Goal: Information Seeking & Learning: Compare options

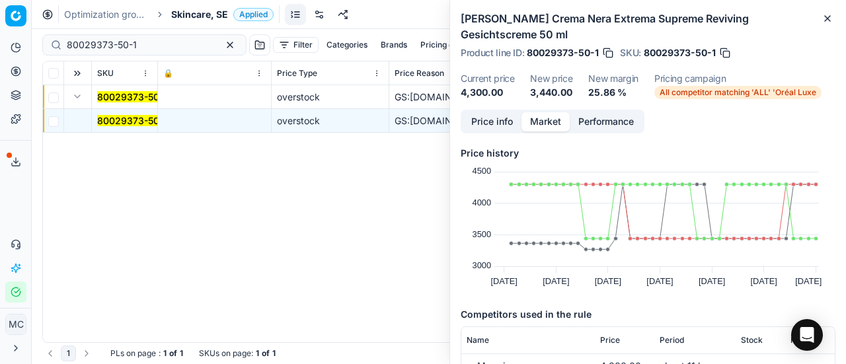
scroll to position [141, 0]
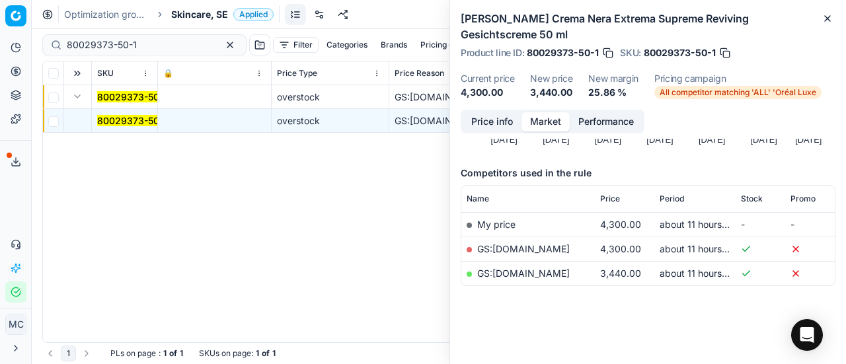
click at [202, 17] on span "Skincare, SE" at bounding box center [199, 14] width 57 height 13
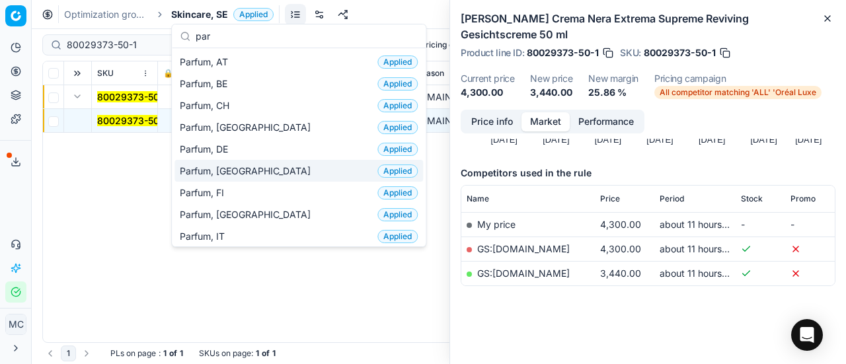
type input "par"
click at [285, 163] on div "Parfum, DK Applied" at bounding box center [298, 171] width 249 height 22
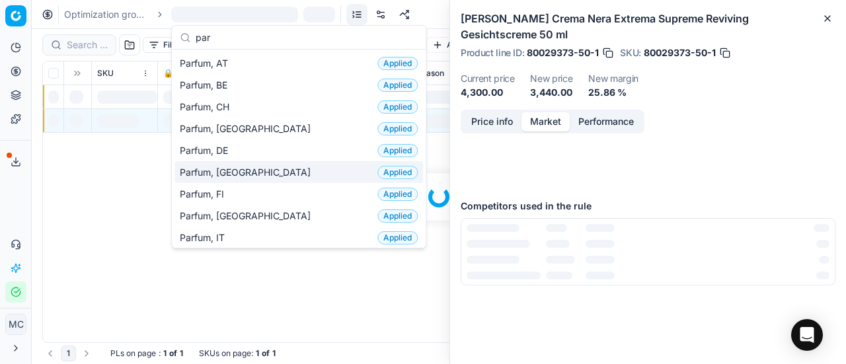
scroll to position [141, 0]
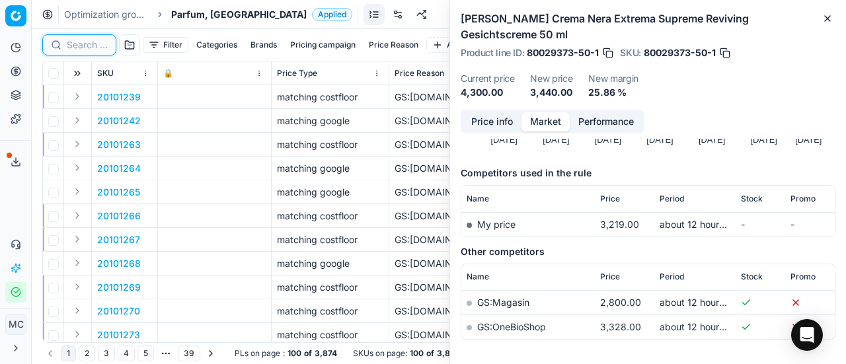
click at [88, 46] on input at bounding box center [87, 44] width 41 height 13
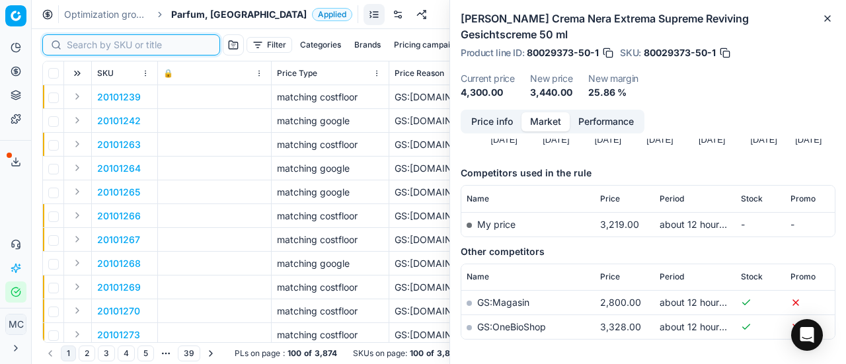
paste input "PARFUM"
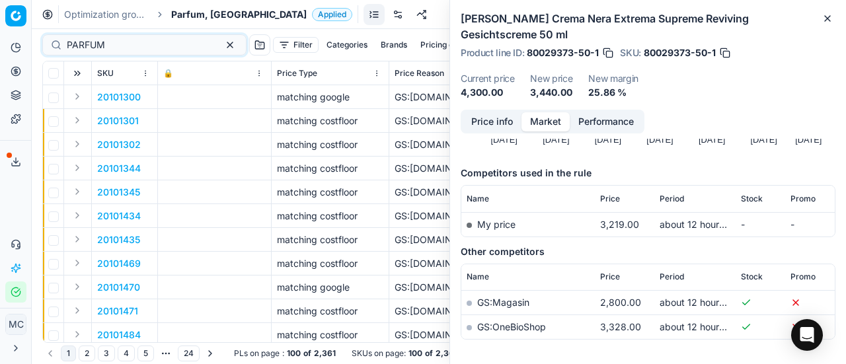
click at [81, 101] on button "Expand" at bounding box center [77, 97] width 16 height 16
drag, startPoint x: 130, startPoint y: 40, endPoint x: 0, endPoint y: 6, distance: 134.0
click at [0, 31] on div "Pricing platform Analytics Pricing Product portfolio Templates Export service 1…" at bounding box center [423, 182] width 846 height 364
paste input "80075246-100"
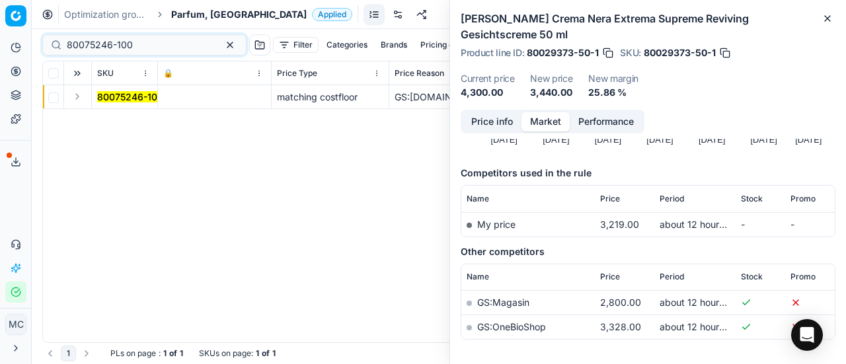
drag, startPoint x: 73, startPoint y: 94, endPoint x: 95, endPoint y: 108, distance: 26.4
click at [73, 94] on button "Expand" at bounding box center [77, 97] width 16 height 16
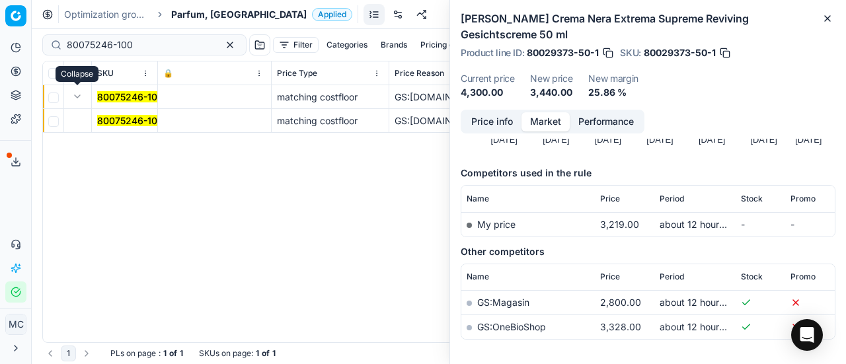
click at [122, 119] on mark "80075246-100" at bounding box center [130, 120] width 66 height 11
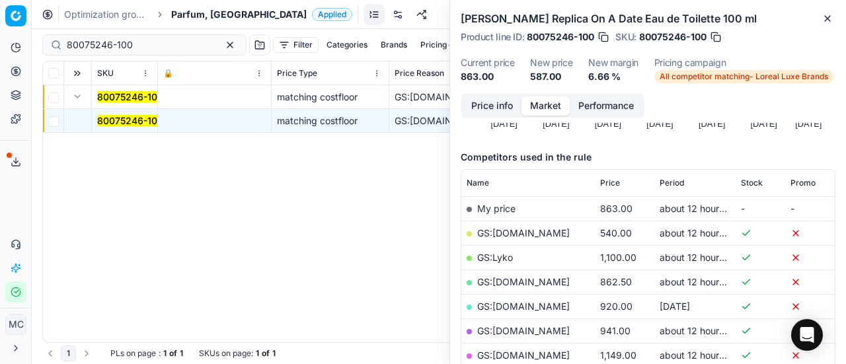
click at [122, 119] on mark "80075246-100" at bounding box center [130, 120] width 66 height 11
click at [489, 111] on button "Price info" at bounding box center [492, 105] width 59 height 19
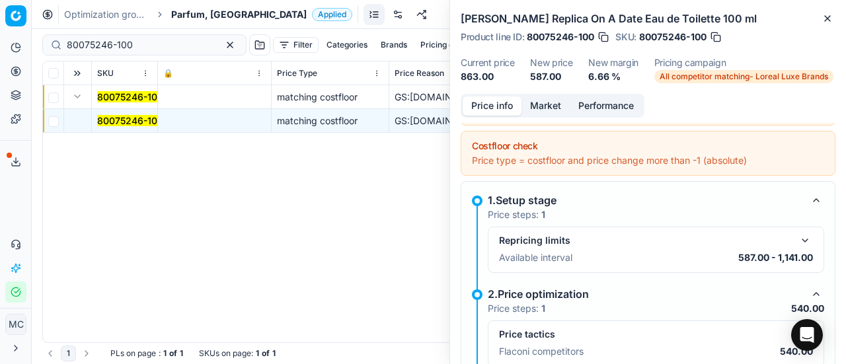
scroll to position [208, 0]
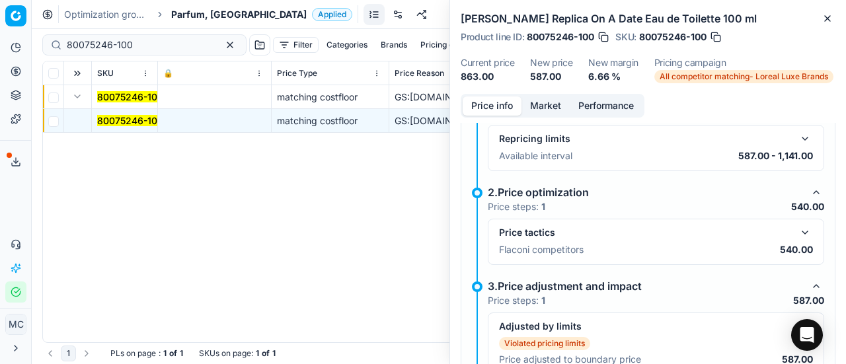
click at [797, 231] on button "button" at bounding box center [805, 233] width 16 height 16
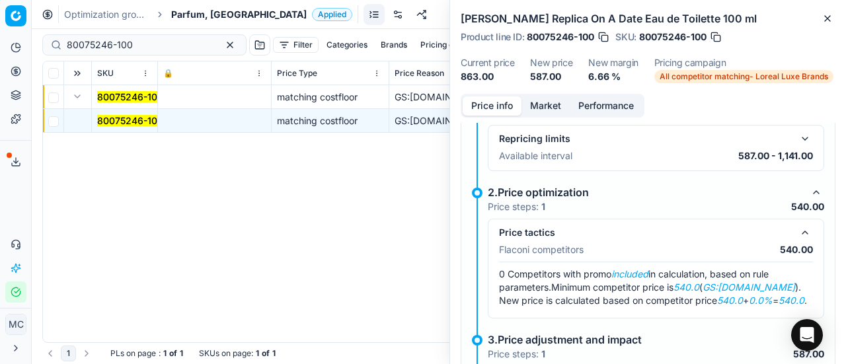
click at [552, 109] on button "Market" at bounding box center [545, 105] width 48 height 19
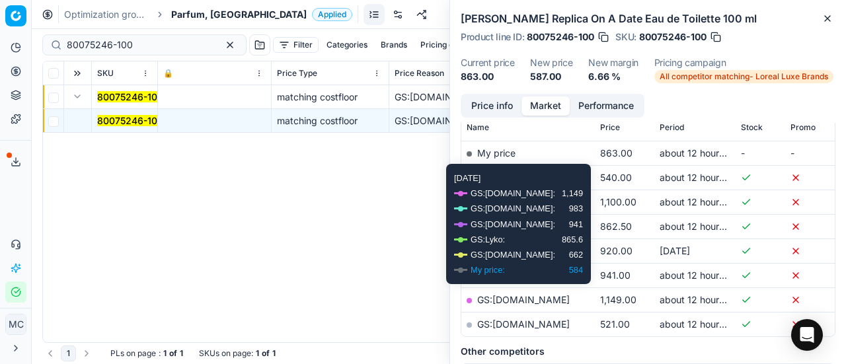
scroll to position [198, 0]
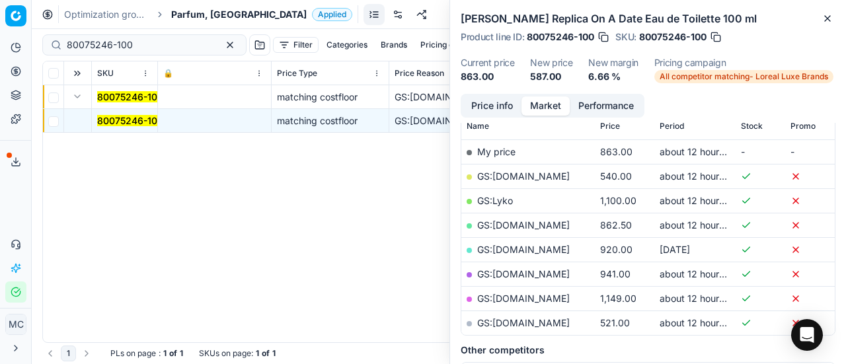
click at [552, 171] on link "GS:[DOMAIN_NAME]" at bounding box center [523, 176] width 93 height 11
drag, startPoint x: 149, startPoint y: 35, endPoint x: 0, endPoint y: 30, distance: 149.5
click at [0, 33] on div "Pricing platform Analytics Pricing Product portfolio Templates Export service 1…" at bounding box center [423, 182] width 846 height 364
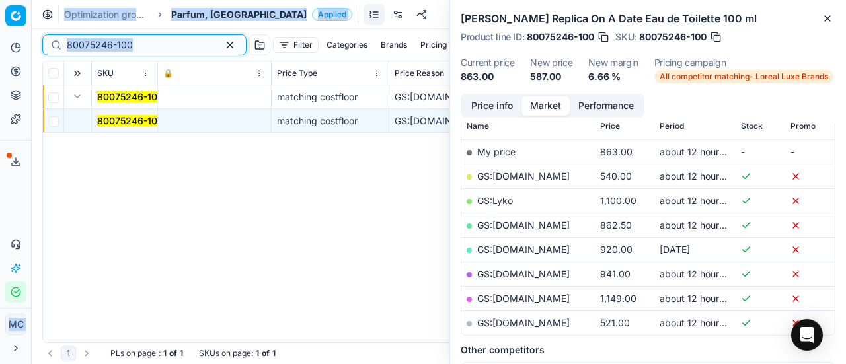
click at [130, 40] on input "80075246-100" at bounding box center [139, 44] width 145 height 13
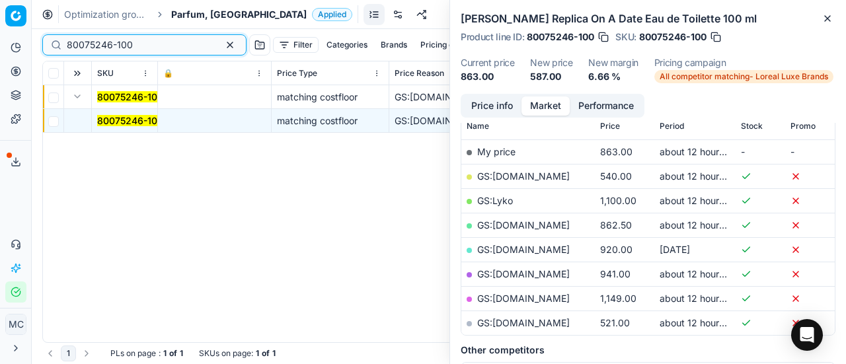
drag, startPoint x: 143, startPoint y: 46, endPoint x: 0, endPoint y: 31, distance: 144.2
click at [0, 31] on div "Pricing platform Analytics Pricing Product portfolio Templates Export service 1…" at bounding box center [423, 182] width 846 height 364
paste input "10475"
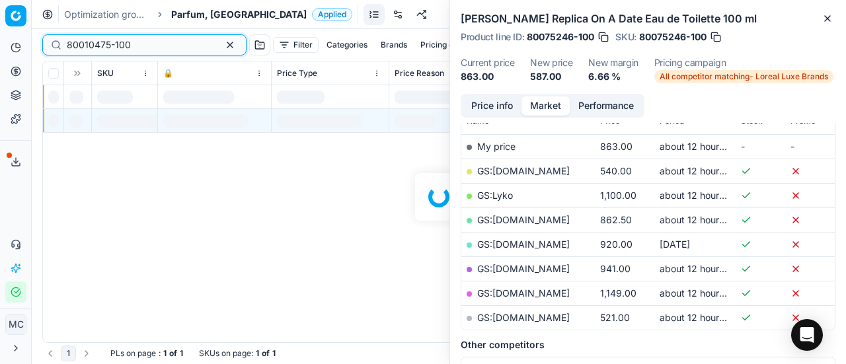
scroll to position [198, 0]
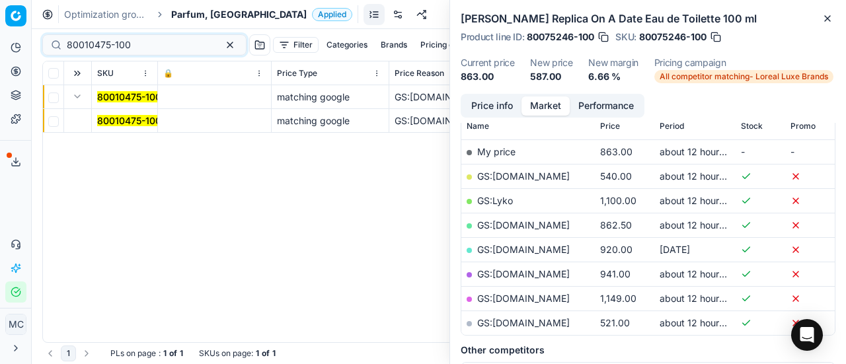
click at [77, 100] on button "Expand" at bounding box center [77, 97] width 16 height 16
click at [79, 91] on button "Expand" at bounding box center [77, 97] width 16 height 16
click at [100, 114] on span "80010475-100" at bounding box center [129, 120] width 64 height 13
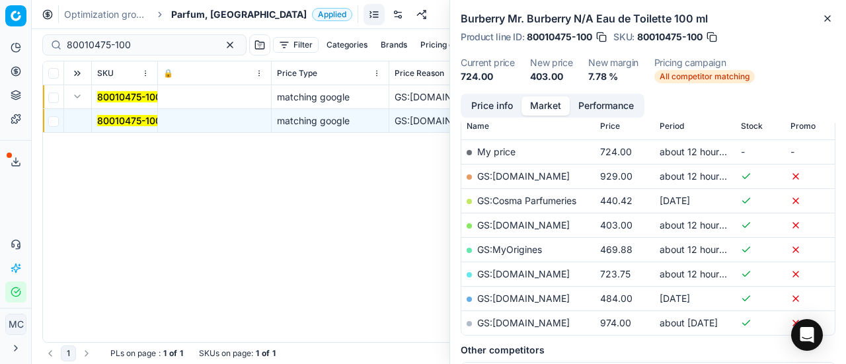
click at [492, 110] on button "Price info" at bounding box center [492, 105] width 59 height 19
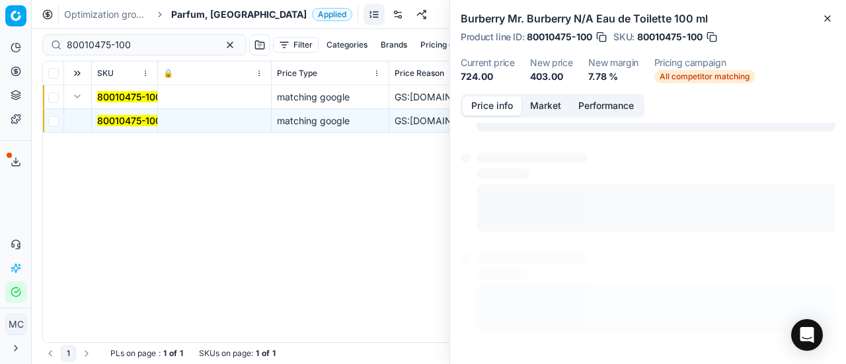
scroll to position [59, 0]
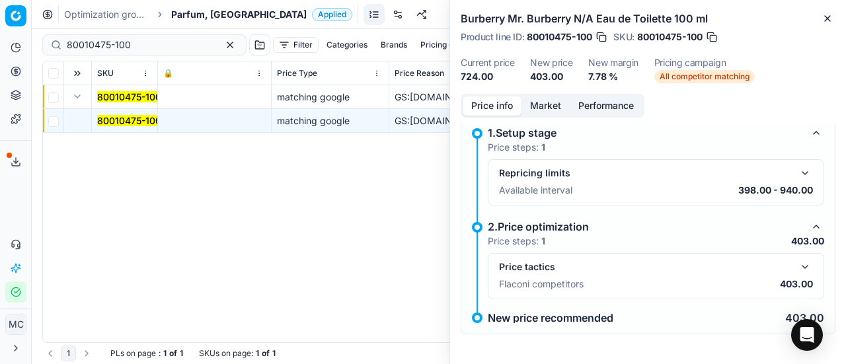
click at [797, 262] on button "button" at bounding box center [805, 267] width 16 height 16
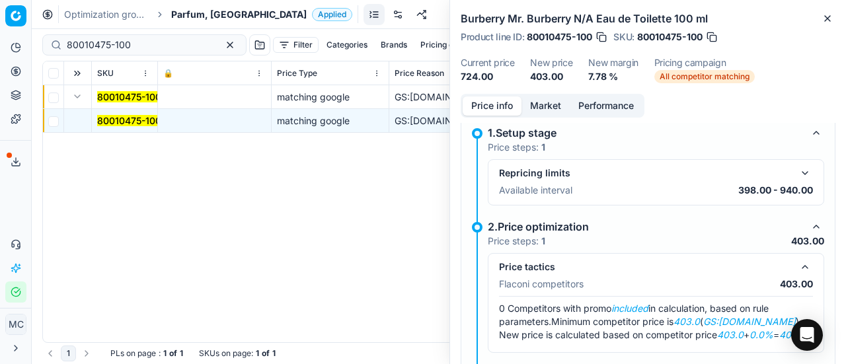
click at [549, 104] on button "Market" at bounding box center [545, 105] width 48 height 19
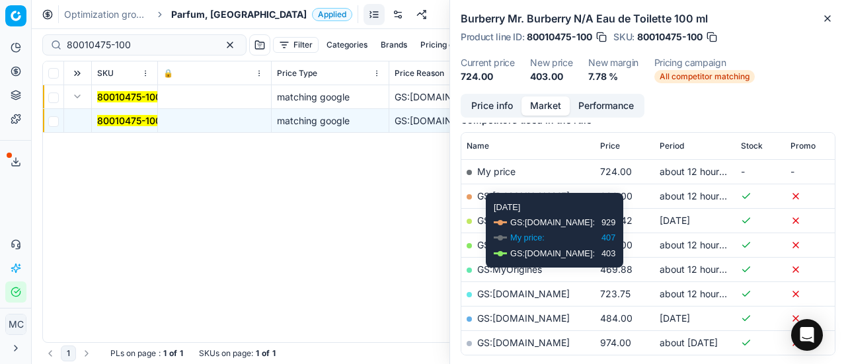
scroll to position [198, 0]
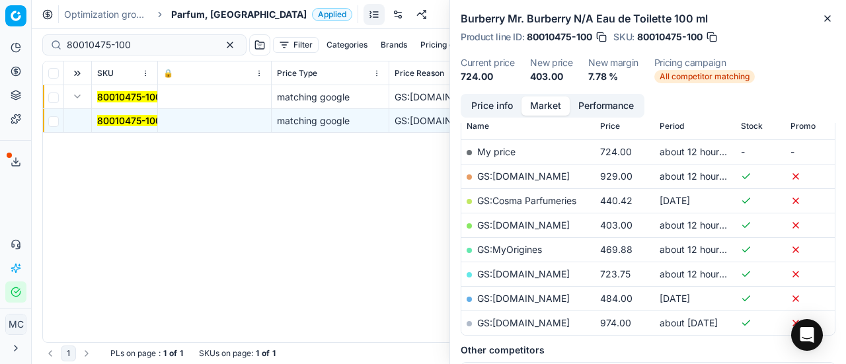
click at [513, 221] on link "GS:[DOMAIN_NAME]" at bounding box center [523, 224] width 93 height 11
drag, startPoint x: 174, startPoint y: 42, endPoint x: 0, endPoint y: 52, distance: 174.8
click at [0, 48] on div "Pricing platform Analytics Pricing Product portfolio Templates Export service 1…" at bounding box center [423, 182] width 846 height 364
paste input "68668-0006145"
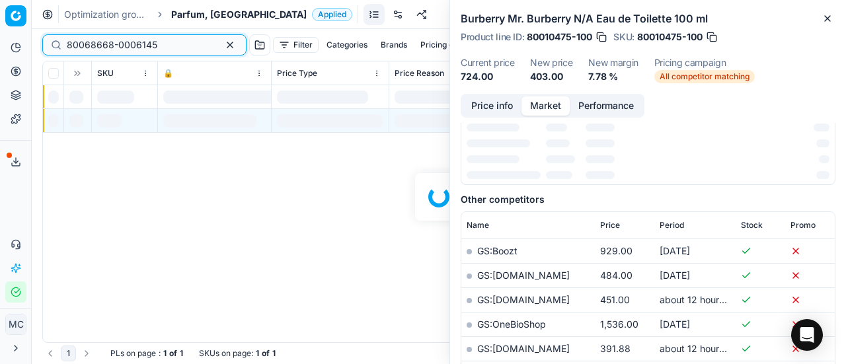
scroll to position [198, 0]
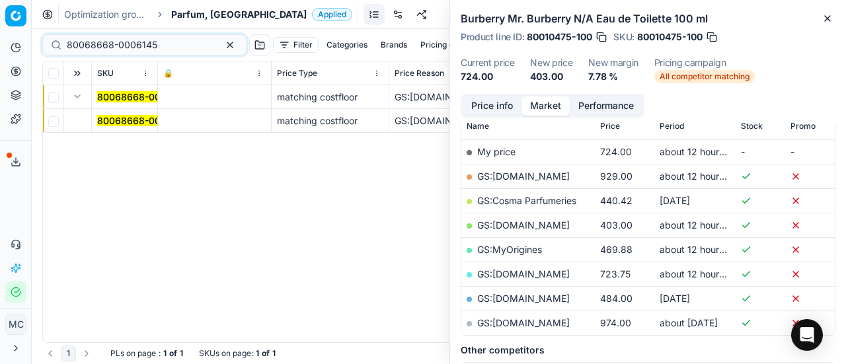
drag, startPoint x: 108, startPoint y: 121, endPoint x: 564, endPoint y: 114, distance: 456.7
click at [109, 121] on mark "80068668-0006145" at bounding box center [142, 120] width 91 height 11
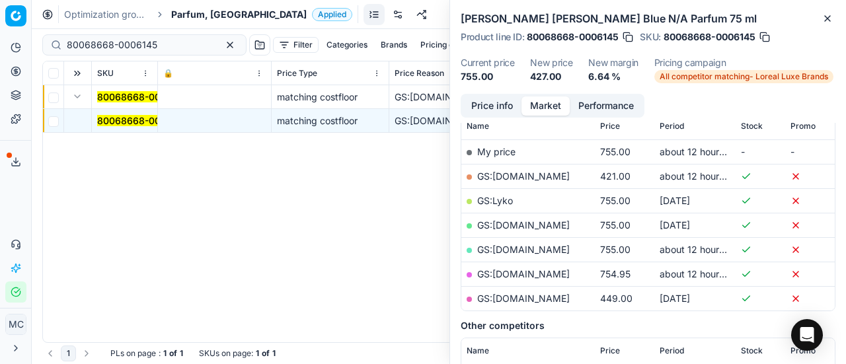
click at [496, 96] on button "Price info" at bounding box center [492, 105] width 59 height 19
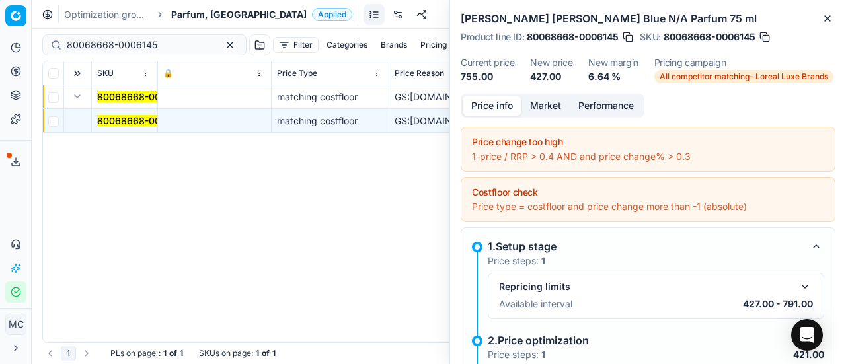
scroll to position [192, 0]
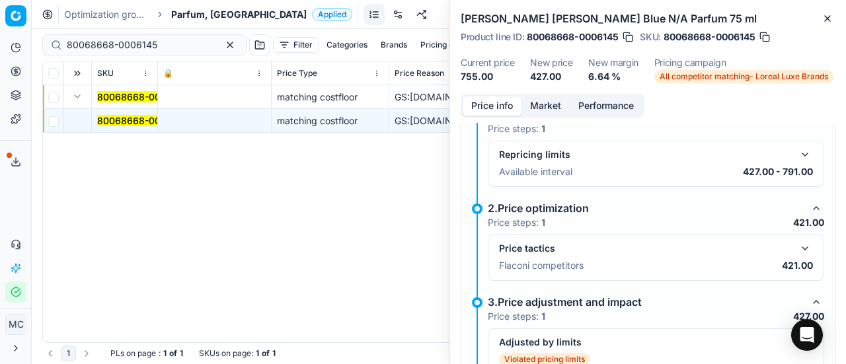
click at [150, 118] on mark "80068668-0006145" at bounding box center [142, 120] width 91 height 11
click at [797, 243] on button "button" at bounding box center [805, 249] width 16 height 16
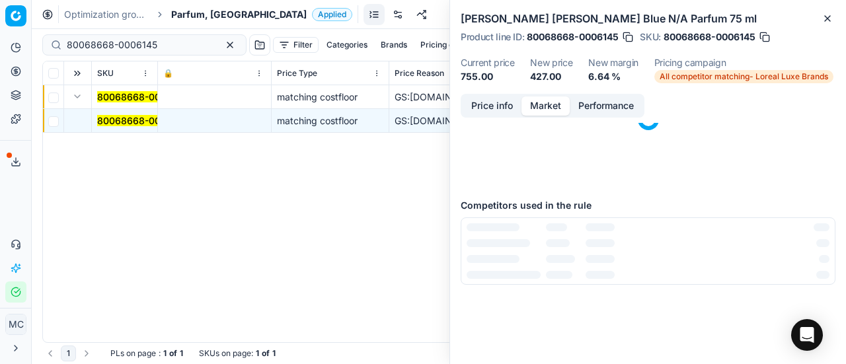
click at [541, 108] on button "Market" at bounding box center [545, 105] width 48 height 19
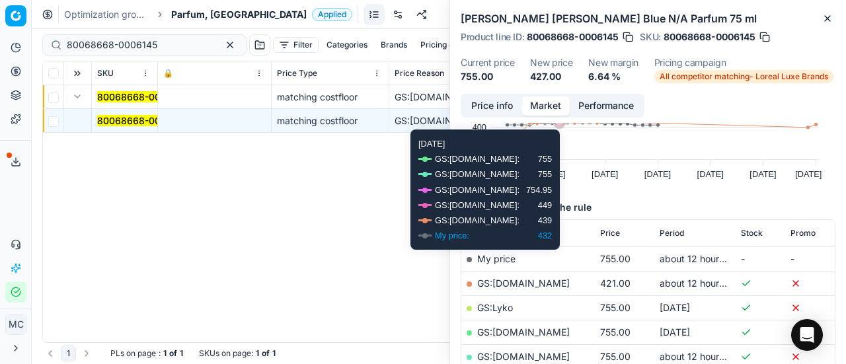
scroll to position [132, 0]
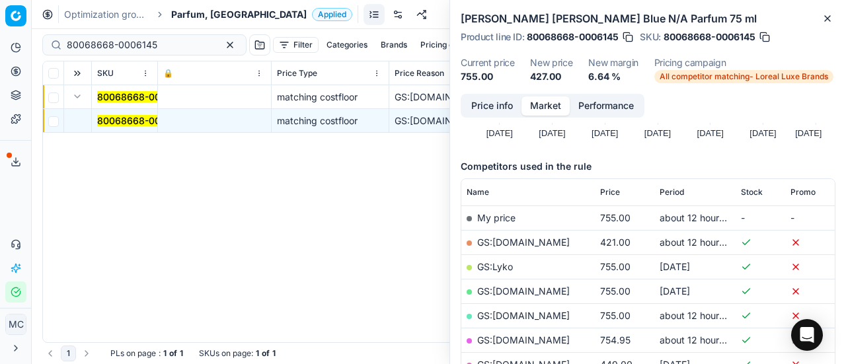
click at [560, 239] on link "GS:[DOMAIN_NAME]" at bounding box center [523, 242] width 93 height 11
drag, startPoint x: 0, startPoint y: 32, endPoint x: 0, endPoint y: 1, distance: 31.7
click at [0, 14] on div "Pricing platform Analytics Pricing Product portfolio Templates Export service 1…" at bounding box center [423, 182] width 846 height 364
paste input "10189-100"
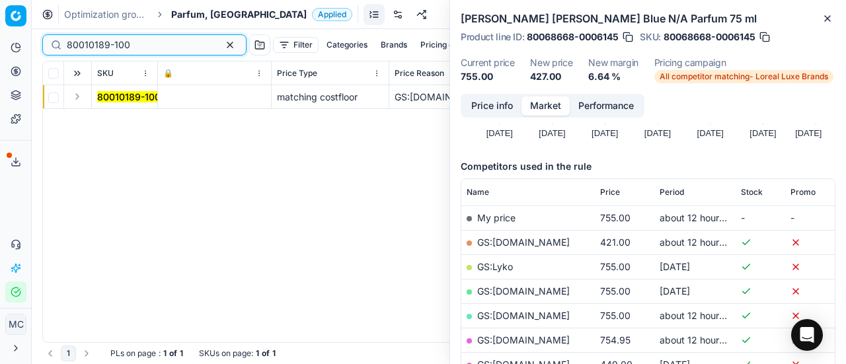
type input "80010189-100"
click at [76, 100] on button "Expand" at bounding box center [77, 97] width 16 height 16
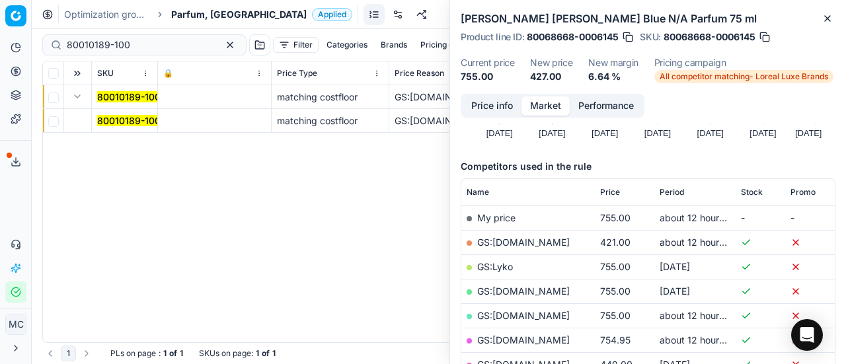
click at [116, 116] on mark "80010189-100" at bounding box center [128, 120] width 63 height 11
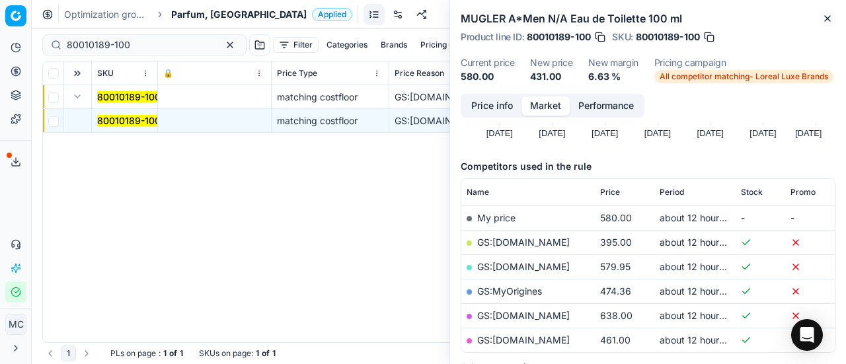
click at [491, 106] on button "Price info" at bounding box center [492, 105] width 59 height 19
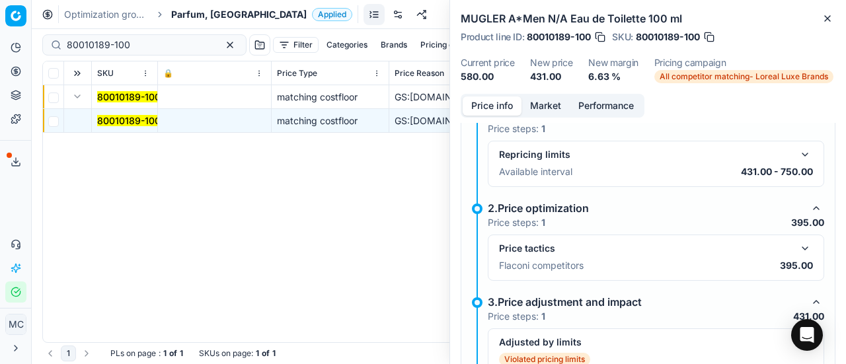
click at [797, 244] on button "button" at bounding box center [805, 249] width 16 height 16
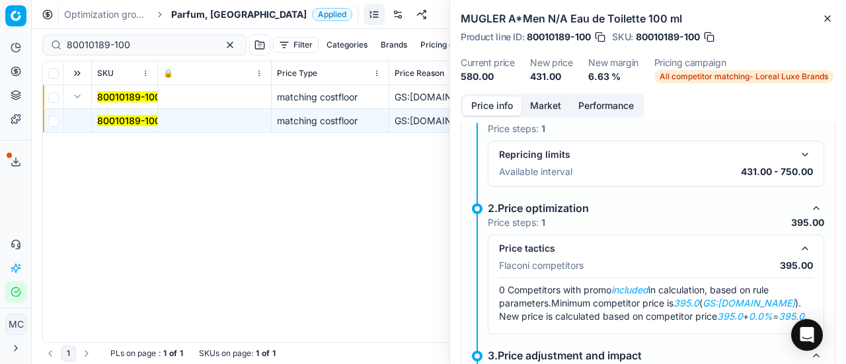
click at [543, 107] on button "Market" at bounding box center [545, 105] width 48 height 19
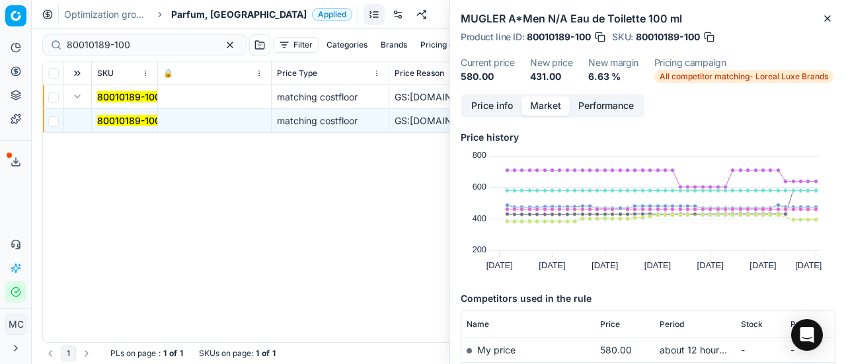
scroll to position [198, 0]
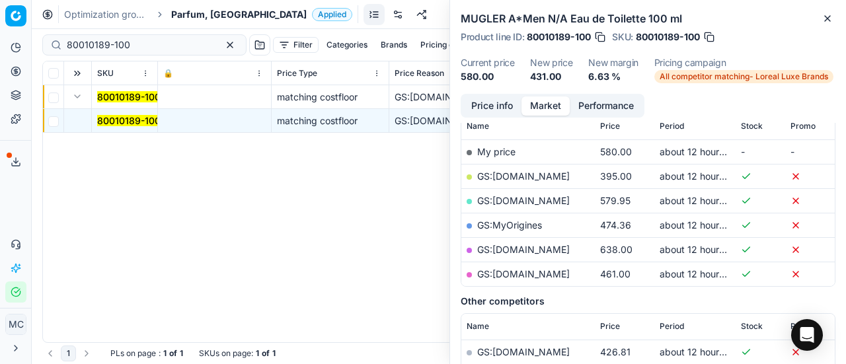
click at [531, 174] on link "GS:[DOMAIN_NAME]" at bounding box center [523, 176] width 93 height 11
click at [195, 18] on span "Parfum, [GEOGRAPHIC_DATA]" at bounding box center [238, 14] width 135 height 13
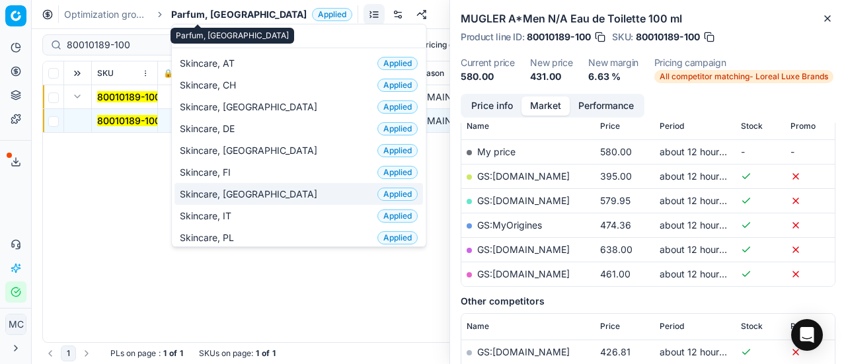
scroll to position [0, 0]
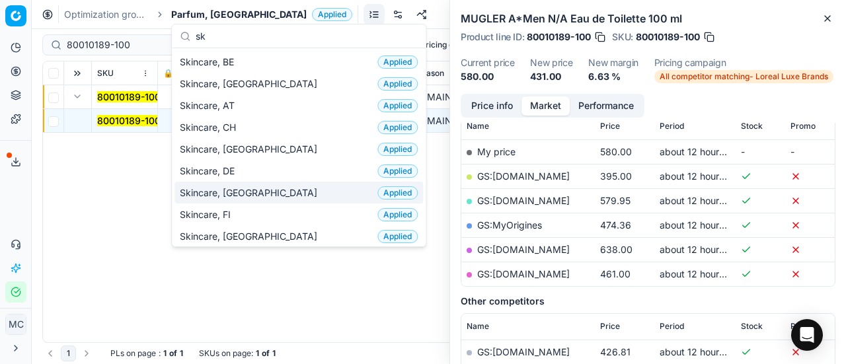
type input "sk"
click at [263, 182] on div "Skincare, DK Applied" at bounding box center [298, 193] width 249 height 22
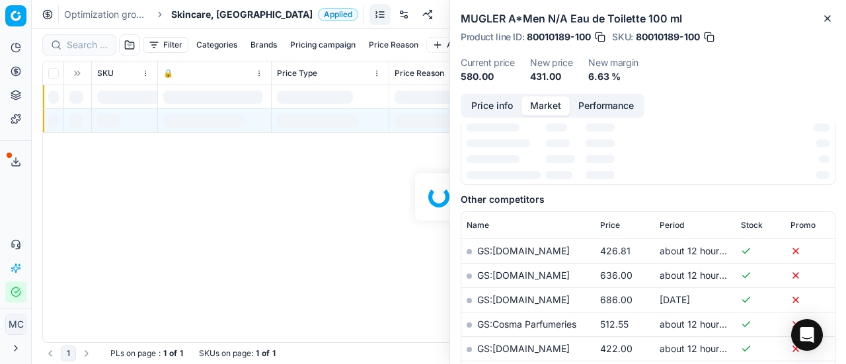
scroll to position [198, 0]
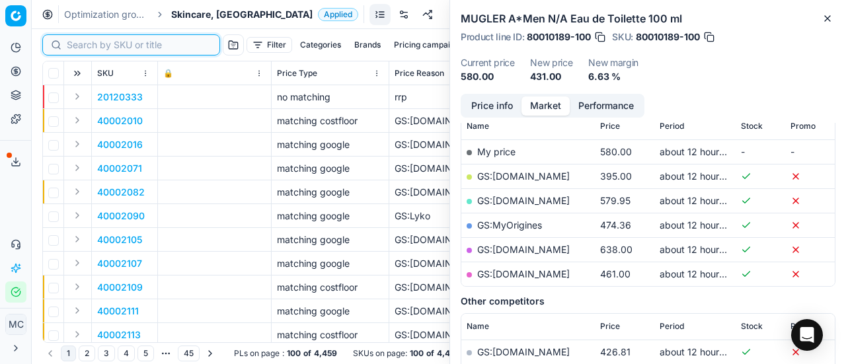
click at [92, 44] on input at bounding box center [139, 44] width 145 height 13
paste input "90006919-0010529"
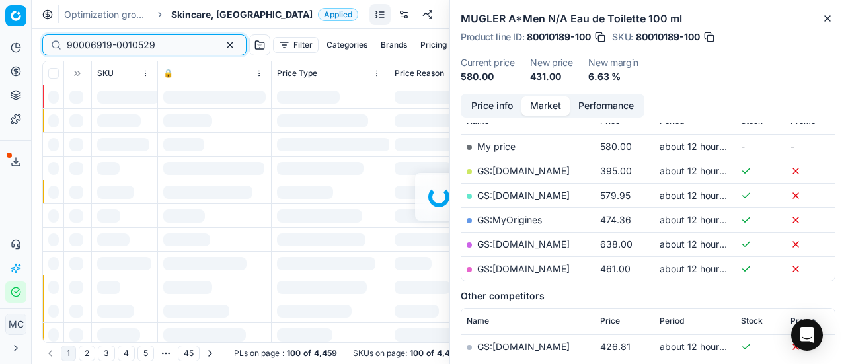
scroll to position [198, 0]
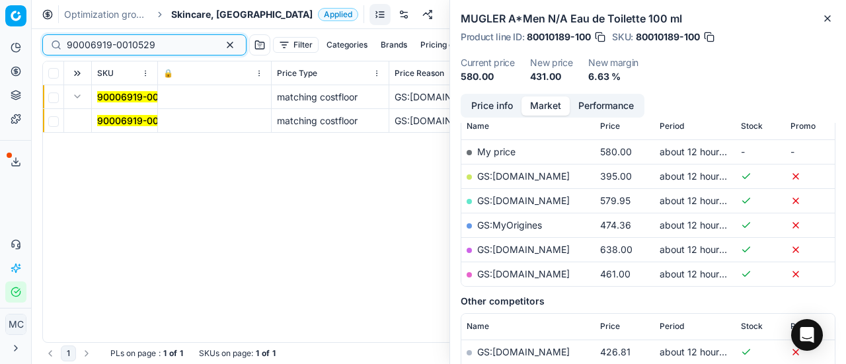
type input "90006919-0010529"
click at [81, 100] on button "Expand" at bounding box center [77, 97] width 16 height 16
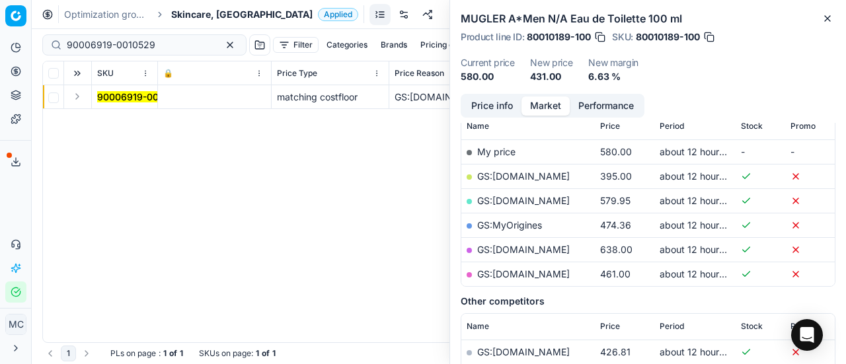
click at [73, 97] on button "Expand" at bounding box center [77, 97] width 16 height 16
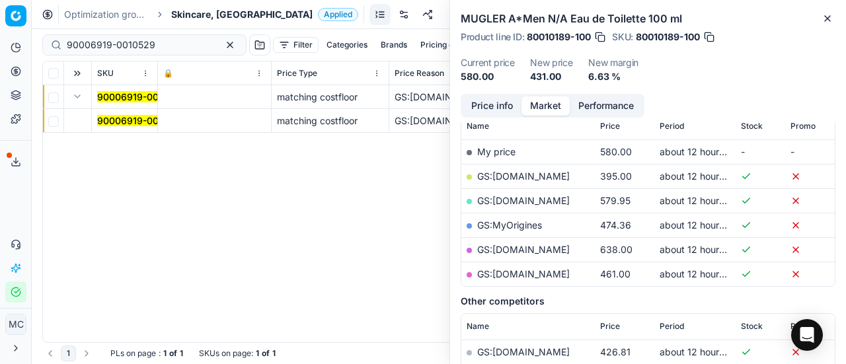
click at [116, 117] on mark "90006919-0010529" at bounding box center [141, 120] width 89 height 11
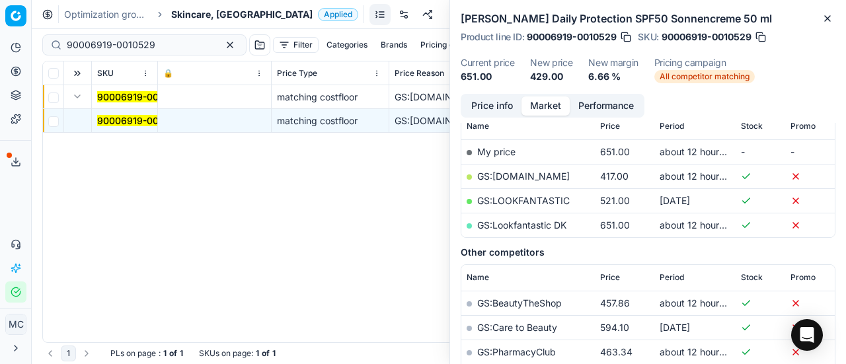
click at [485, 111] on button "Price info" at bounding box center [492, 105] width 59 height 19
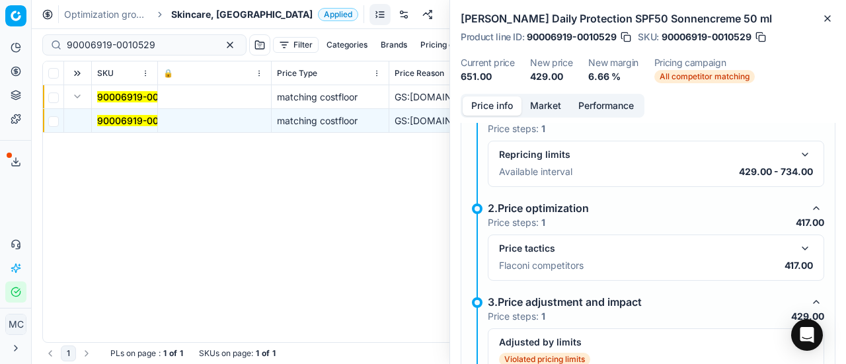
click at [797, 245] on button "button" at bounding box center [805, 249] width 16 height 16
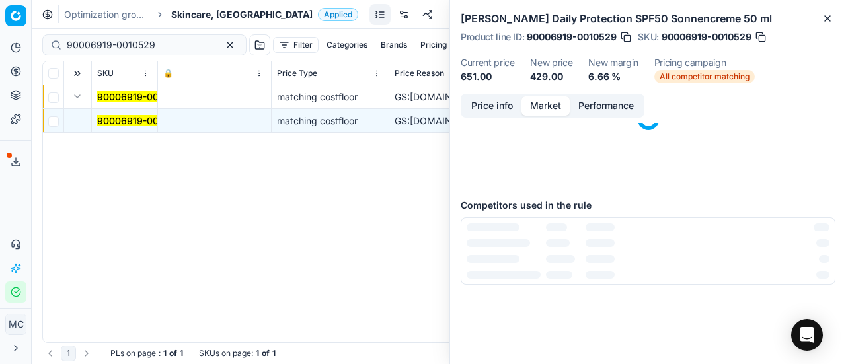
click at [560, 108] on button "Market" at bounding box center [545, 105] width 48 height 19
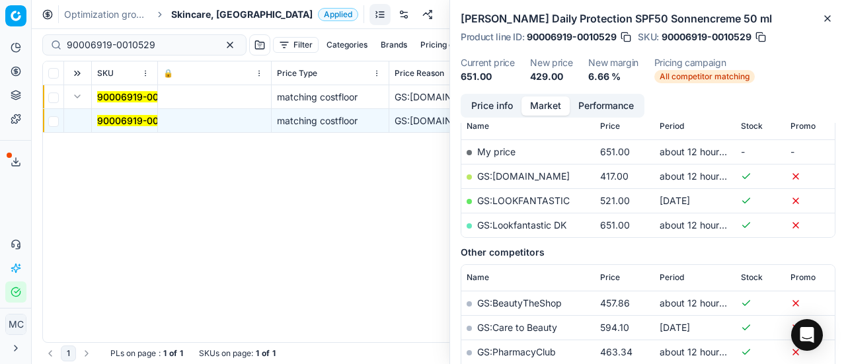
click at [527, 178] on link "GS:[DOMAIN_NAME]" at bounding box center [523, 176] width 93 height 11
click at [190, 9] on span "Skincare, [GEOGRAPHIC_DATA]" at bounding box center [241, 14] width 141 height 13
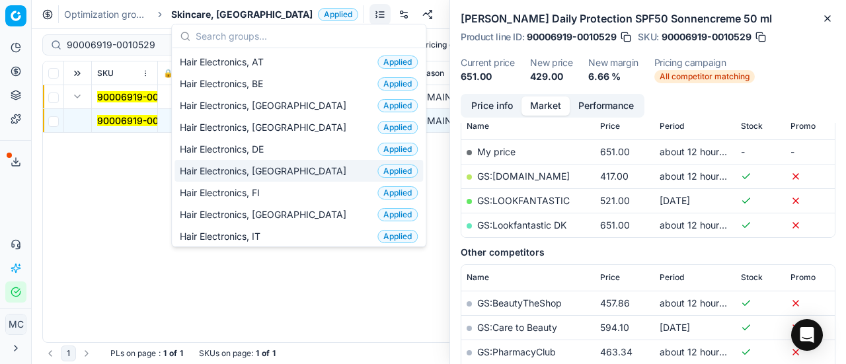
click at [276, 168] on div "Hair Electronics, DK Applied" at bounding box center [298, 171] width 249 height 22
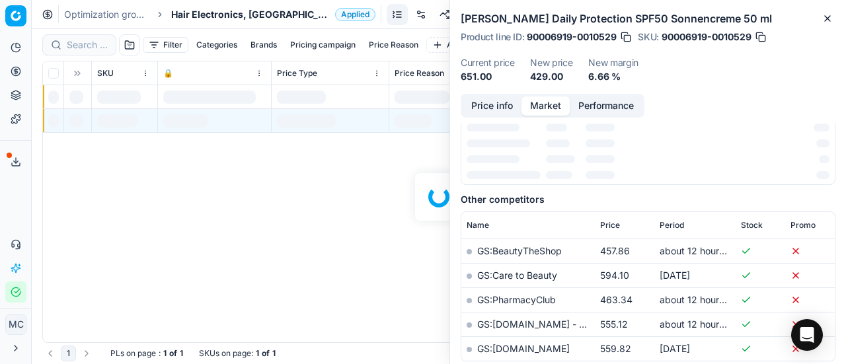
scroll to position [198, 0]
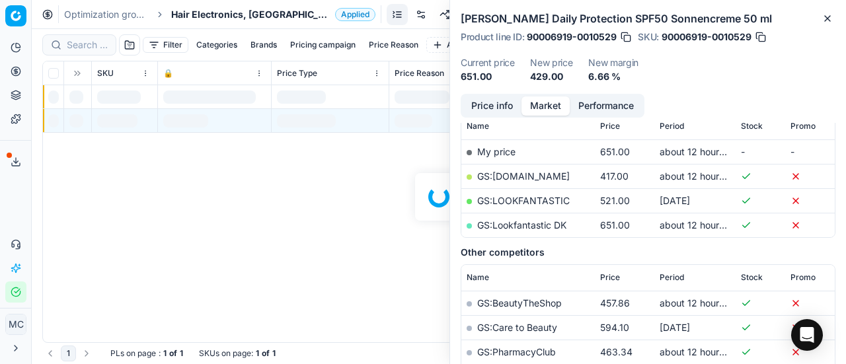
click at [69, 39] on div at bounding box center [439, 196] width 814 height 335
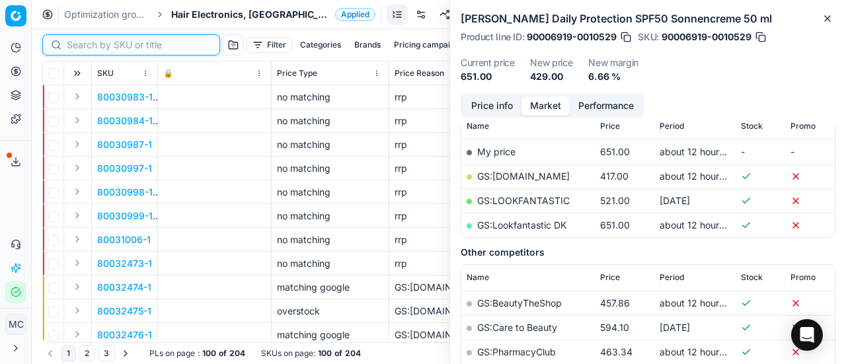
click at [89, 48] on input at bounding box center [139, 44] width 145 height 13
paste input "90008442-0013069"
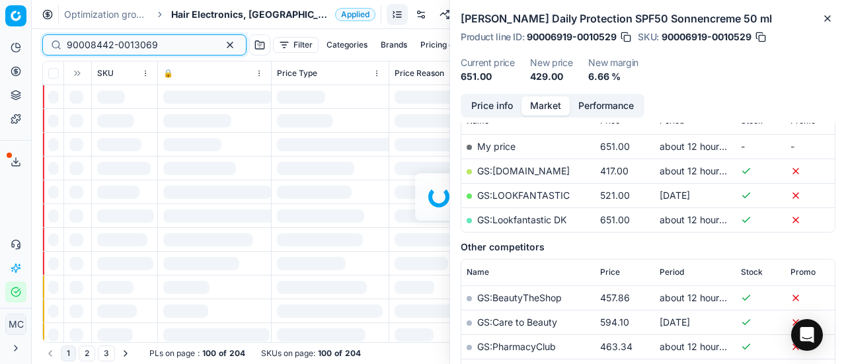
scroll to position [198, 0]
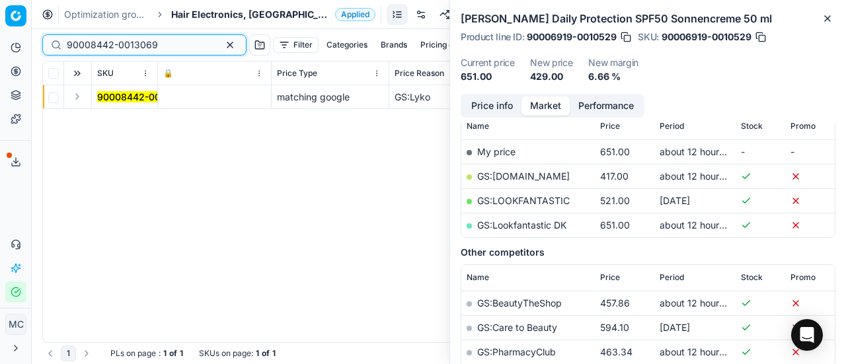
type input "90008442-0013069"
click at [79, 95] on button "Expand" at bounding box center [77, 97] width 16 height 16
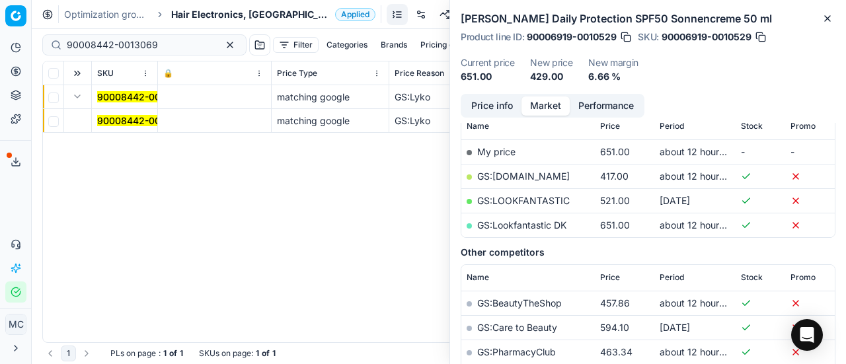
drag, startPoint x: 89, startPoint y: 106, endPoint x: 457, endPoint y: 114, distance: 368.2
click at [115, 123] on mark "90008442-0013069" at bounding box center [142, 120] width 91 height 11
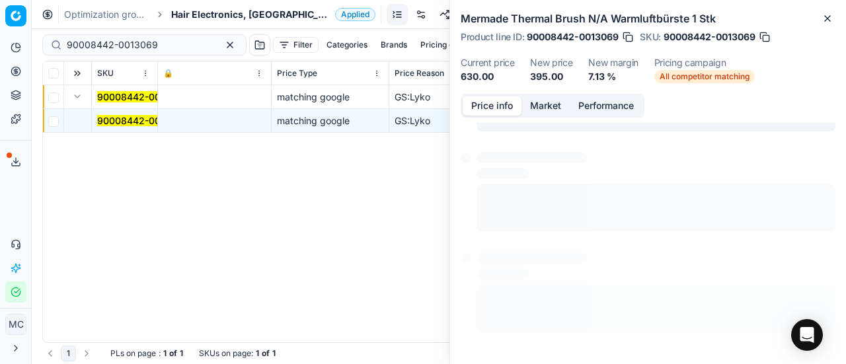
click at [489, 110] on button "Price info" at bounding box center [492, 105] width 59 height 19
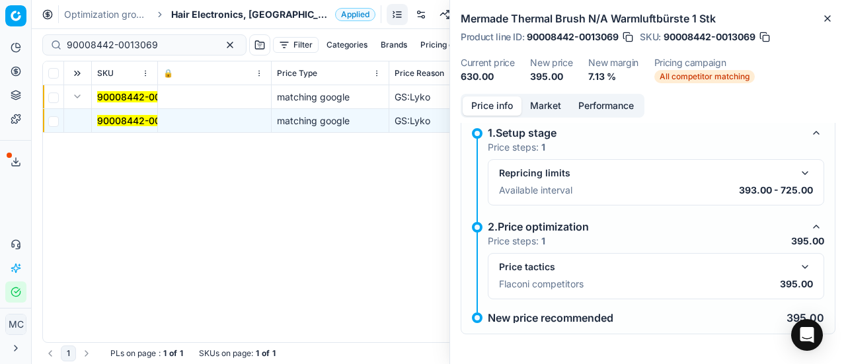
click at [797, 265] on button "button" at bounding box center [805, 267] width 16 height 16
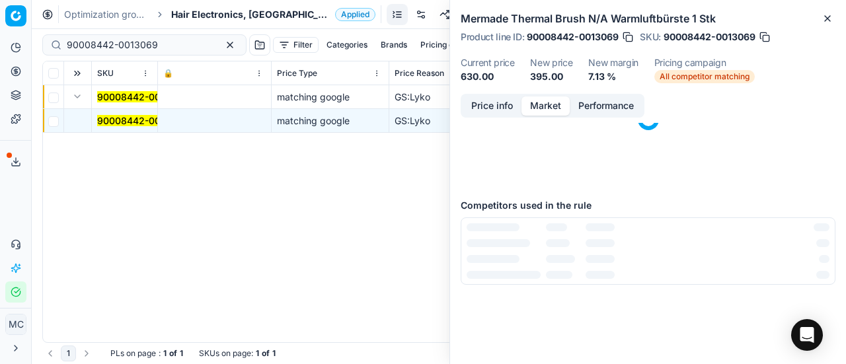
click at [549, 114] on button "Market" at bounding box center [545, 105] width 48 height 19
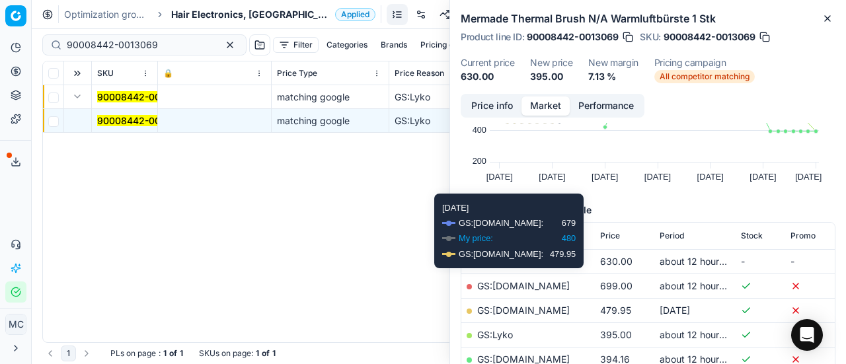
scroll to position [132, 0]
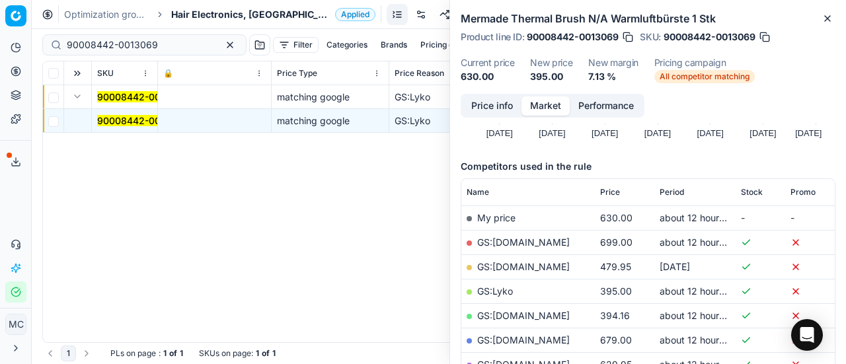
click at [508, 289] on link "GS:Lyko" at bounding box center [495, 291] width 36 height 11
click at [217, 17] on span "Hair Electronics, [GEOGRAPHIC_DATA]" at bounding box center [250, 14] width 159 height 13
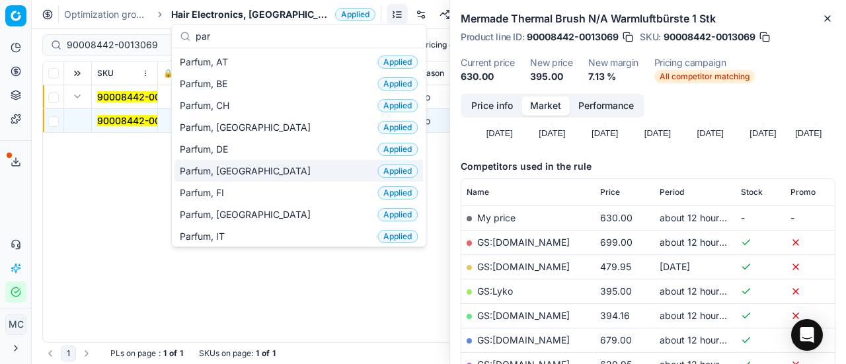
type input "par"
click at [221, 174] on span "Parfum, [GEOGRAPHIC_DATA]" at bounding box center [248, 171] width 136 height 13
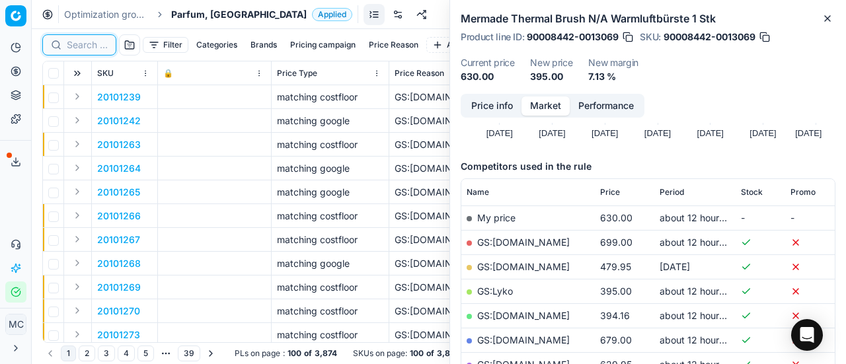
click at [97, 42] on input at bounding box center [87, 44] width 41 height 13
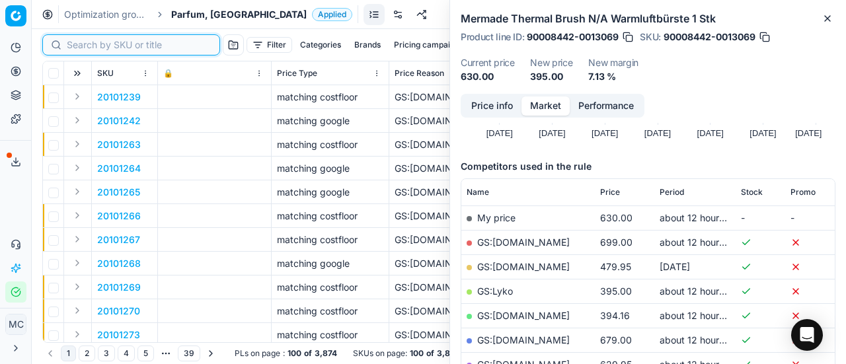
paste input "80070878-100"
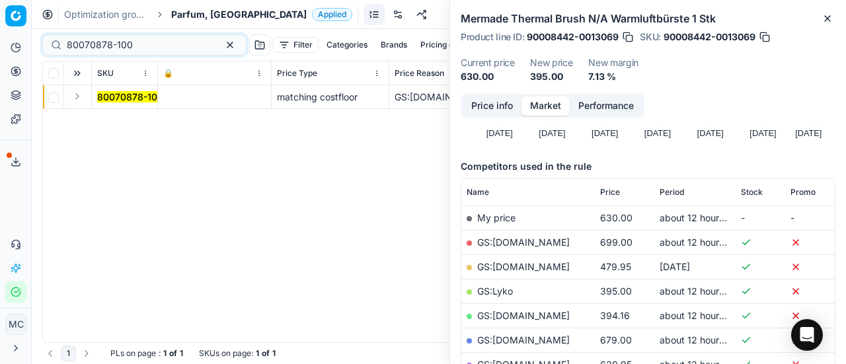
drag, startPoint x: 77, startPoint y: 98, endPoint x: 93, endPoint y: 106, distance: 17.1
click at [78, 98] on button "Expand" at bounding box center [77, 97] width 16 height 16
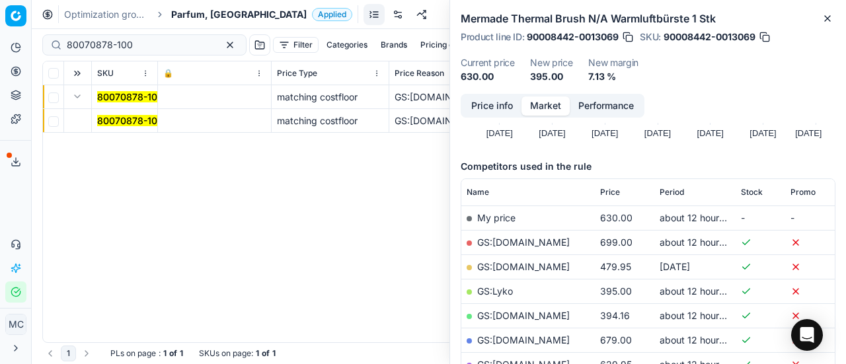
click at [135, 123] on mark "80070878-100" at bounding box center [130, 120] width 66 height 11
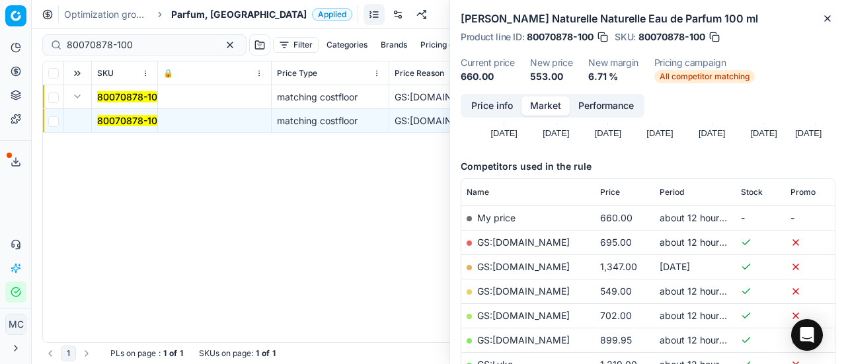
click at [497, 112] on button "Price info" at bounding box center [492, 105] width 59 height 19
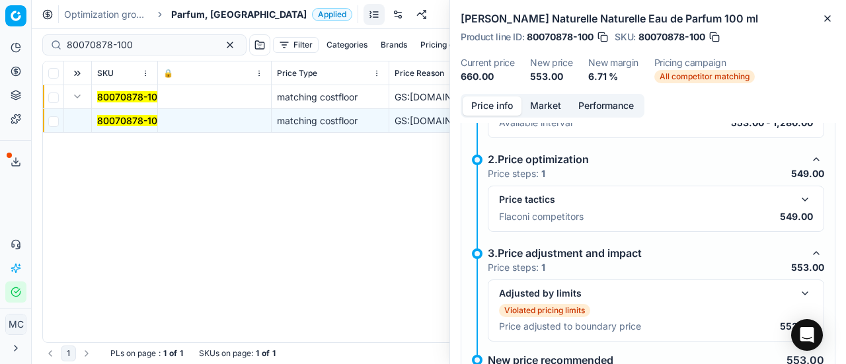
scroll to position [192, 0]
click at [795, 186] on div "Price tactics Flaconi competitors 549.00" at bounding box center [656, 207] width 336 height 46
click at [797, 190] on button "button" at bounding box center [805, 198] width 16 height 16
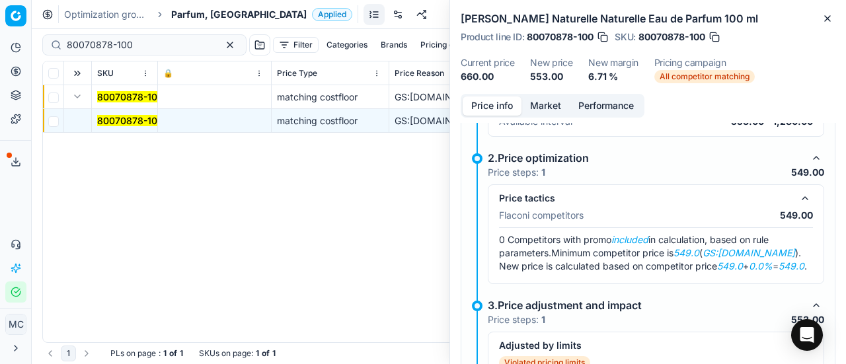
click at [553, 112] on button "Market" at bounding box center [545, 105] width 48 height 19
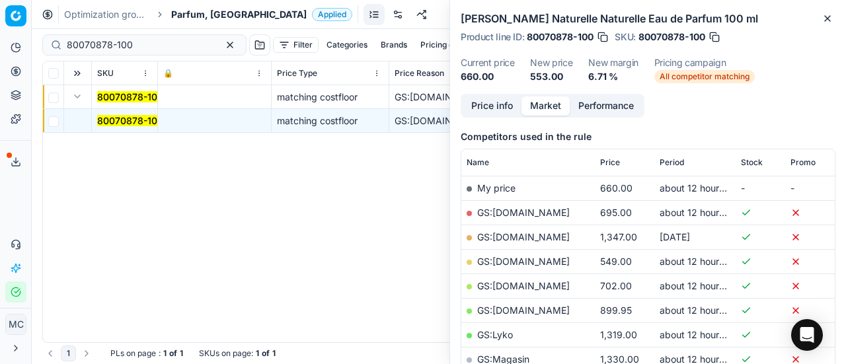
scroll to position [198, 0]
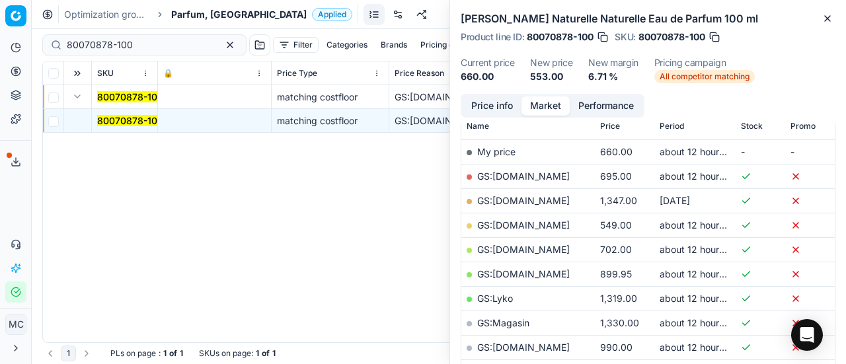
click at [545, 223] on link "GS:[DOMAIN_NAME]" at bounding box center [523, 224] width 93 height 11
drag, startPoint x: 147, startPoint y: 42, endPoint x: 0, endPoint y: 29, distance: 147.9
click at [0, 29] on div "Pricing platform Analytics Pricing Product portfolio Templates Export service 1…" at bounding box center [423, 182] width 846 height 364
paste input "9-15"
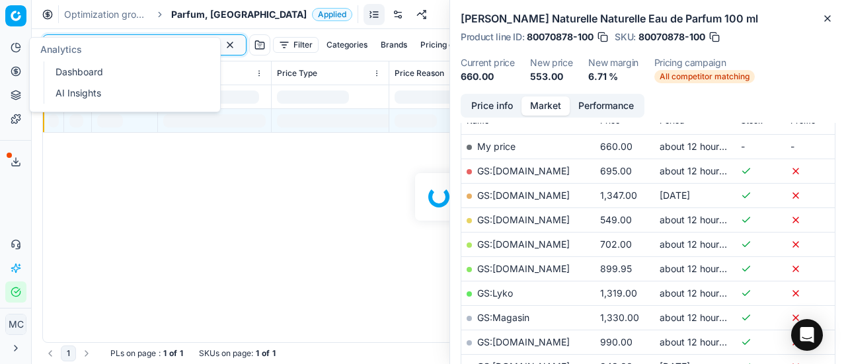
scroll to position [198, 0]
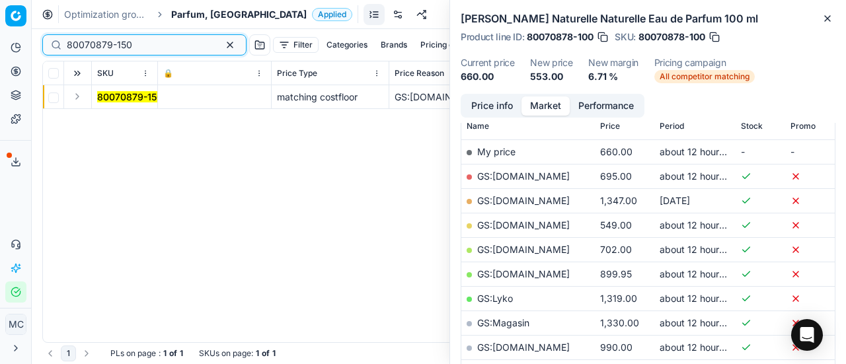
type input "80070879-150"
click at [82, 97] on button "Expand" at bounding box center [77, 97] width 16 height 16
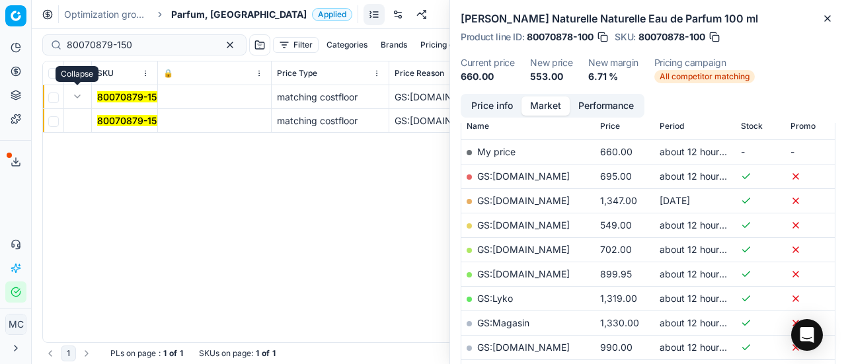
click at [143, 120] on mark "80070879-150" at bounding box center [129, 120] width 65 height 11
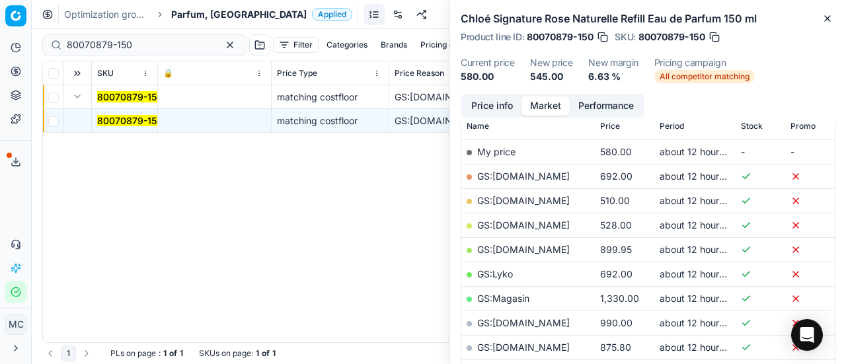
click at [492, 98] on button "Price info" at bounding box center [492, 105] width 59 height 19
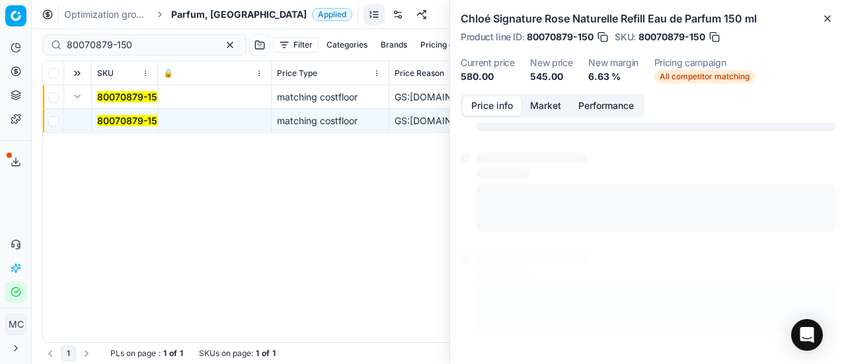
scroll to position [183, 0]
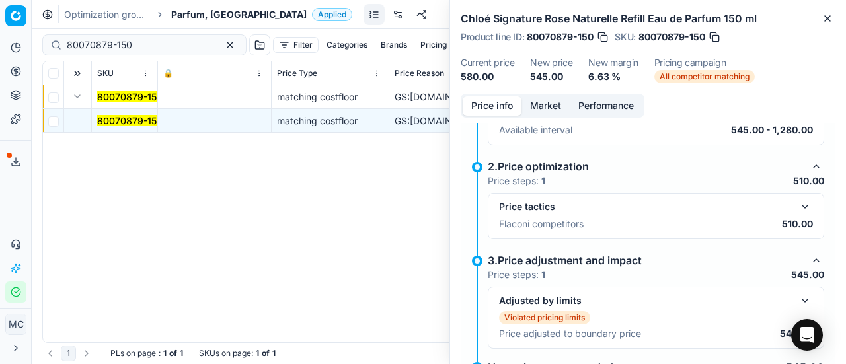
click at [800, 203] on button "button" at bounding box center [805, 207] width 16 height 16
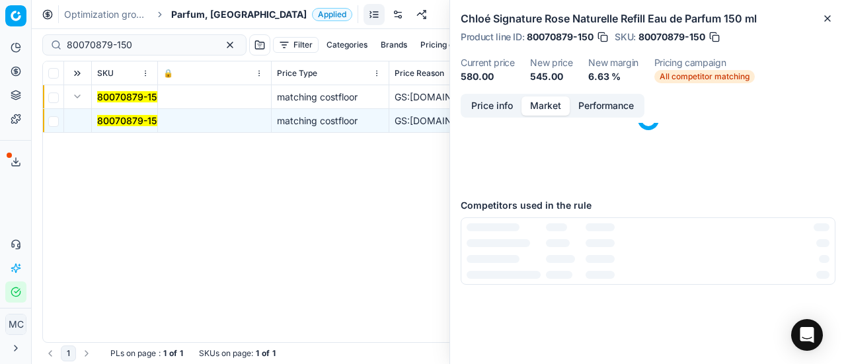
click at [537, 107] on button "Market" at bounding box center [545, 105] width 48 height 19
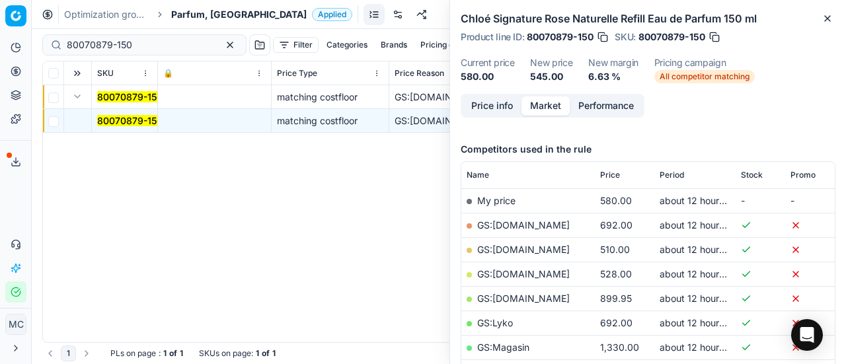
scroll to position [198, 0]
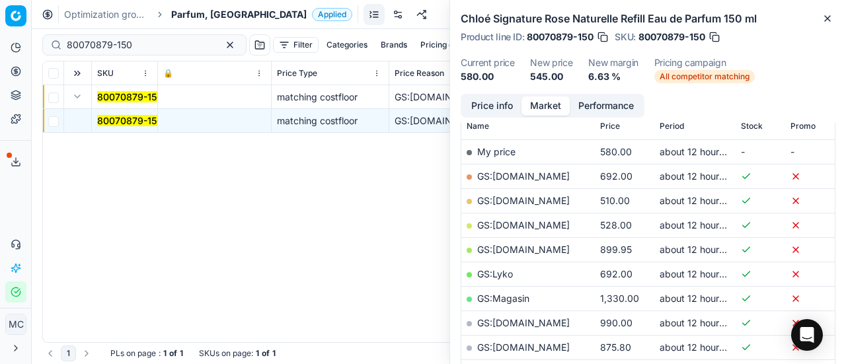
click at [541, 198] on link "GS:[DOMAIN_NAME]" at bounding box center [523, 200] width 93 height 11
click at [194, 12] on span "Parfum, [GEOGRAPHIC_DATA]" at bounding box center [238, 14] width 135 height 13
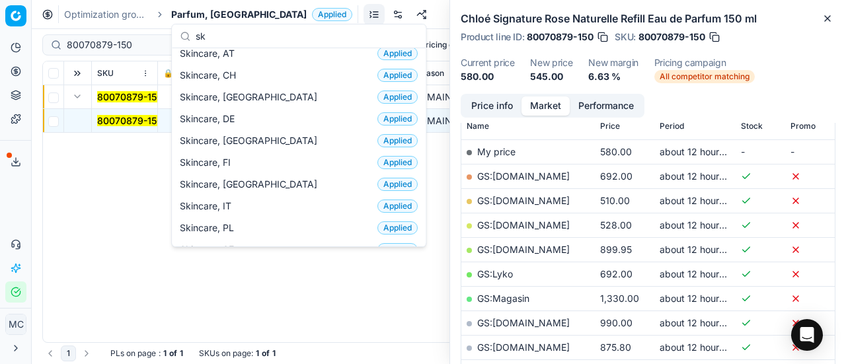
scroll to position [0, 0]
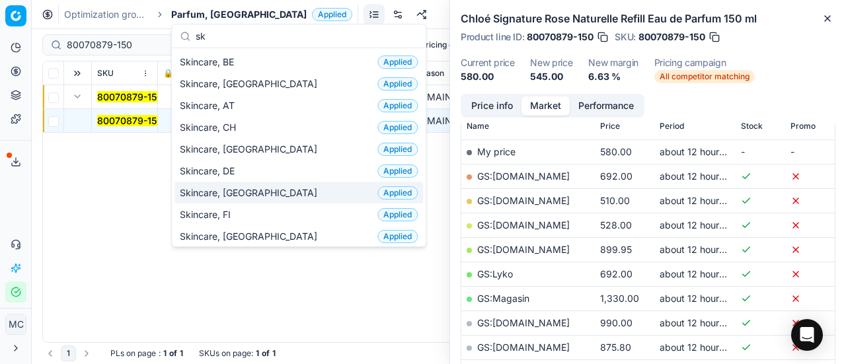
type input "sk"
click at [254, 188] on div "Skincare, DK Applied" at bounding box center [298, 193] width 249 height 22
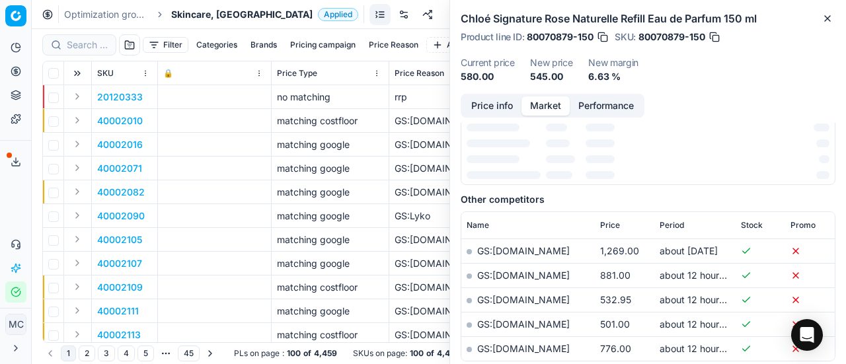
scroll to position [198, 0]
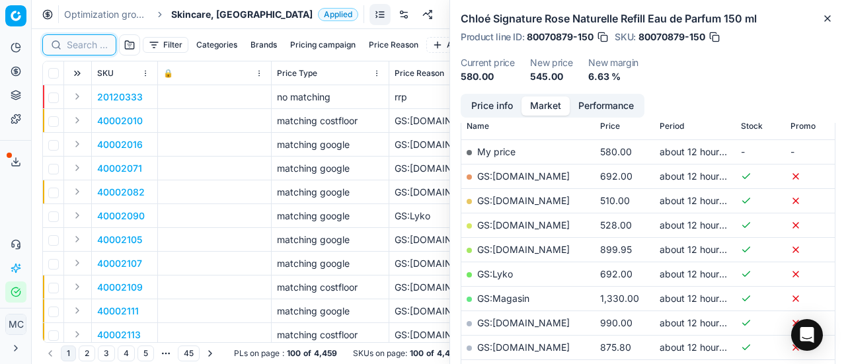
click at [79, 43] on input at bounding box center [87, 44] width 41 height 13
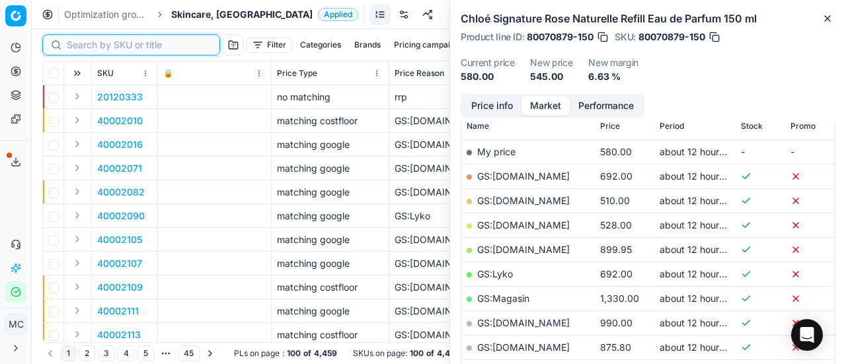
paste input "80075677-1"
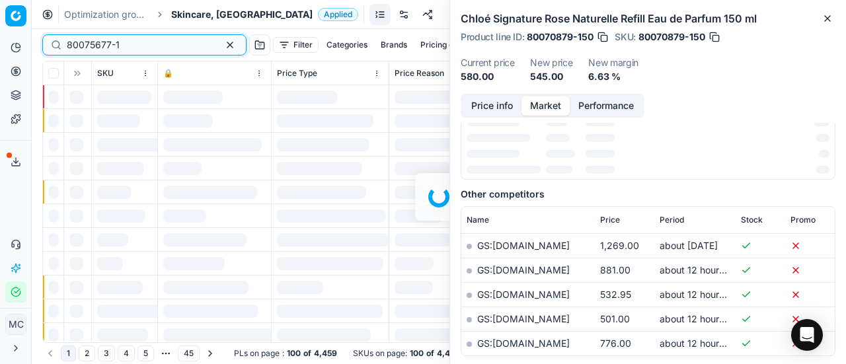
scroll to position [198, 0]
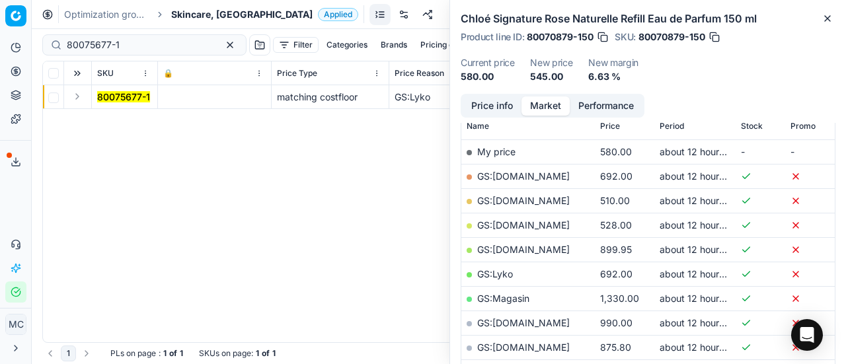
click at [80, 95] on button "Expand" at bounding box center [77, 97] width 16 height 16
click at [131, 118] on mark "80075677-1" at bounding box center [123, 120] width 53 height 11
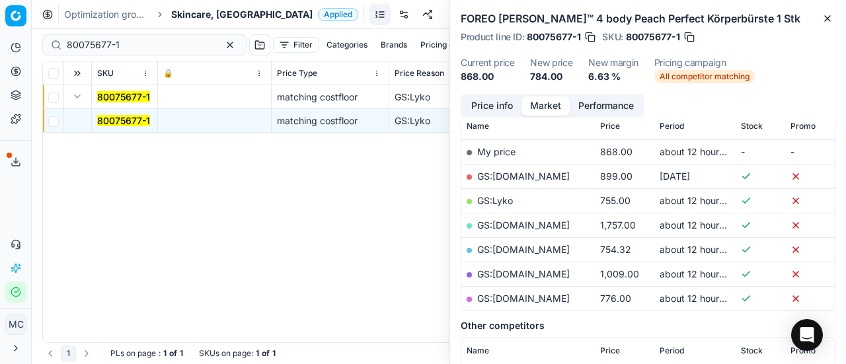
click at [492, 104] on button "Price info" at bounding box center [492, 105] width 59 height 19
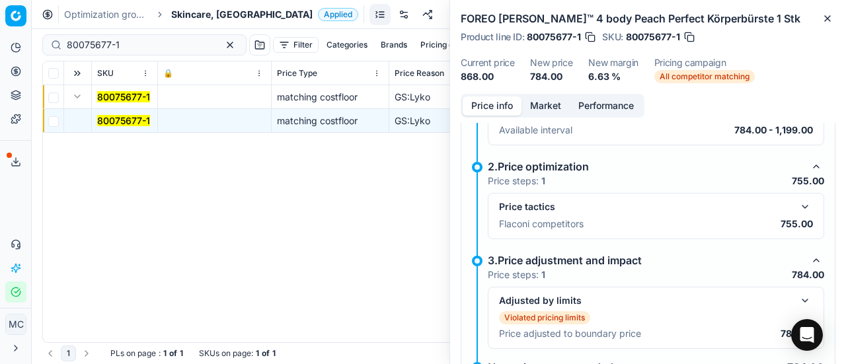
click at [797, 202] on button "button" at bounding box center [805, 207] width 16 height 16
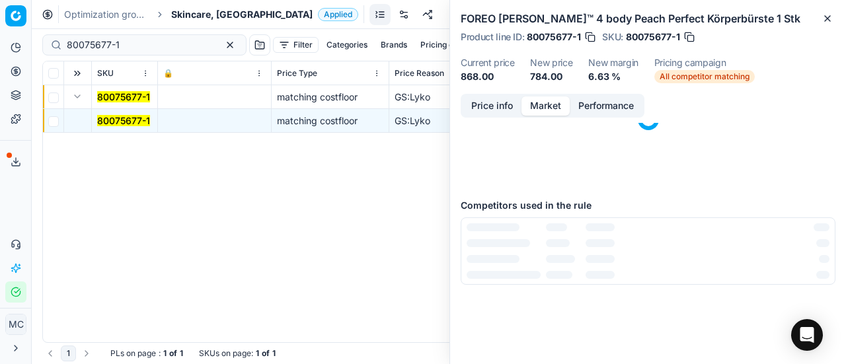
click at [541, 98] on button "Market" at bounding box center [545, 105] width 48 height 19
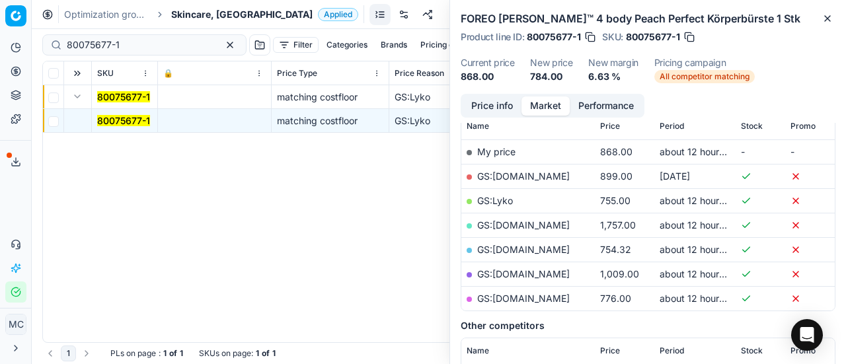
click at [506, 196] on link "GS:Lyko" at bounding box center [495, 200] width 36 height 11
click at [527, 178] on link "GS:[DOMAIN_NAME]" at bounding box center [523, 176] width 93 height 11
click at [527, 301] on link "GS:[DOMAIN_NAME]" at bounding box center [523, 298] width 93 height 11
drag, startPoint x: 134, startPoint y: 47, endPoint x: 0, endPoint y: 22, distance: 135.7
click at [0, 28] on div "Pricing platform Analytics Pricing Product portfolio Templates Export service 1…" at bounding box center [423, 182] width 846 height 364
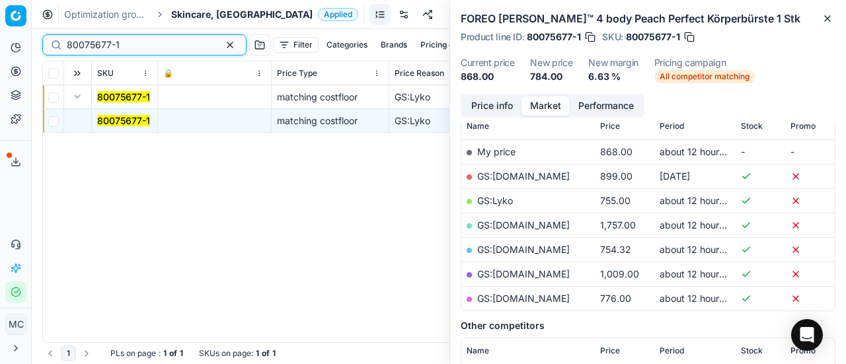
paste input "90008236-0012812"
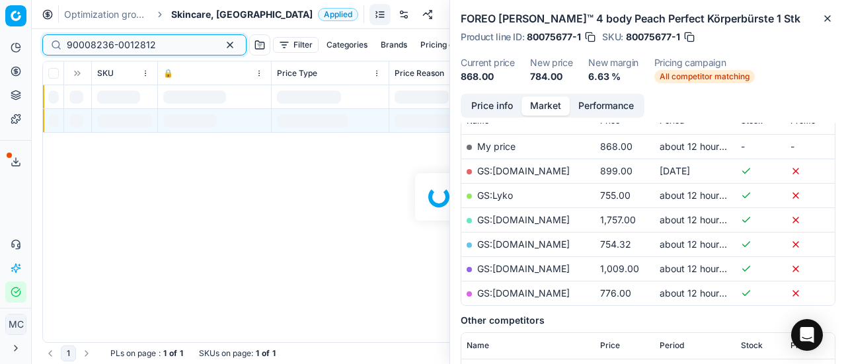
scroll to position [198, 0]
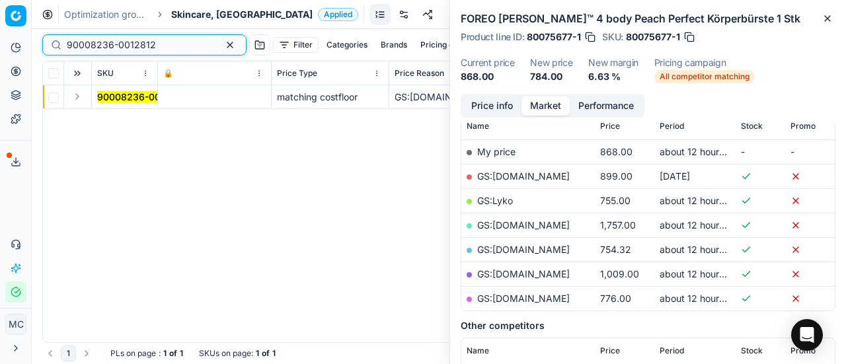
type input "90008236-0012812"
click at [76, 93] on button "Expand" at bounding box center [77, 97] width 16 height 16
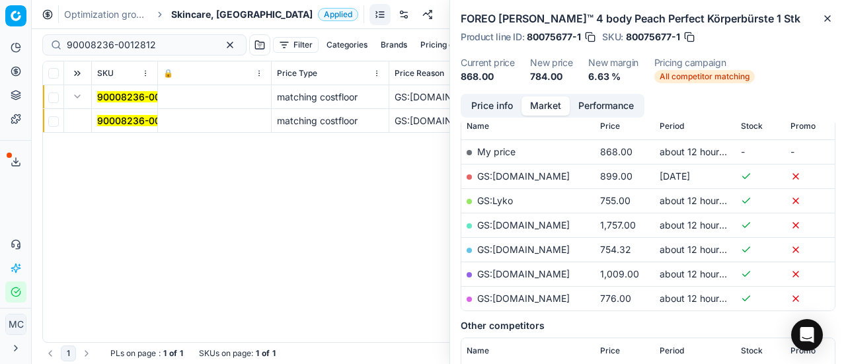
click at [122, 123] on mark "90008236-0012812" at bounding box center [141, 120] width 89 height 11
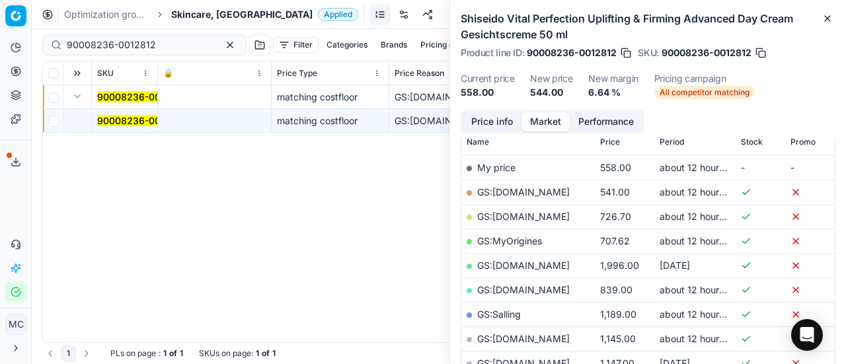
click at [480, 118] on button "Price info" at bounding box center [492, 121] width 59 height 19
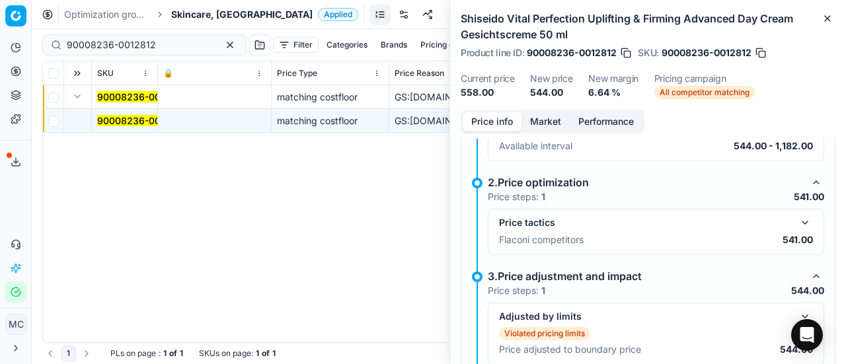
click at [797, 216] on button "button" at bounding box center [805, 223] width 16 height 16
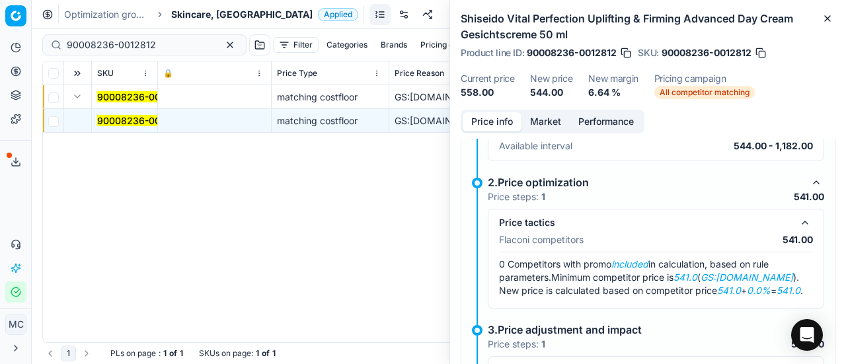
click at [541, 118] on button "Market" at bounding box center [545, 121] width 48 height 19
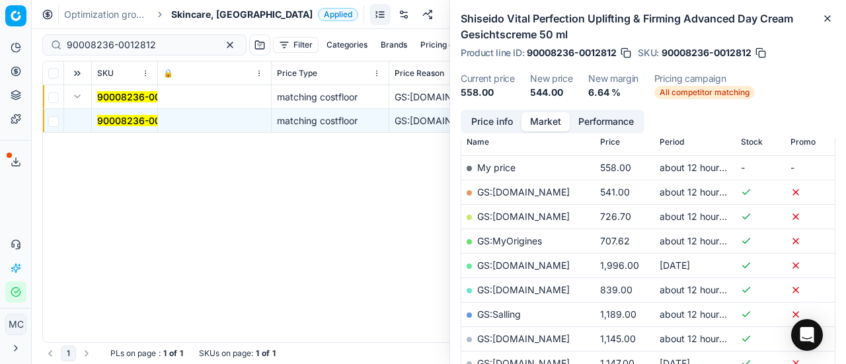
click at [527, 190] on link "GS:[DOMAIN_NAME]" at bounding box center [523, 191] width 93 height 11
click at [219, 17] on span "Skincare, [GEOGRAPHIC_DATA]" at bounding box center [241, 14] width 141 height 13
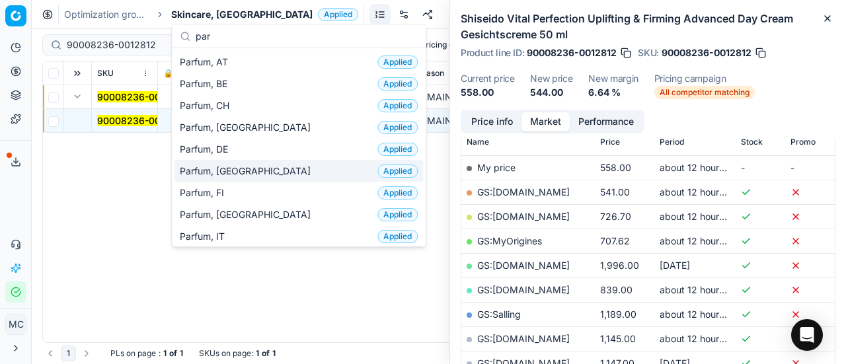
type input "par"
click at [235, 167] on span "Parfum, [GEOGRAPHIC_DATA]" at bounding box center [248, 171] width 136 height 13
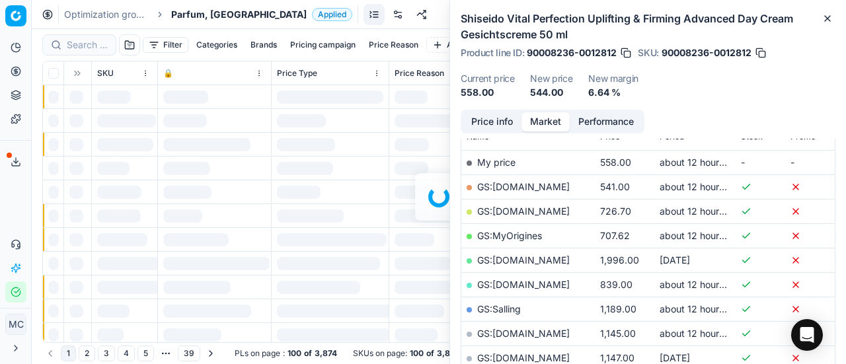
scroll to position [198, 0]
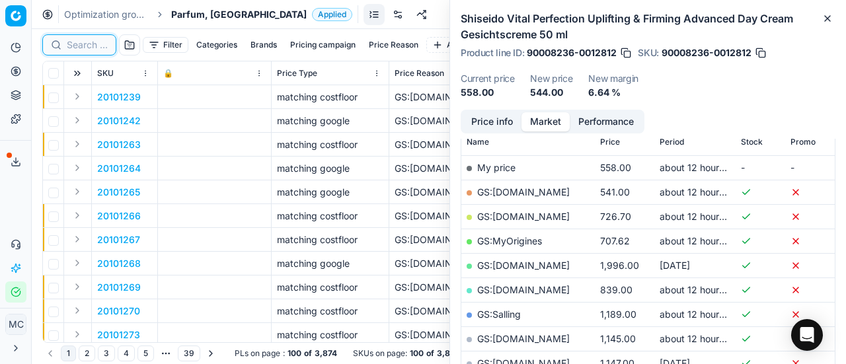
click at [86, 43] on input at bounding box center [87, 44] width 41 height 13
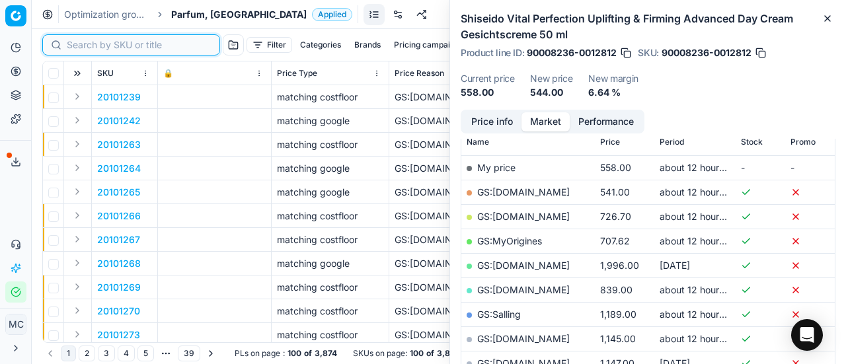
paste input "80066923-100"
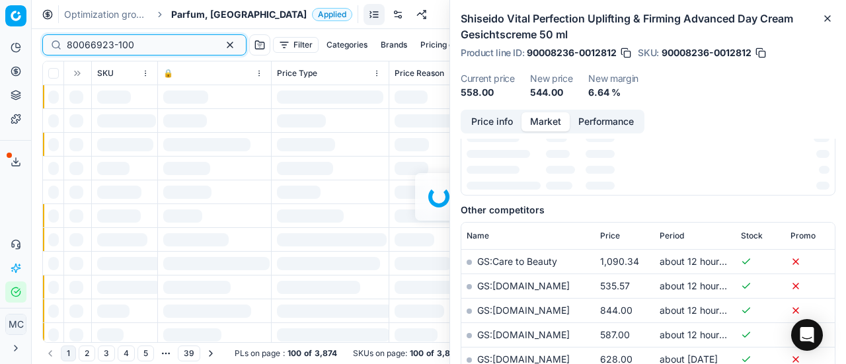
scroll to position [198, 0]
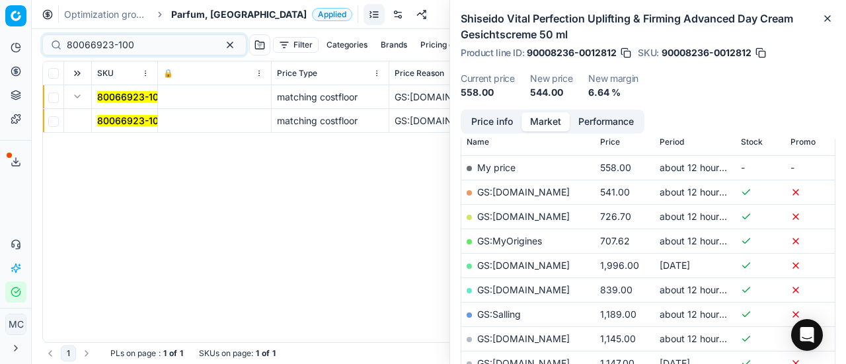
click at [78, 100] on button "Expand" at bounding box center [77, 97] width 16 height 16
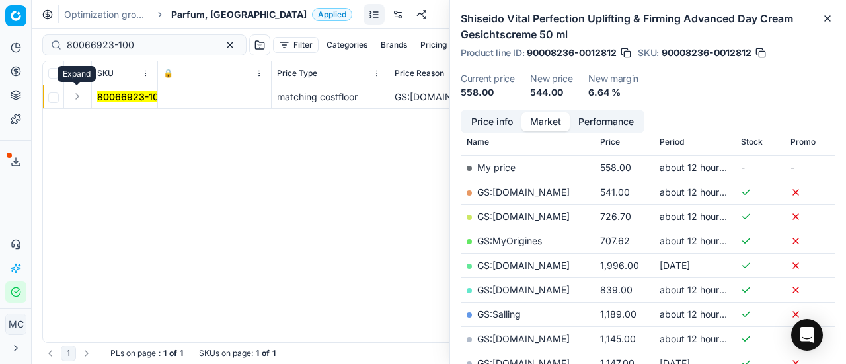
click at [78, 100] on button "Expand" at bounding box center [77, 97] width 16 height 16
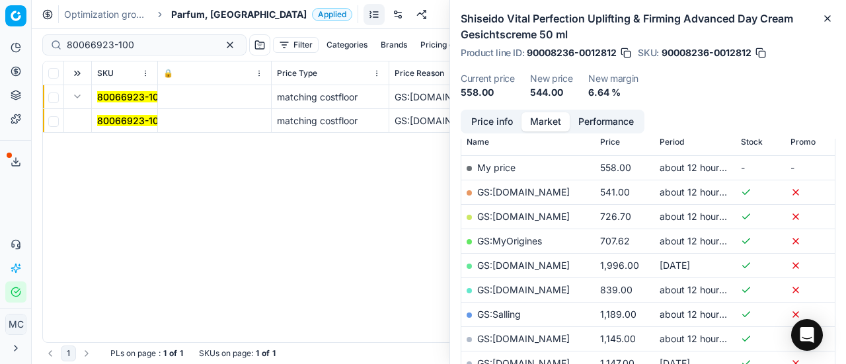
click at [118, 127] on td "80066923-100" at bounding box center [125, 121] width 66 height 24
click at [120, 123] on mark "80066923-100" at bounding box center [130, 120] width 67 height 11
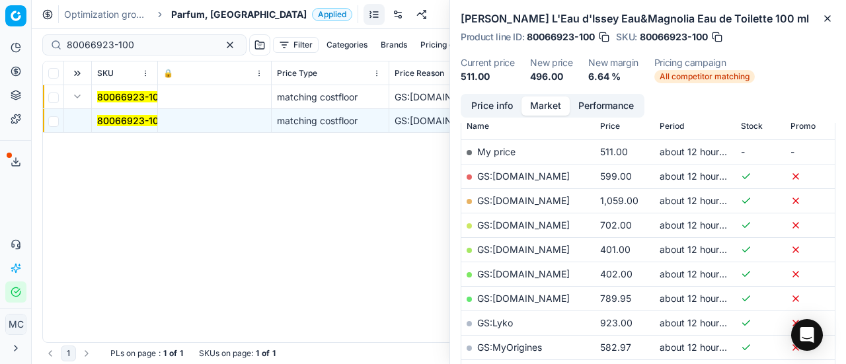
click at [512, 107] on button "Price info" at bounding box center [492, 105] width 59 height 19
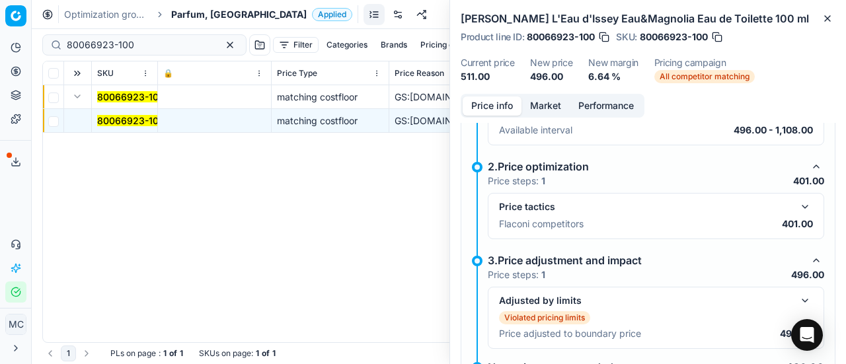
click at [798, 199] on button "button" at bounding box center [805, 207] width 16 height 16
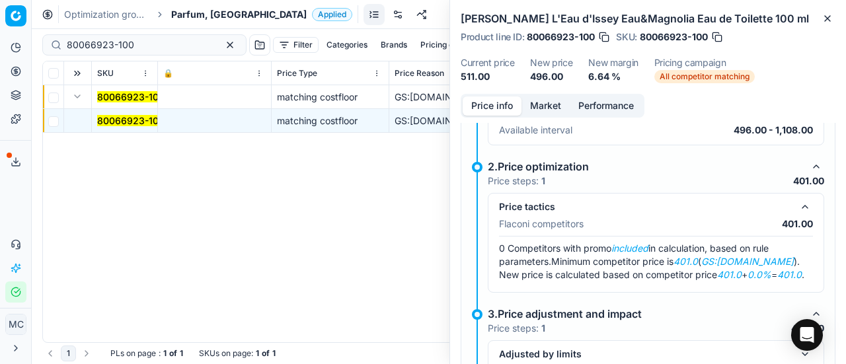
click at [543, 104] on button "Market" at bounding box center [545, 105] width 48 height 19
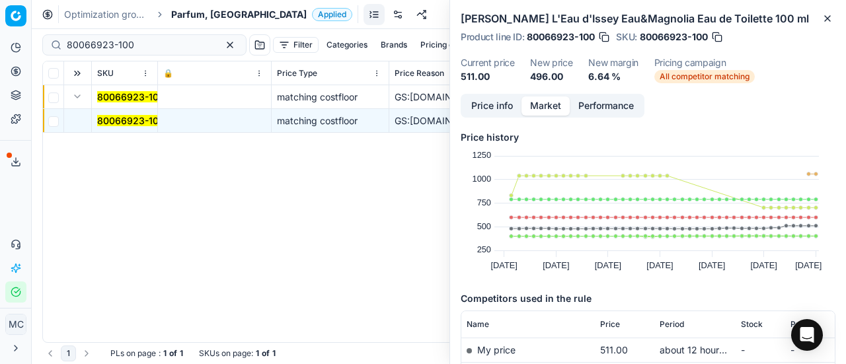
scroll to position [264, 0]
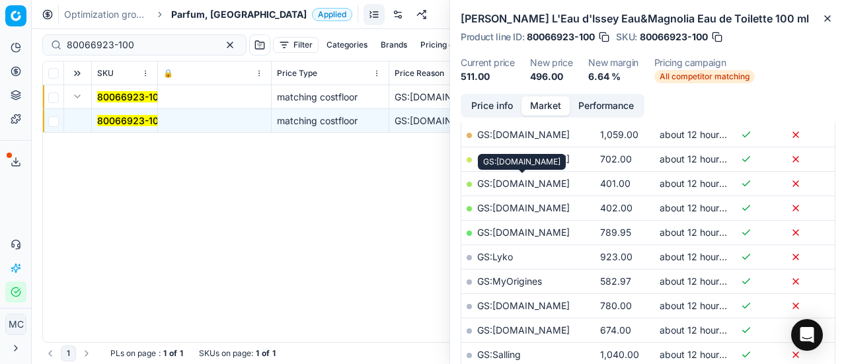
click at [560, 184] on link "GS:[DOMAIN_NAME]" at bounding box center [523, 183] width 93 height 11
drag, startPoint x: 174, startPoint y: 54, endPoint x: 0, endPoint y: 31, distance: 175.3
click at [0, 32] on div "Pricing platform Analytics Pricing Product portfolio Templates Export service 1…" at bounding box center [423, 182] width 846 height 364
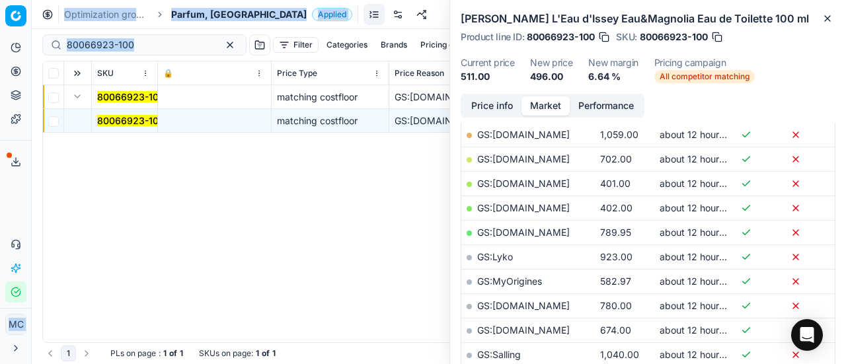
click at [134, 54] on div "80066923-100" at bounding box center [144, 44] width 204 height 21
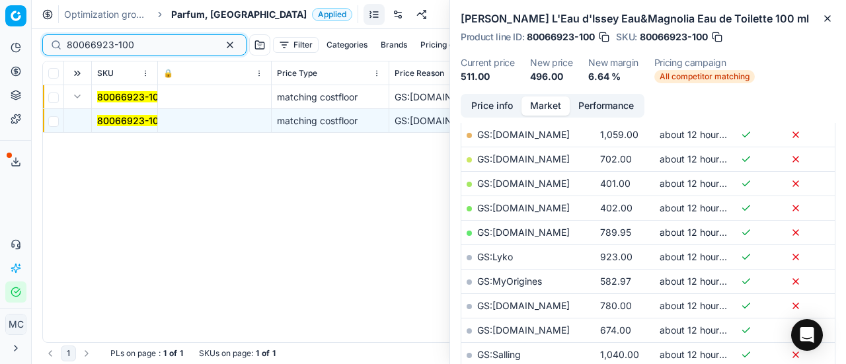
drag, startPoint x: 163, startPoint y: 49, endPoint x: 0, endPoint y: 45, distance: 162.6
click at [0, 45] on div "Pricing platform Analytics Pricing Product portfolio Templates Export service 1…" at bounding box center [423, 182] width 846 height 364
paste input "48918-8"
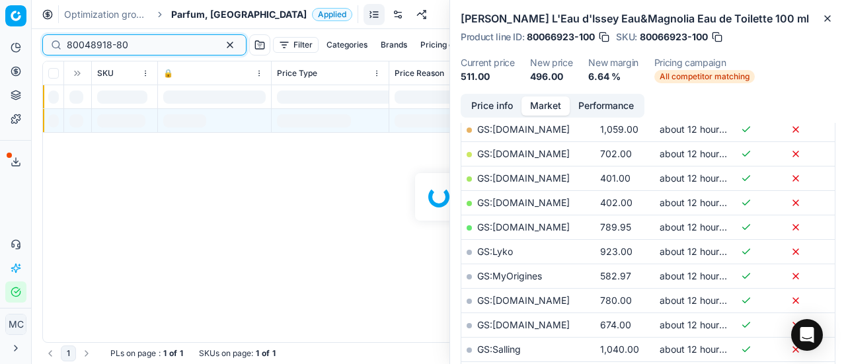
scroll to position [264, 0]
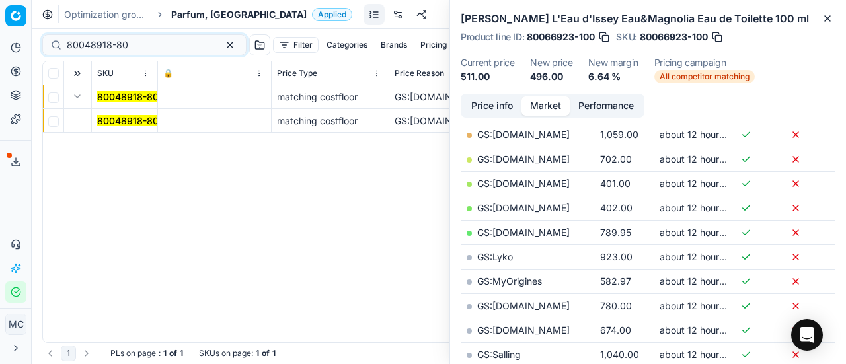
click at [107, 116] on mark "80048918-80" at bounding box center [127, 120] width 61 height 11
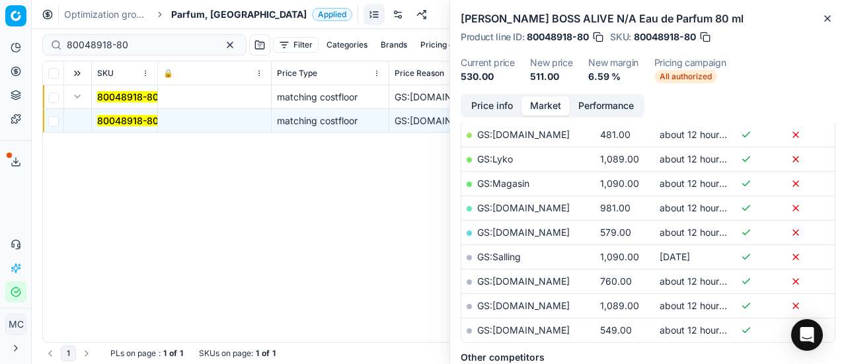
click at [498, 101] on button "Price info" at bounding box center [492, 105] width 59 height 19
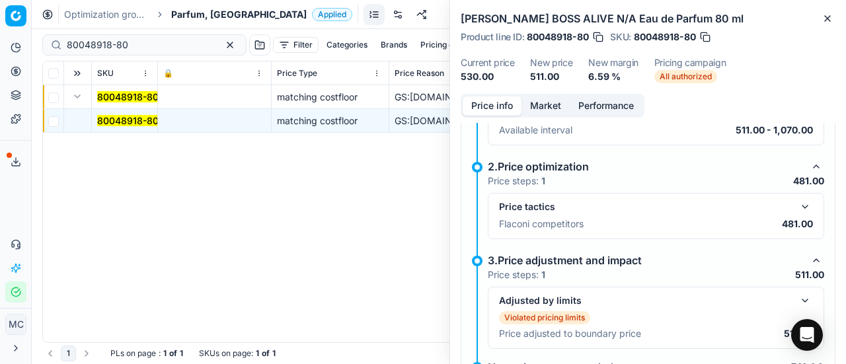
click at [797, 205] on button "button" at bounding box center [805, 207] width 16 height 16
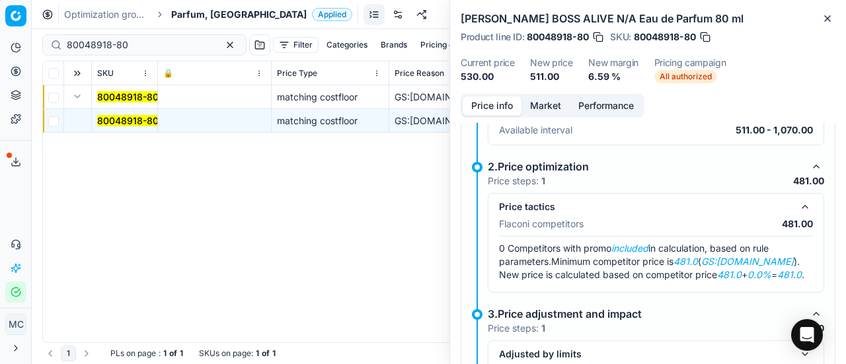
click at [544, 104] on button "Market" at bounding box center [545, 105] width 48 height 19
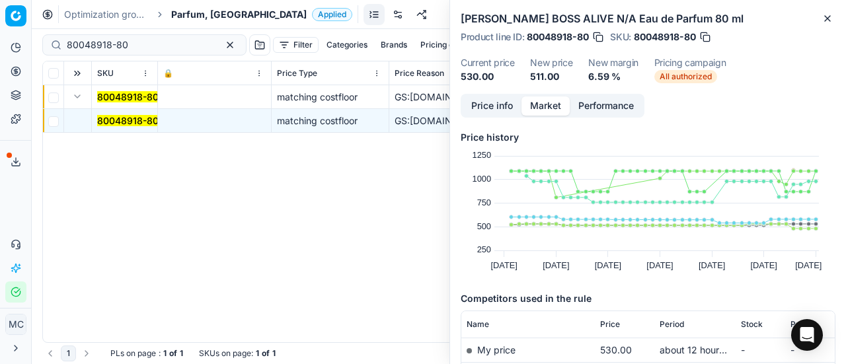
scroll to position [198, 0]
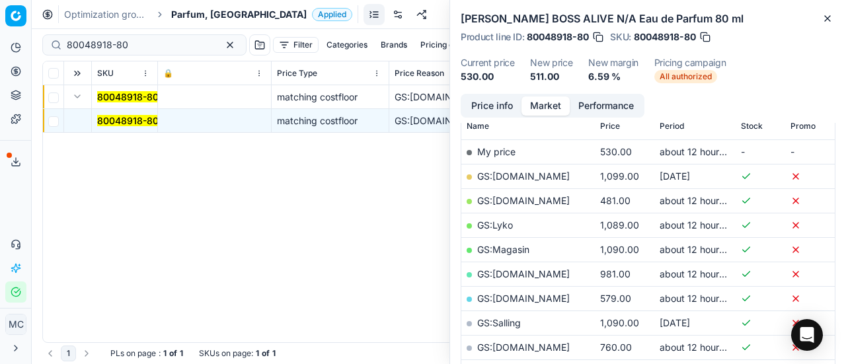
click at [523, 204] on link "GS:[DOMAIN_NAME]" at bounding box center [523, 200] width 93 height 11
drag, startPoint x: 126, startPoint y: 41, endPoint x: 0, endPoint y: 52, distance: 126.1
click at [0, 52] on div "Pricing platform Analytics Pricing Product portfolio Templates Export service 1…" at bounding box center [423, 182] width 846 height 364
paste input "90012275-0019369"
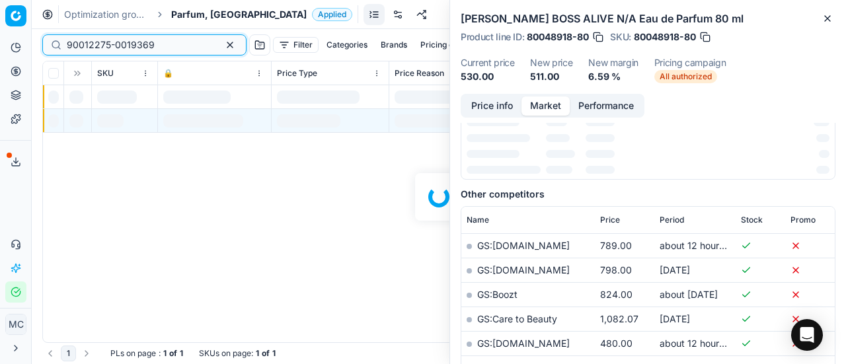
scroll to position [198, 0]
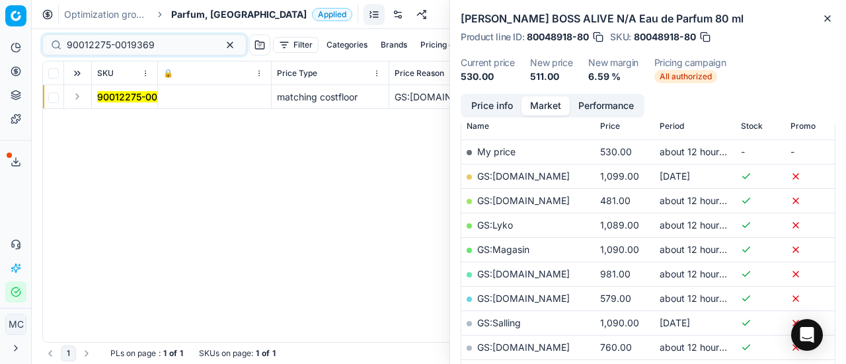
click at [79, 96] on button "Expand" at bounding box center [77, 97] width 16 height 16
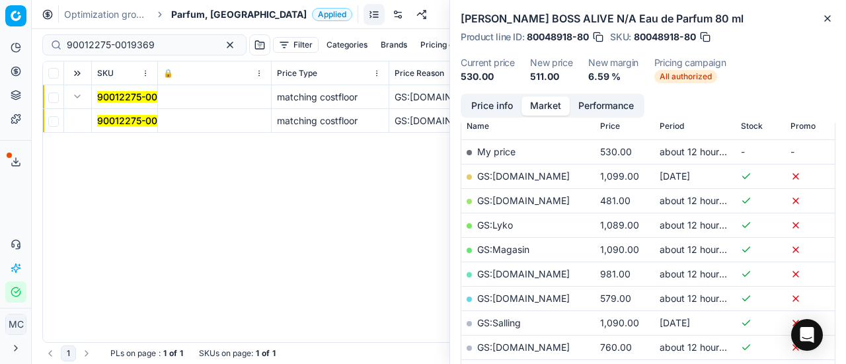
click at [130, 122] on mark "90012275-0019369" at bounding box center [141, 120] width 88 height 11
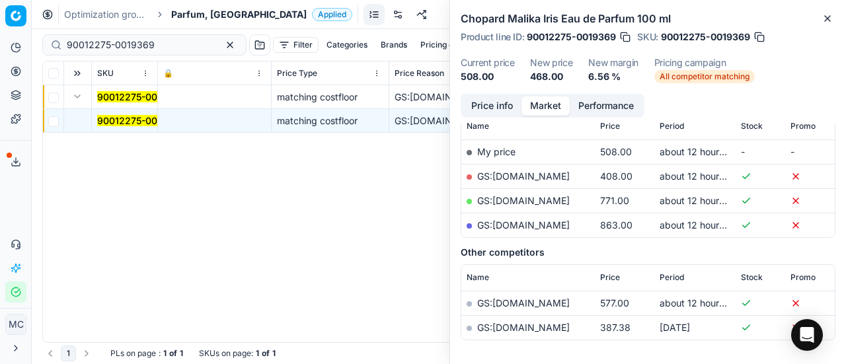
click at [501, 105] on button "Price info" at bounding box center [492, 105] width 59 height 19
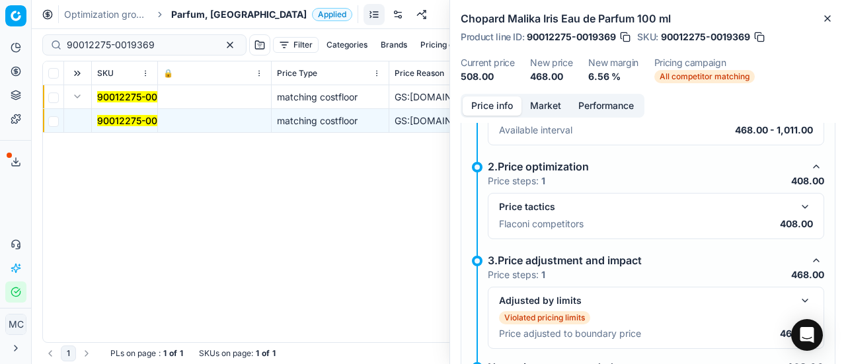
click at [799, 210] on button "button" at bounding box center [805, 207] width 16 height 16
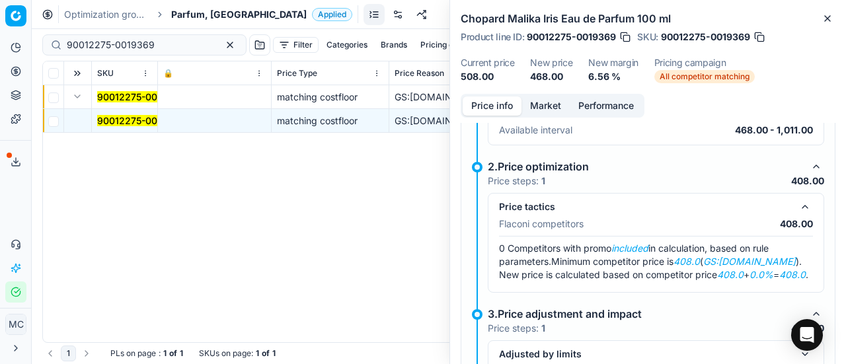
click at [535, 96] on button "Market" at bounding box center [545, 105] width 48 height 19
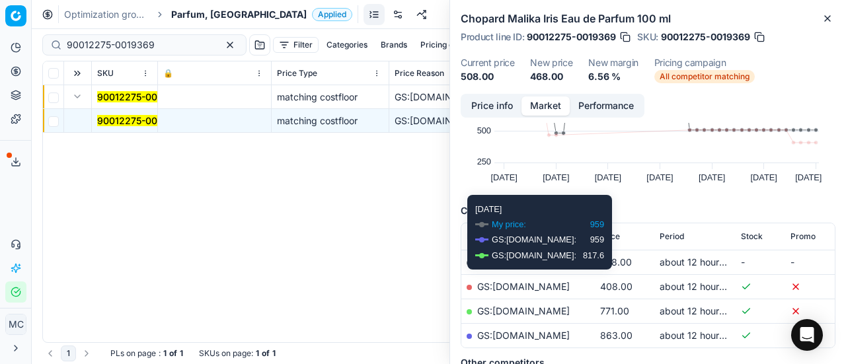
scroll to position [132, 0]
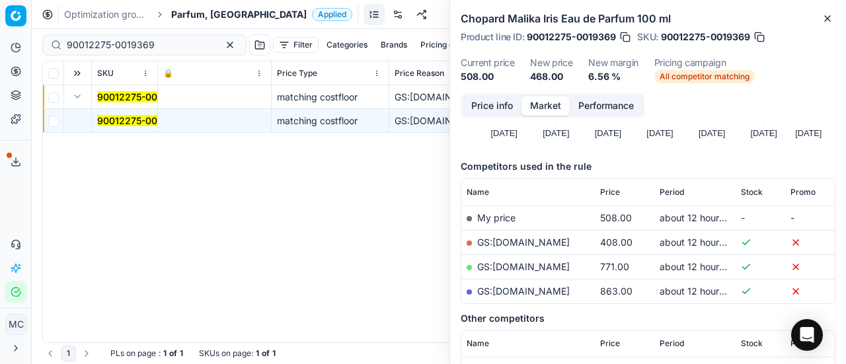
click at [541, 245] on link "GS:[DOMAIN_NAME]" at bounding box center [523, 242] width 93 height 11
drag, startPoint x: 173, startPoint y: 47, endPoint x: 0, endPoint y: 58, distance: 172.9
click at [0, 52] on div "Pricing platform Analytics Pricing Product portfolio Templates Export service 1…" at bounding box center [423, 182] width 846 height 364
paste input "80065511-100"
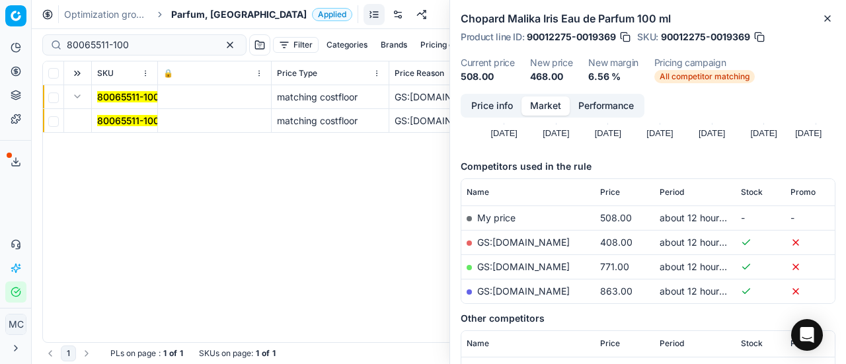
drag, startPoint x: 110, startPoint y: 122, endPoint x: 337, endPoint y: 127, distance: 227.4
click at [114, 122] on mark "80065511-100" at bounding box center [128, 120] width 62 height 11
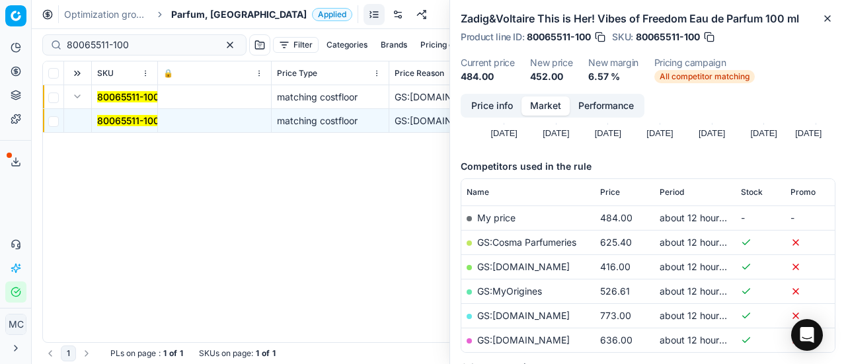
click at [510, 118] on div "Price info Market Performance Price history Created with Highcharts 12.3.0 [DAT…" at bounding box center [648, 229] width 396 height 270
click at [500, 114] on button "Price info" at bounding box center [492, 105] width 59 height 19
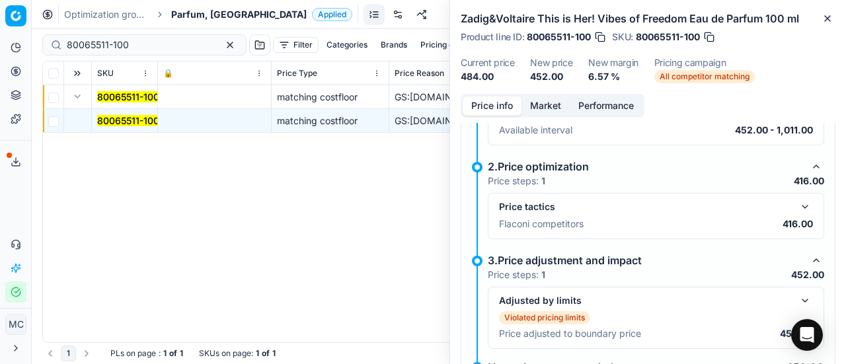
click at [802, 204] on button "button" at bounding box center [805, 207] width 16 height 16
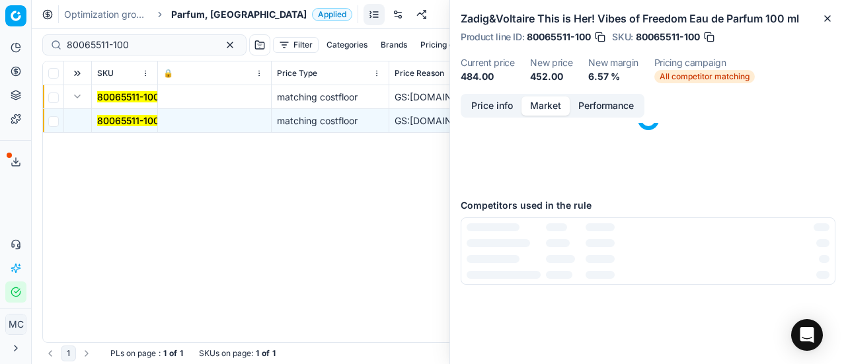
click at [541, 103] on button "Market" at bounding box center [545, 105] width 48 height 19
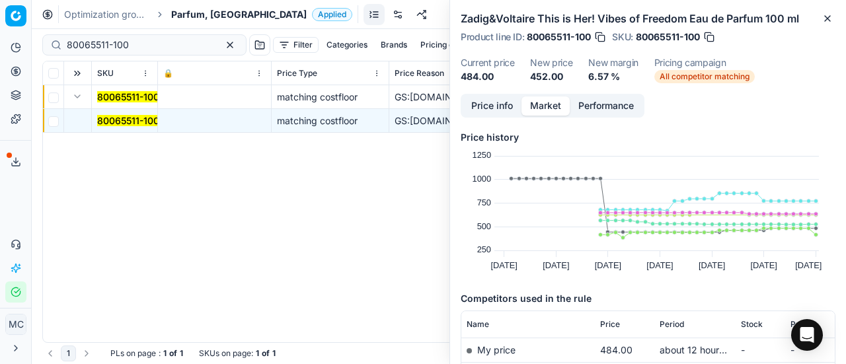
scroll to position [198, 0]
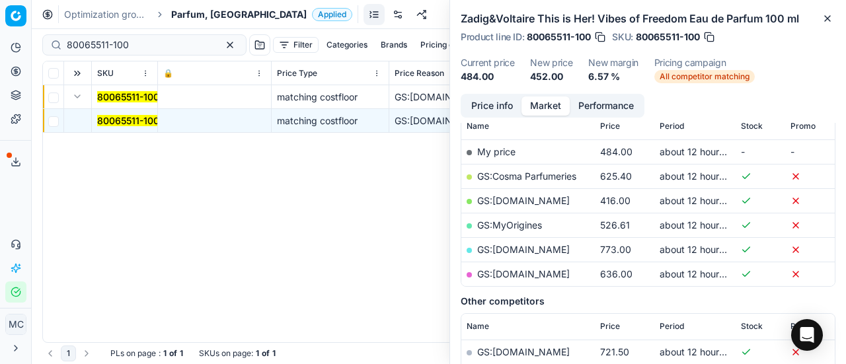
click at [519, 196] on link "GS:[DOMAIN_NAME]" at bounding box center [523, 200] width 93 height 11
drag, startPoint x: 155, startPoint y: 46, endPoint x: 0, endPoint y: 40, distance: 155.4
click at [0, 40] on div "Pricing platform Analytics Pricing Product portfolio Templates Export service 1…" at bounding box center [423, 182] width 846 height 364
paste input "90004627-0006951"
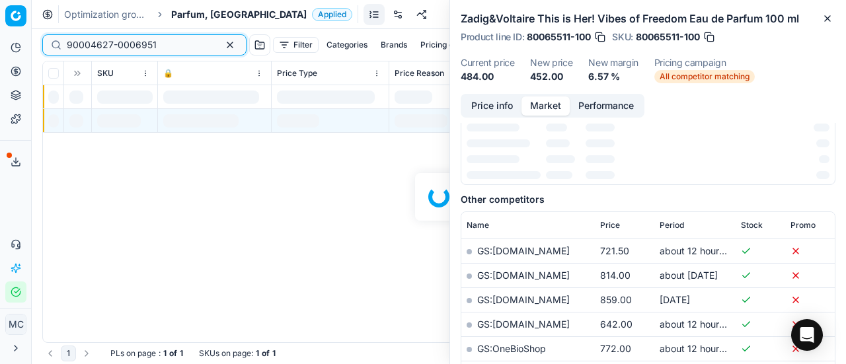
scroll to position [198, 0]
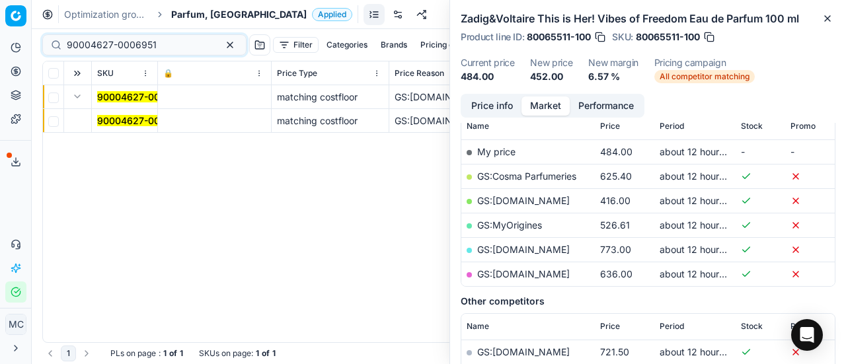
drag, startPoint x: 108, startPoint y: 122, endPoint x: 455, endPoint y: 125, distance: 347.7
click at [108, 122] on mark "90004627-0006951" at bounding box center [142, 120] width 90 height 11
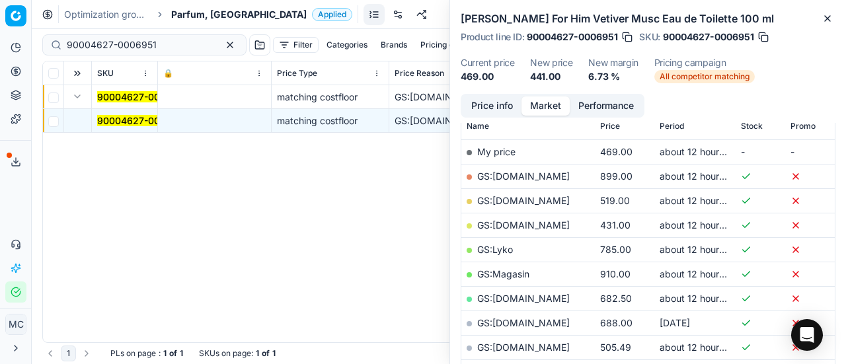
click at [494, 117] on div "Price info Market Performance" at bounding box center [553, 106] width 184 height 24
click at [488, 109] on button "Price info" at bounding box center [492, 105] width 59 height 19
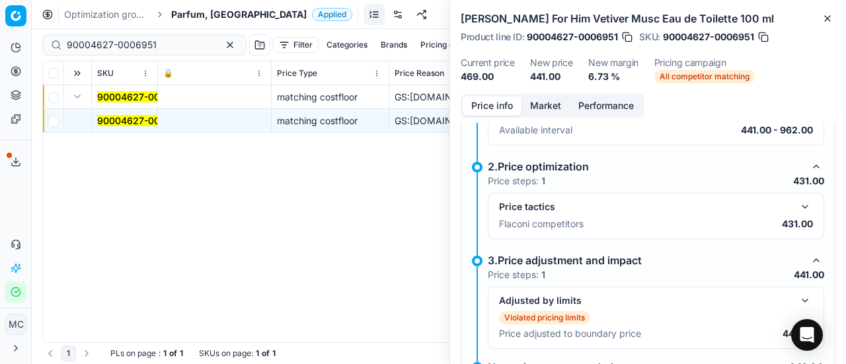
click at [797, 202] on button "button" at bounding box center [805, 207] width 16 height 16
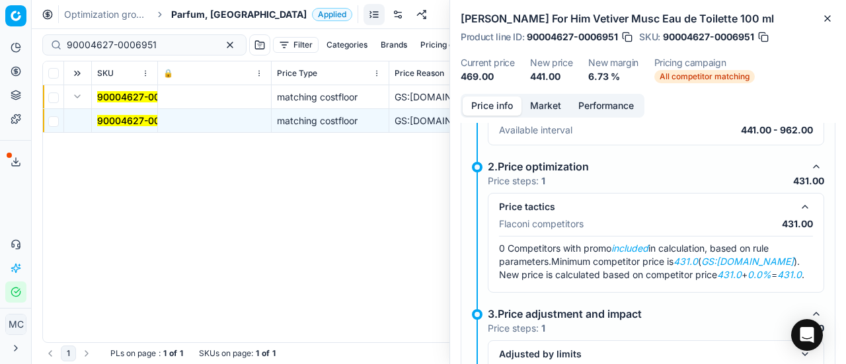
click at [528, 100] on button "Market" at bounding box center [545, 105] width 48 height 19
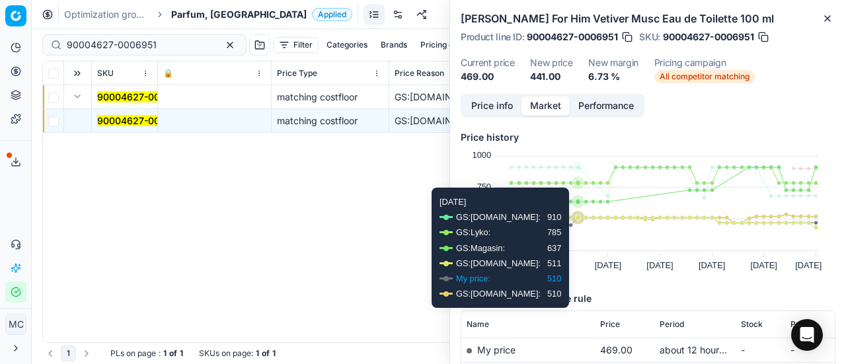
scroll to position [132, 0]
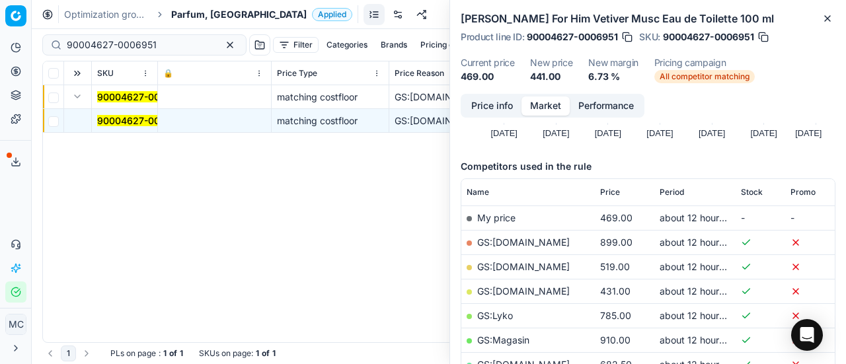
click at [519, 291] on link "GS:[DOMAIN_NAME]" at bounding box center [523, 291] width 93 height 11
drag, startPoint x: 164, startPoint y: 41, endPoint x: 0, endPoint y: 36, distance: 164.0
click at [0, 36] on div "Pricing platform Analytics Pricing Product portfolio Templates Export service 1…" at bounding box center [423, 182] width 846 height 364
paste input "7675-0011763"
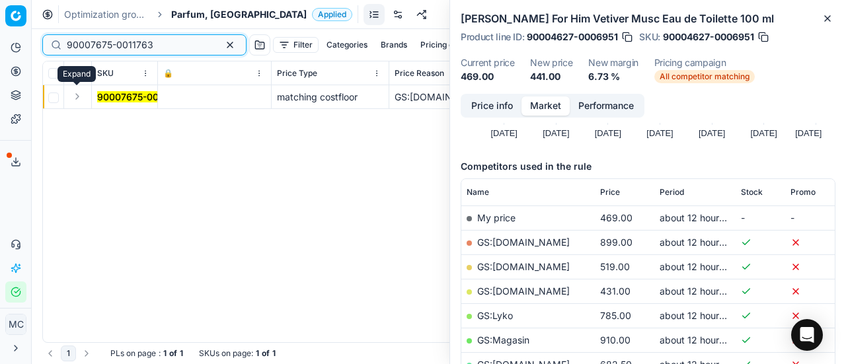
type input "90007675-0011763"
click at [78, 97] on button "Expand" at bounding box center [77, 97] width 16 height 16
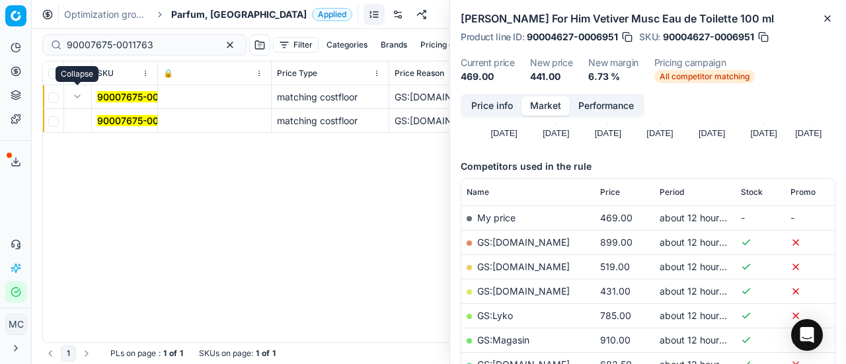
click at [108, 122] on mark "90007675-0011763" at bounding box center [140, 120] width 87 height 11
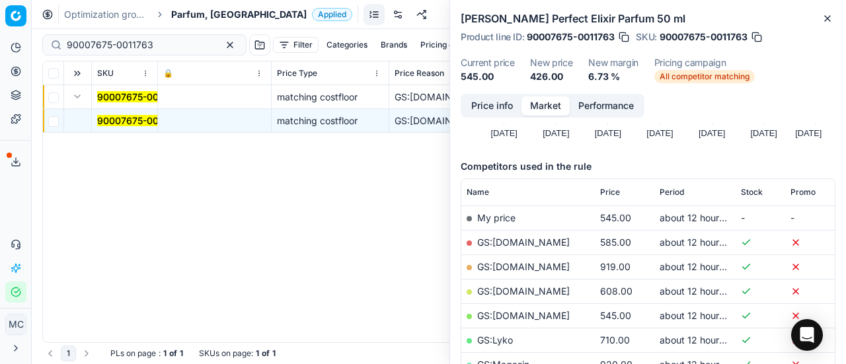
click at [459, 111] on div "Price info Market Performance Price history Created with Highcharts 12.3.0 [DAT…" at bounding box center [648, 229] width 396 height 270
click at [488, 106] on button "Price info" at bounding box center [492, 105] width 59 height 19
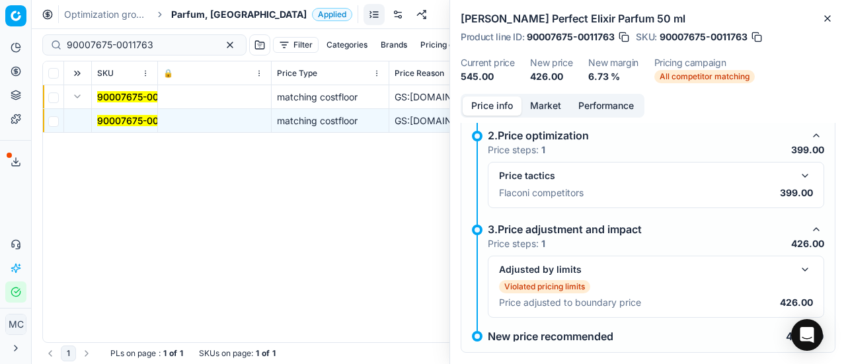
scroll to position [231, 0]
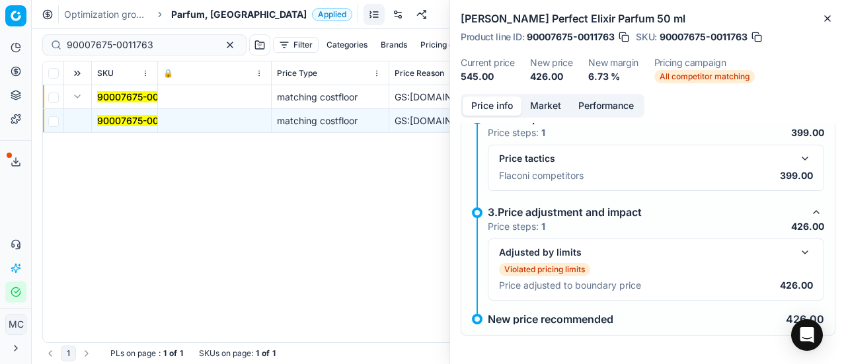
click at [798, 159] on button "button" at bounding box center [805, 159] width 16 height 16
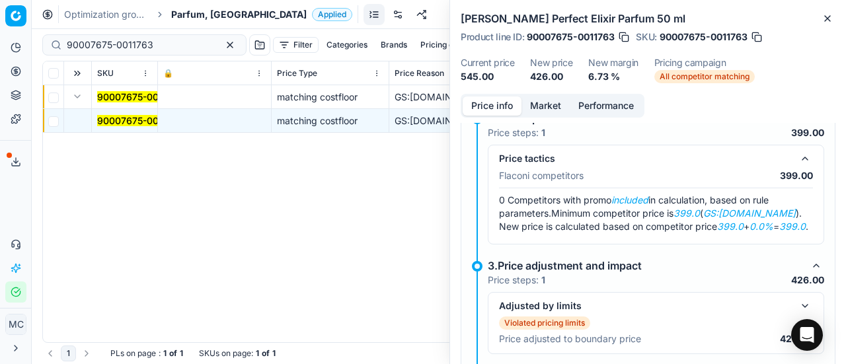
click at [559, 102] on button "Market" at bounding box center [545, 105] width 48 height 19
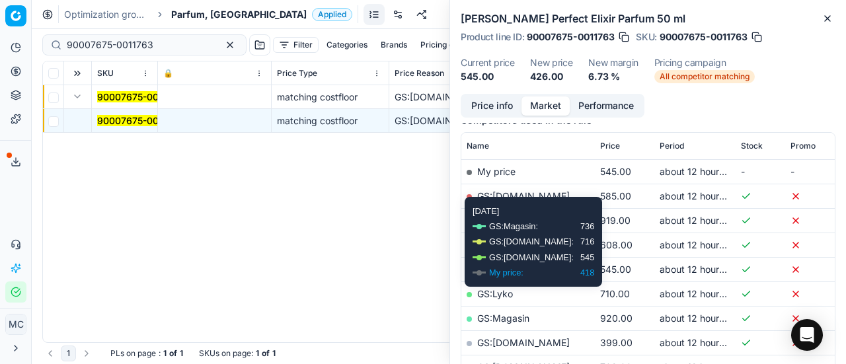
scroll to position [198, 0]
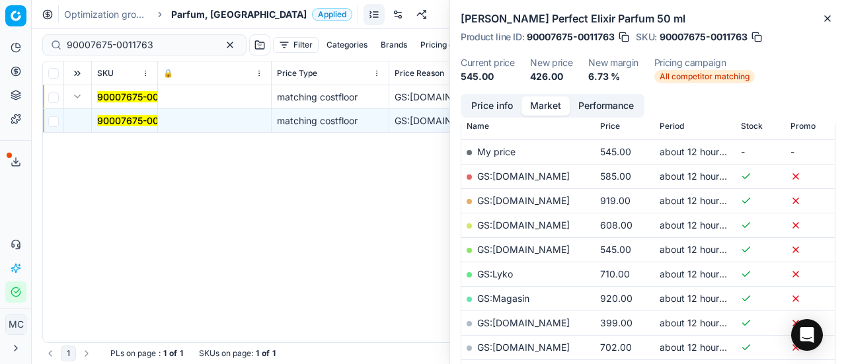
click at [505, 323] on link "GS:[DOMAIN_NAME]" at bounding box center [523, 322] width 93 height 11
click at [199, 16] on span "Parfum, [GEOGRAPHIC_DATA]" at bounding box center [238, 14] width 135 height 13
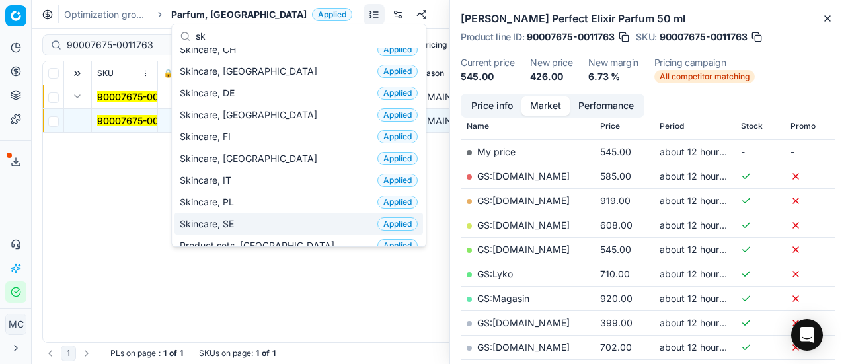
scroll to position [0, 0]
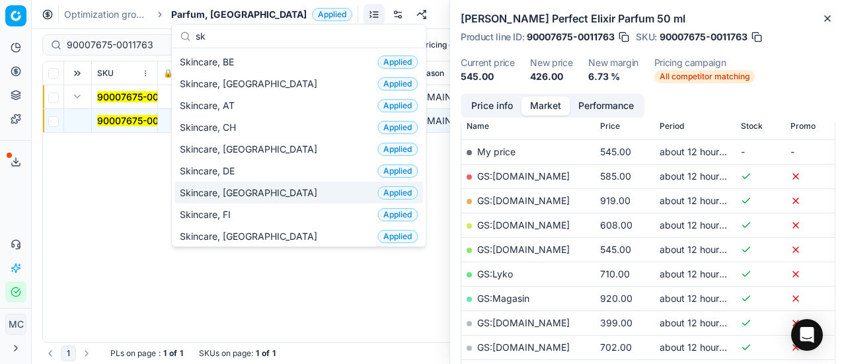
type input "sk"
click at [262, 188] on div "Skincare, DK Applied" at bounding box center [298, 193] width 249 height 22
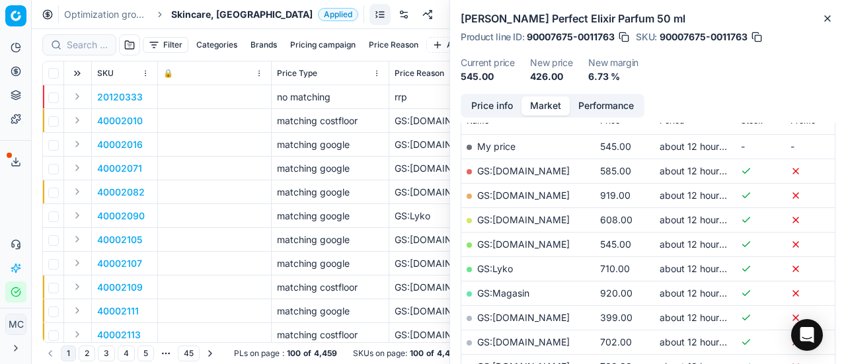
scroll to position [198, 0]
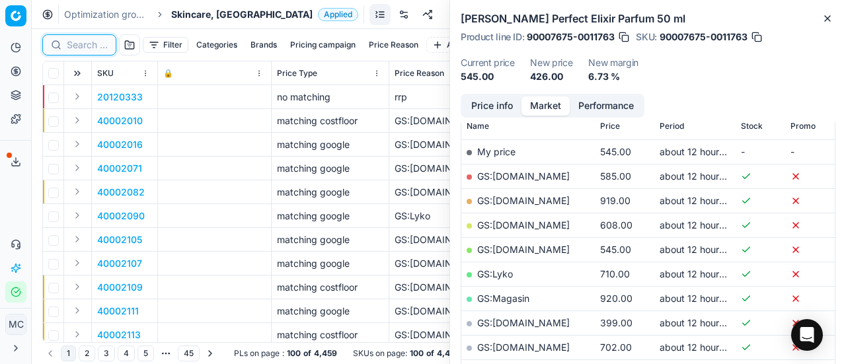
click at [79, 46] on input at bounding box center [87, 44] width 41 height 13
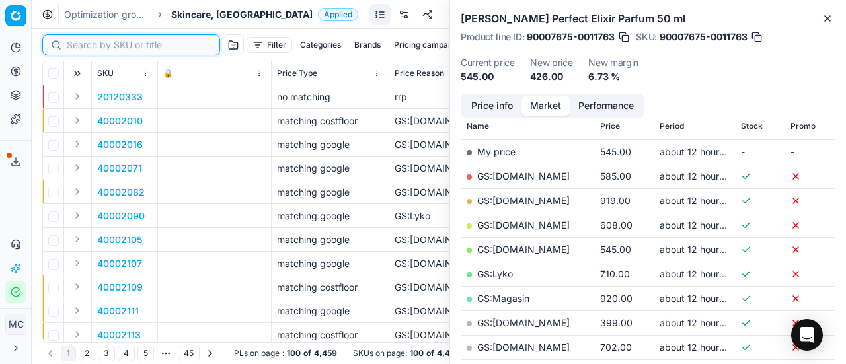
paste input "80054429-1"
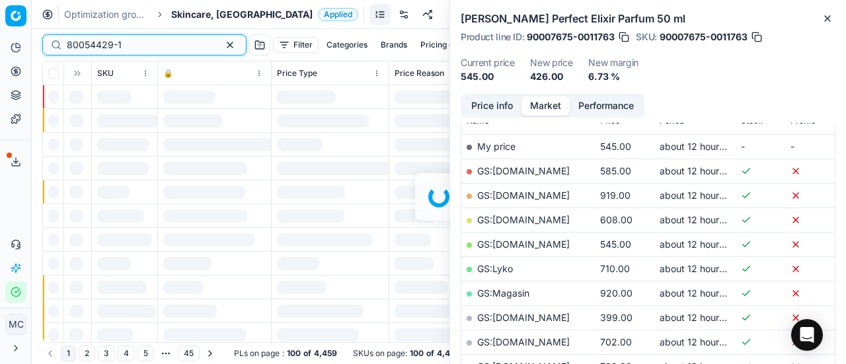
scroll to position [198, 0]
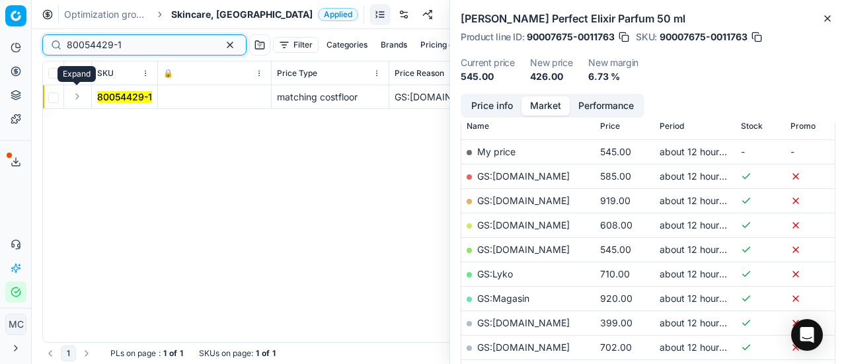
type input "80054429-1"
click at [77, 93] on button "Expand" at bounding box center [77, 97] width 16 height 16
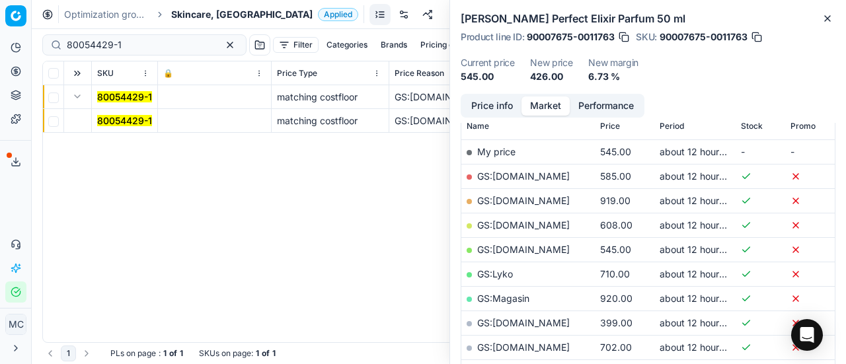
click at [109, 121] on mark "80054429-1" at bounding box center [124, 120] width 55 height 11
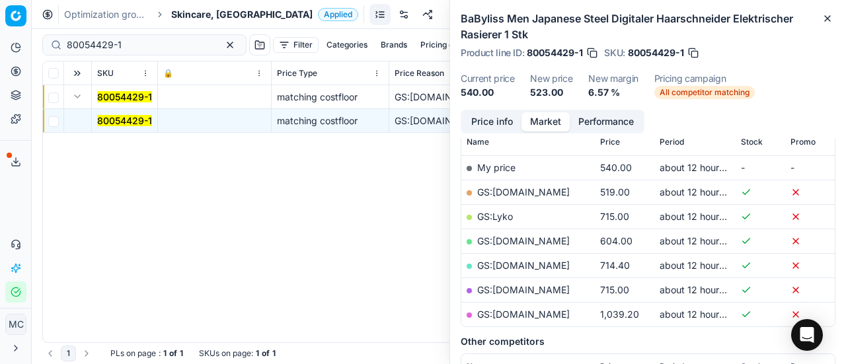
click at [486, 125] on button "Price info" at bounding box center [492, 121] width 59 height 19
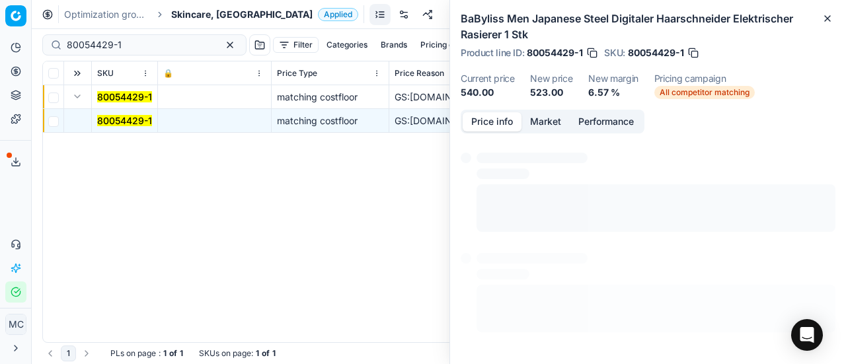
scroll to position [199, 0]
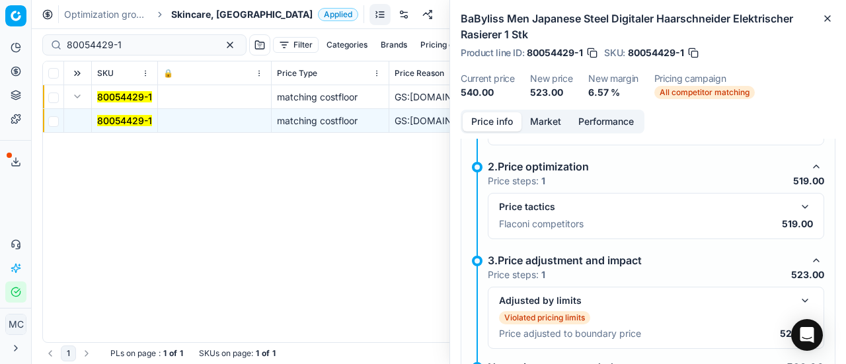
click at [797, 202] on button "button" at bounding box center [805, 207] width 16 height 16
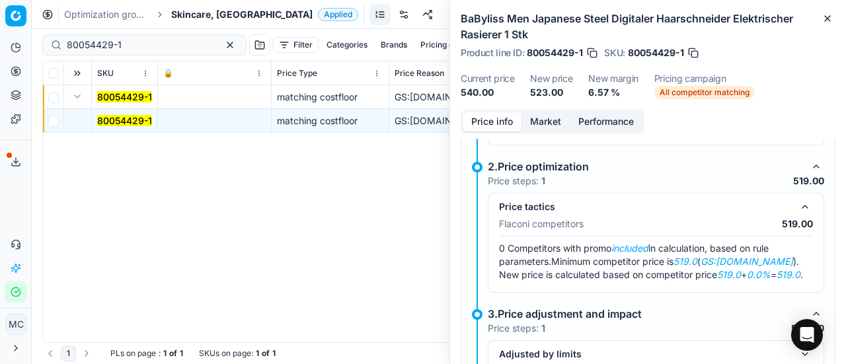
click at [541, 118] on button "Market" at bounding box center [545, 121] width 48 height 19
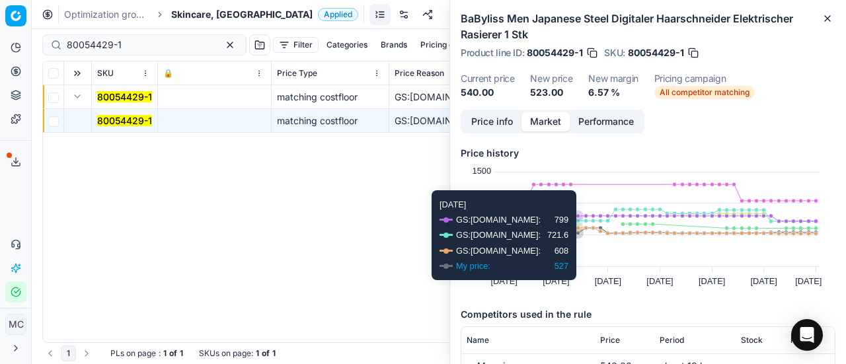
scroll to position [198, 0]
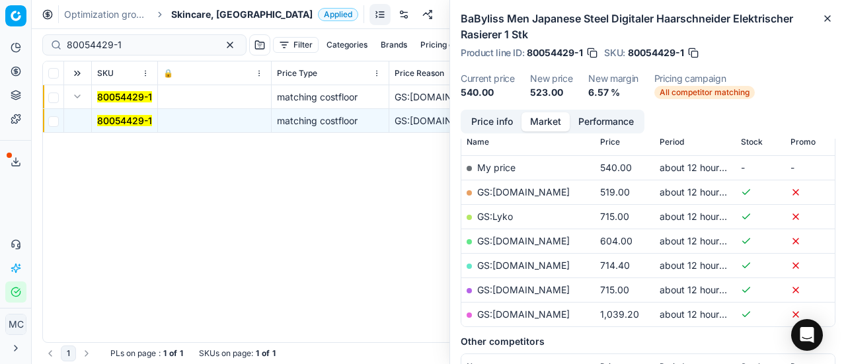
click at [554, 192] on link "GS:[DOMAIN_NAME]" at bounding box center [523, 191] width 93 height 11
click at [196, 18] on span "Skincare, [GEOGRAPHIC_DATA]" at bounding box center [241, 14] width 141 height 13
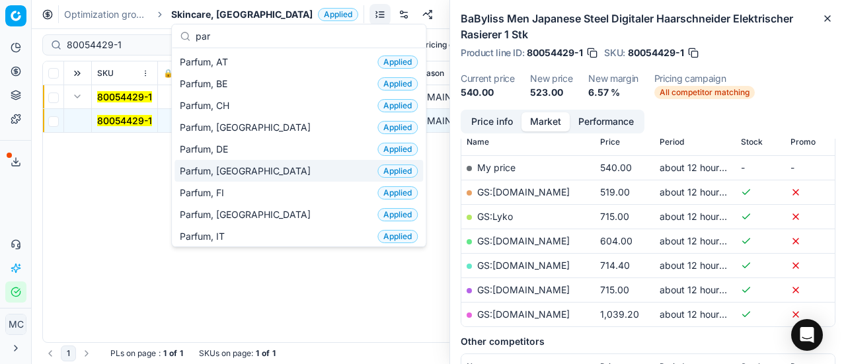
type input "par"
click at [249, 174] on div "Parfum, DK Applied" at bounding box center [298, 171] width 249 height 22
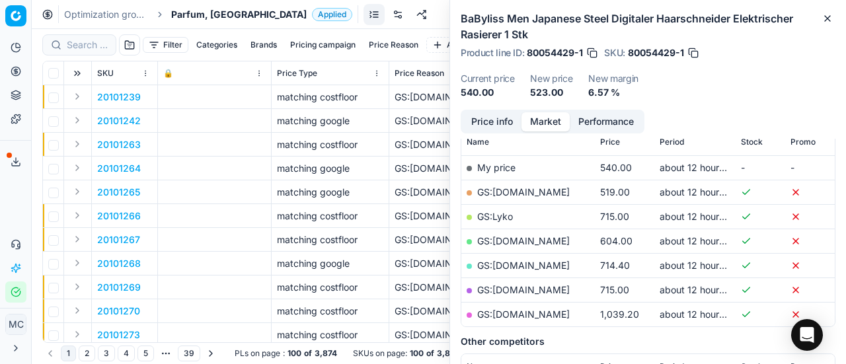
scroll to position [198, 0]
click at [82, 46] on input at bounding box center [87, 44] width 41 height 13
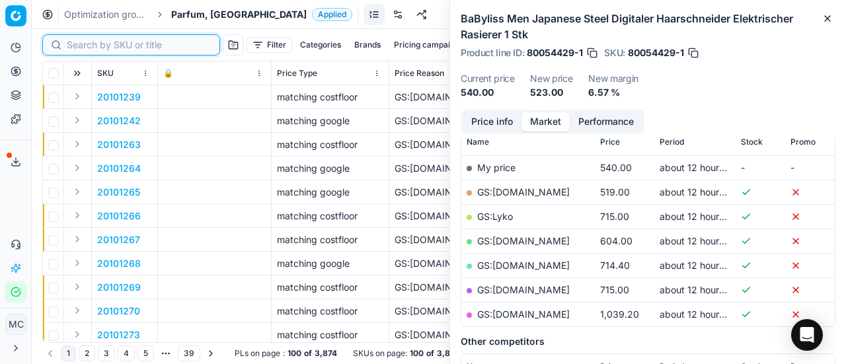
paste input "90005182-0007763"
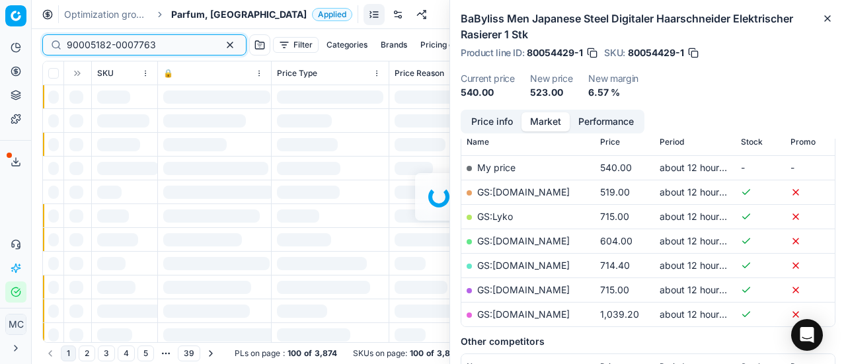
scroll to position [198, 0]
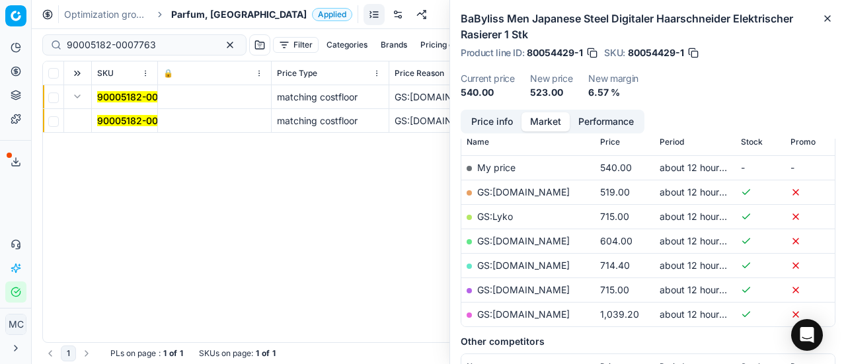
click at [77, 97] on button "Expand" at bounding box center [77, 97] width 16 height 16
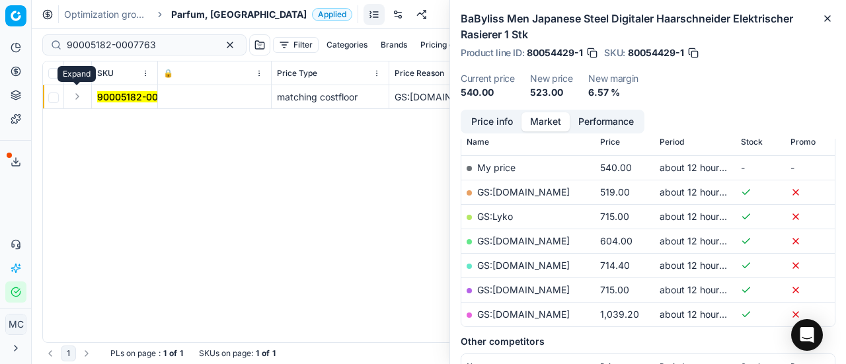
click at [77, 97] on button "Expand" at bounding box center [77, 97] width 16 height 16
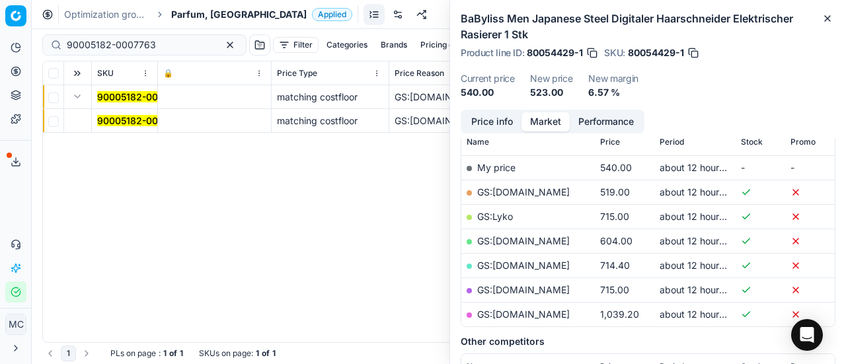
click at [126, 119] on mark "90005182-0007763" at bounding box center [141, 120] width 89 height 11
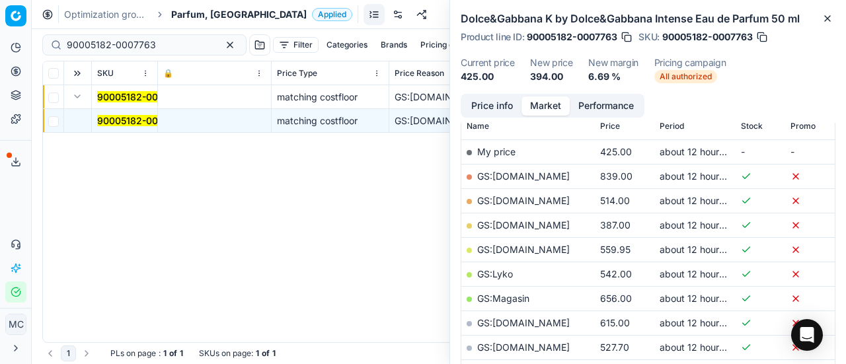
scroll to position [330, 0]
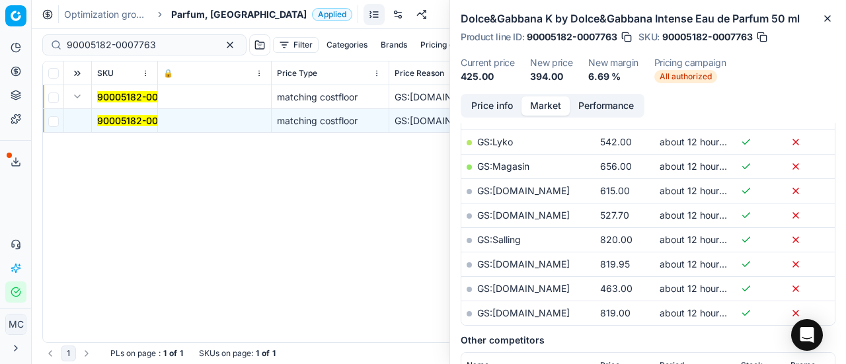
click at [504, 108] on button "Price info" at bounding box center [492, 105] width 59 height 19
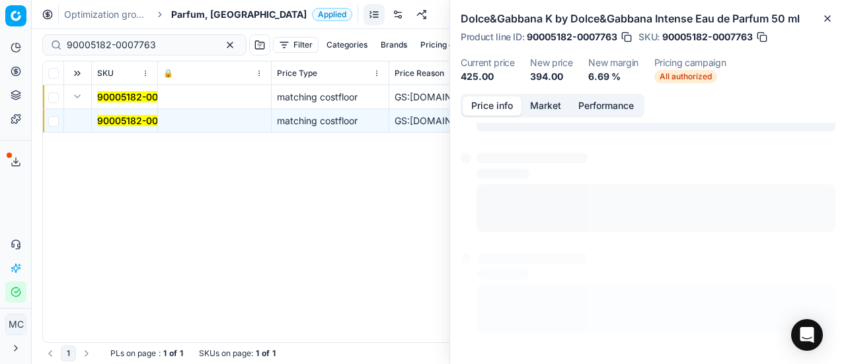
scroll to position [183, 0]
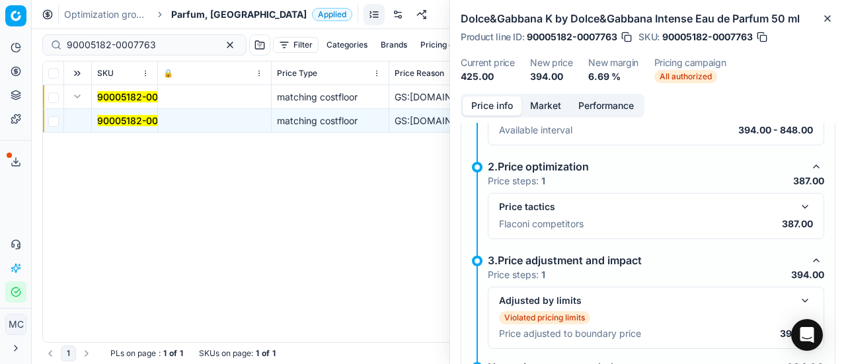
click at [801, 200] on button "button" at bounding box center [805, 207] width 16 height 16
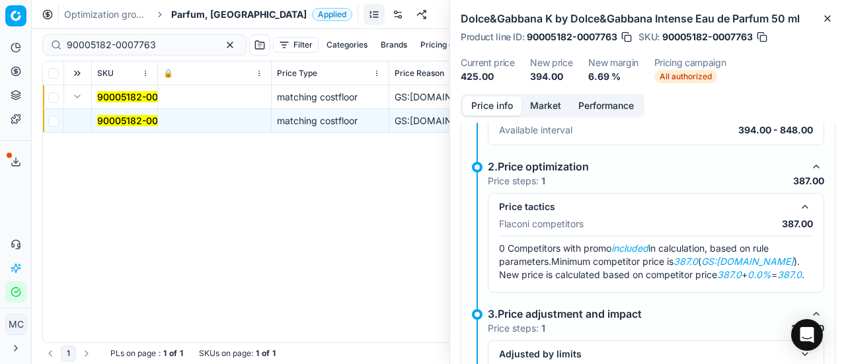
click at [549, 110] on button "Market" at bounding box center [545, 105] width 48 height 19
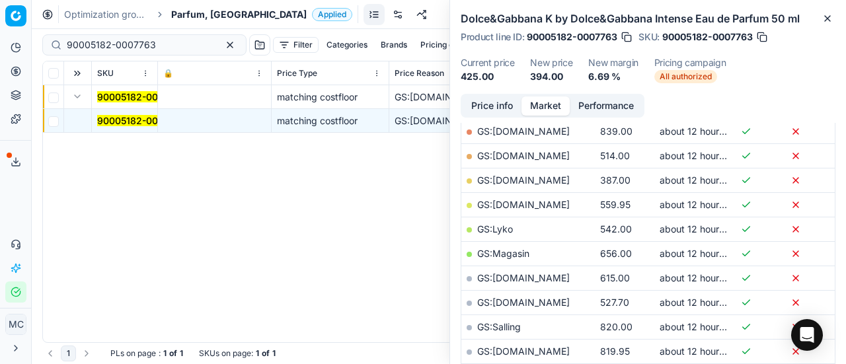
scroll to position [264, 0]
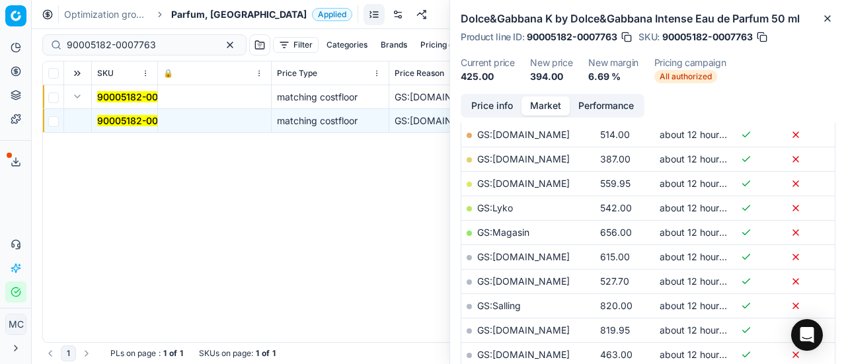
click at [527, 155] on link "GS:[DOMAIN_NAME]" at bounding box center [523, 158] width 93 height 11
drag, startPoint x: 161, startPoint y: 44, endPoint x: 1, endPoint y: 22, distance: 160.8
click at [0, 22] on div "Pricing platform Analytics Pricing Product portfolio Templates Export service 1…" at bounding box center [423, 182] width 846 height 364
paste input "80066035-50"
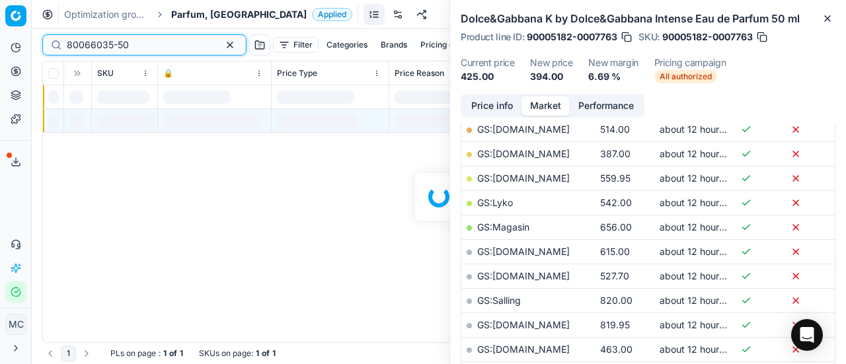
scroll to position [264, 0]
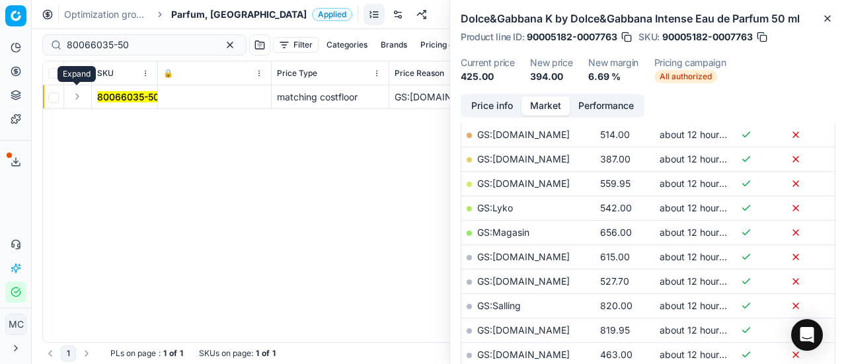
click at [77, 98] on button "Expand" at bounding box center [77, 97] width 16 height 16
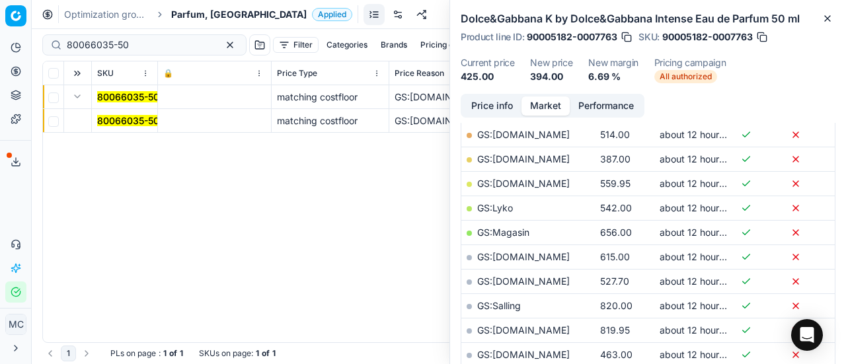
click at [115, 112] on td "80066035-50" at bounding box center [125, 121] width 66 height 24
click at [115, 119] on mark "80066035-50" at bounding box center [128, 120] width 62 height 11
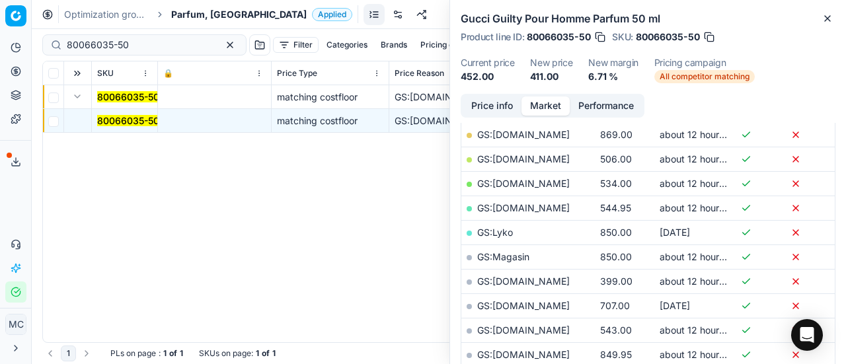
click at [486, 103] on button "Price info" at bounding box center [492, 105] width 59 height 19
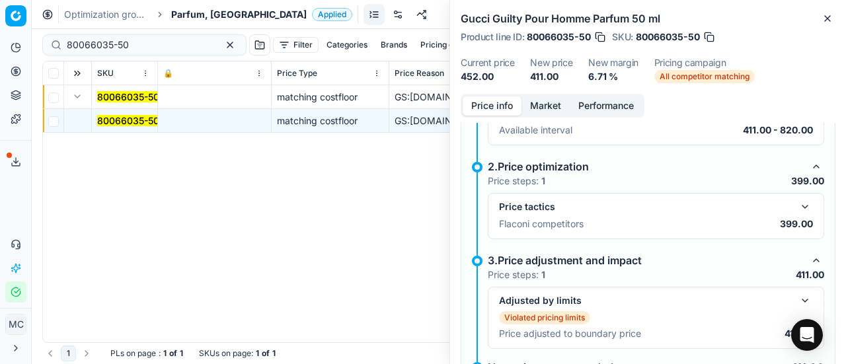
scroll to position [231, 0]
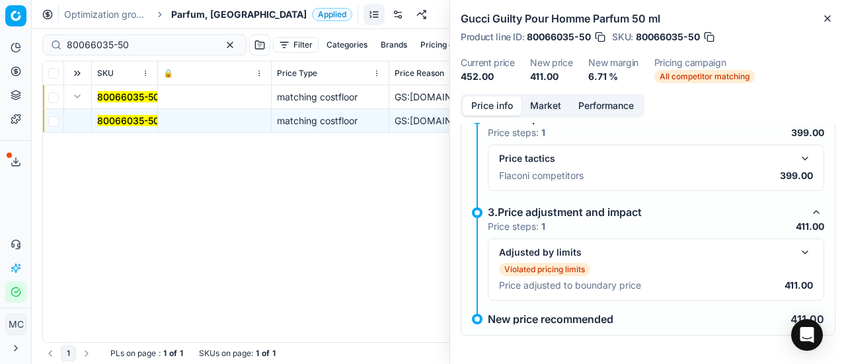
click at [797, 154] on button "button" at bounding box center [805, 159] width 16 height 16
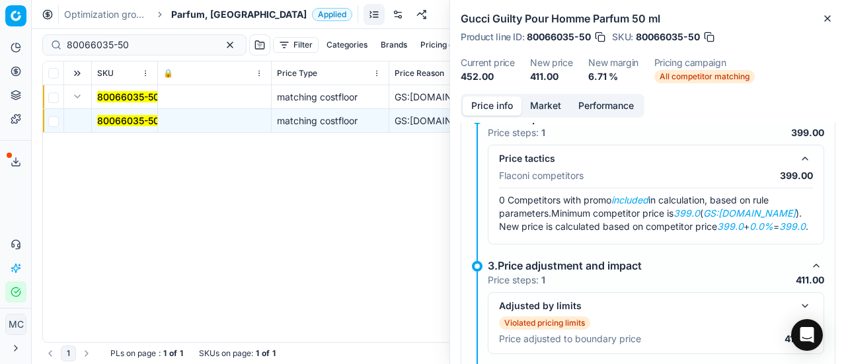
click at [535, 98] on button "Market" at bounding box center [545, 105] width 48 height 19
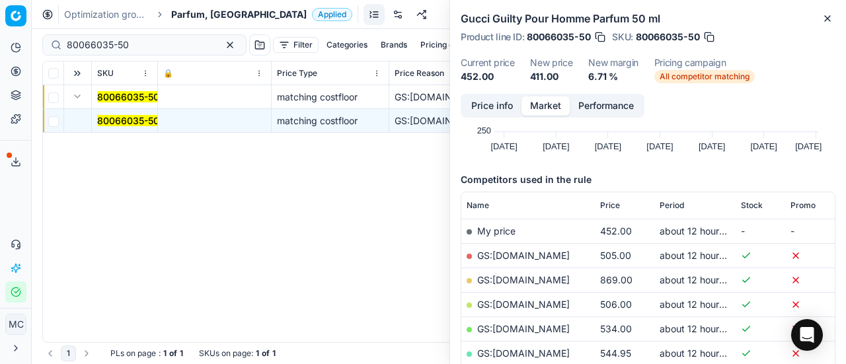
scroll to position [198, 0]
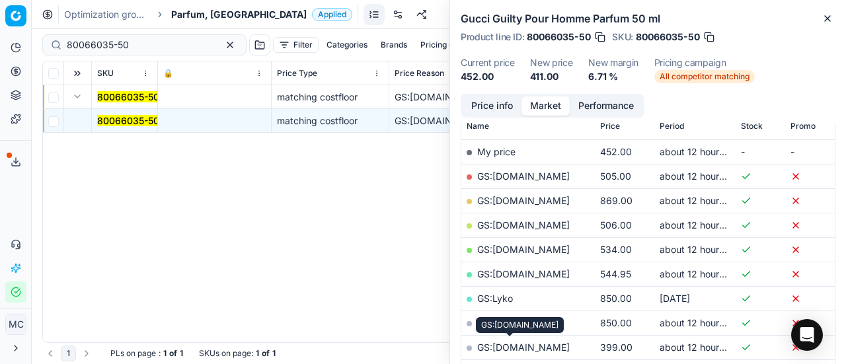
click at [525, 342] on link "GS:[DOMAIN_NAME]" at bounding box center [523, 347] width 93 height 11
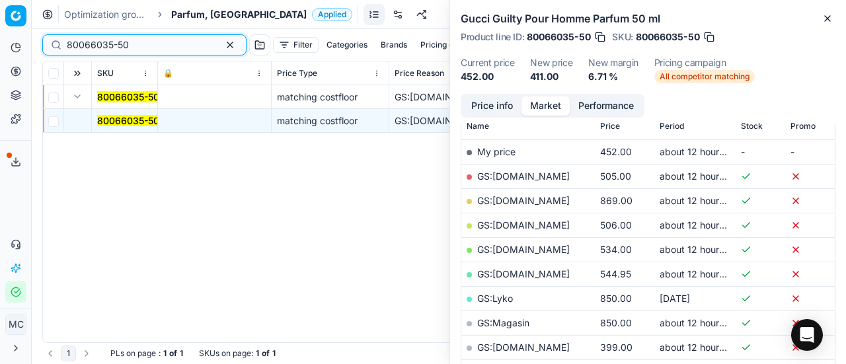
drag, startPoint x: 179, startPoint y: 51, endPoint x: 0, endPoint y: 50, distance: 179.1
click at [0, 50] on div "Pricing platform Analytics Pricing Product portfolio Templates Export service 1…" at bounding box center [423, 182] width 846 height 364
paste input "90010889-0017264"
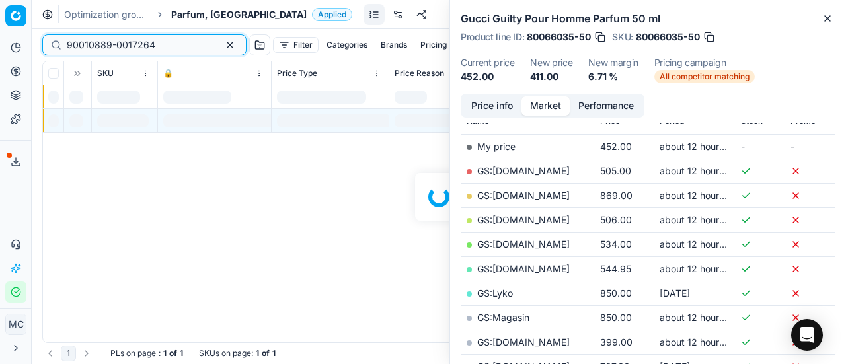
scroll to position [198, 0]
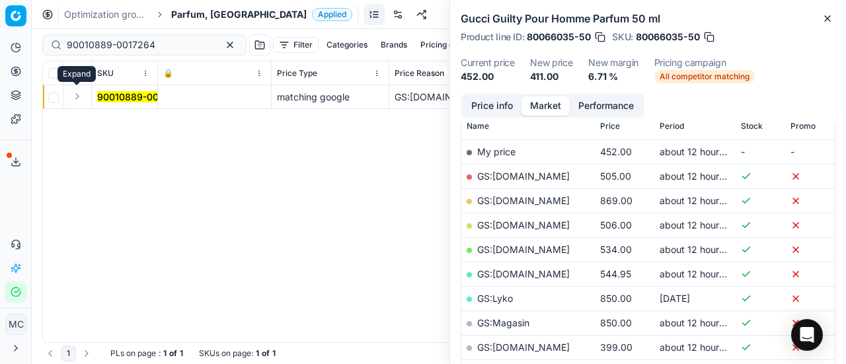
click at [79, 100] on button "Expand" at bounding box center [77, 97] width 16 height 16
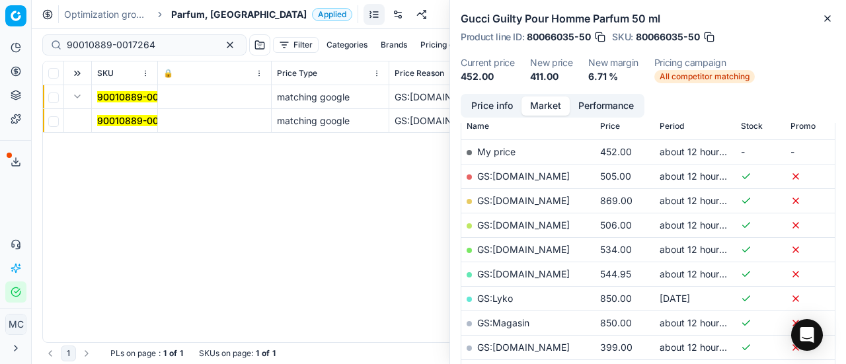
click at [114, 120] on mark "90010889-0017264" at bounding box center [141, 120] width 89 height 11
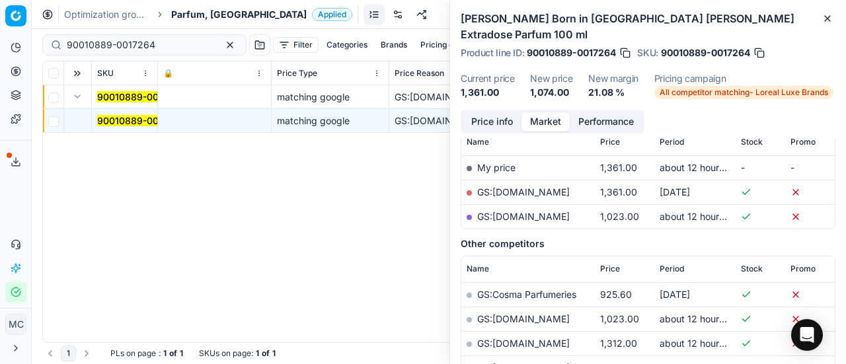
click at [504, 112] on button "Price info" at bounding box center [492, 121] width 59 height 19
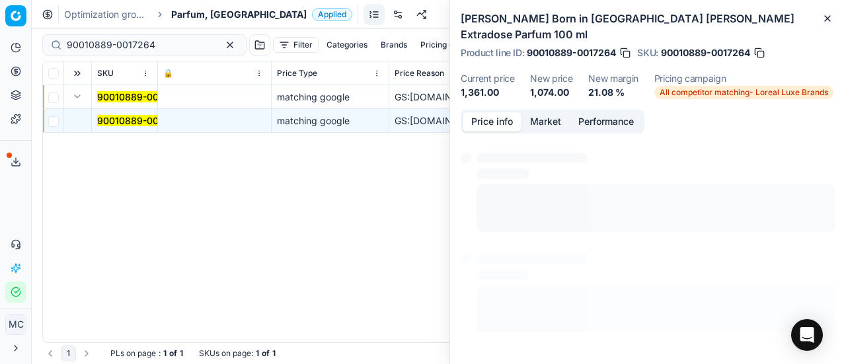
scroll to position [120, 0]
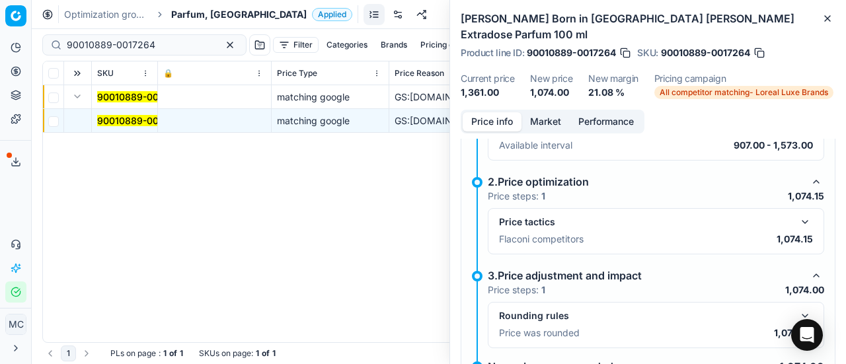
click at [800, 214] on button "button" at bounding box center [805, 222] width 16 height 16
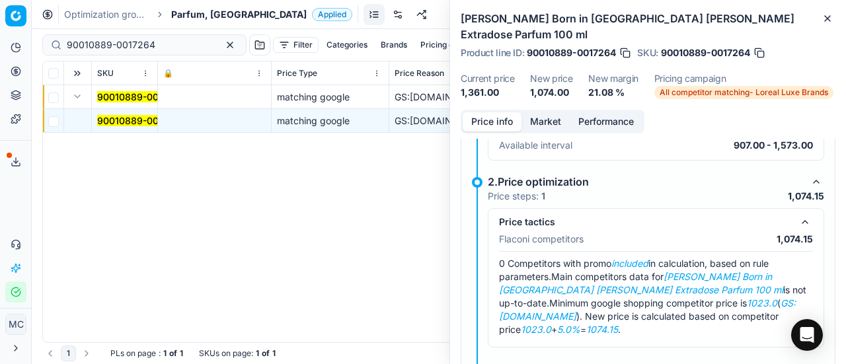
click at [550, 112] on button "Market" at bounding box center [545, 121] width 48 height 19
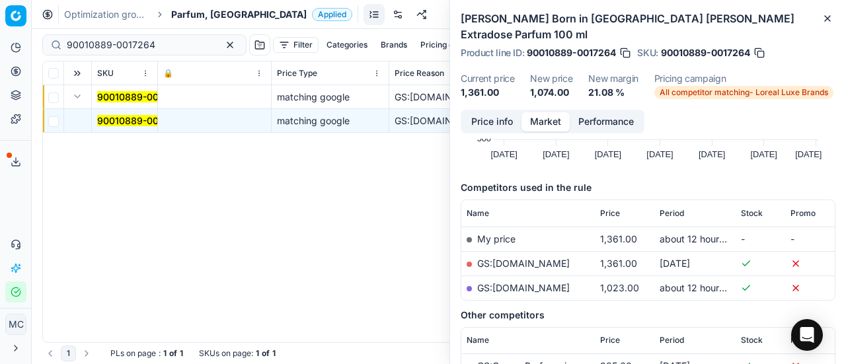
scroll to position [198, 0]
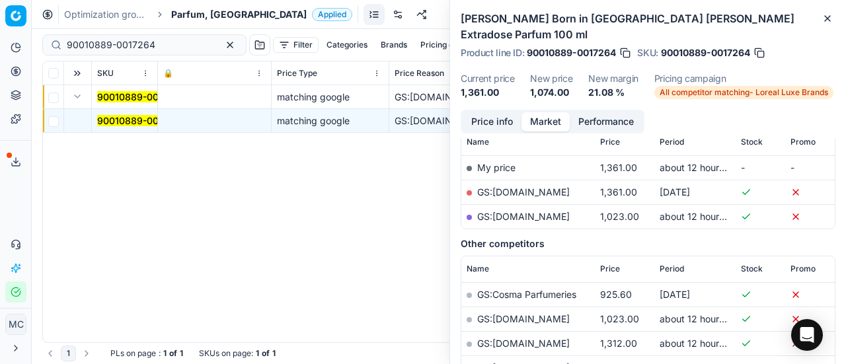
click at [557, 211] on link "GS:[DOMAIN_NAME]" at bounding box center [523, 216] width 93 height 11
drag, startPoint x: 169, startPoint y: 48, endPoint x: 0, endPoint y: 40, distance: 169.4
click at [0, 40] on div "Pricing platform Analytics Pricing Product portfolio Templates Export service 1…" at bounding box center [423, 182] width 846 height 364
paste input "03981-0005777"
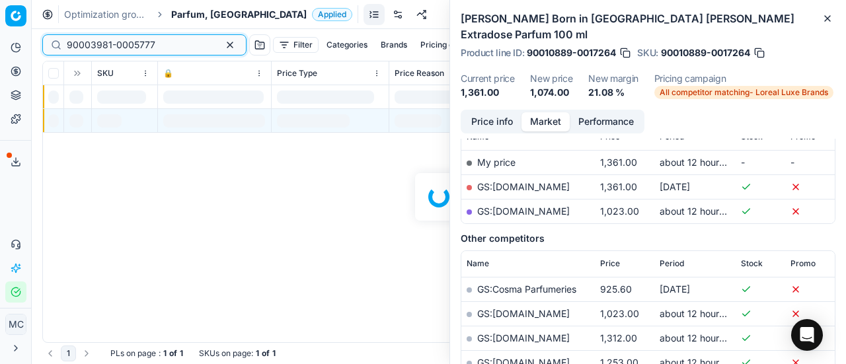
scroll to position [198, 0]
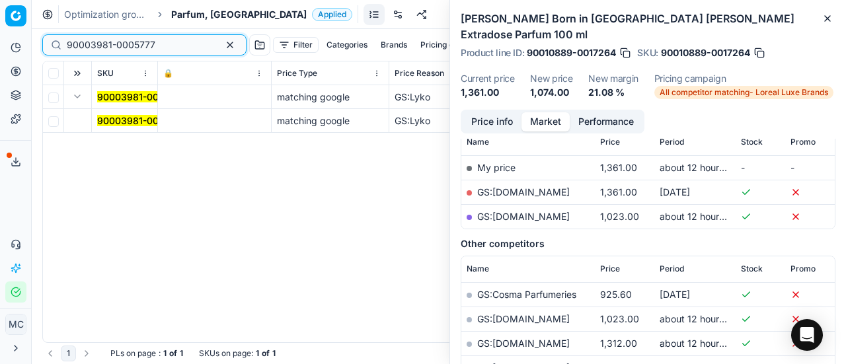
type input "90003981-0005777"
click at [79, 99] on button "Expand" at bounding box center [77, 97] width 16 height 16
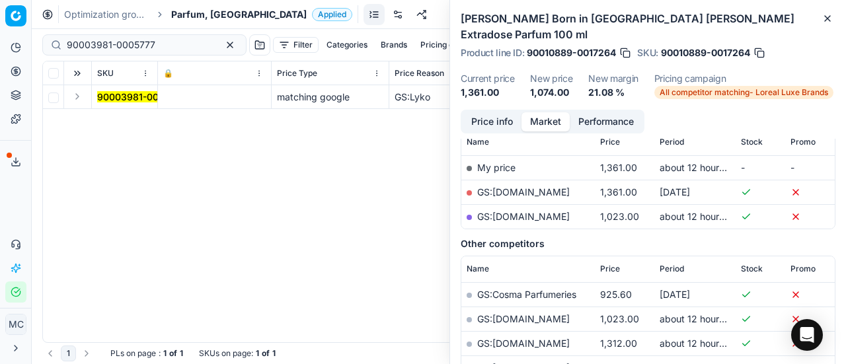
click at [78, 99] on button "Expand" at bounding box center [77, 97] width 16 height 16
click at [120, 116] on mark "90003981-0005777" at bounding box center [141, 120] width 89 height 11
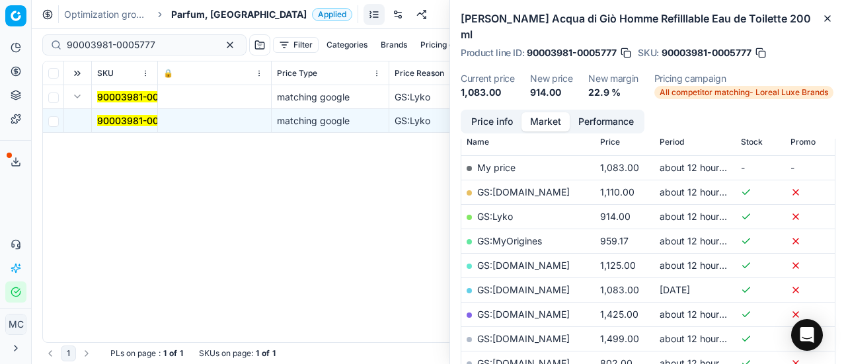
click at [510, 112] on button "Price info" at bounding box center [492, 121] width 59 height 19
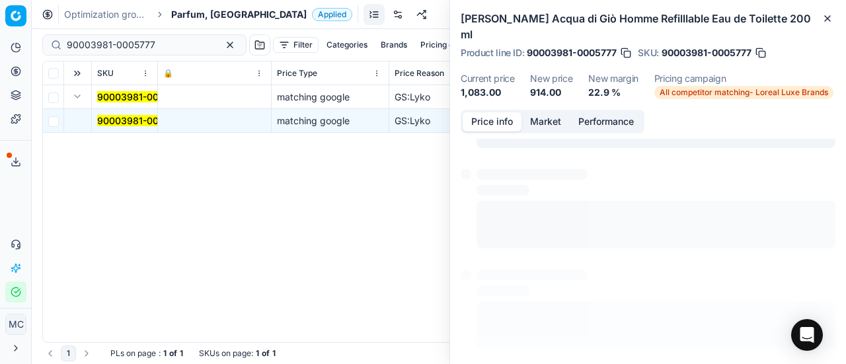
scroll to position [9, 0]
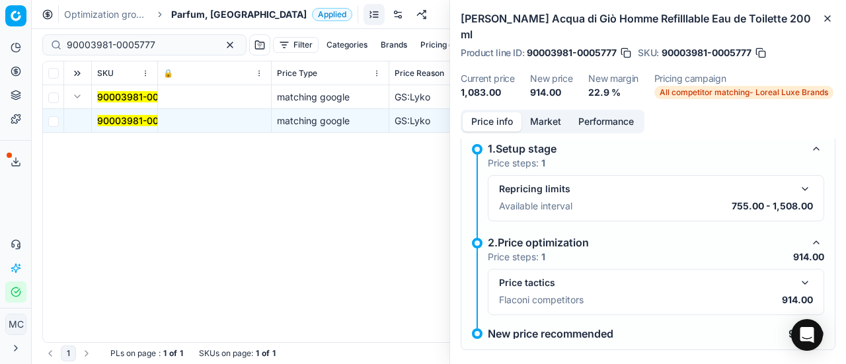
click at [797, 275] on button "button" at bounding box center [805, 283] width 16 height 16
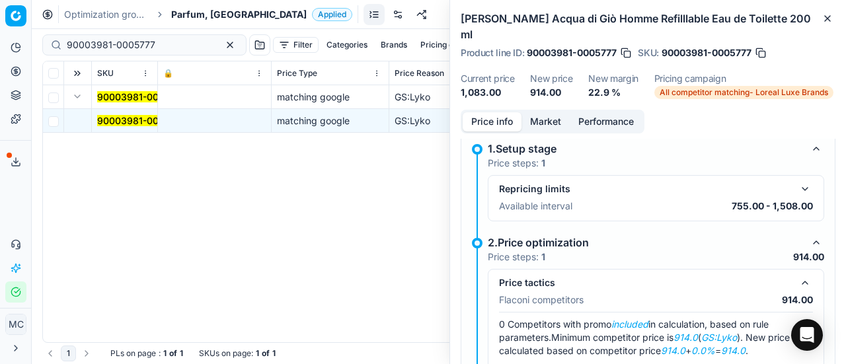
click at [538, 112] on button "Market" at bounding box center [545, 121] width 48 height 19
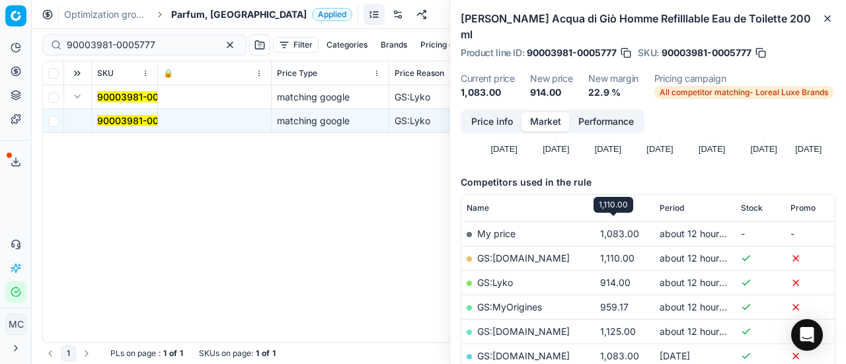
scroll to position [198, 0]
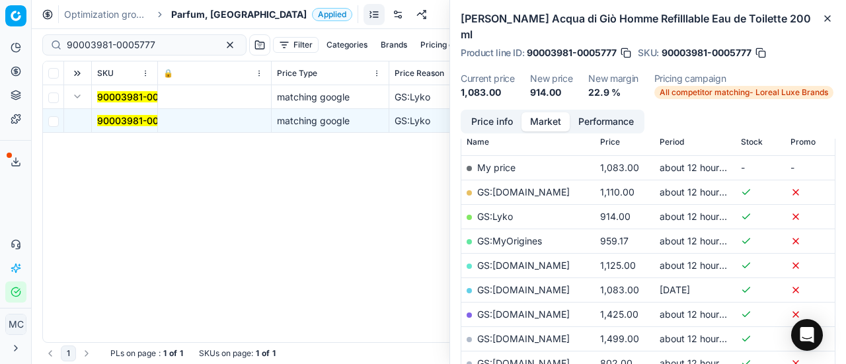
click at [507, 211] on link "GS:Lyko" at bounding box center [495, 216] width 36 height 11
drag, startPoint x: 172, startPoint y: 46, endPoint x: 0, endPoint y: 40, distance: 171.9
click at [0, 40] on div "Pricing platform Analytics Pricing Product portfolio Templates Export service 1…" at bounding box center [423, 182] width 846 height 364
paste input
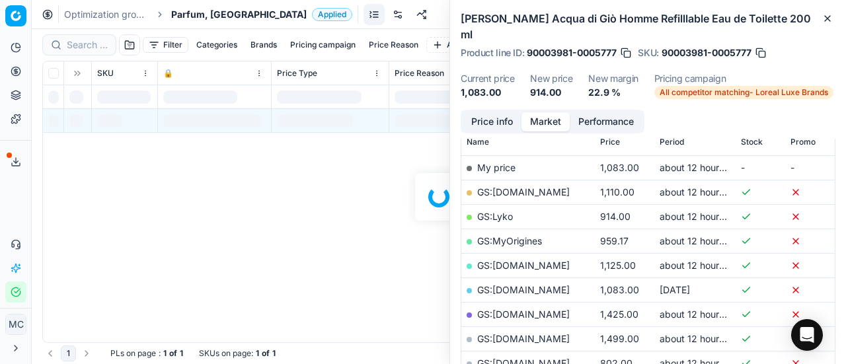
scroll to position [198, 0]
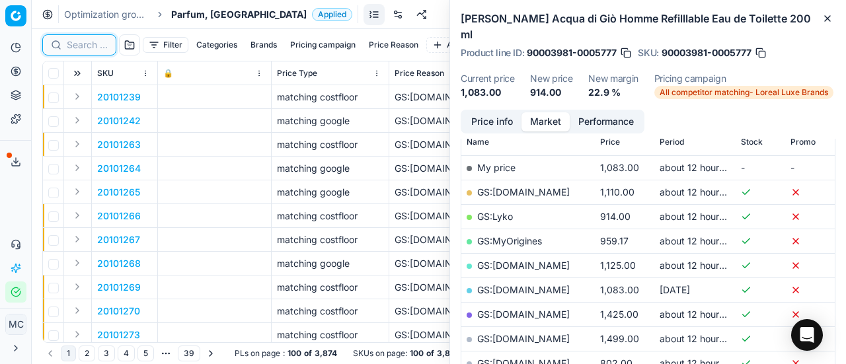
click at [93, 43] on input at bounding box center [87, 44] width 41 height 13
click at [79, 46] on input at bounding box center [87, 44] width 41 height 13
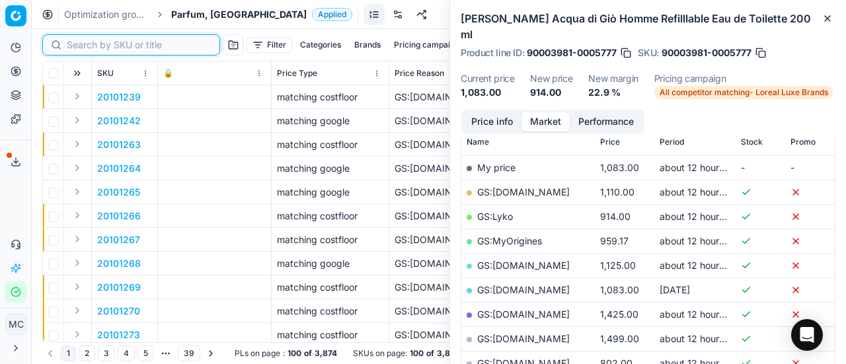
paste input "90004643-0006972"
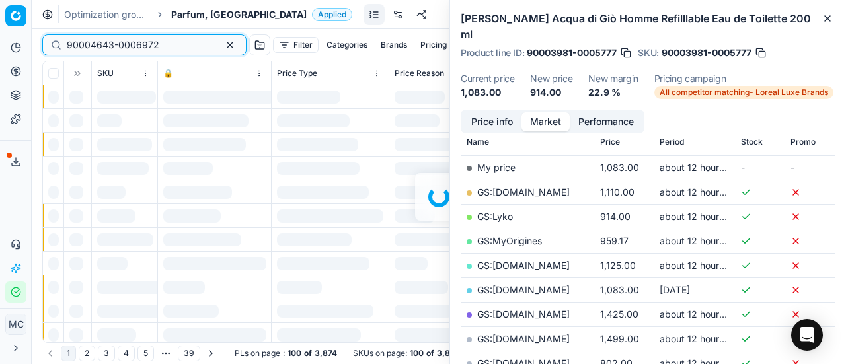
scroll to position [198, 0]
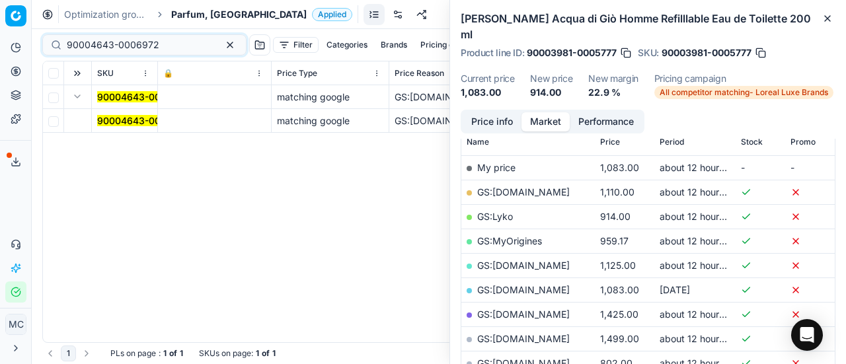
click at [120, 116] on mark "90004643-0006972" at bounding box center [143, 120] width 93 height 11
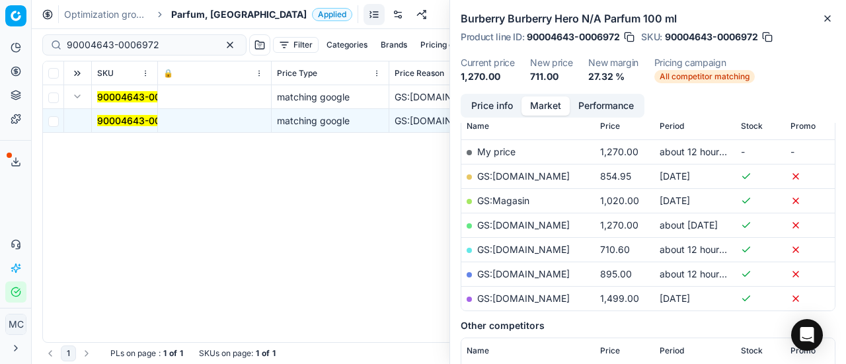
click at [477, 103] on button "Price info" at bounding box center [492, 105] width 59 height 19
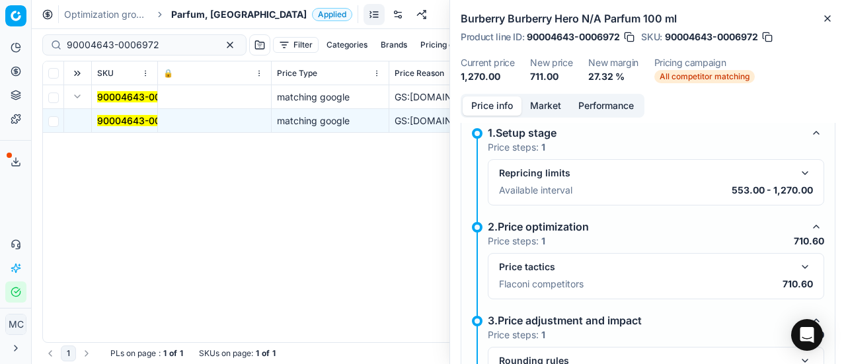
click at [800, 265] on button "button" at bounding box center [805, 267] width 16 height 16
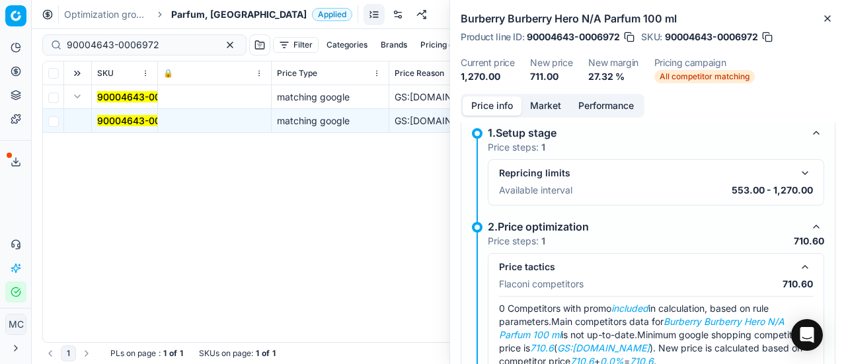
click at [533, 104] on button "Market" at bounding box center [545, 105] width 48 height 19
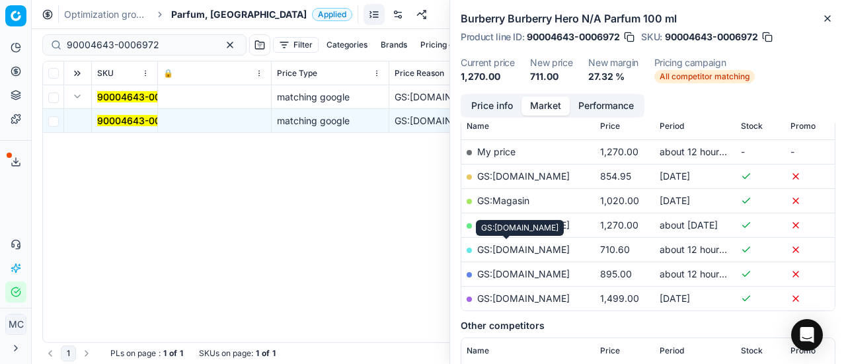
click at [514, 247] on link "GS:[DOMAIN_NAME]" at bounding box center [523, 249] width 93 height 11
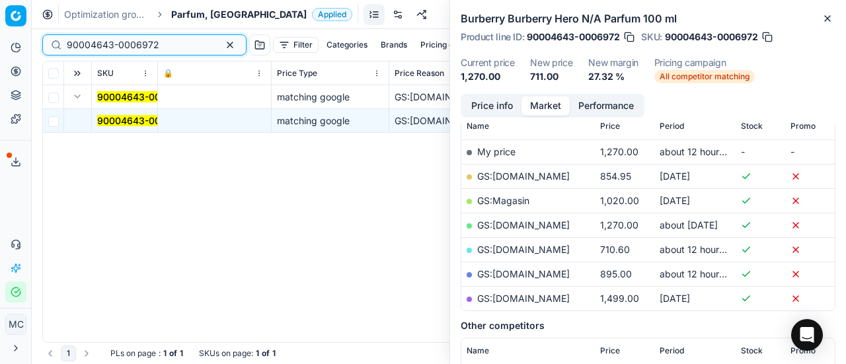
drag, startPoint x: 157, startPoint y: 43, endPoint x: 40, endPoint y: 34, distance: 117.3
click at [40, 34] on div "90004643-0006972 Filter Categories Brands Pricing campaign Price Reason Add fil…" at bounding box center [439, 196] width 814 height 335
paste input "80058088-80"
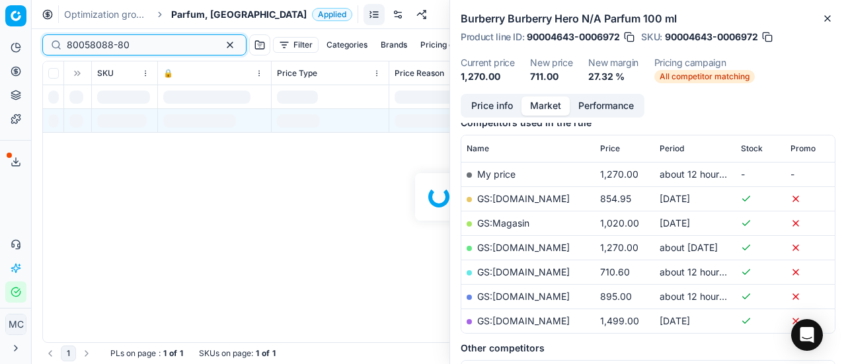
scroll to position [198, 0]
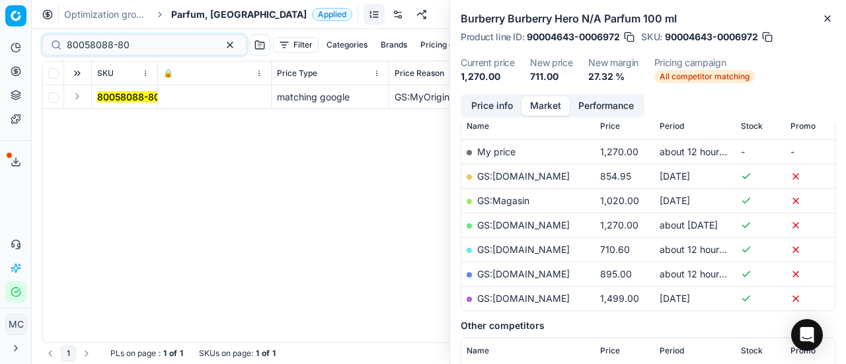
click at [81, 102] on button "Expand" at bounding box center [77, 97] width 16 height 16
click at [111, 120] on mark "80058088-80" at bounding box center [128, 120] width 63 height 11
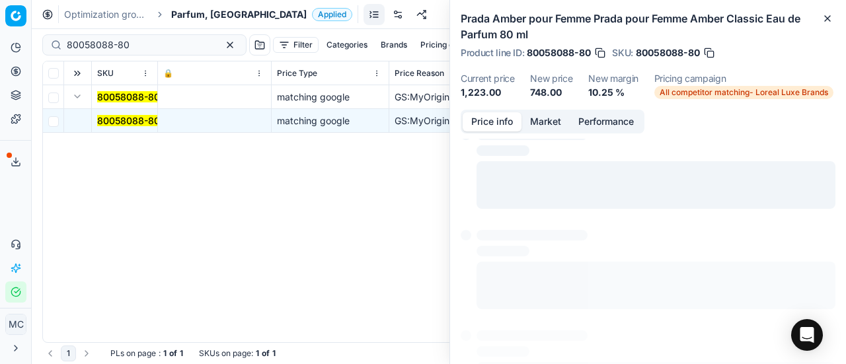
click at [502, 118] on button "Price info" at bounding box center [492, 121] width 59 height 19
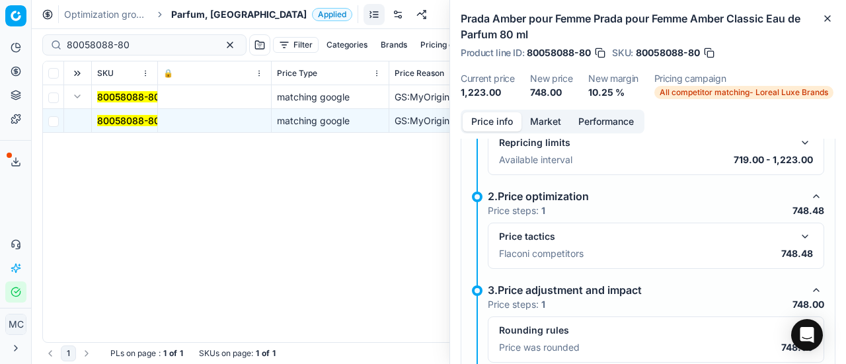
scroll to position [75, 0]
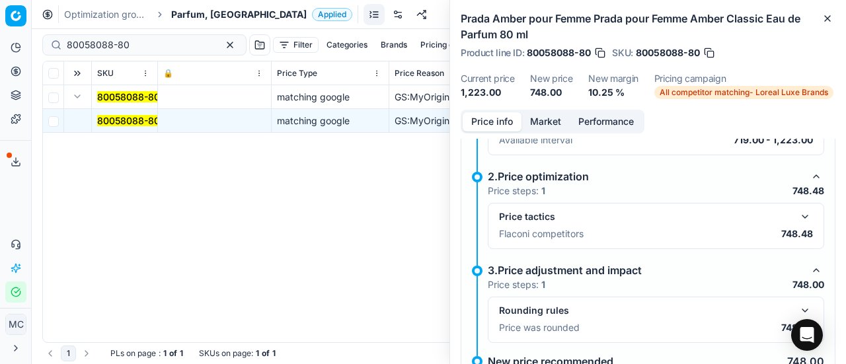
click at [797, 213] on button "button" at bounding box center [805, 217] width 16 height 16
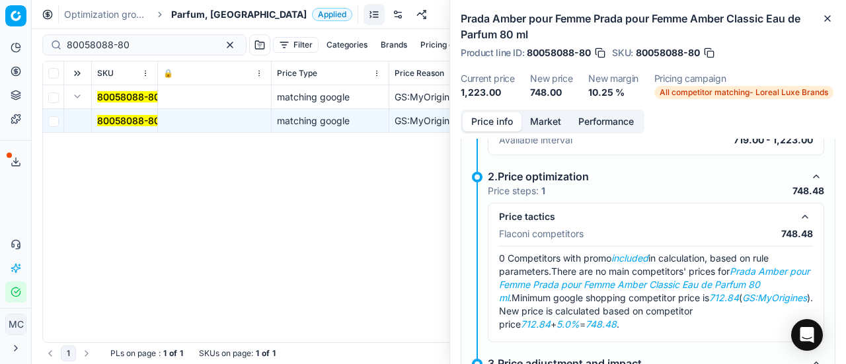
click at [546, 121] on button "Market" at bounding box center [545, 121] width 48 height 19
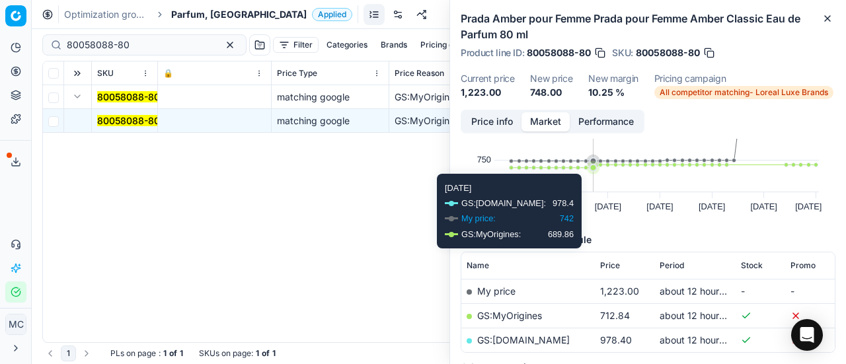
scroll to position [198, 0]
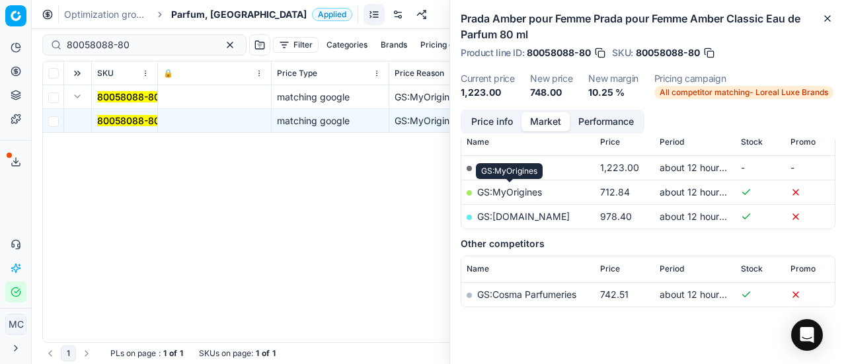
click at [519, 188] on link "GS:MyOrigines" at bounding box center [509, 191] width 65 height 11
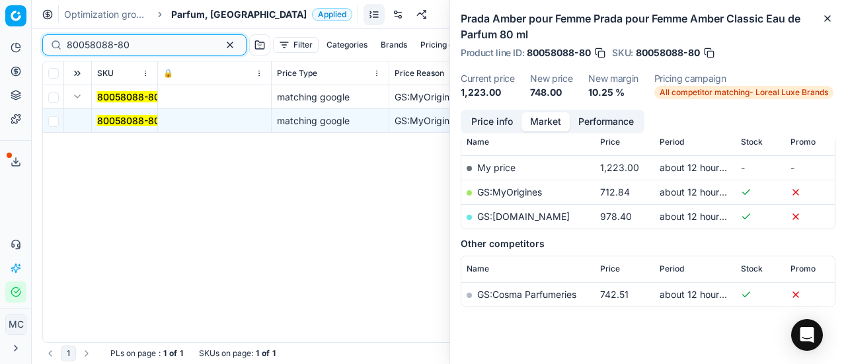
drag, startPoint x: 143, startPoint y: 44, endPoint x: 0, endPoint y: 47, distance: 142.8
click at [0, 47] on div "Pricing platform Analytics Pricing Product portfolio Templates Export service 1…" at bounding box center [423, 182] width 846 height 364
paste input "70412-15"
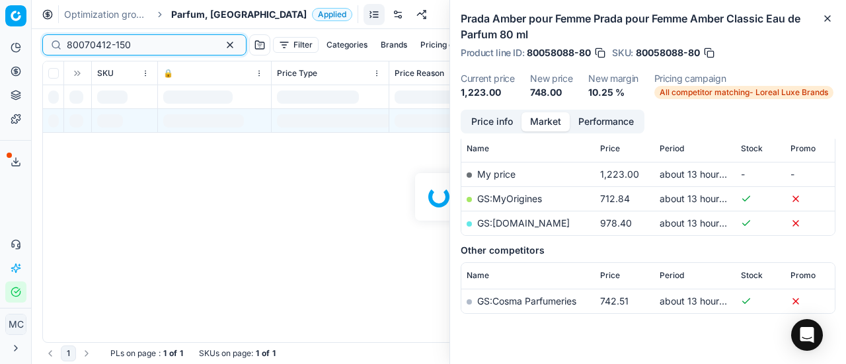
scroll to position [198, 0]
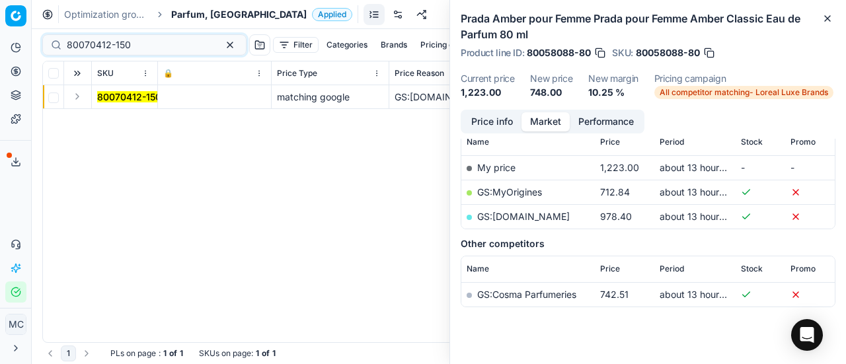
click at [83, 95] on button "Expand" at bounding box center [77, 97] width 16 height 16
click at [110, 117] on mark "80070412-150" at bounding box center [129, 120] width 64 height 11
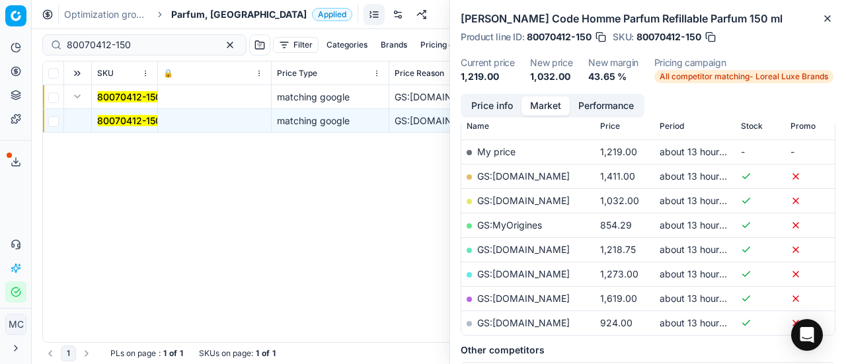
click at [489, 107] on button "Price info" at bounding box center [492, 105] width 59 height 19
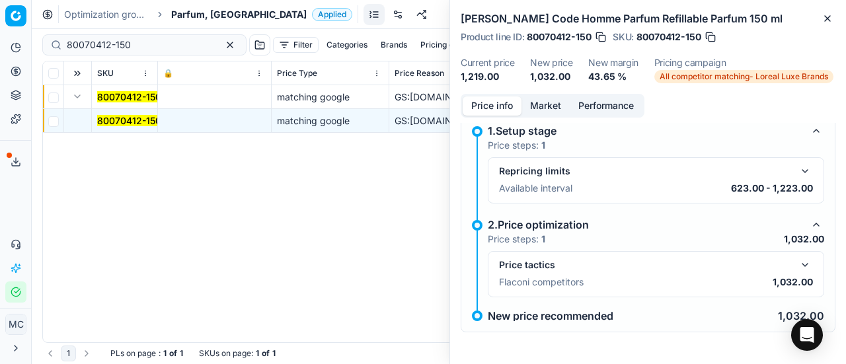
scroll to position [59, 0]
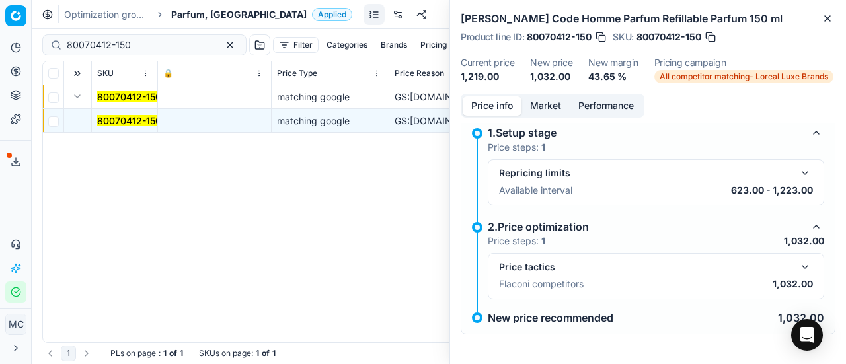
click at [799, 267] on button "button" at bounding box center [805, 267] width 16 height 16
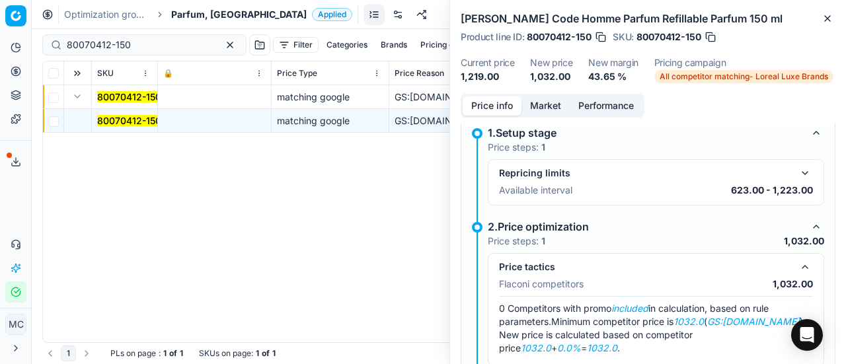
click at [529, 104] on button "Market" at bounding box center [545, 105] width 48 height 19
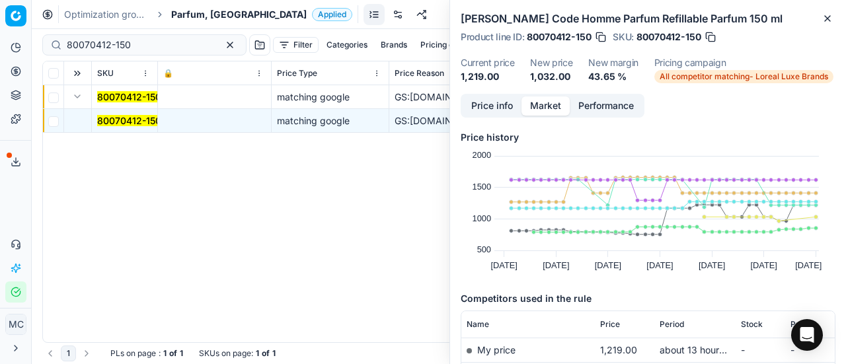
scroll to position [198, 0]
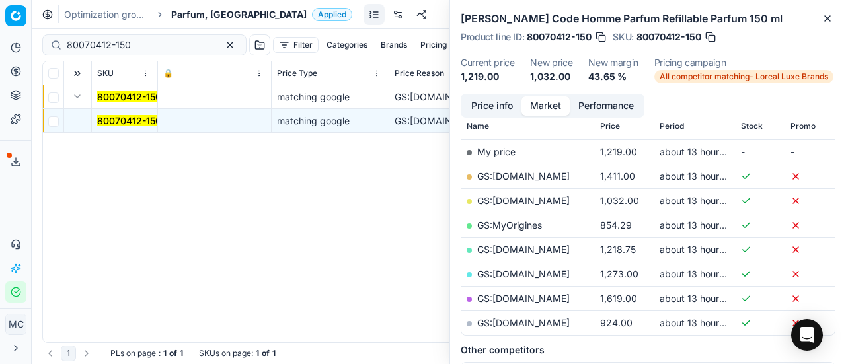
click at [559, 199] on link "GS:[DOMAIN_NAME]" at bounding box center [523, 200] width 93 height 11
drag, startPoint x: 169, startPoint y: 42, endPoint x: 0, endPoint y: 39, distance: 169.2
click at [0, 38] on div "Pricing platform Analytics Pricing Product portfolio Templates Export service 1…" at bounding box center [423, 182] width 846 height 364
paste input "65508-10"
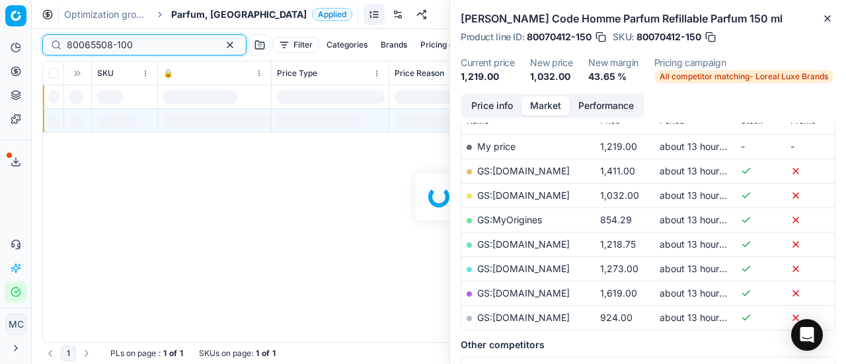
scroll to position [198, 0]
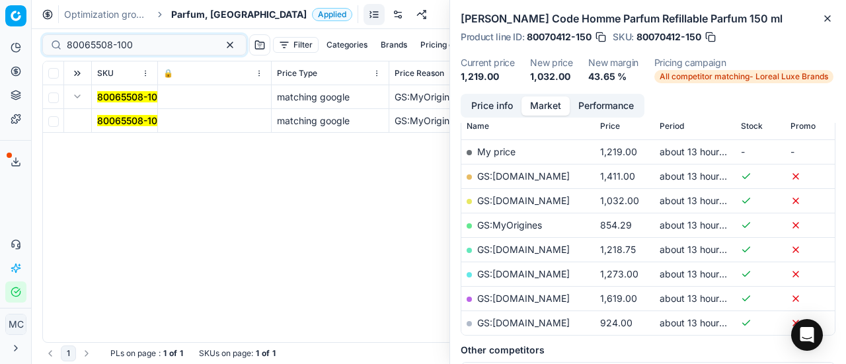
click at [107, 122] on mark "80065508-100" at bounding box center [130, 120] width 66 height 11
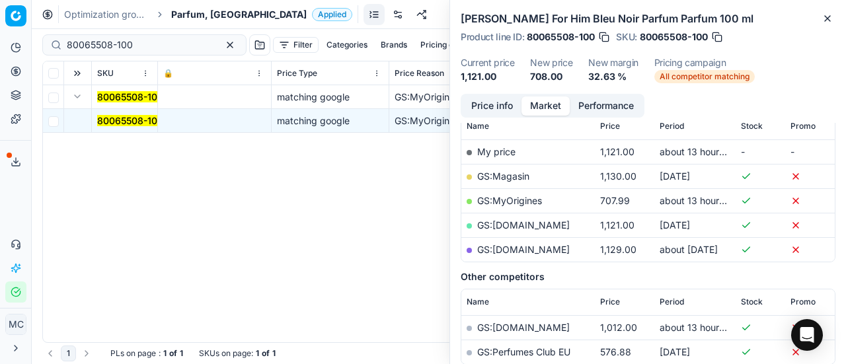
click at [485, 108] on button "Price info" at bounding box center [492, 105] width 59 height 19
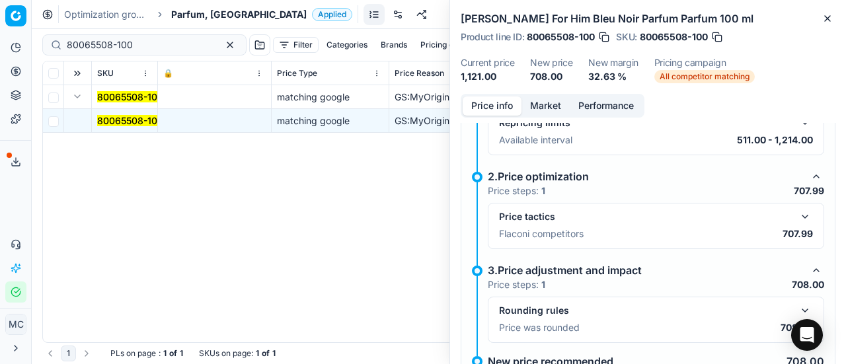
click at [797, 221] on button "button" at bounding box center [805, 217] width 16 height 16
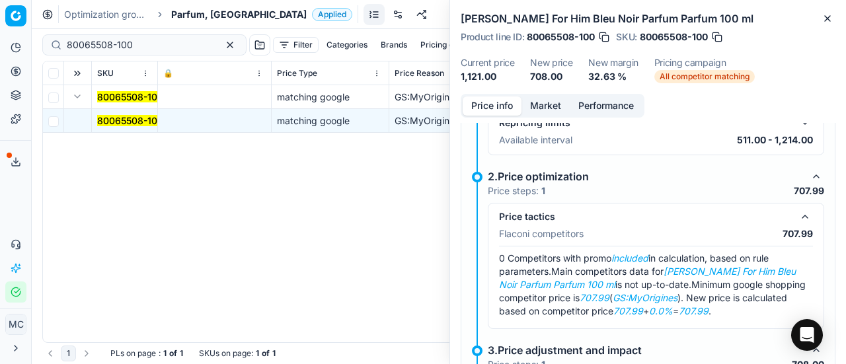
click at [553, 104] on button "Market" at bounding box center [545, 105] width 48 height 19
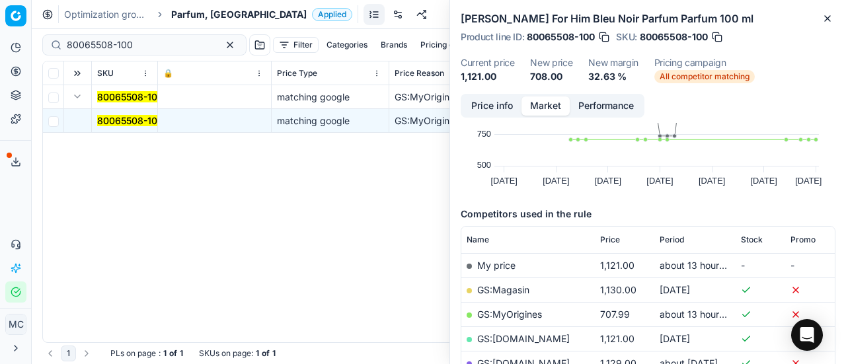
scroll to position [132, 0]
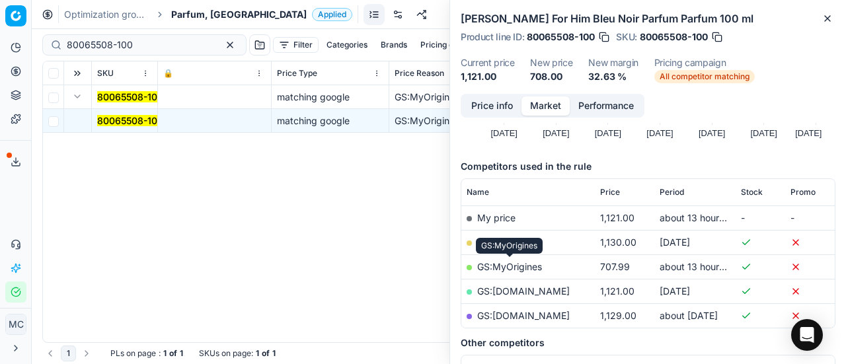
click at [521, 268] on link "GS:MyOrigines" at bounding box center [509, 266] width 65 height 11
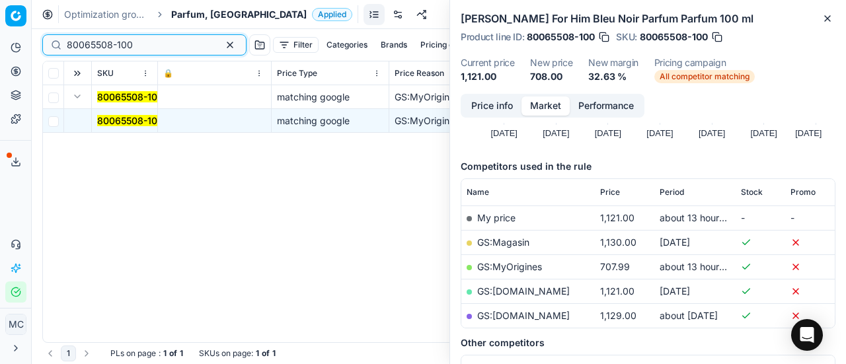
drag, startPoint x: 107, startPoint y: 48, endPoint x: 3, endPoint y: 48, distance: 103.8
click at [0, 48] on div "Pricing platform Analytics Pricing Product portfolio Templates Export service 1…" at bounding box center [423, 182] width 846 height 364
paste input "75921-0001106"
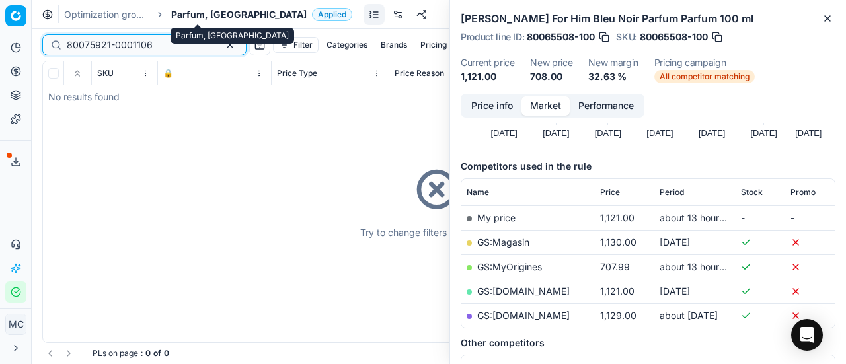
type input "80075921-0001106"
click at [184, 11] on span "Parfum, [GEOGRAPHIC_DATA]" at bounding box center [238, 14] width 135 height 13
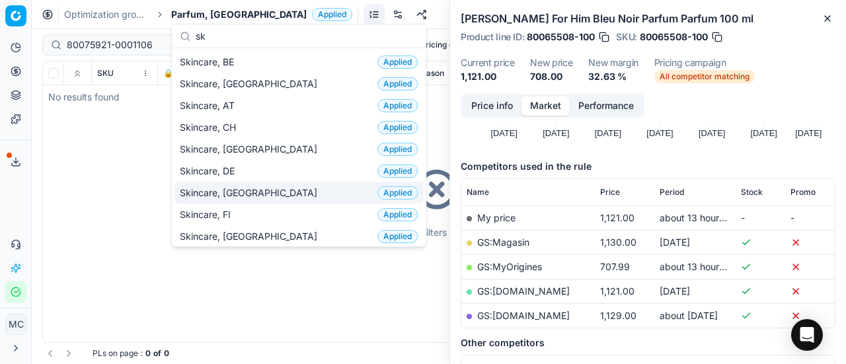
type input "sk"
click at [219, 191] on span "Skincare, [GEOGRAPHIC_DATA]" at bounding box center [251, 192] width 143 height 13
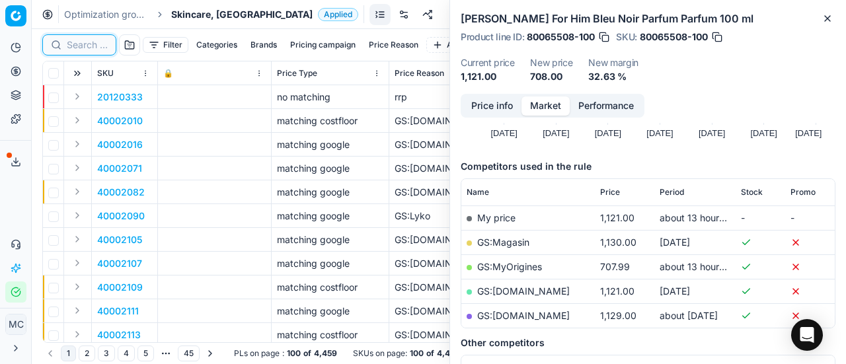
click at [96, 43] on input at bounding box center [87, 44] width 41 height 13
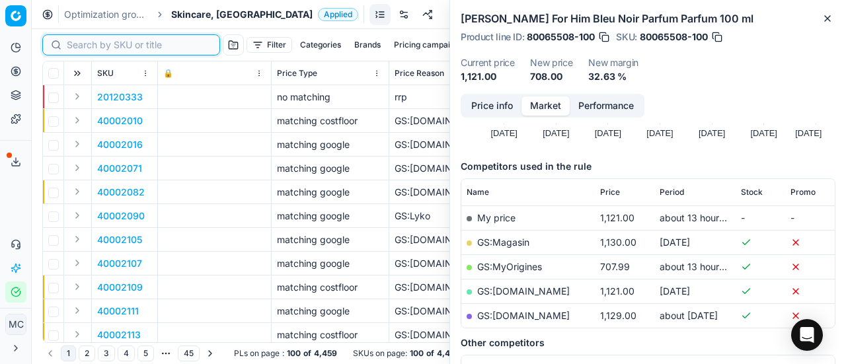
paste input "80075921-0001106"
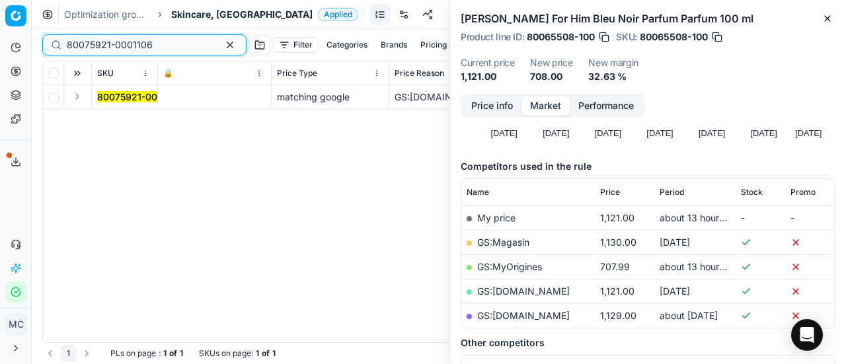
type input "80075921-0001106"
click at [71, 99] on button "Expand" at bounding box center [77, 97] width 16 height 16
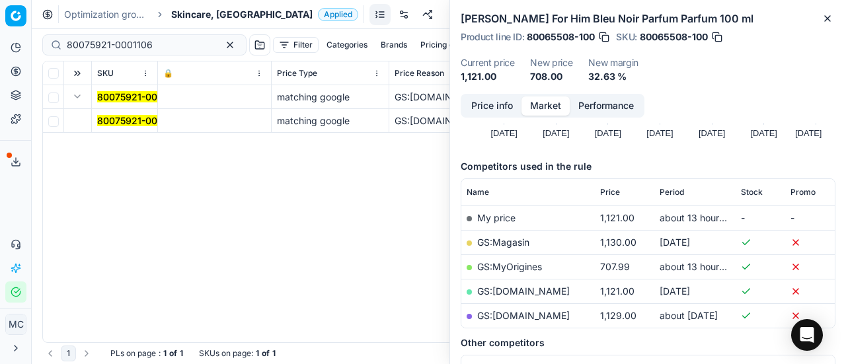
click at [110, 113] on td "80075921-0001106" at bounding box center [125, 121] width 66 height 24
click at [112, 120] on mark "80075921-0001106" at bounding box center [140, 120] width 86 height 11
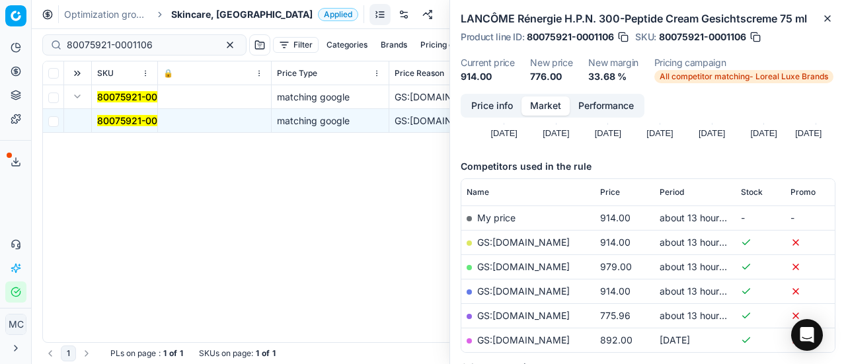
click at [499, 109] on button "Price info" at bounding box center [492, 105] width 59 height 19
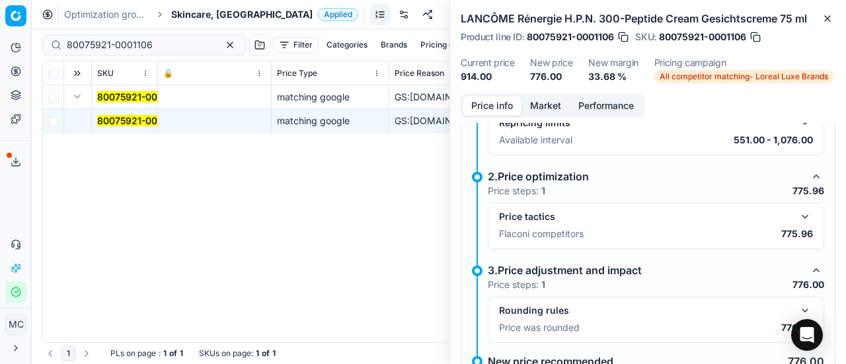
click at [797, 220] on button "button" at bounding box center [805, 217] width 16 height 16
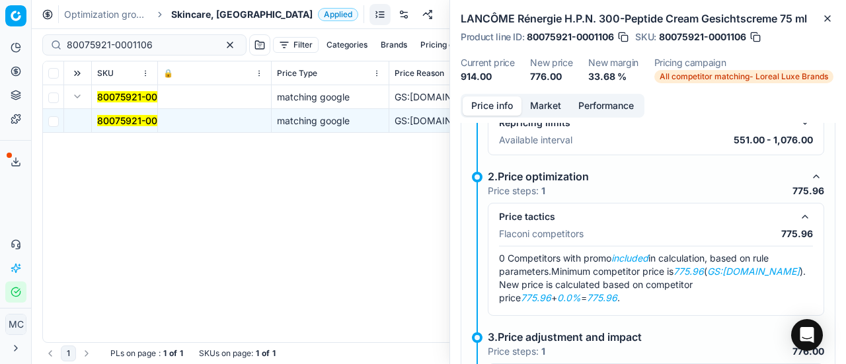
click at [554, 110] on button "Market" at bounding box center [545, 105] width 48 height 19
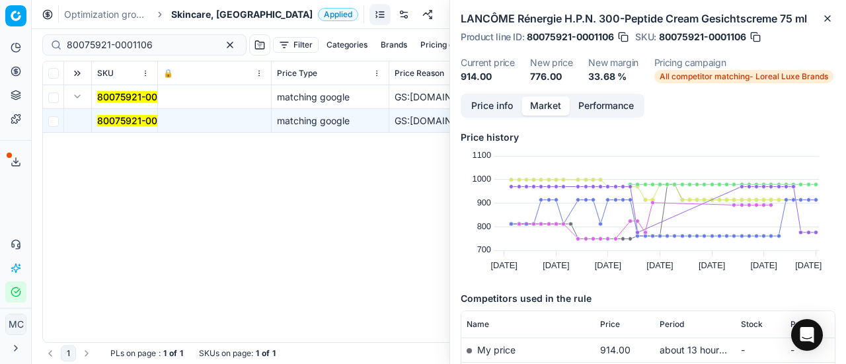
scroll to position [98, 0]
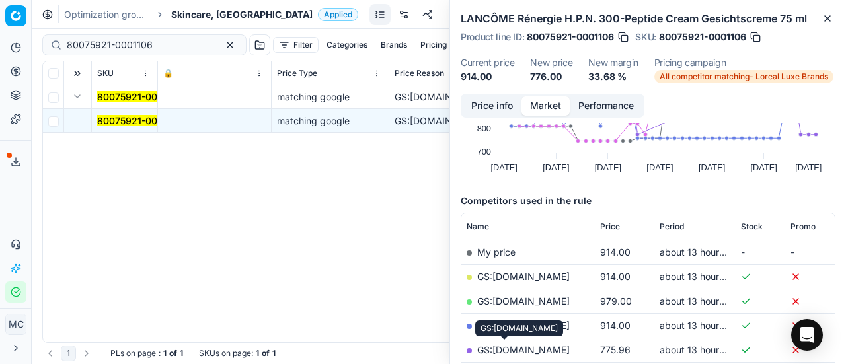
click at [516, 350] on link "GS:[DOMAIN_NAME]" at bounding box center [523, 349] width 93 height 11
click at [199, 13] on span "Skincare, [GEOGRAPHIC_DATA]" at bounding box center [241, 14] width 141 height 13
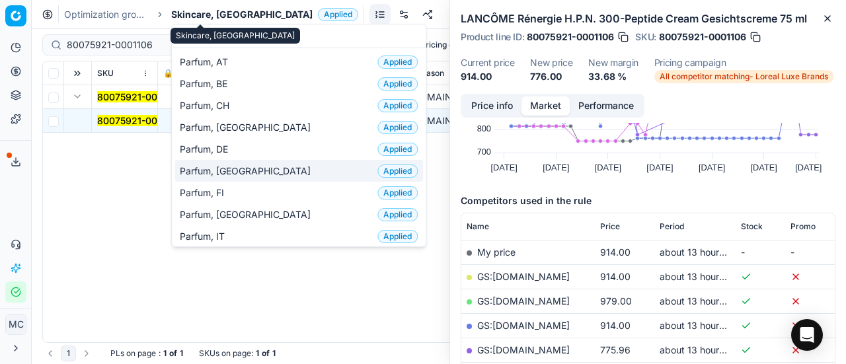
type input "par"
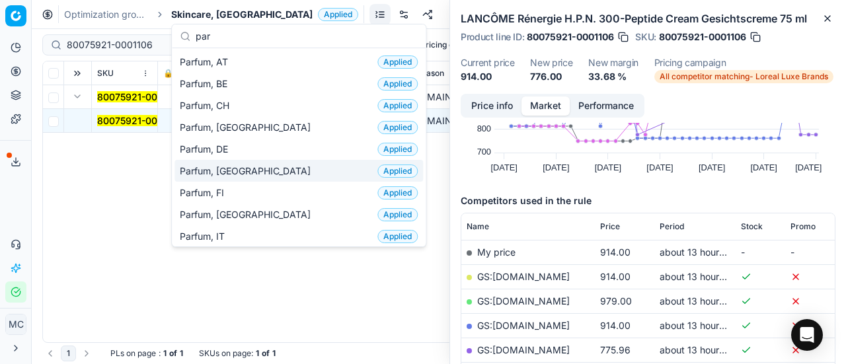
click at [225, 167] on span "Parfum, [GEOGRAPHIC_DATA]" at bounding box center [248, 171] width 136 height 13
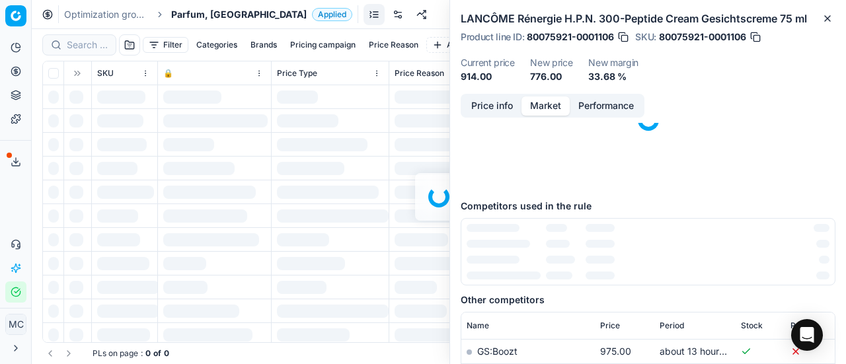
click at [85, 46] on div at bounding box center [439, 196] width 814 height 335
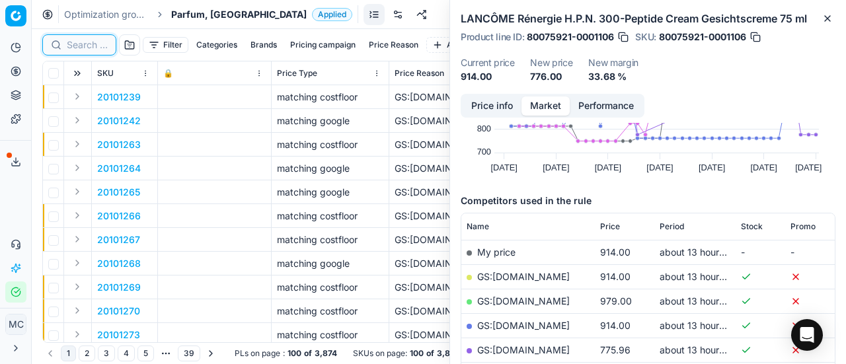
click at [95, 46] on input at bounding box center [87, 44] width 41 height 13
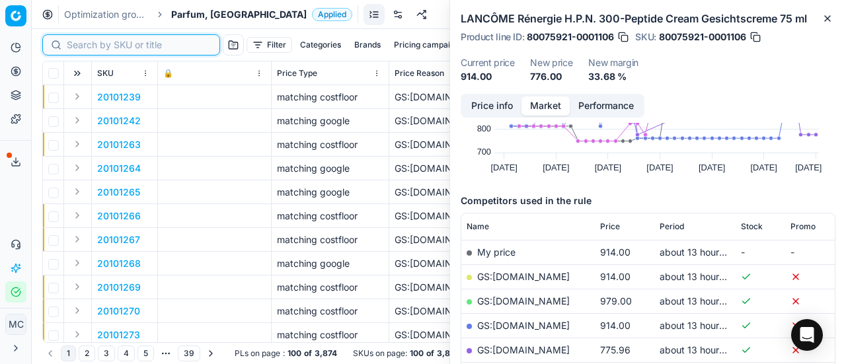
paste input "80075332-50"
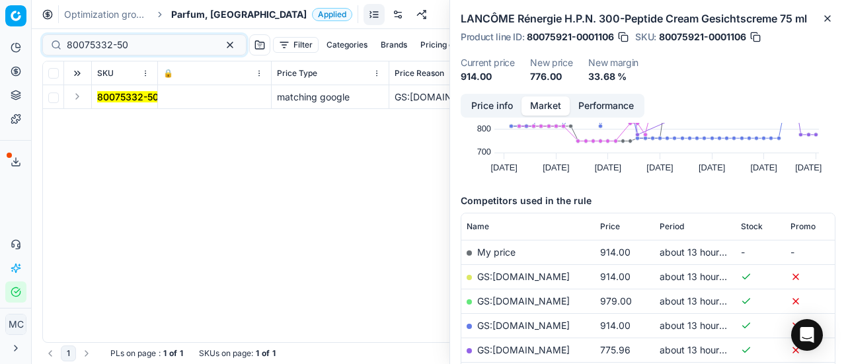
drag, startPoint x: 77, startPoint y: 95, endPoint x: 111, endPoint y: 106, distance: 36.4
click at [77, 95] on button "Expand" at bounding box center [77, 97] width 16 height 16
click at [122, 115] on mark "80075332-50" at bounding box center [127, 120] width 61 height 11
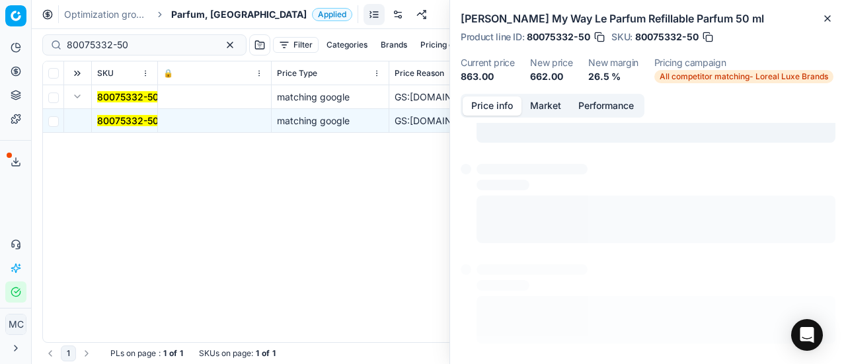
click at [480, 109] on button "Price info" at bounding box center [492, 105] width 59 height 19
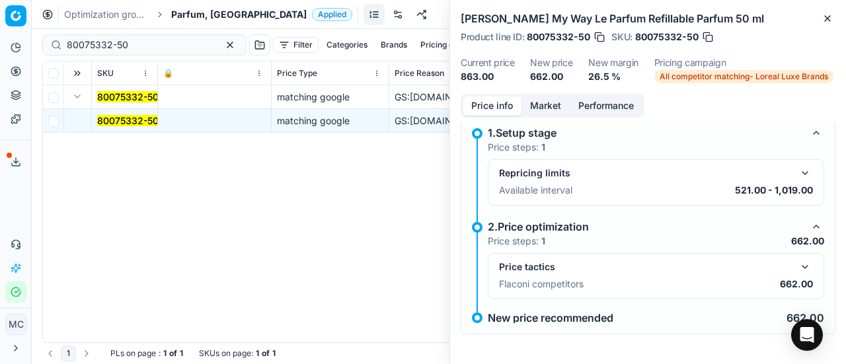
click at [797, 260] on button "button" at bounding box center [805, 267] width 16 height 16
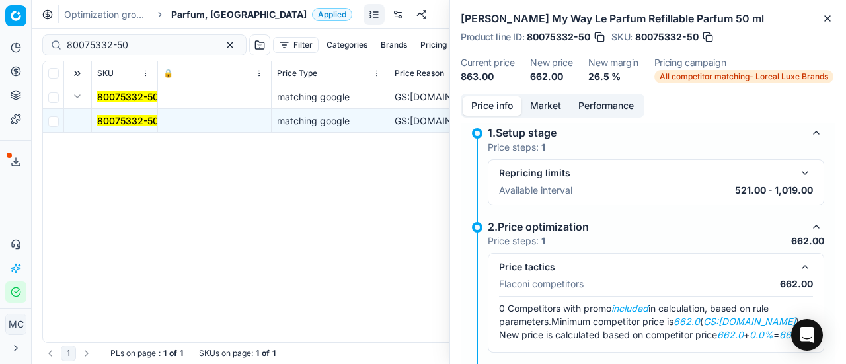
click at [537, 105] on button "Market" at bounding box center [545, 105] width 48 height 19
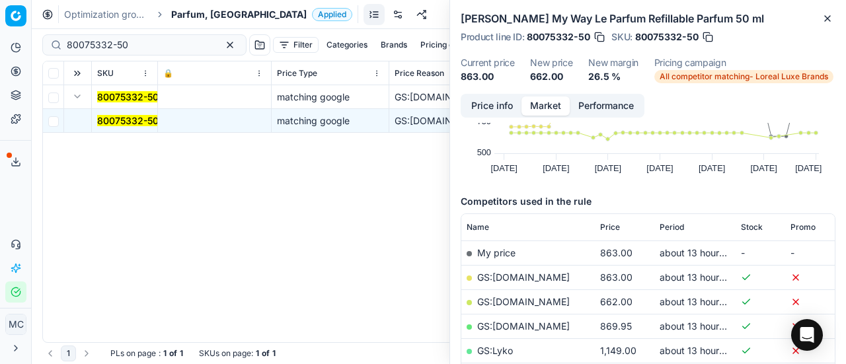
scroll to position [132, 0]
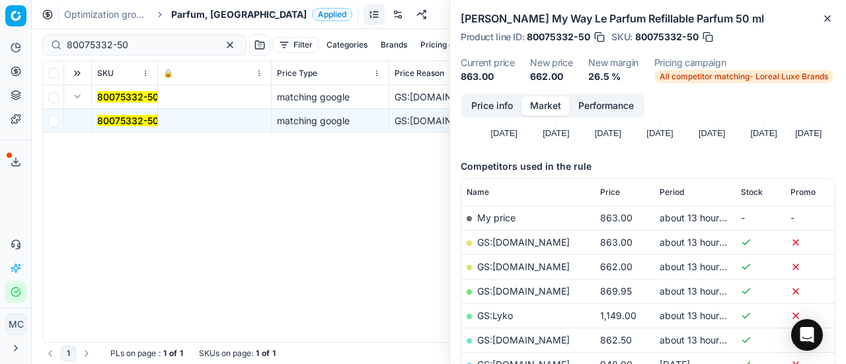
click at [547, 267] on link "GS:[DOMAIN_NAME]" at bounding box center [523, 266] width 93 height 11
drag, startPoint x: 147, startPoint y: 47, endPoint x: 0, endPoint y: 41, distance: 146.8
click at [0, 41] on div "Pricing platform Analytics Pricing Product portfolio Templates Export service 1…" at bounding box center [423, 182] width 846 height 364
paste input "10177"
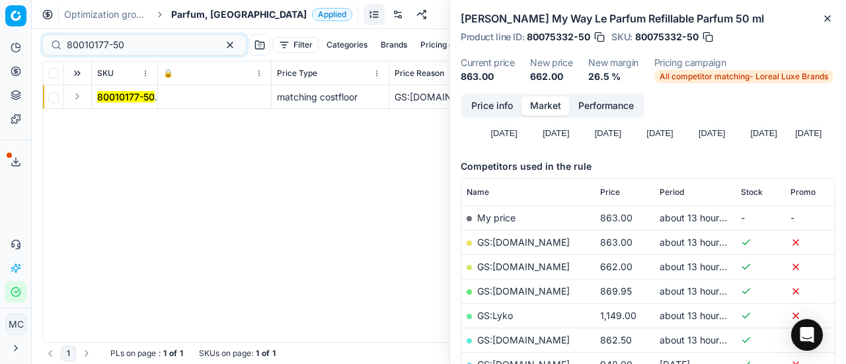
click at [81, 100] on button "Expand" at bounding box center [77, 97] width 16 height 16
click at [132, 112] on td "80010177-50" at bounding box center [125, 121] width 66 height 24
click at [135, 116] on mark "80010177-50" at bounding box center [126, 120] width 58 height 11
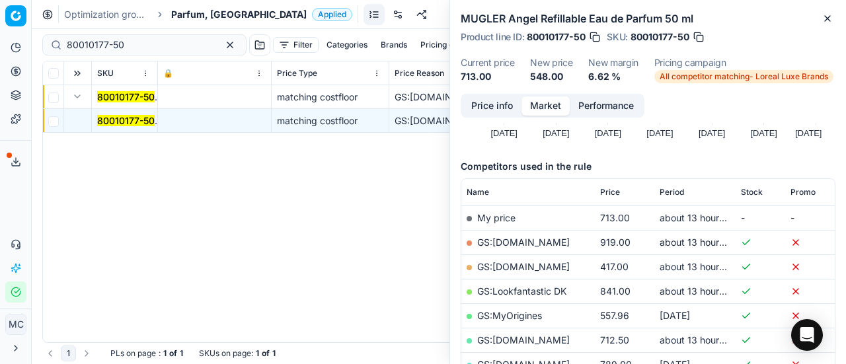
click at [506, 109] on button "Price info" at bounding box center [492, 105] width 59 height 19
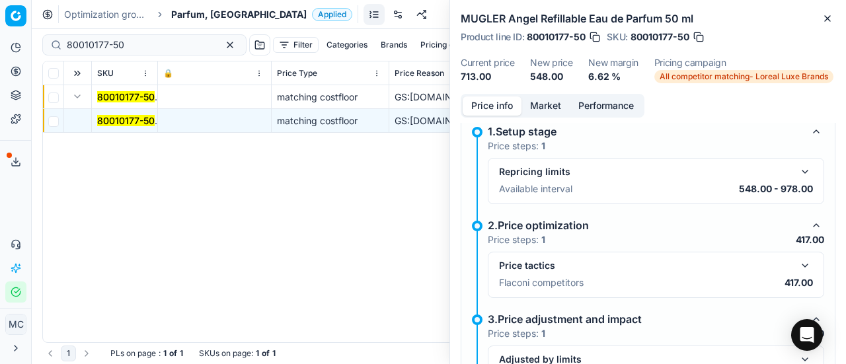
scroll to position [208, 0]
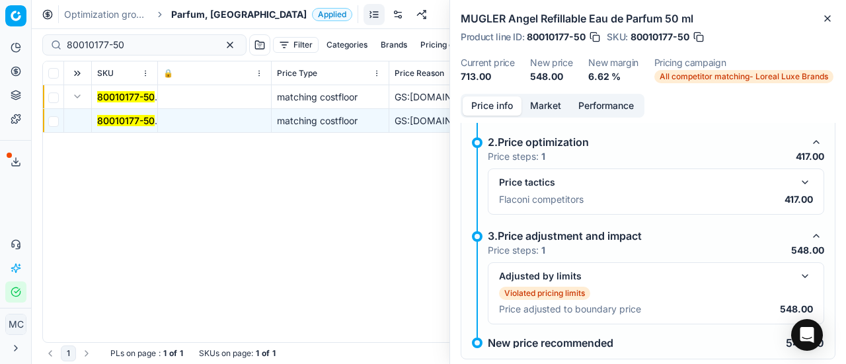
click at [797, 180] on button "button" at bounding box center [805, 182] width 16 height 16
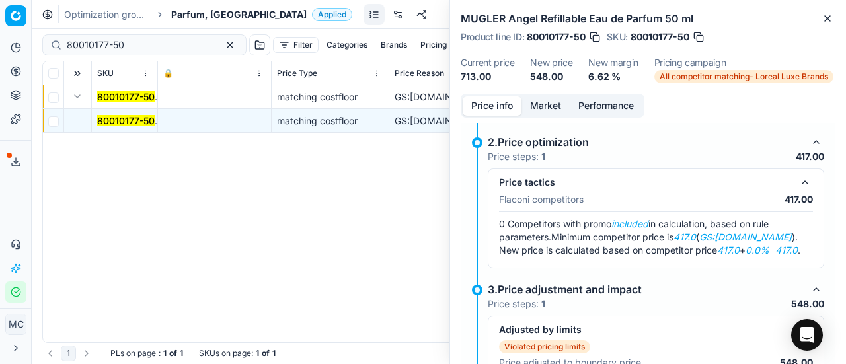
click at [547, 104] on button "Market" at bounding box center [545, 105] width 48 height 19
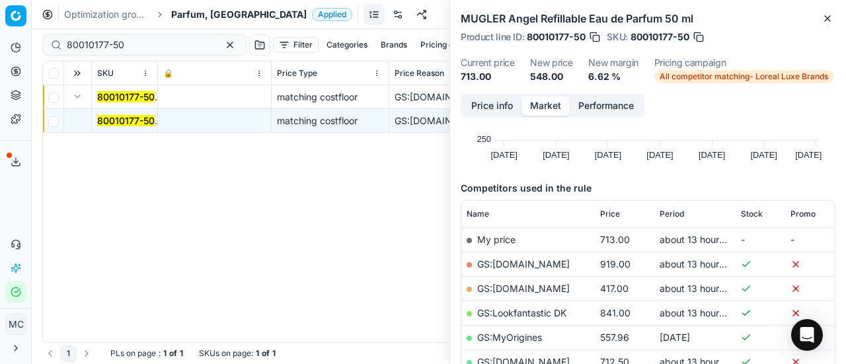
scroll to position [132, 0]
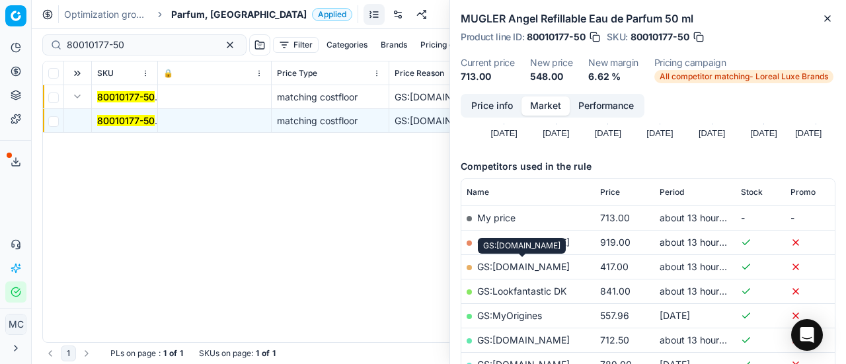
click at [539, 268] on link "GS:[DOMAIN_NAME]" at bounding box center [523, 266] width 93 height 11
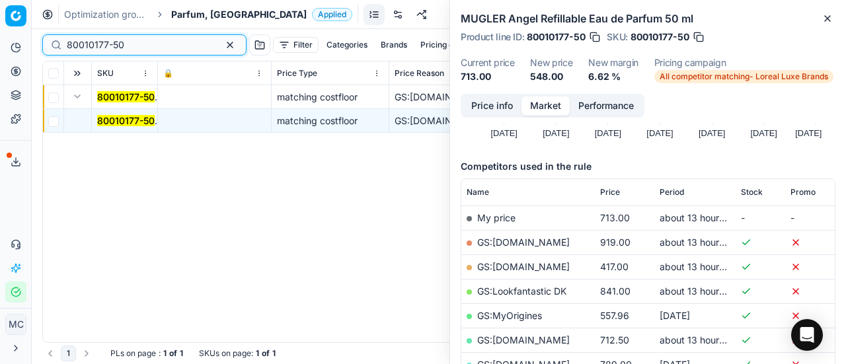
click at [0, 27] on div "Pricing platform Analytics Pricing Product portfolio Templates Export service 1…" at bounding box center [423, 182] width 846 height 364
paste input "70873"
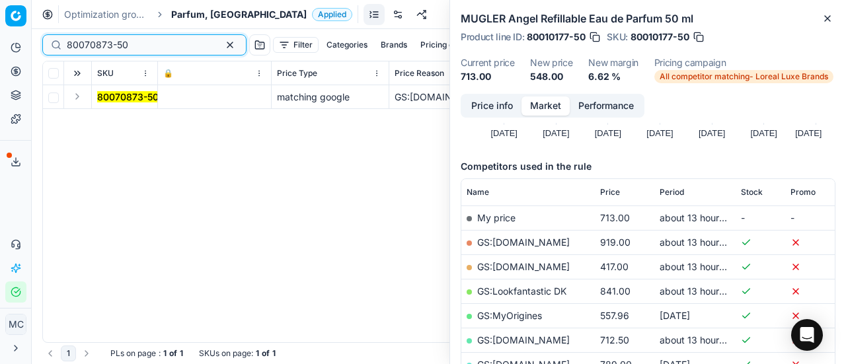
type input "80070873-50"
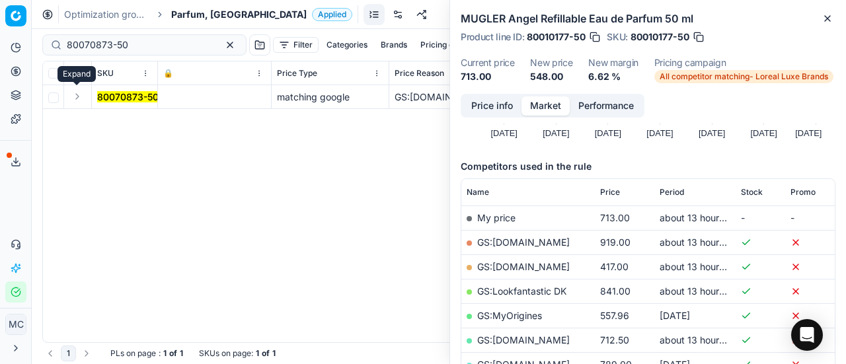
click at [80, 92] on button "Expand" at bounding box center [77, 97] width 16 height 16
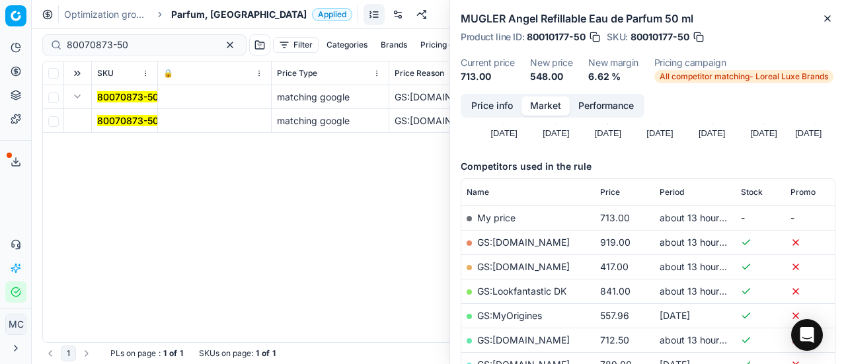
drag, startPoint x: 116, startPoint y: 116, endPoint x: 222, endPoint y: 131, distance: 107.5
click at [116, 116] on mark "80070873-50" at bounding box center [127, 120] width 61 height 11
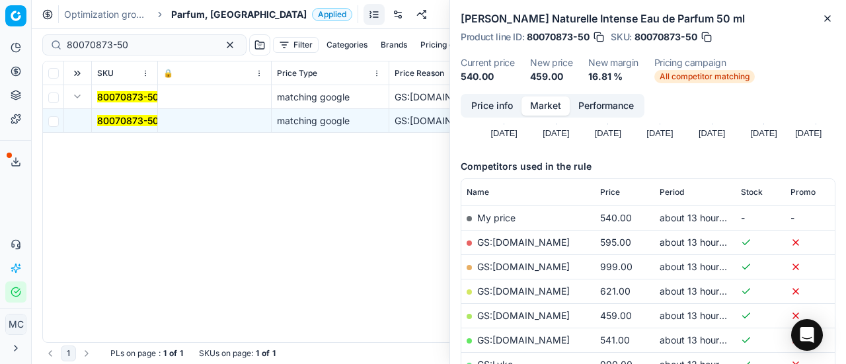
click at [500, 109] on button "Price info" at bounding box center [492, 105] width 59 height 19
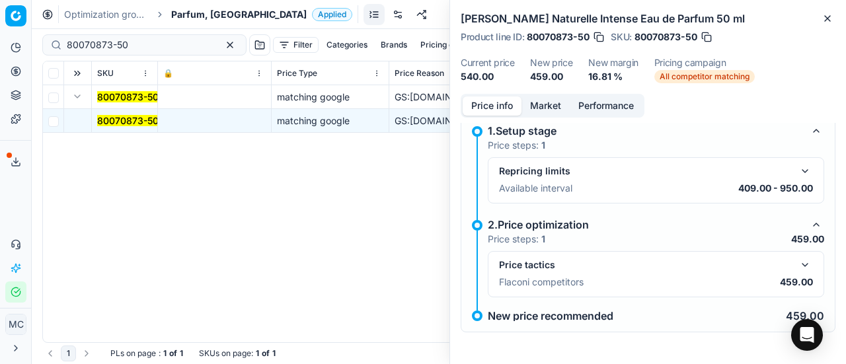
scroll to position [9, 0]
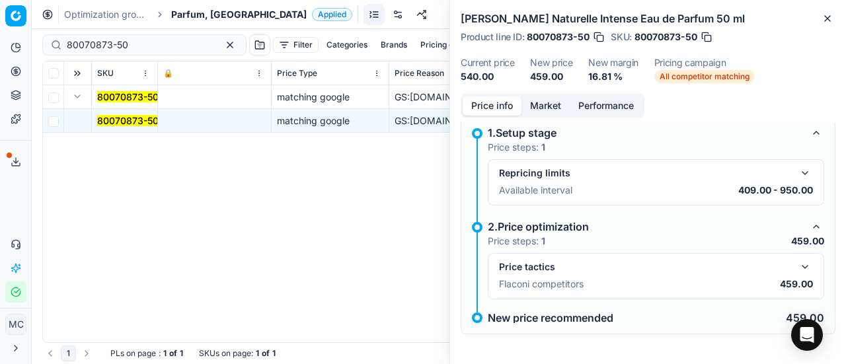
click at [797, 259] on button "button" at bounding box center [805, 267] width 16 height 16
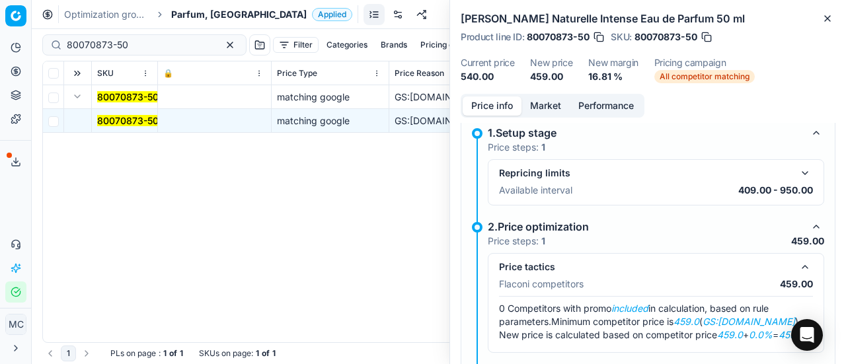
click at [541, 104] on button "Market" at bounding box center [545, 105] width 48 height 19
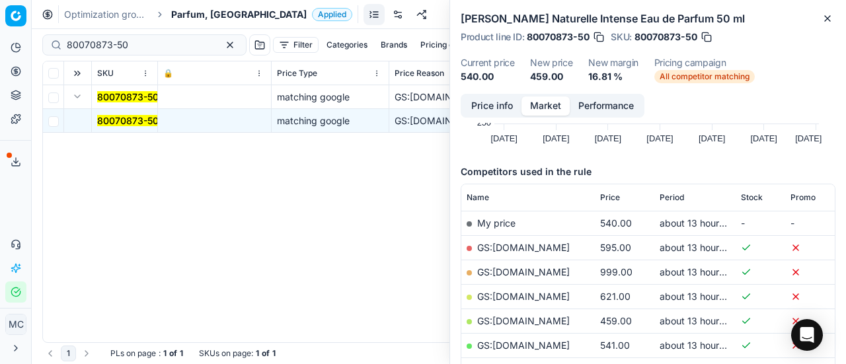
scroll to position [198, 0]
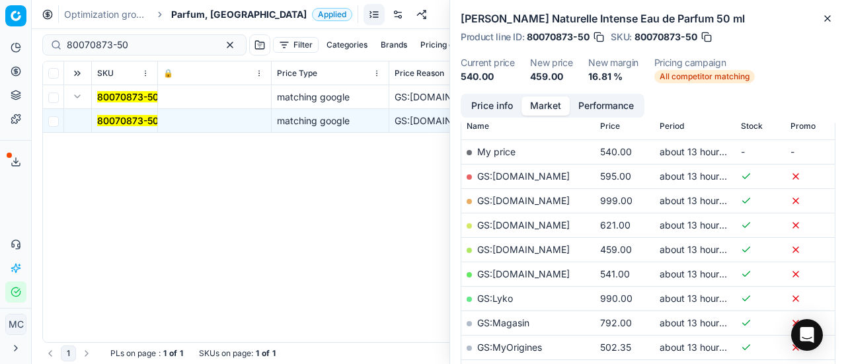
click at [530, 250] on link "GS:[DOMAIN_NAME]" at bounding box center [523, 249] width 93 height 11
click at [194, 14] on span "Parfum, [GEOGRAPHIC_DATA]" at bounding box center [238, 14] width 135 height 13
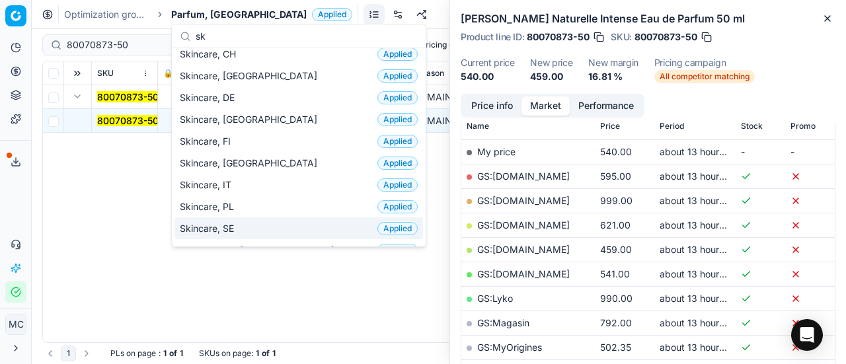
scroll to position [0, 0]
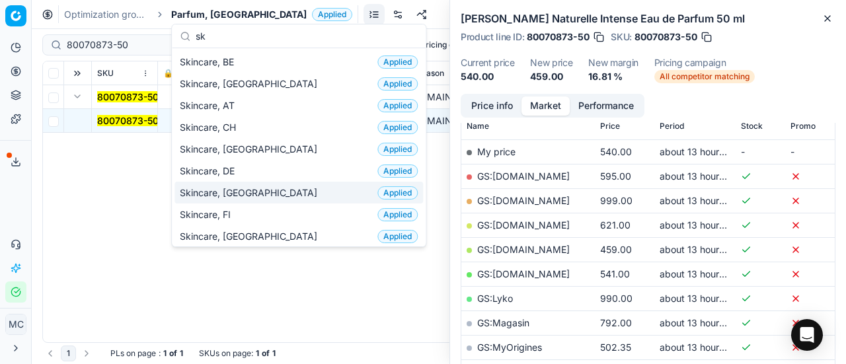
type input "sk"
click at [221, 183] on div "Skincare, DK Applied" at bounding box center [298, 193] width 249 height 22
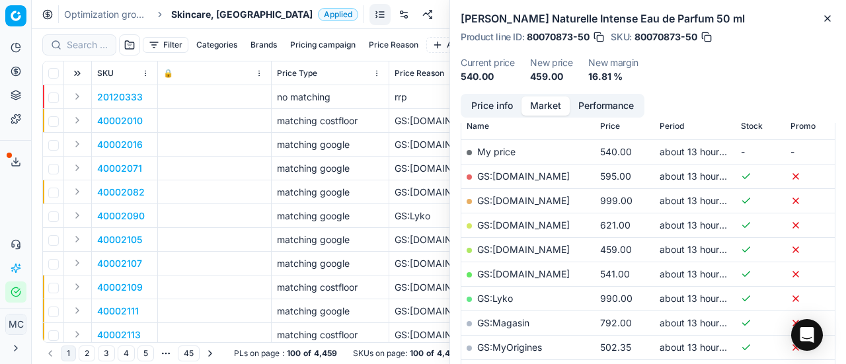
scroll to position [198, 0]
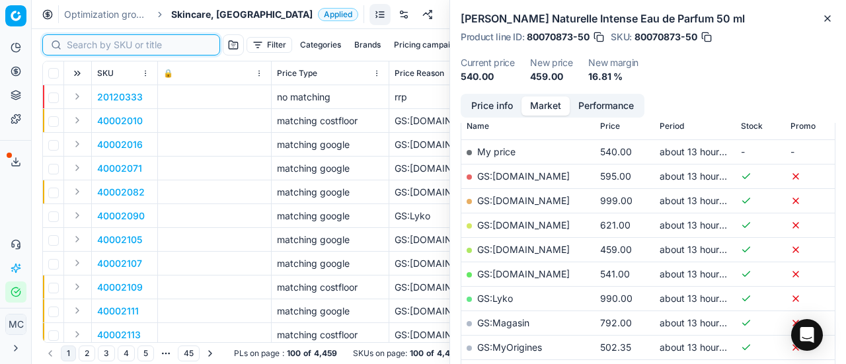
click at [77, 44] on input at bounding box center [139, 44] width 145 height 13
paste input "80024629-75"
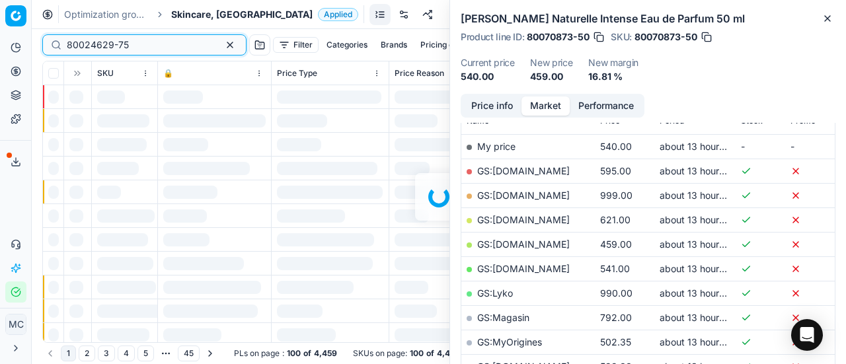
scroll to position [198, 0]
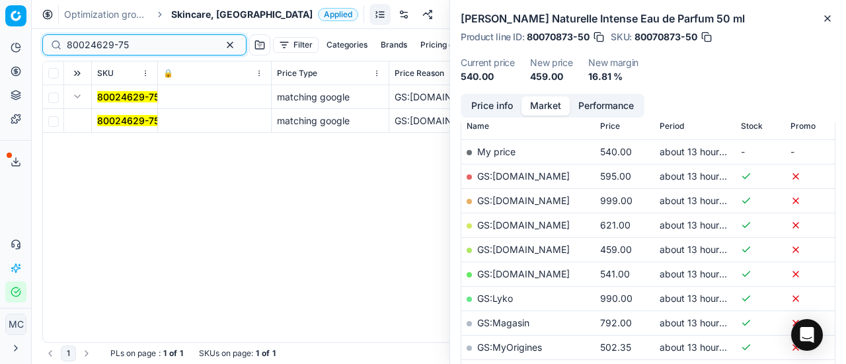
type input "80024629-75"
click at [105, 116] on mark "80024629-75" at bounding box center [128, 120] width 62 height 11
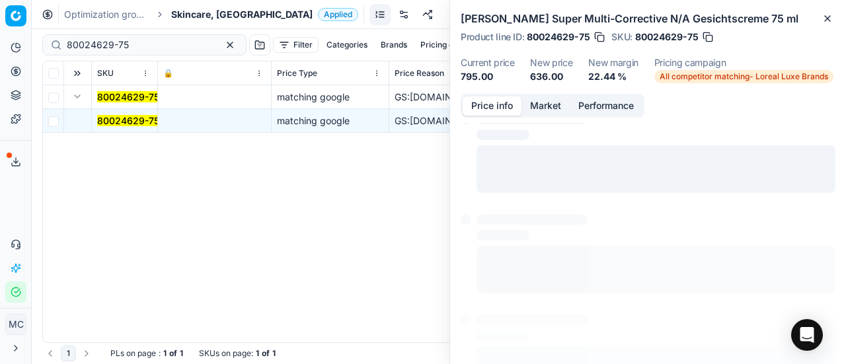
click at [479, 102] on button "Price info" at bounding box center [492, 105] width 59 height 19
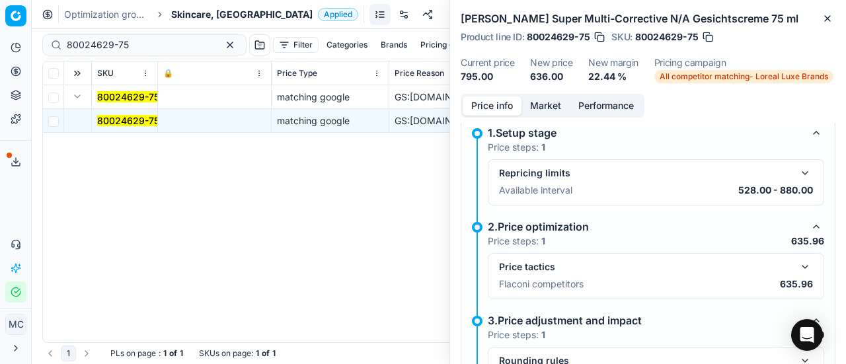
click at [801, 262] on button "button" at bounding box center [805, 267] width 16 height 16
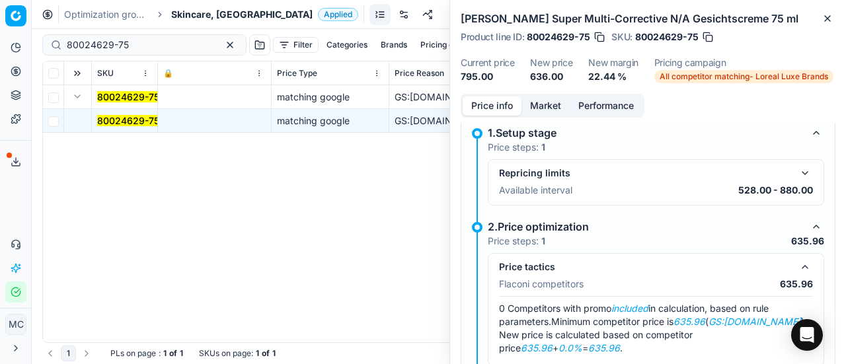
click at [555, 105] on button "Market" at bounding box center [545, 105] width 48 height 19
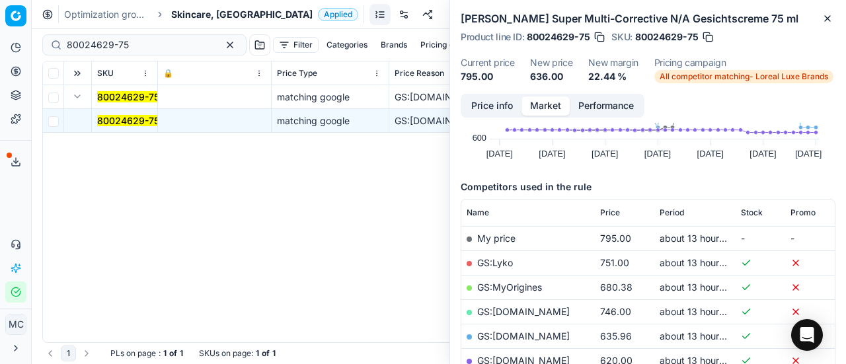
scroll to position [132, 0]
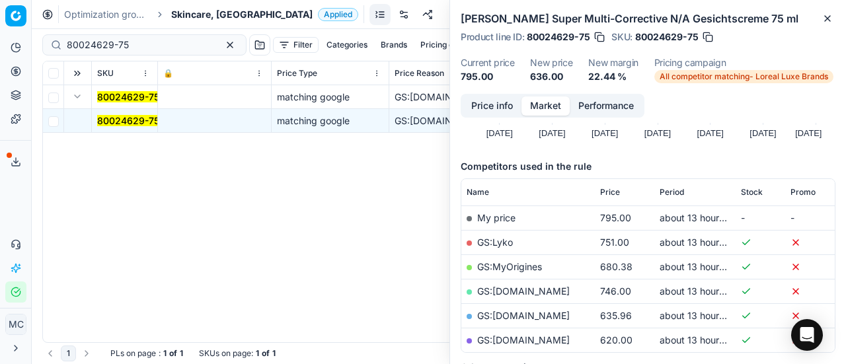
click at [519, 316] on link "GS:[DOMAIN_NAME]" at bounding box center [523, 315] width 93 height 11
click at [202, 11] on span "Skincare, [GEOGRAPHIC_DATA]" at bounding box center [241, 14] width 141 height 13
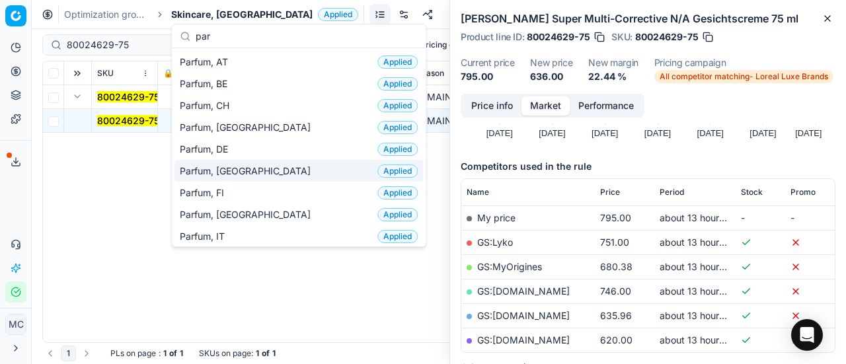
type input "par"
click at [204, 172] on span "Parfum, [GEOGRAPHIC_DATA]" at bounding box center [248, 171] width 136 height 13
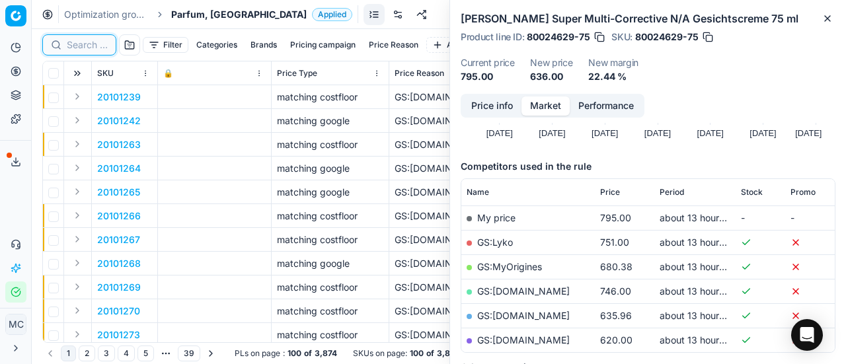
click at [96, 49] on input at bounding box center [87, 44] width 41 height 13
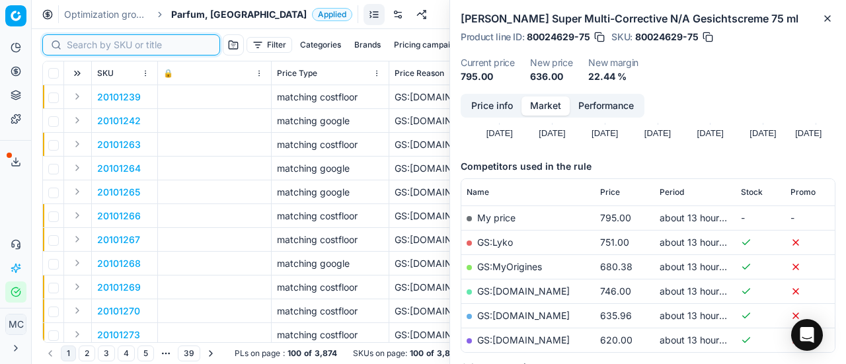
paste input "20150005"
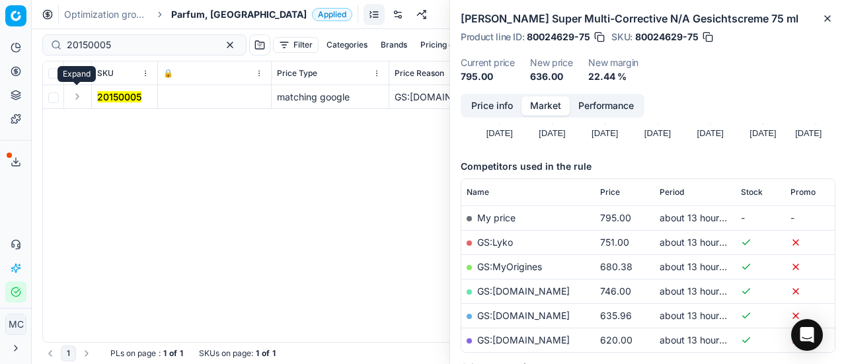
click at [78, 97] on button "Expand" at bounding box center [77, 97] width 16 height 16
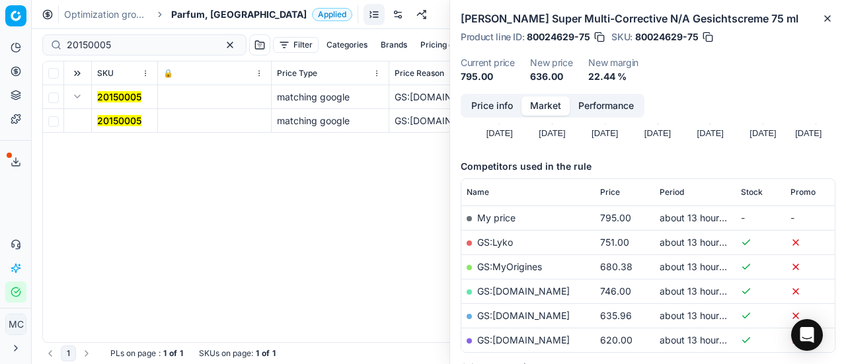
click at [111, 122] on mark "20150005" at bounding box center [119, 120] width 44 height 11
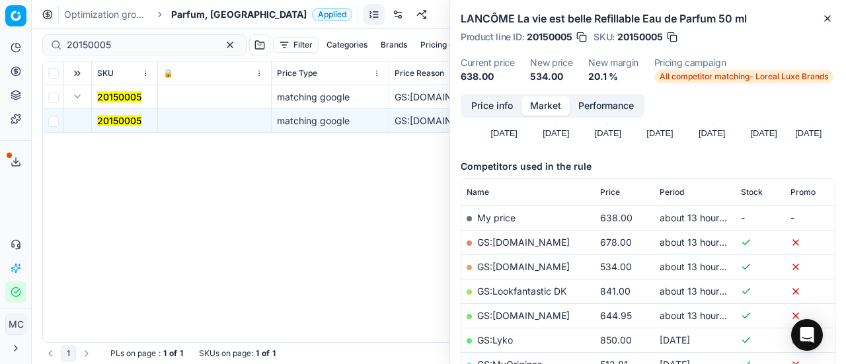
click at [488, 106] on button "Price info" at bounding box center [492, 105] width 59 height 19
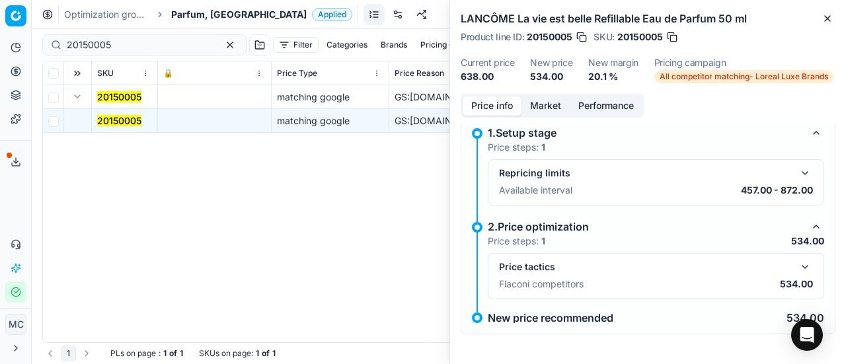
click at [797, 266] on button "button" at bounding box center [805, 267] width 16 height 16
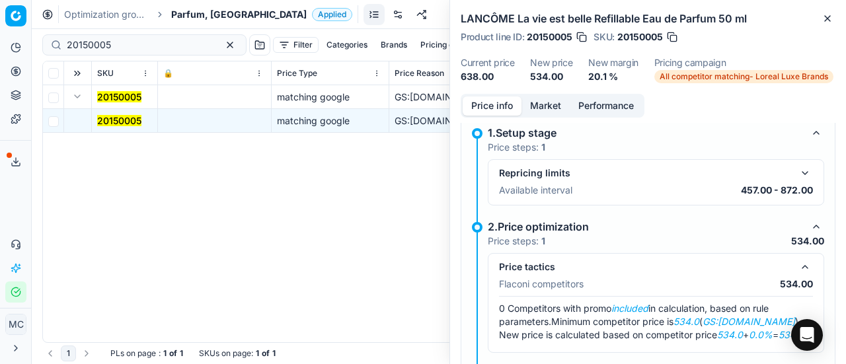
click at [543, 104] on button "Market" at bounding box center [545, 105] width 48 height 19
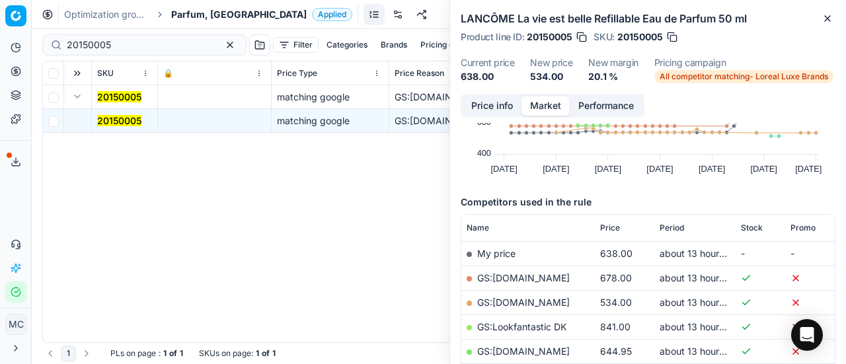
scroll to position [98, 0]
click at [551, 299] on link "GS:[DOMAIN_NAME]" at bounding box center [523, 300] width 93 height 11
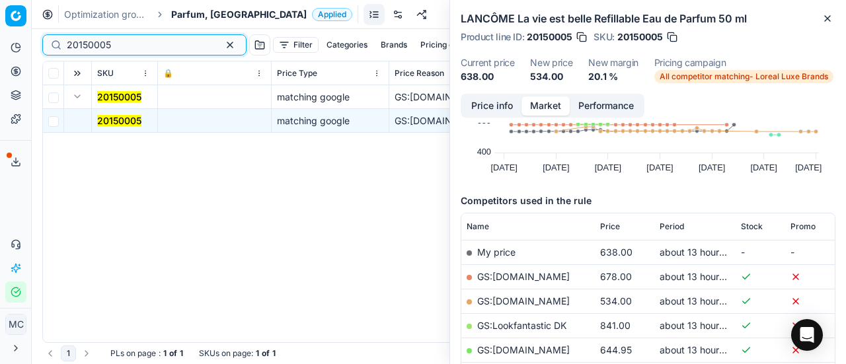
drag, startPoint x: 153, startPoint y: 44, endPoint x: 0, endPoint y: 44, distance: 153.3
click at [0, 44] on div "Pricing platform Analytics Pricing Product portfolio Templates Export service 1…" at bounding box center [423, 182] width 846 height 364
paste input "90004650-0006976"
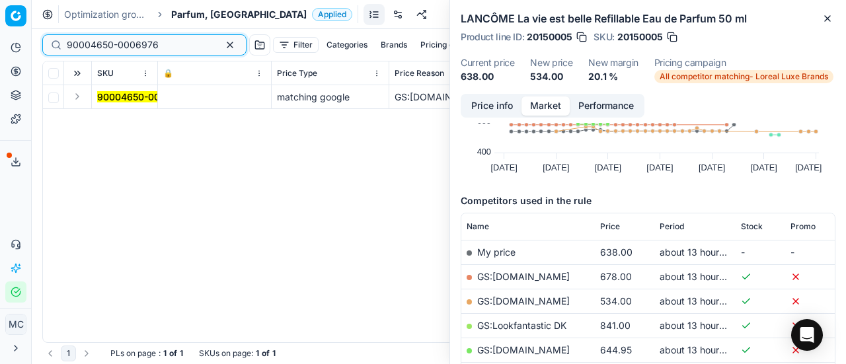
type input "90004650-0006976"
click at [77, 100] on button "Expand" at bounding box center [77, 97] width 16 height 16
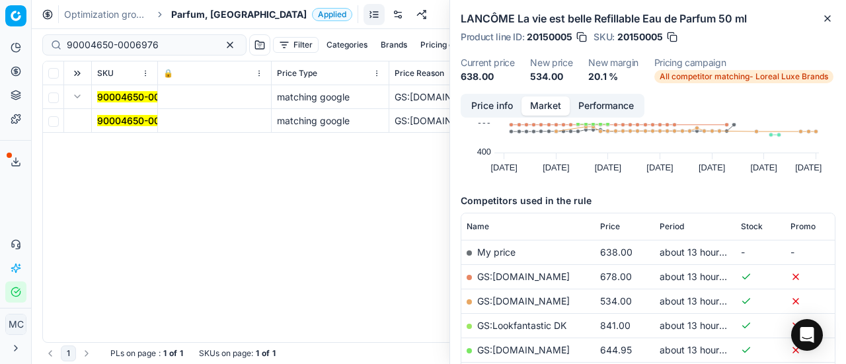
click at [116, 120] on mark "90004650-0006976" at bounding box center [143, 120] width 92 height 11
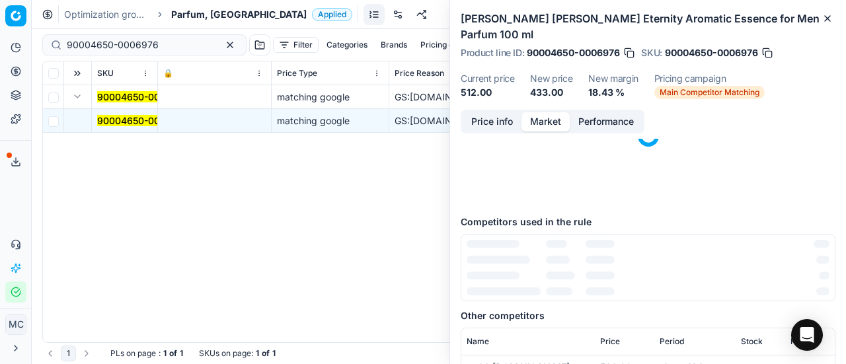
click at [500, 112] on button "Price info" at bounding box center [492, 121] width 59 height 19
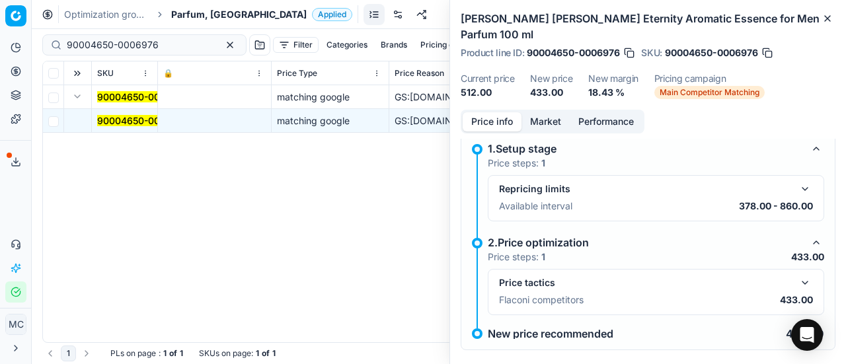
click at [797, 275] on button "button" at bounding box center [805, 283] width 16 height 16
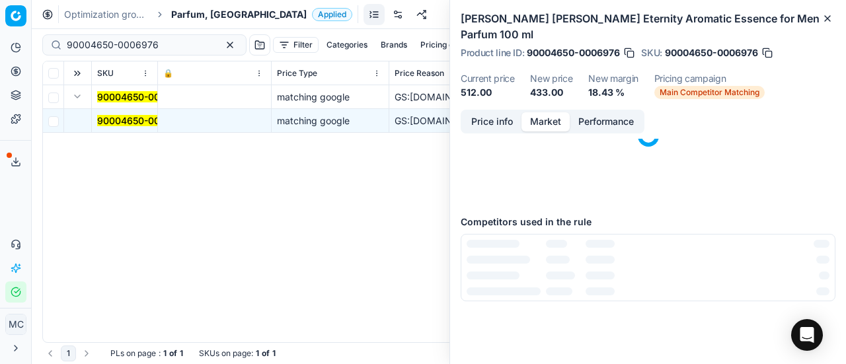
click at [541, 112] on button "Market" at bounding box center [545, 121] width 48 height 19
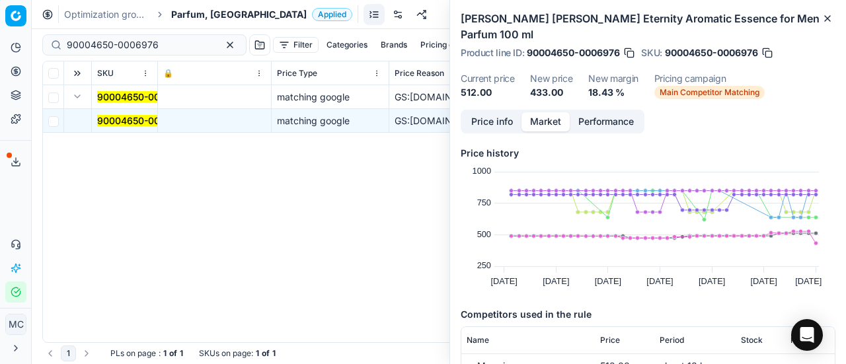
scroll to position [198, 0]
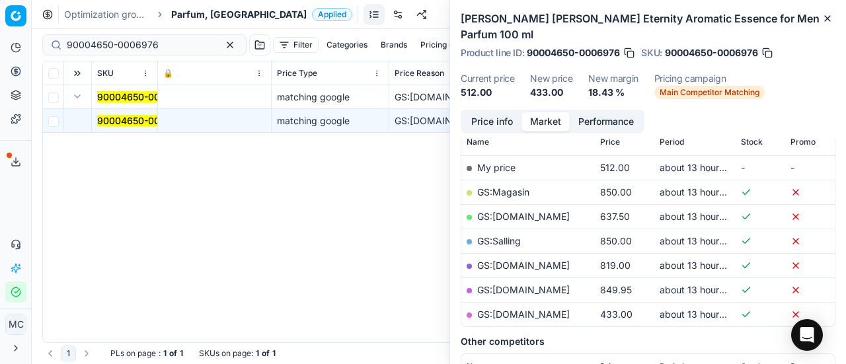
click at [539, 309] on link "GS:[DOMAIN_NAME]" at bounding box center [523, 314] width 93 height 11
click at [197, 13] on span "Parfum, [GEOGRAPHIC_DATA]" at bounding box center [238, 14] width 135 height 13
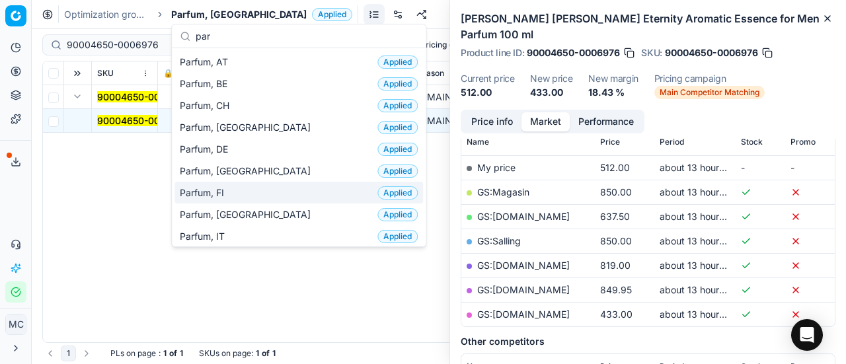
type input "par"
click at [251, 195] on div "Parfum, FI Applied" at bounding box center [298, 193] width 249 height 22
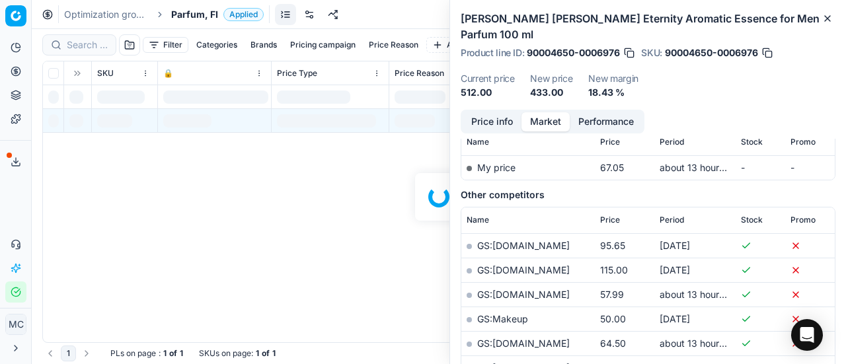
scroll to position [198, 0]
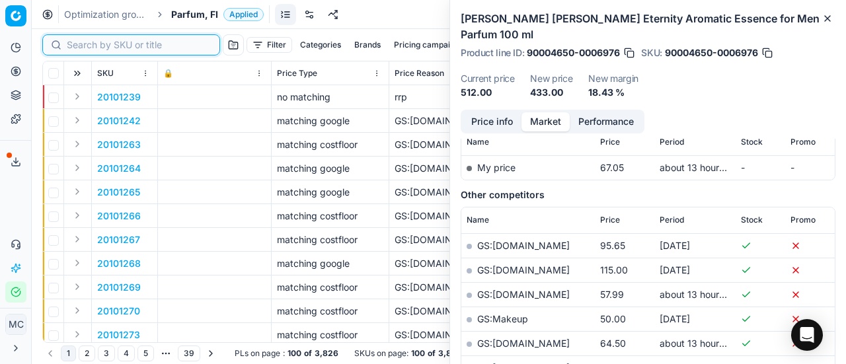
click at [84, 43] on input at bounding box center [139, 44] width 145 height 13
paste input "80037616-90"
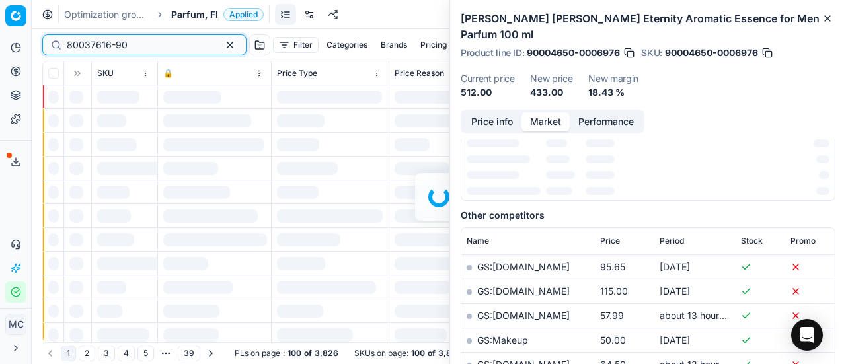
scroll to position [198, 0]
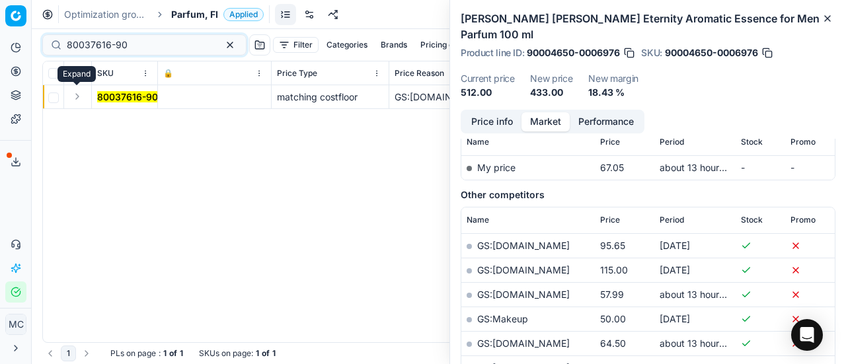
click at [75, 98] on button "Expand" at bounding box center [77, 97] width 16 height 16
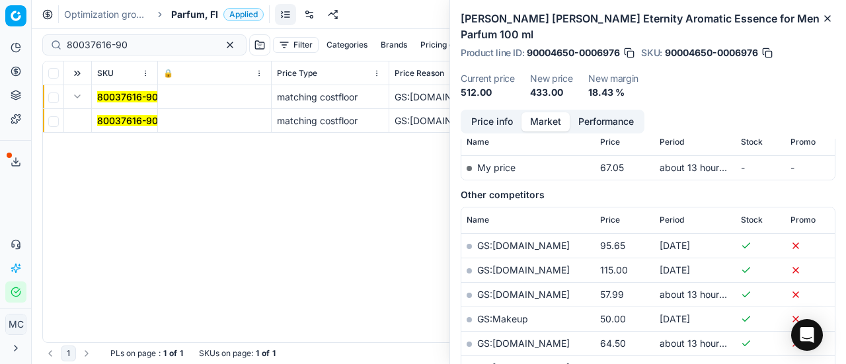
click at [118, 122] on mark "80037616-90" at bounding box center [127, 120] width 61 height 11
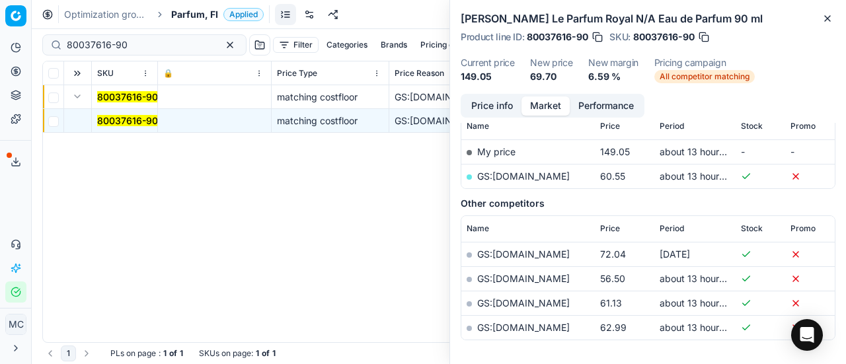
click at [484, 105] on button "Price info" at bounding box center [492, 105] width 59 height 19
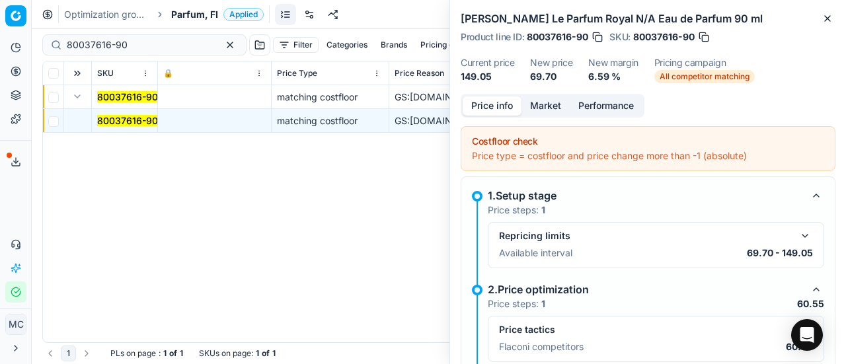
scroll to position [208, 0]
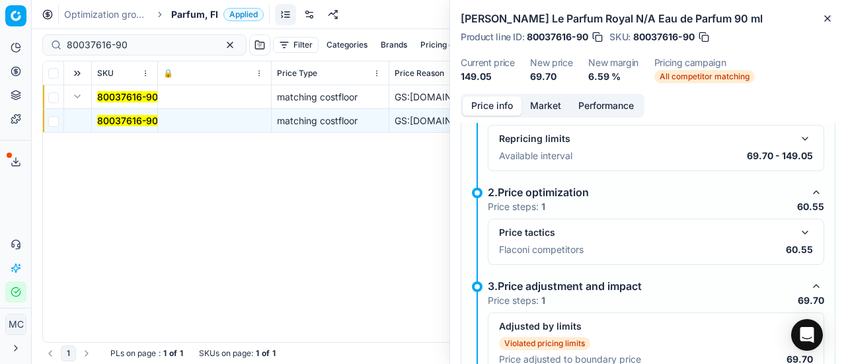
click at [797, 227] on button "button" at bounding box center [805, 233] width 16 height 16
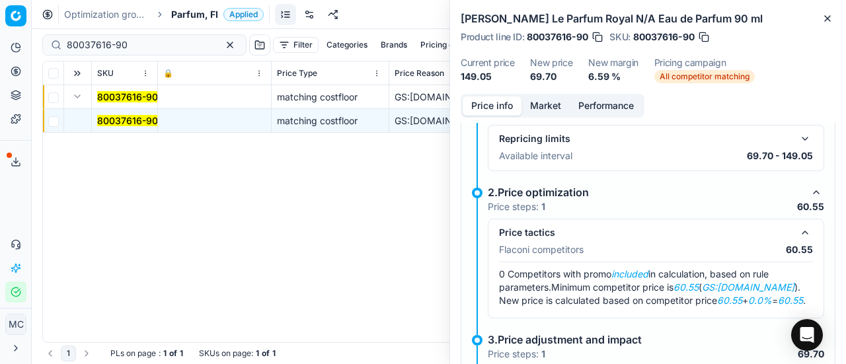
click at [550, 108] on button "Market" at bounding box center [545, 105] width 48 height 19
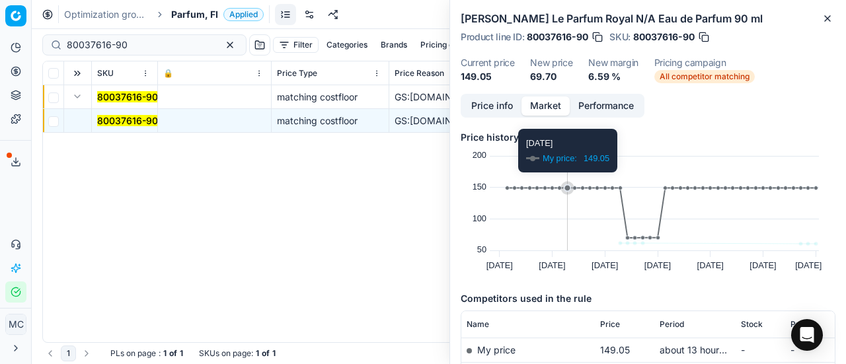
scroll to position [198, 0]
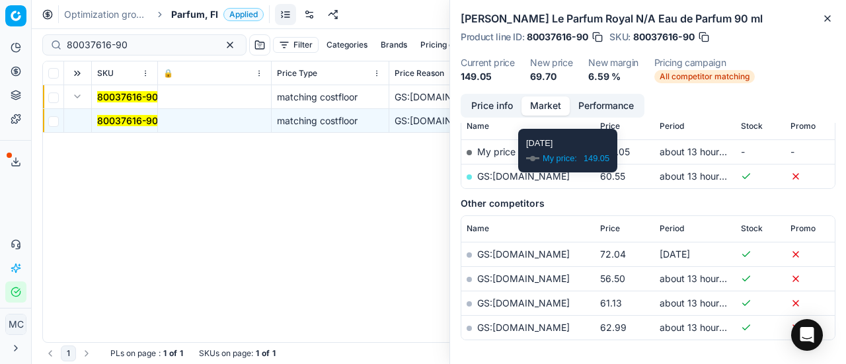
click at [529, 175] on link "GS:[DOMAIN_NAME]" at bounding box center [523, 176] width 93 height 11
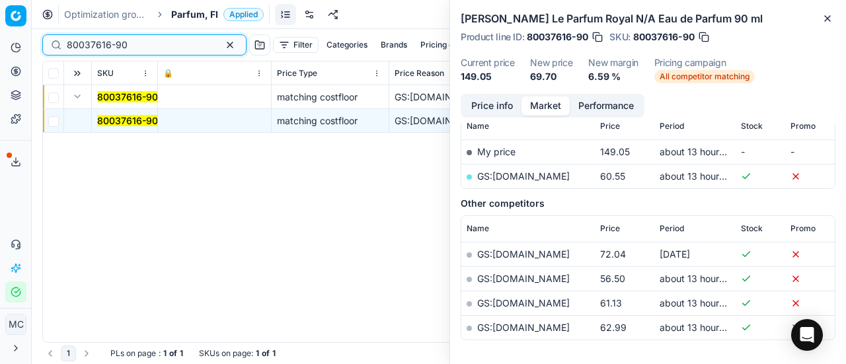
drag, startPoint x: 126, startPoint y: 48, endPoint x: 0, endPoint y: 51, distance: 125.6
click at [0, 51] on div "Pricing platform Analytics Pricing Product portfolio Templates Export service 1…" at bounding box center [423, 182] width 846 height 364
paste input "10475-10"
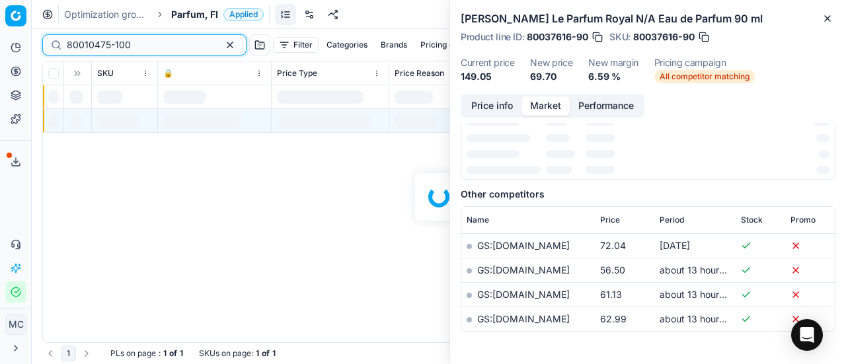
scroll to position [198, 0]
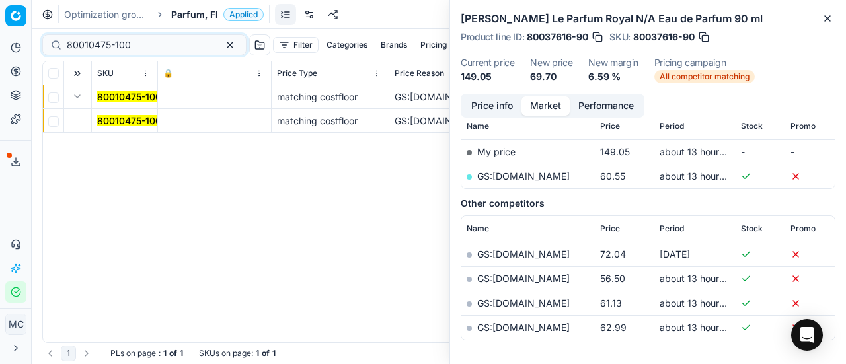
click at [82, 96] on button "Expand" at bounding box center [77, 97] width 16 height 16
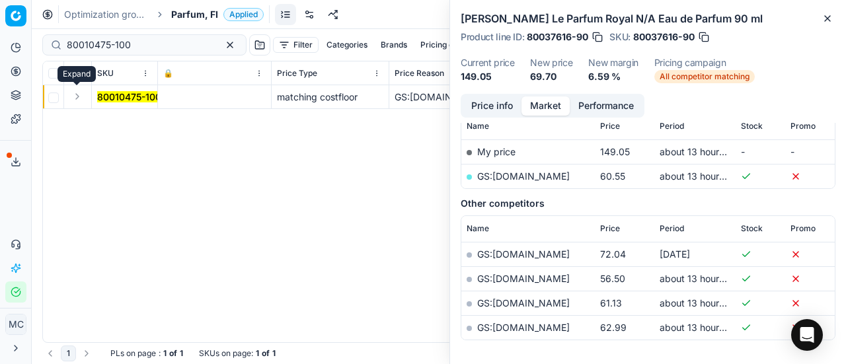
click at [82, 96] on button "Expand" at bounding box center [77, 97] width 16 height 16
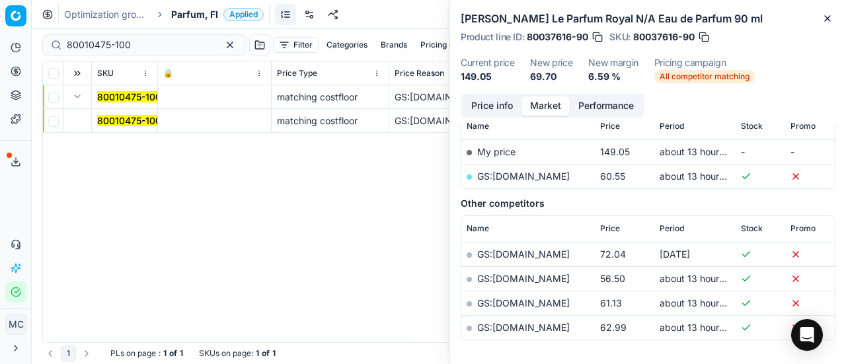
click at [107, 118] on mark "80010475-100" at bounding box center [129, 120] width 64 height 11
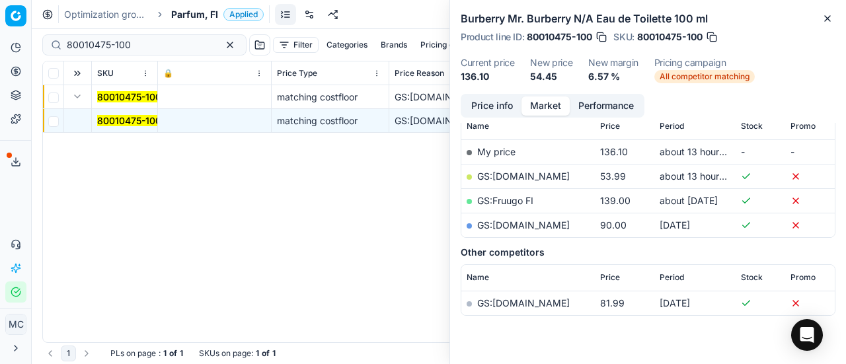
click at [484, 100] on button "Price info" at bounding box center [492, 105] width 59 height 19
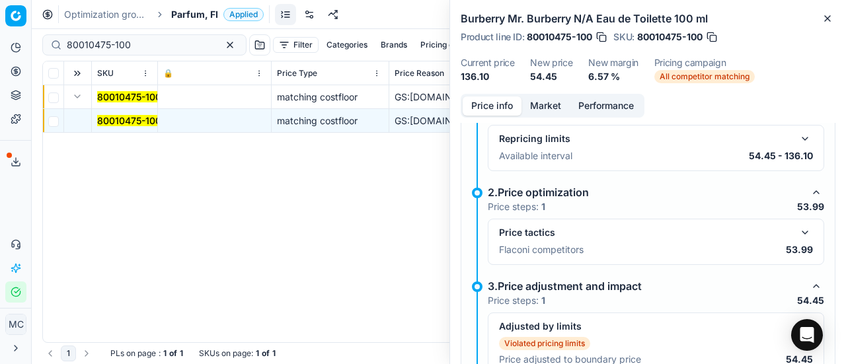
click at [797, 227] on button "button" at bounding box center [805, 233] width 16 height 16
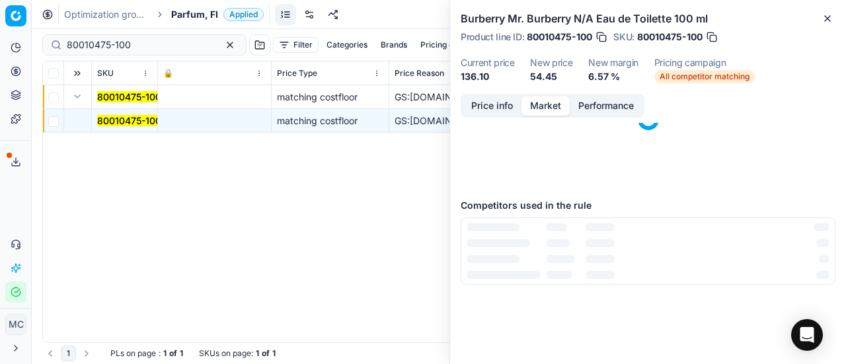
click at [551, 106] on button "Market" at bounding box center [545, 105] width 48 height 19
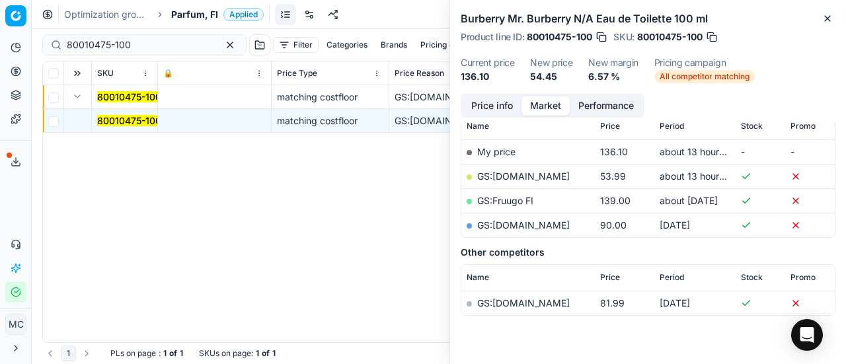
click at [509, 175] on link "GS:[DOMAIN_NAME]" at bounding box center [523, 176] width 93 height 11
drag, startPoint x: 143, startPoint y: 40, endPoint x: 0, endPoint y: 28, distance: 143.9
click at [0, 28] on div "Pricing platform Analytics Pricing Product portfolio Templates Export service 1…" at bounding box center [423, 182] width 846 height 364
paste input "52134-2"
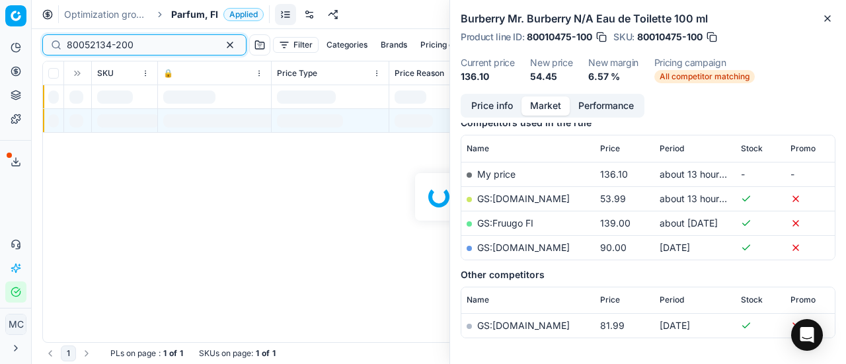
scroll to position [198, 0]
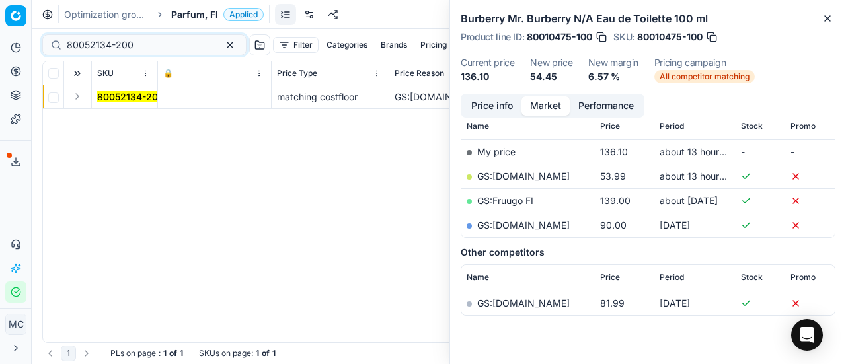
click at [78, 100] on button "Expand" at bounding box center [77, 97] width 16 height 16
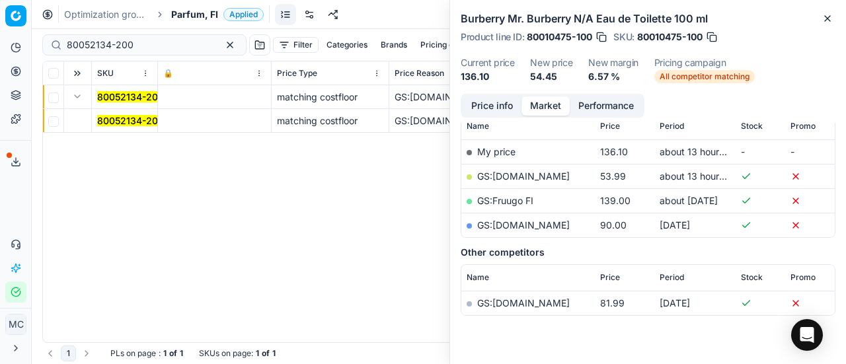
click at [130, 120] on mark "80052134-200" at bounding box center [130, 120] width 67 height 11
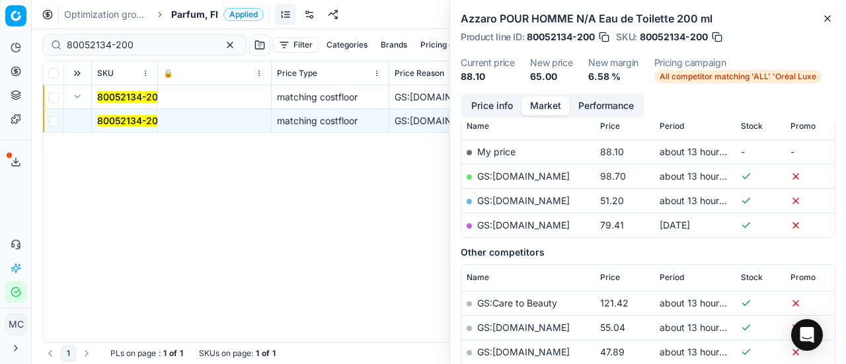
click at [513, 104] on button "Price info" at bounding box center [492, 105] width 59 height 19
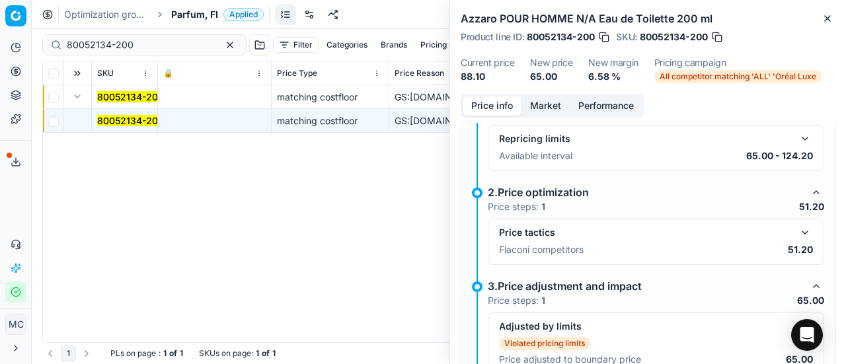
click at [800, 229] on button "button" at bounding box center [805, 233] width 16 height 16
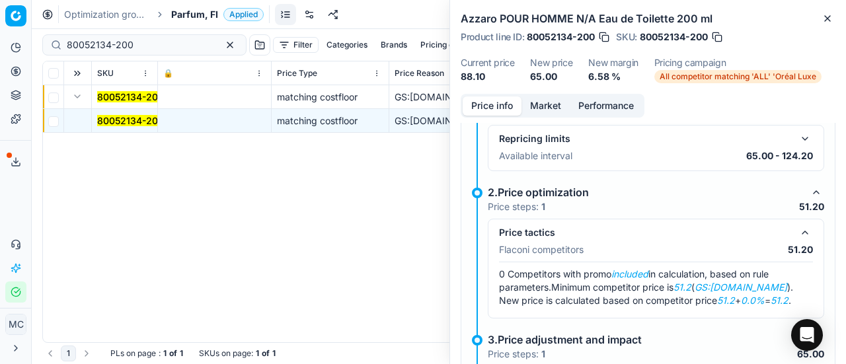
click at [539, 103] on button "Market" at bounding box center [545, 105] width 48 height 19
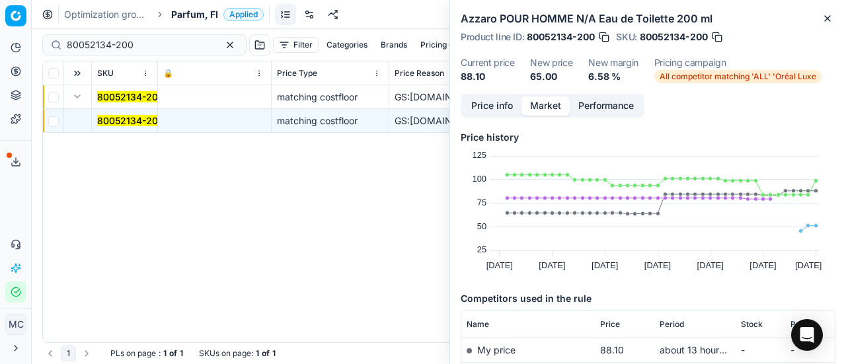
scroll to position [132, 0]
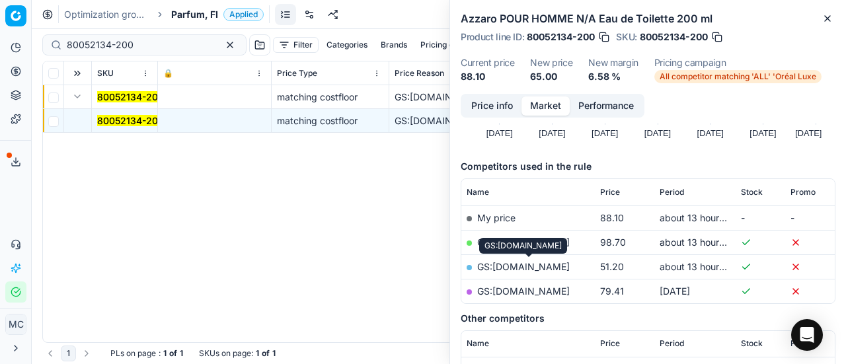
click at [558, 266] on link "GS:[DOMAIN_NAME]" at bounding box center [523, 266] width 93 height 11
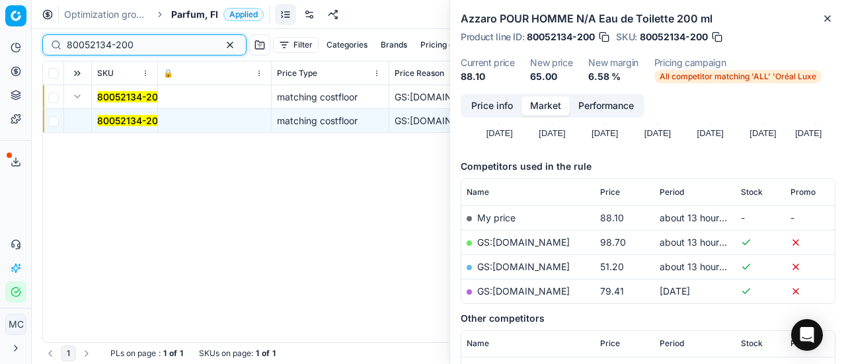
drag, startPoint x: 145, startPoint y: 44, endPoint x: 0, endPoint y: 42, distance: 145.4
click at [0, 40] on div "Pricing platform Analytics Pricing Product portfolio Templates Export service 1…" at bounding box center [423, 182] width 846 height 364
paste input "90004133-0006143"
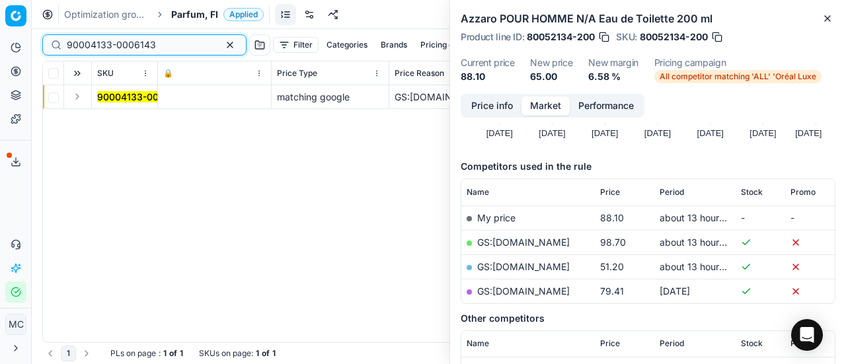
type input "90004133-0006143"
click at [77, 102] on button "Expand" at bounding box center [77, 97] width 16 height 16
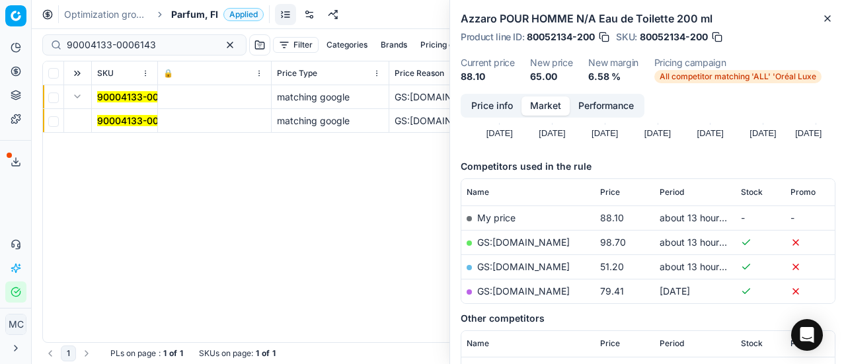
click at [127, 114] on span "90004133-0006143" at bounding box center [141, 120] width 89 height 13
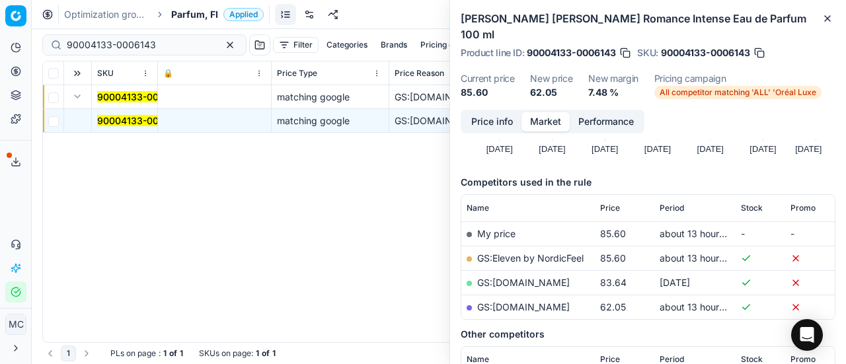
click at [475, 112] on button "Price info" at bounding box center [492, 121] width 59 height 19
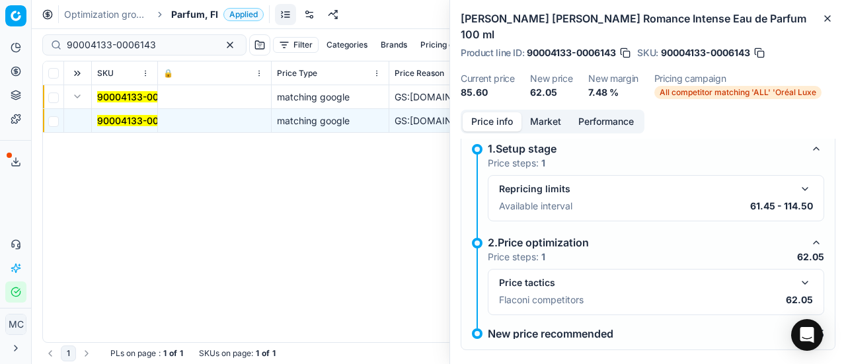
click at [797, 275] on button "button" at bounding box center [805, 283] width 16 height 16
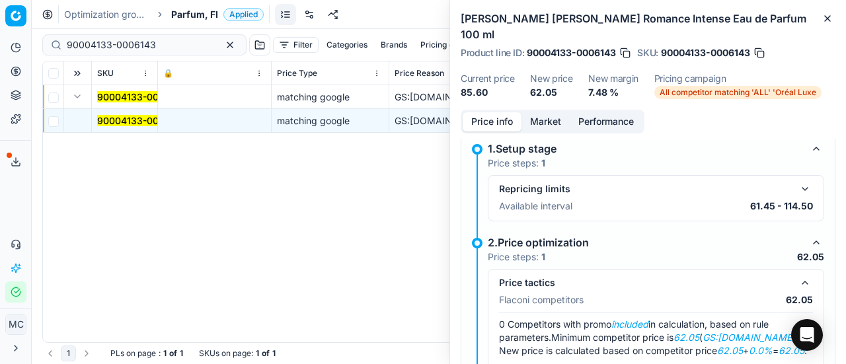
click at [551, 112] on button "Market" at bounding box center [545, 121] width 48 height 19
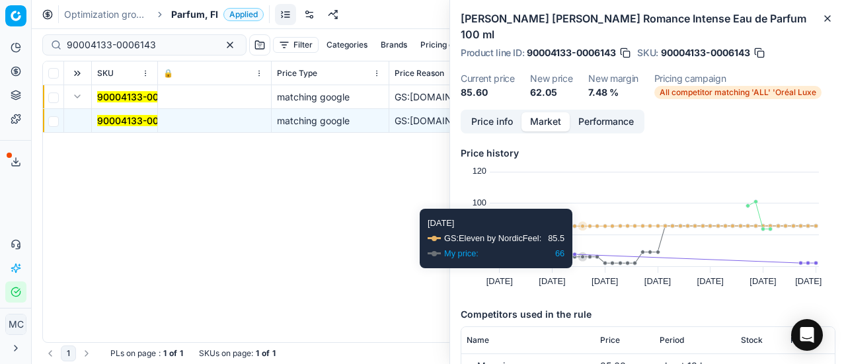
scroll to position [132, 0]
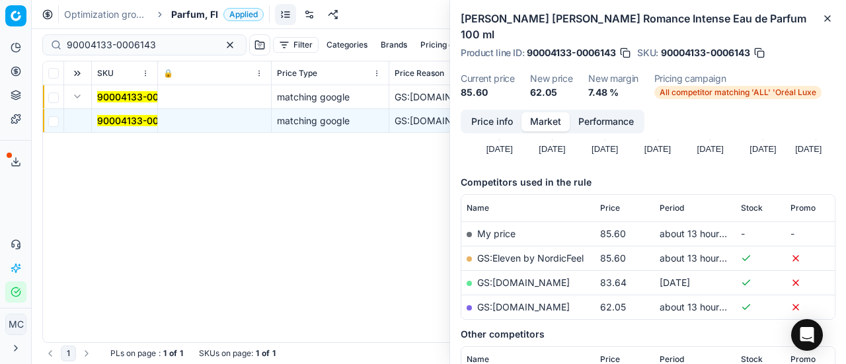
click at [528, 301] on link "GS:[DOMAIN_NAME]" at bounding box center [523, 306] width 93 height 11
click at [179, 10] on span "Parfum, FI" at bounding box center [194, 14] width 47 height 13
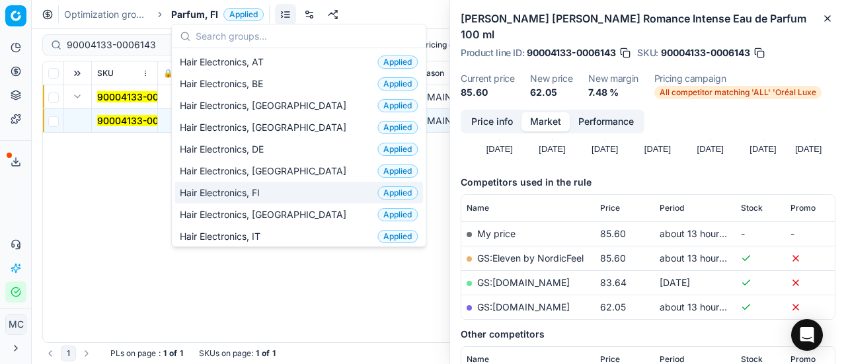
click at [267, 187] on div "Hair Electronics, FI Applied" at bounding box center [298, 193] width 249 height 22
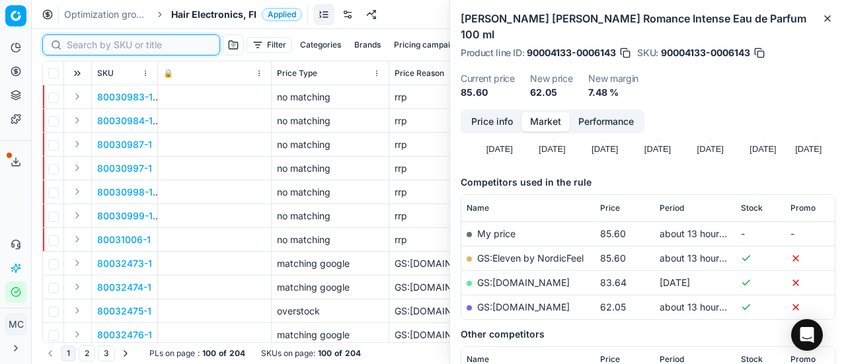
click at [94, 48] on input at bounding box center [139, 44] width 145 height 13
paste input "80075299-1"
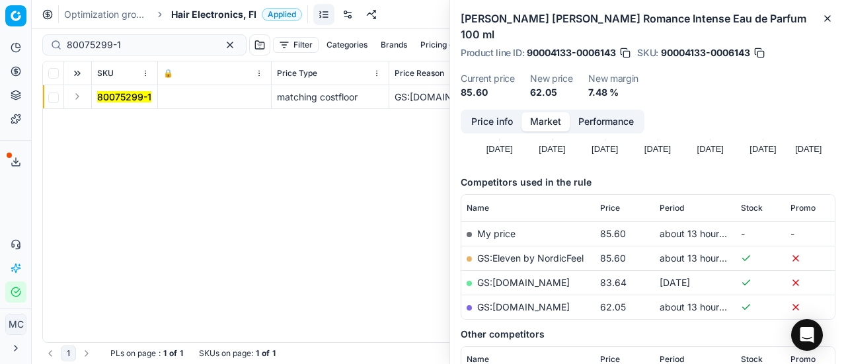
click at [79, 93] on button "Expand" at bounding box center [77, 97] width 16 height 16
click at [116, 126] on span "80075299-1" at bounding box center [124, 120] width 54 height 13
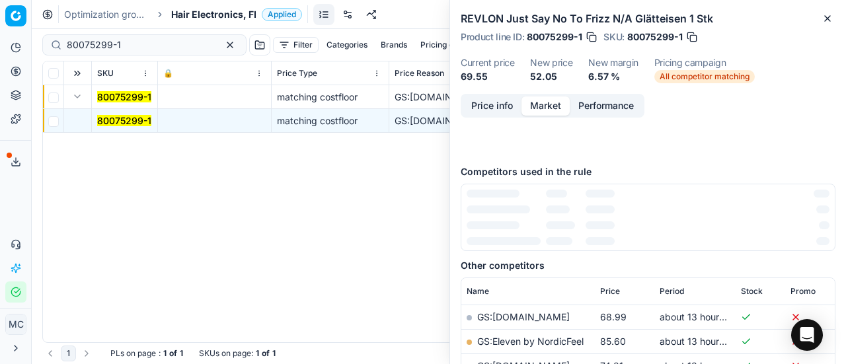
click at [118, 121] on mark "80075299-1" at bounding box center [124, 120] width 54 height 11
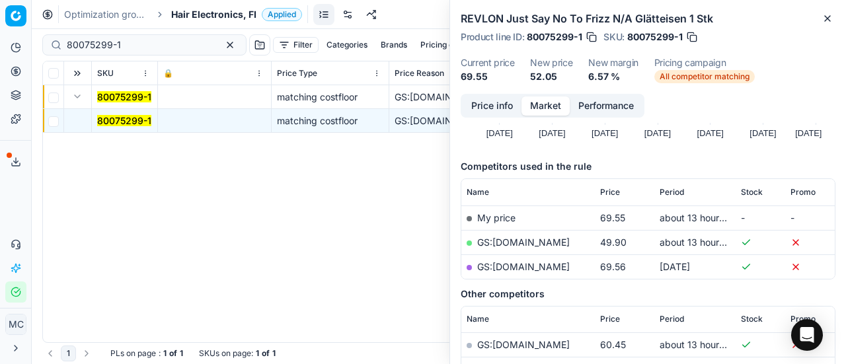
click at [480, 107] on button "Price info" at bounding box center [492, 105] width 59 height 19
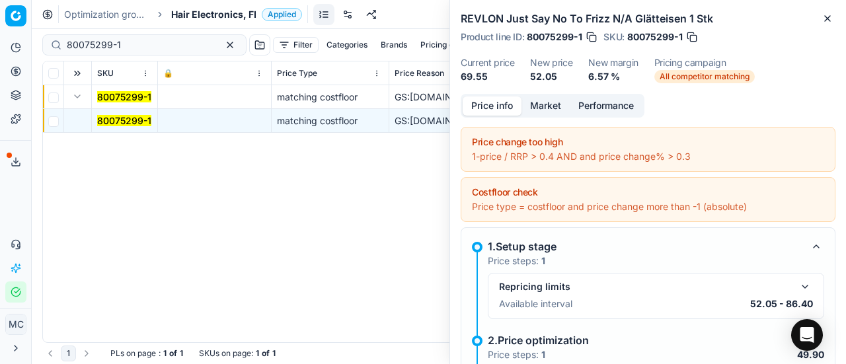
scroll to position [192, 0]
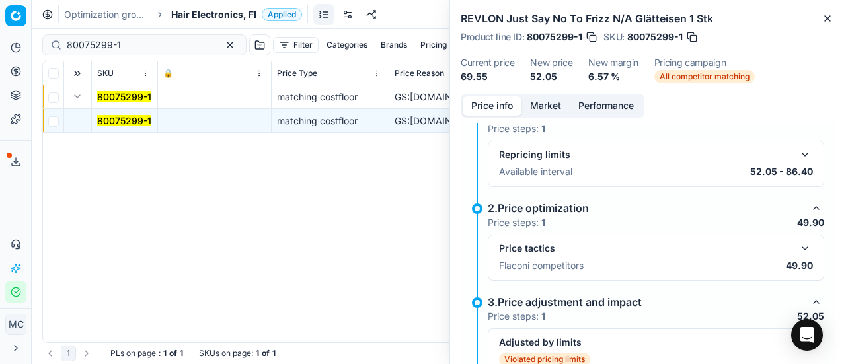
click at [797, 243] on button "button" at bounding box center [805, 249] width 16 height 16
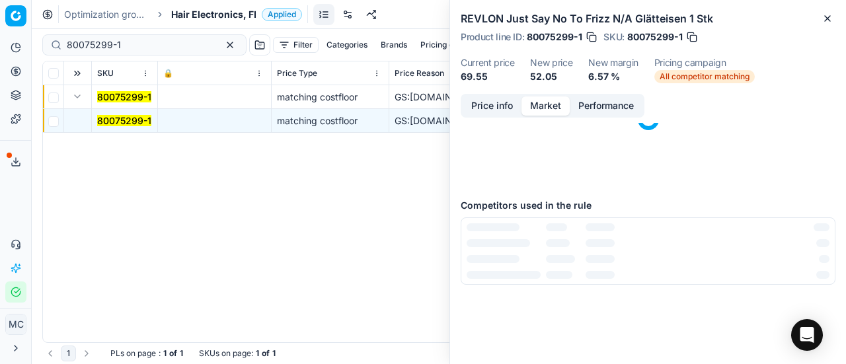
click at [536, 115] on button "Market" at bounding box center [545, 105] width 48 height 19
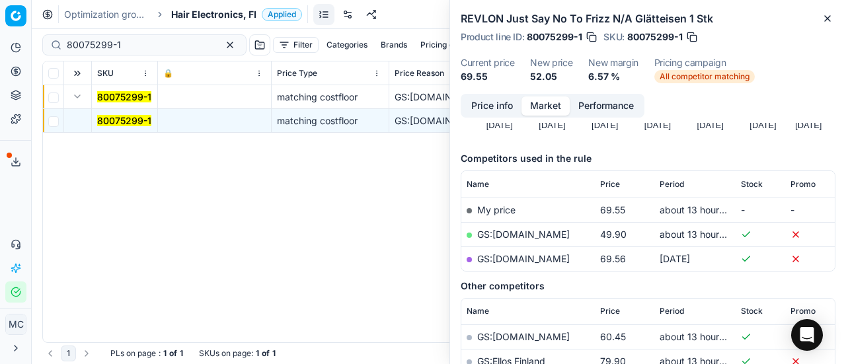
scroll to position [198, 0]
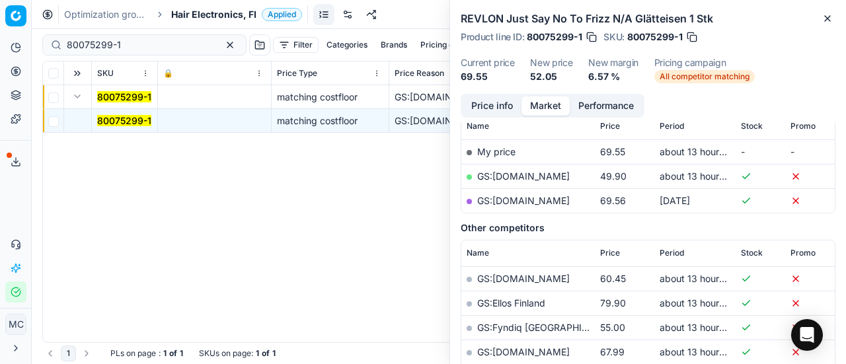
click at [514, 174] on link "GS:[DOMAIN_NAME]" at bounding box center [523, 176] width 93 height 11
drag, startPoint x: 144, startPoint y: 50, endPoint x: 0, endPoint y: 56, distance: 144.2
click at [0, 55] on div "Pricing platform Analytics Pricing Product portfolio Templates Export service 1…" at bounding box center [423, 182] width 846 height 364
paste input "295"
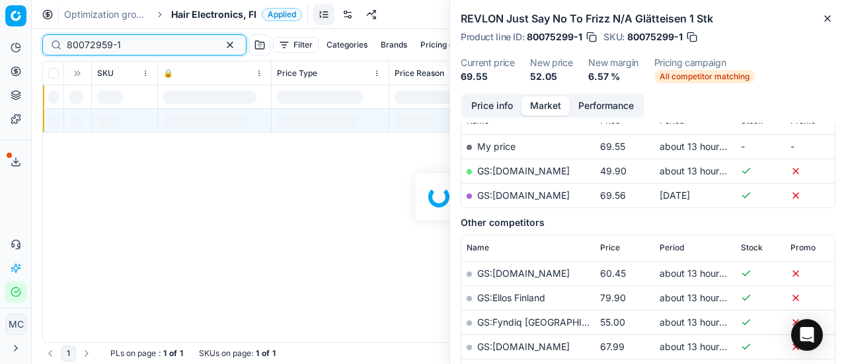
scroll to position [198, 0]
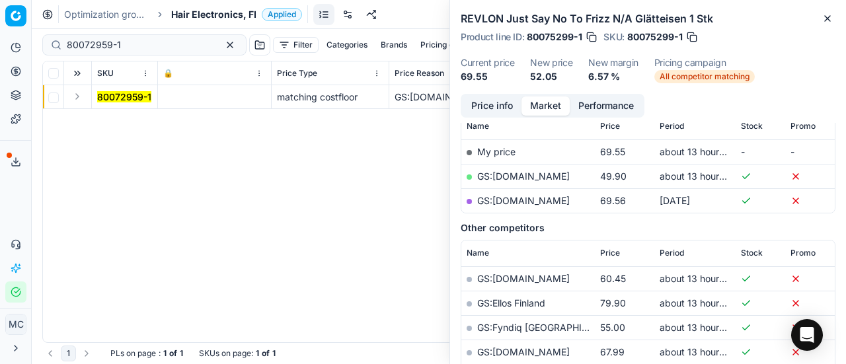
click at [78, 95] on button "Expand" at bounding box center [77, 97] width 16 height 16
click at [116, 112] on td "80072959-1" at bounding box center [125, 121] width 66 height 24
click at [120, 114] on span "80072959-1" at bounding box center [124, 120] width 54 height 13
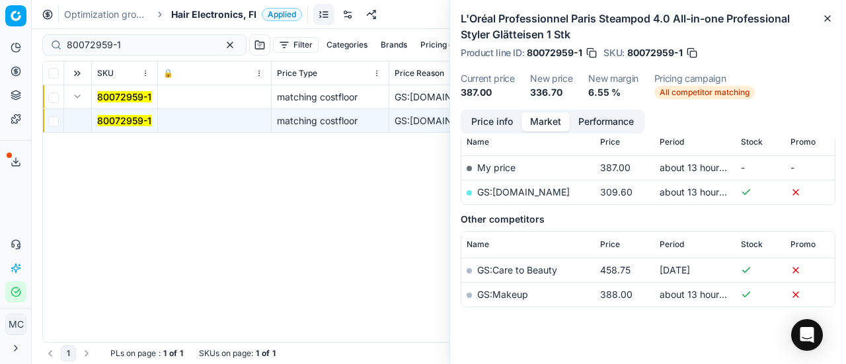
click at [507, 196] on link "GS:[DOMAIN_NAME]" at bounding box center [523, 191] width 93 height 11
drag, startPoint x: 141, startPoint y: 44, endPoint x: 0, endPoint y: 32, distance: 141.3
click at [0, 34] on div "Pricing platform Analytics Pricing Product portfolio Templates Export service 1…" at bounding box center [423, 182] width 846 height 364
paste input "0121"
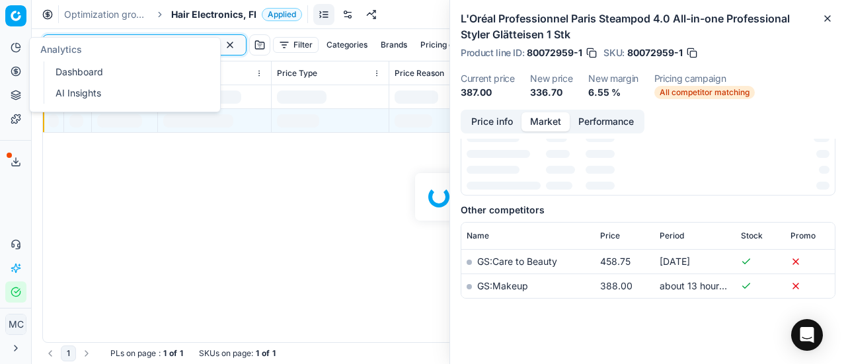
scroll to position [198, 0]
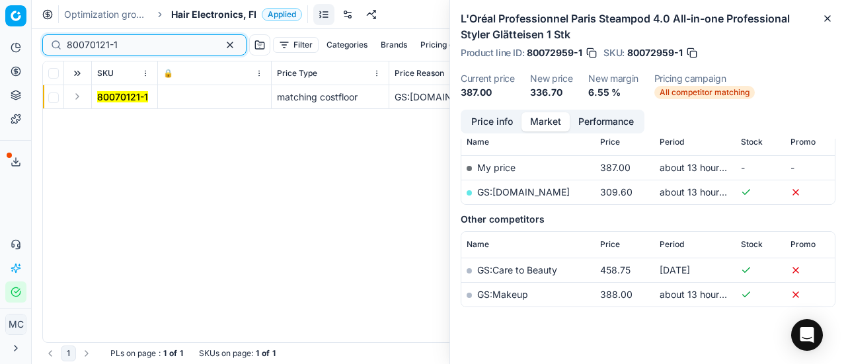
type input "80070121-1"
click at [81, 100] on button "Expand" at bounding box center [77, 97] width 16 height 16
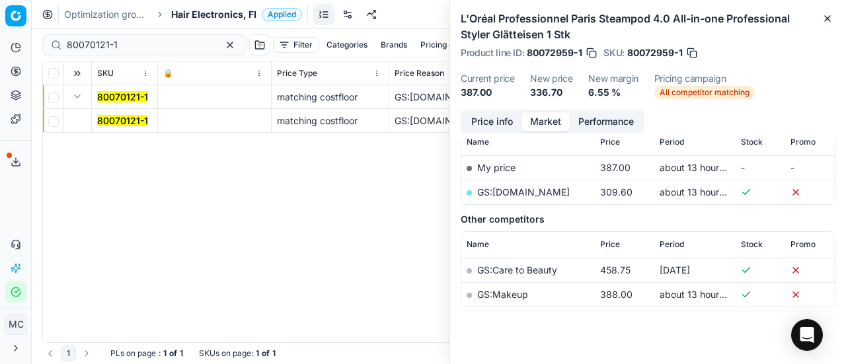
click at [130, 119] on mark "80070121-1" at bounding box center [122, 120] width 51 height 11
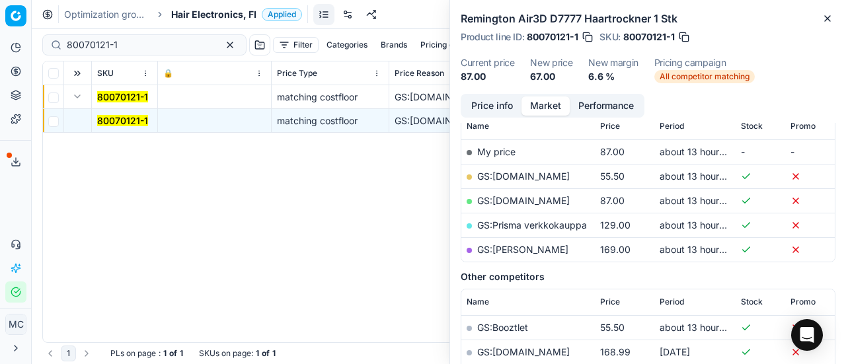
click at [494, 106] on button "Price info" at bounding box center [492, 105] width 59 height 19
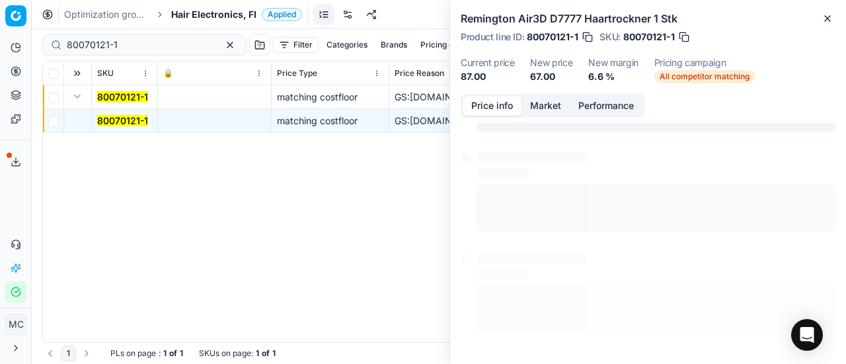
scroll to position [183, 0]
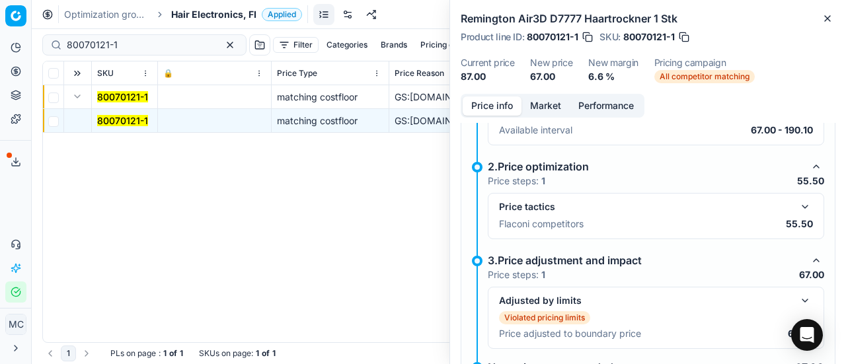
click at [797, 202] on button "button" at bounding box center [805, 207] width 16 height 16
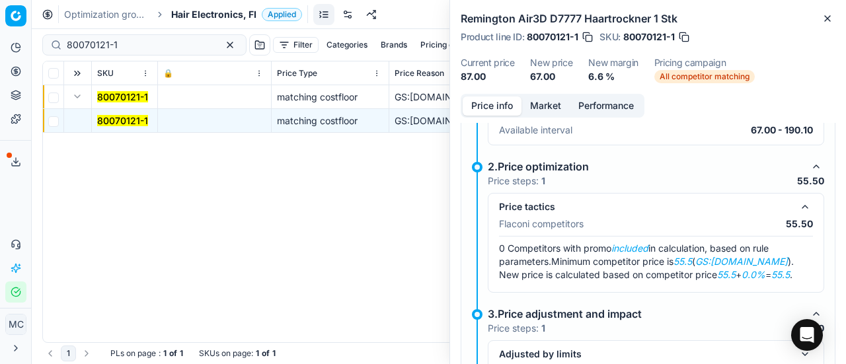
click at [556, 102] on button "Market" at bounding box center [545, 105] width 48 height 19
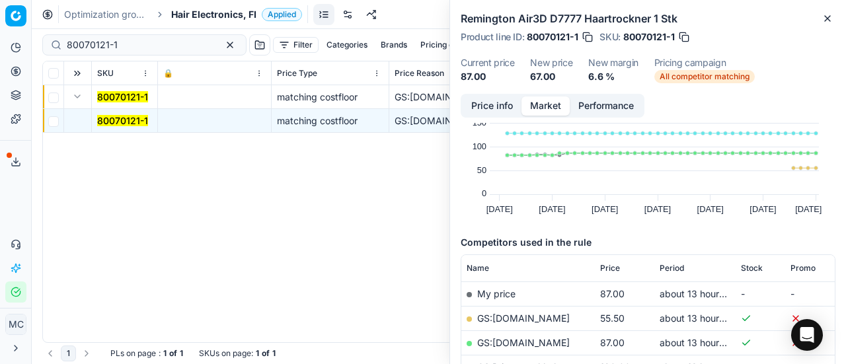
scroll to position [98, 0]
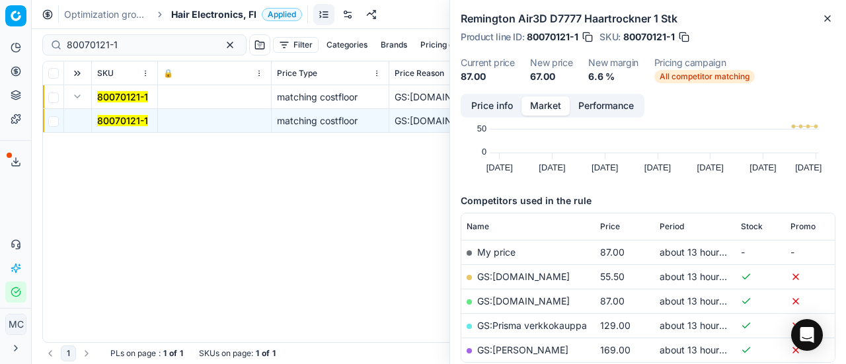
click at [533, 274] on link "GS:[DOMAIN_NAME]" at bounding box center [523, 276] width 93 height 11
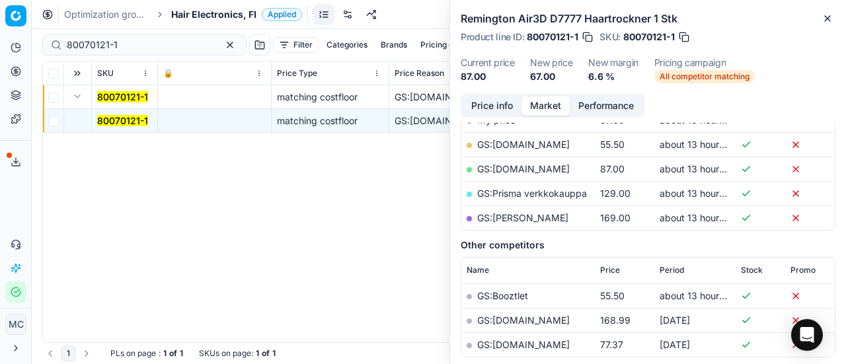
scroll to position [164, 0]
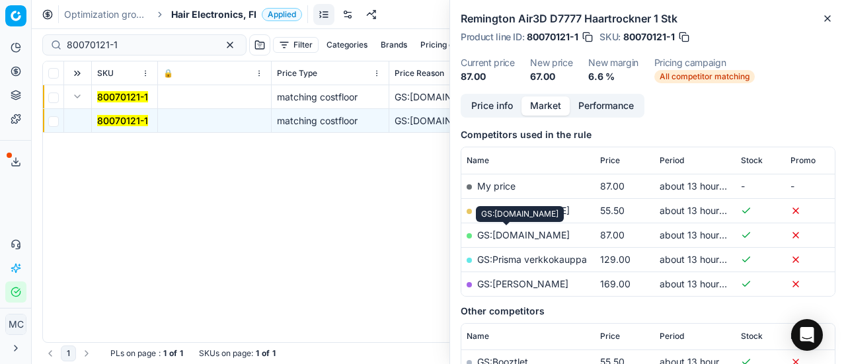
click at [528, 233] on link "GS:[DOMAIN_NAME]" at bounding box center [523, 234] width 93 height 11
click at [205, 15] on span "Hair Electronics, FI" at bounding box center [213, 14] width 85 height 13
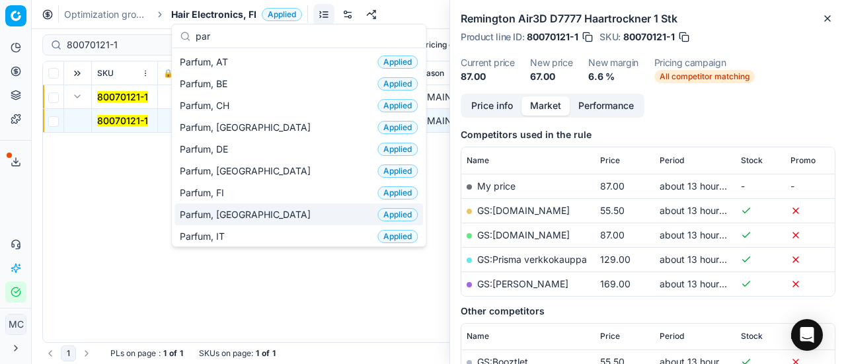
type input "par"
click at [249, 190] on div "Parfum, FI Applied" at bounding box center [298, 193] width 249 height 22
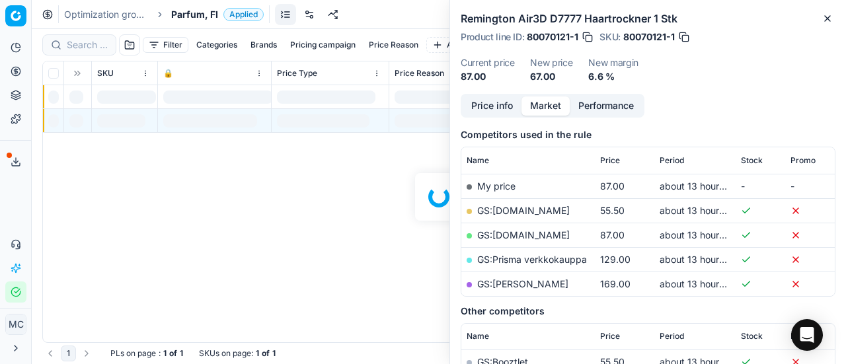
scroll to position [164, 0]
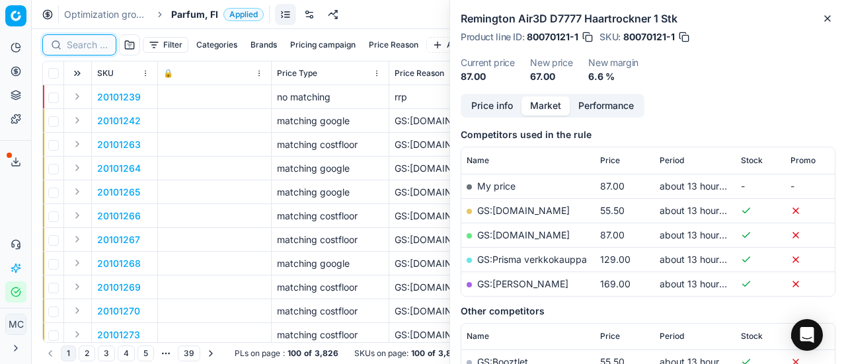
click at [85, 46] on input at bounding box center [87, 44] width 41 height 13
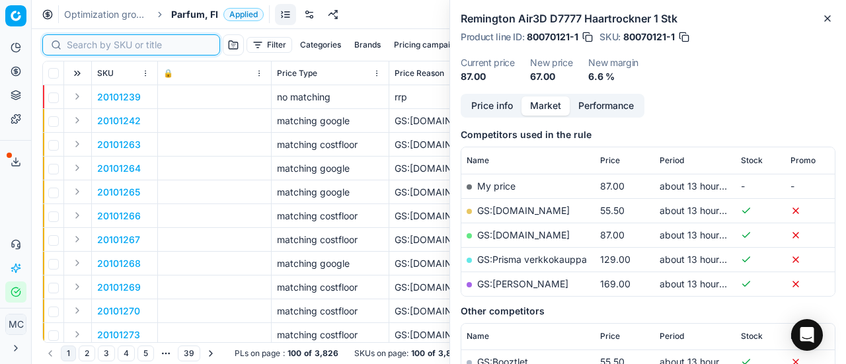
paste input "80070879-150"
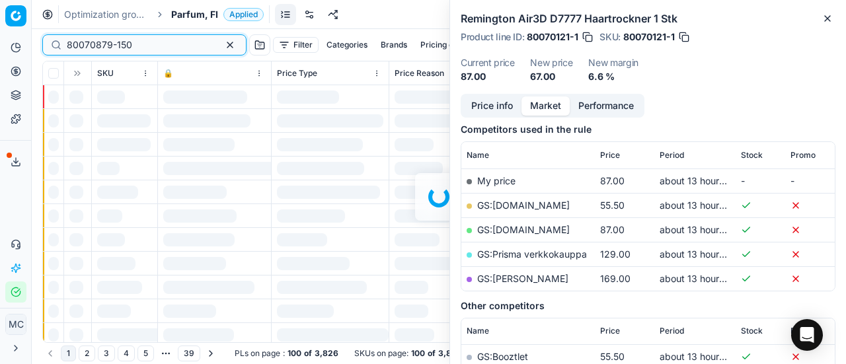
scroll to position [164, 0]
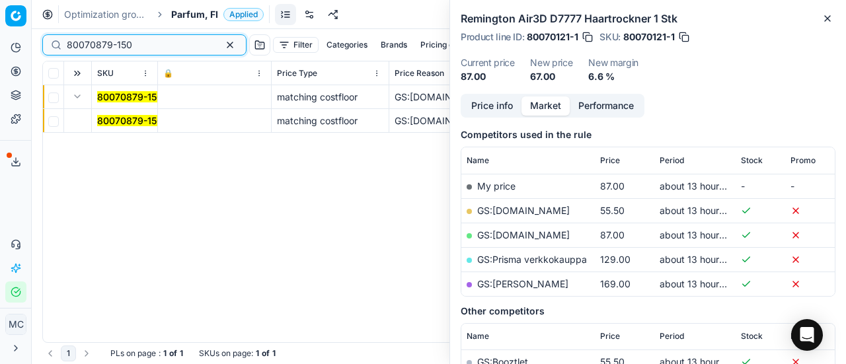
type input "80070879-150"
click at [117, 126] on span "80070879-150" at bounding box center [129, 120] width 65 height 13
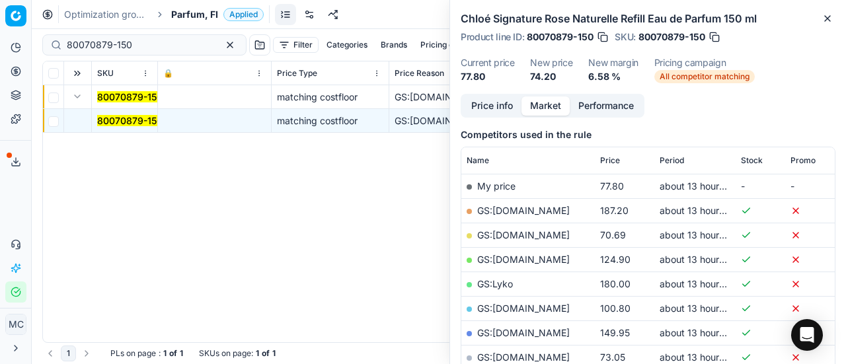
click at [107, 116] on mark "80070879-150" at bounding box center [129, 120] width 65 height 11
click at [498, 110] on button "Price info" at bounding box center [492, 105] width 59 height 19
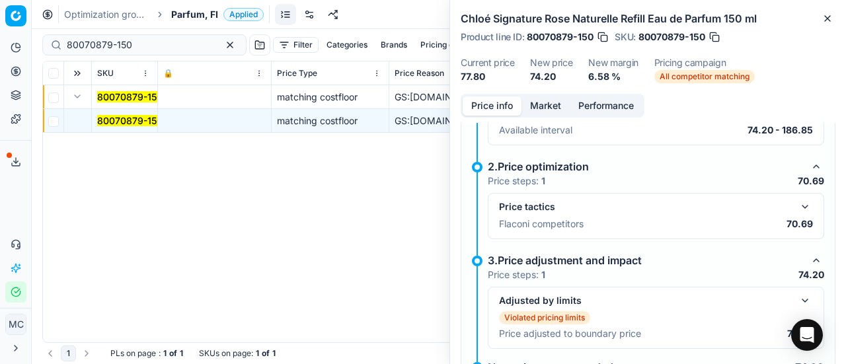
drag, startPoint x: 796, startPoint y: 203, endPoint x: 684, endPoint y: 167, distance: 117.3
click at [797, 202] on button "button" at bounding box center [805, 207] width 16 height 16
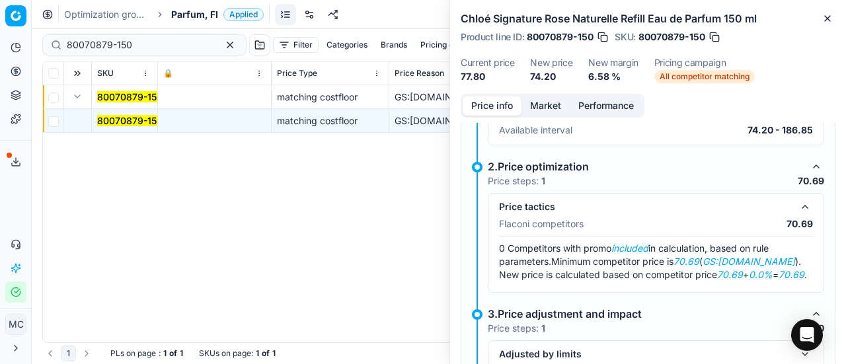
click at [548, 113] on button "Market" at bounding box center [545, 105] width 48 height 19
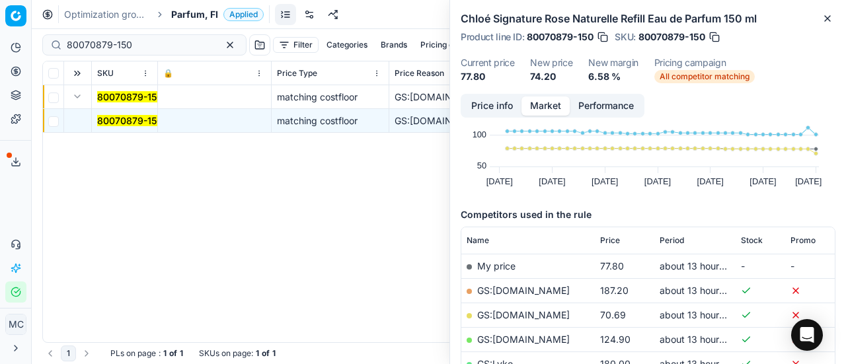
scroll to position [132, 0]
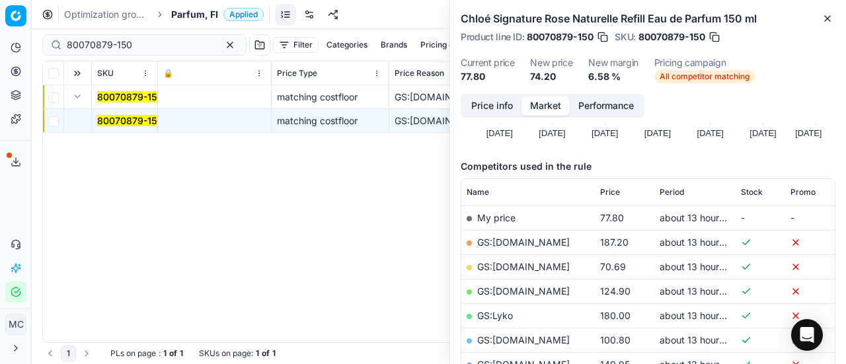
click at [510, 262] on link "GS:[DOMAIN_NAME]" at bounding box center [523, 266] width 93 height 11
click at [197, 17] on span "Parfum, FI" at bounding box center [194, 14] width 47 height 13
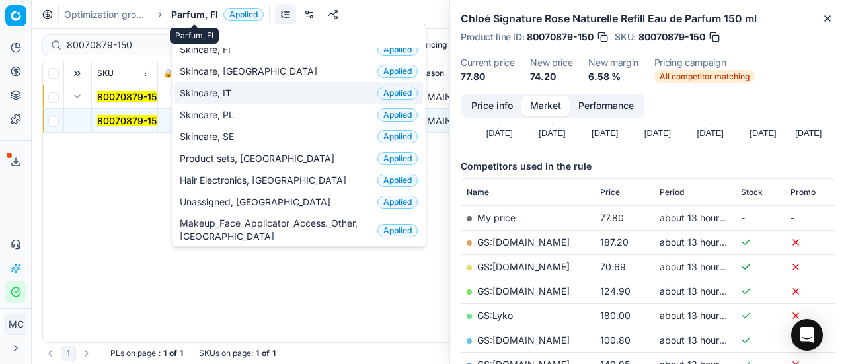
scroll to position [0, 0]
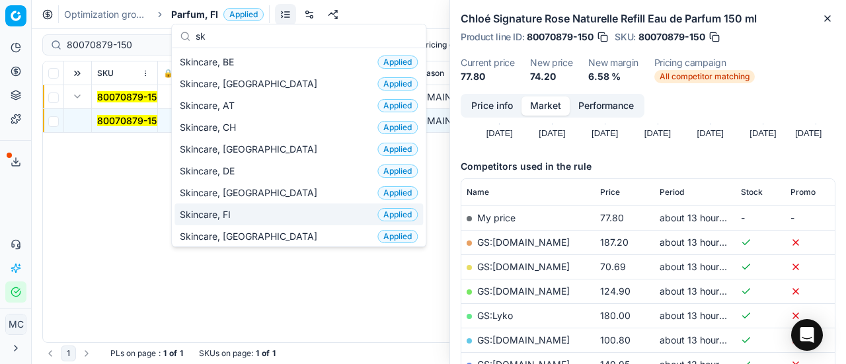
type input "sk"
click at [268, 205] on div "Skincare, FI Applied" at bounding box center [298, 215] width 249 height 22
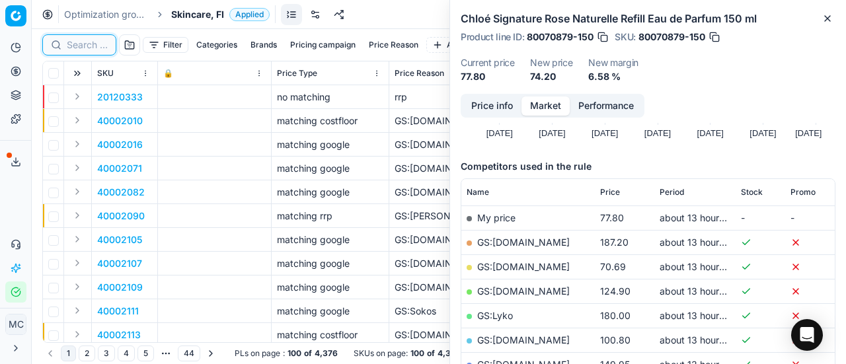
click at [98, 44] on input at bounding box center [87, 44] width 41 height 13
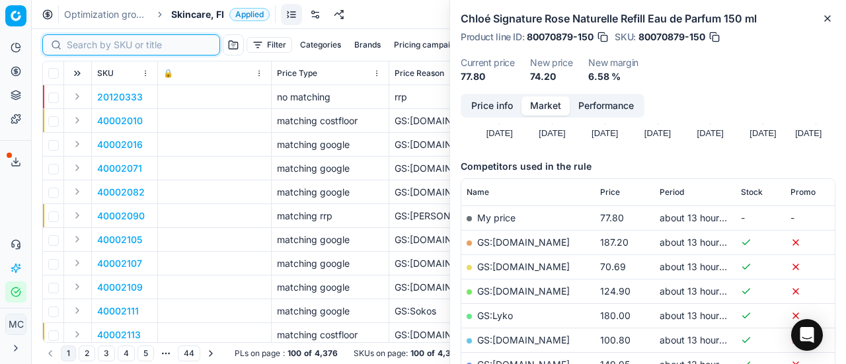
paste input "90011205-0017727"
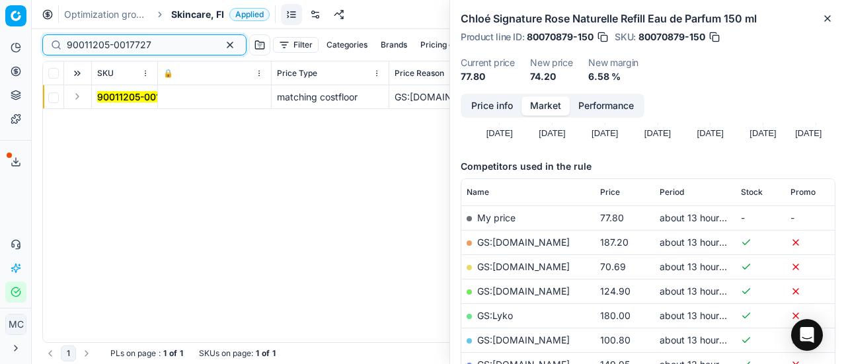
type input "90011205-0017727"
click at [78, 101] on button "Expand" at bounding box center [77, 97] width 16 height 16
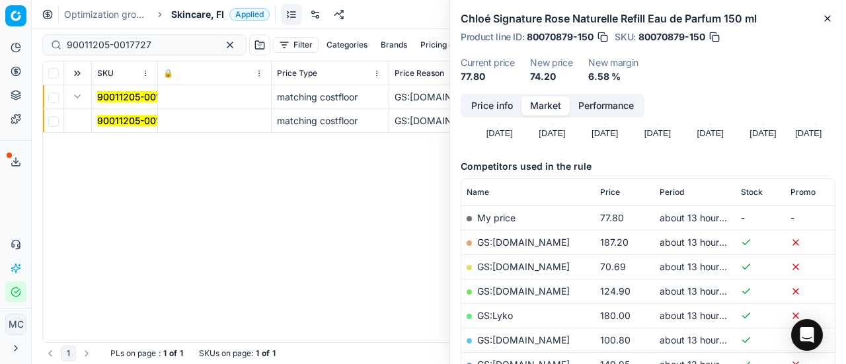
click at [102, 115] on mark "90011205-0017727" at bounding box center [139, 120] width 85 height 11
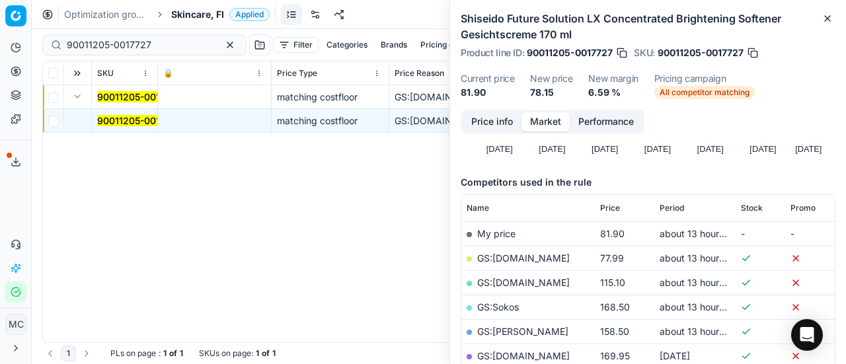
click at [485, 126] on button "Price info" at bounding box center [492, 121] width 59 height 19
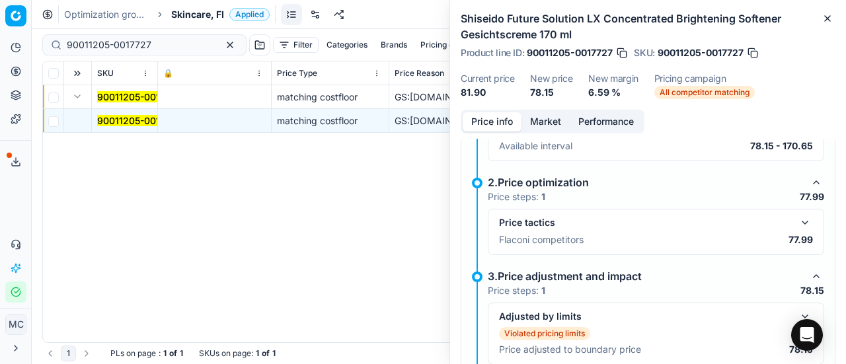
click at [797, 216] on button "button" at bounding box center [805, 223] width 16 height 16
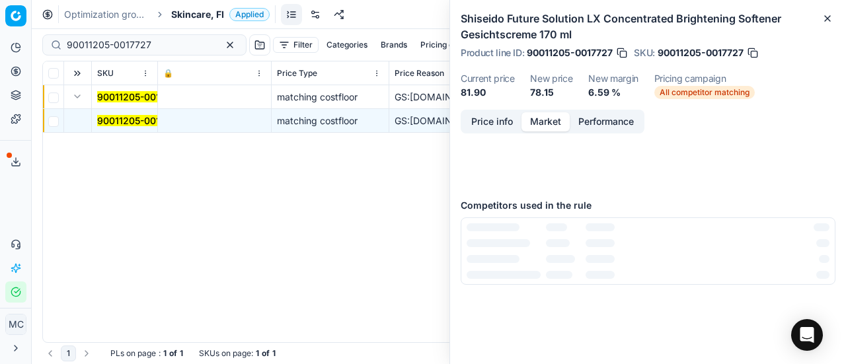
click at [546, 126] on button "Market" at bounding box center [545, 121] width 48 height 19
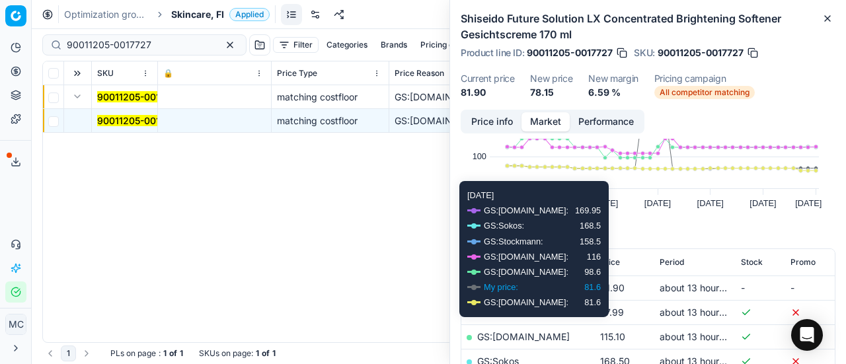
scroll to position [132, 0]
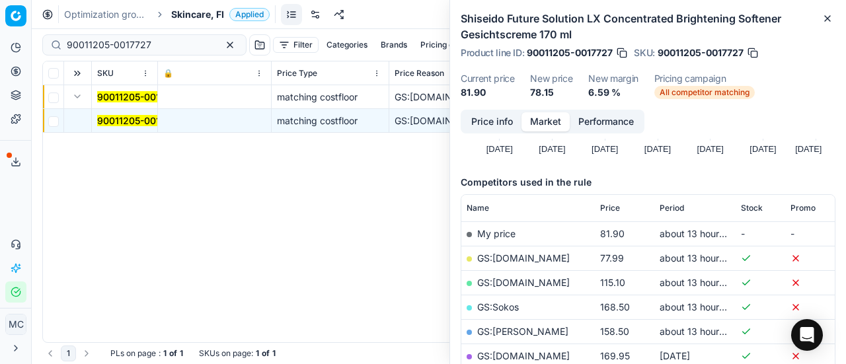
click at [516, 258] on link "GS:[DOMAIN_NAME]" at bounding box center [523, 257] width 93 height 11
click at [219, 17] on span "Skincare, FI" at bounding box center [197, 14] width 53 height 13
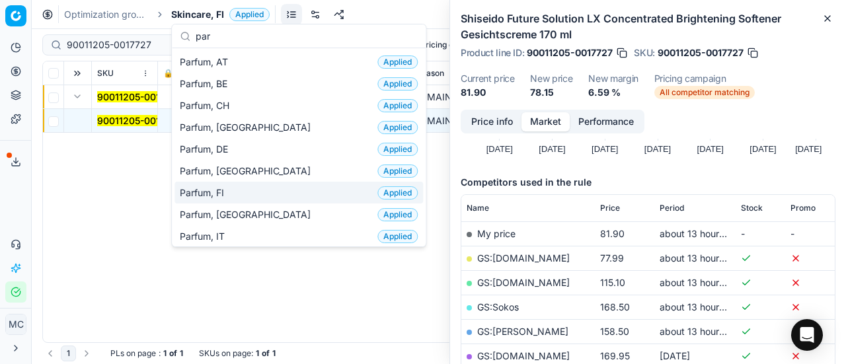
type input "par"
click at [225, 194] on span "Parfum, FI" at bounding box center [205, 192] width 50 height 13
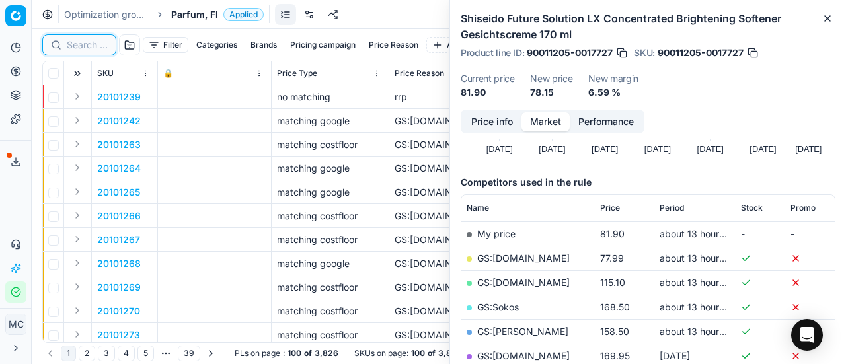
click at [81, 44] on input at bounding box center [87, 44] width 41 height 13
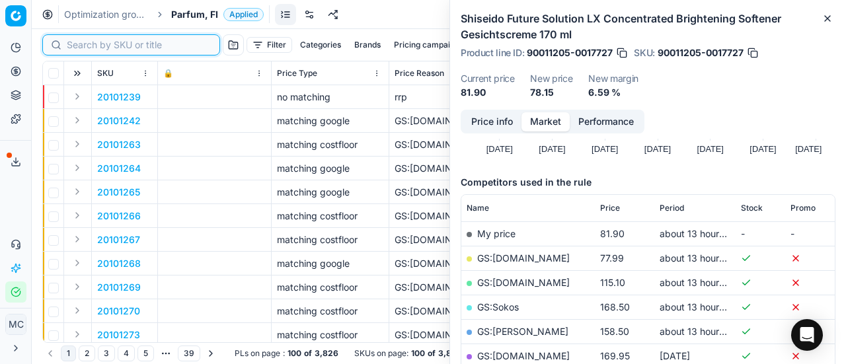
paste input "80025654-90"
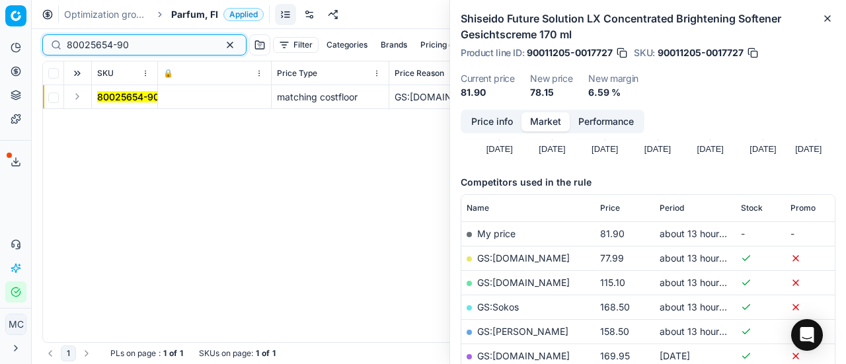
type input "80025654-90"
click at [81, 98] on button "Expand" at bounding box center [77, 97] width 16 height 16
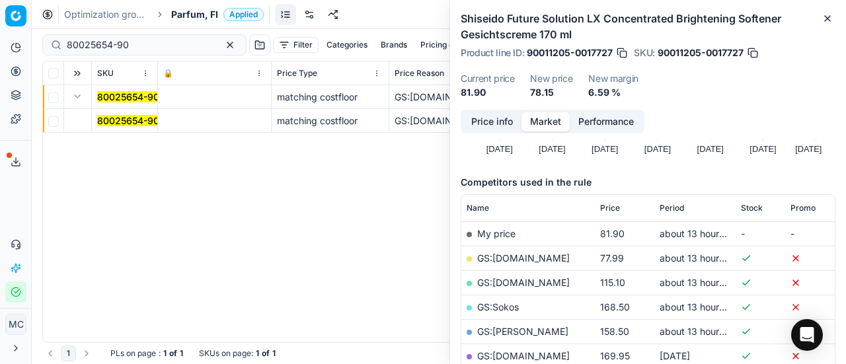
click at [114, 125] on mark "80025654-90" at bounding box center [128, 120] width 62 height 11
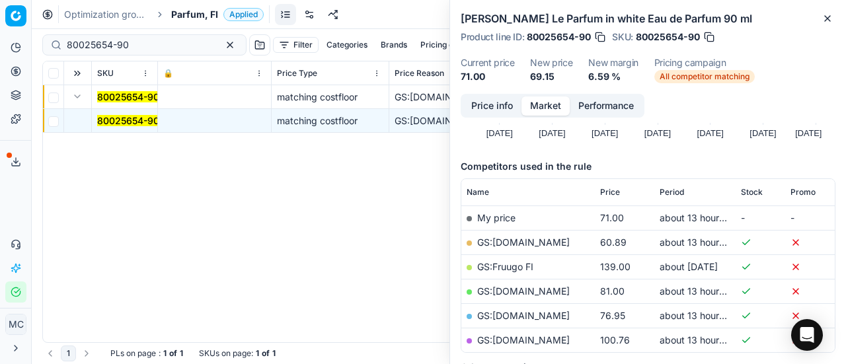
drag, startPoint x: 445, startPoint y: 114, endPoint x: 512, endPoint y: 122, distance: 67.2
click at [447, 116] on div "GS:[DOMAIN_NAME]" at bounding box center [435, 120] width 81 height 13
click at [502, 112] on button "Price info" at bounding box center [492, 105] width 59 height 19
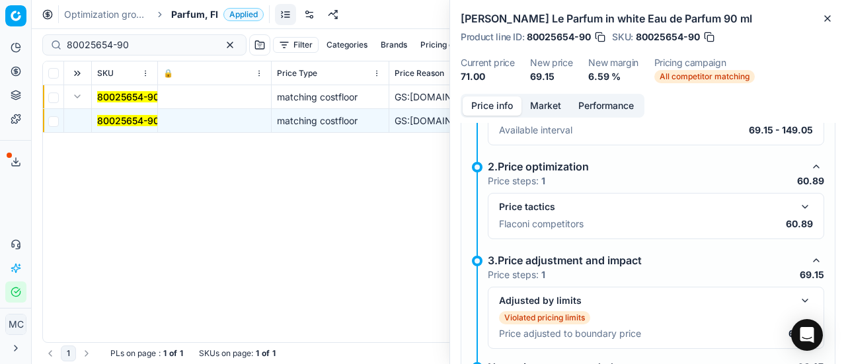
click at [798, 206] on button "button" at bounding box center [805, 207] width 16 height 16
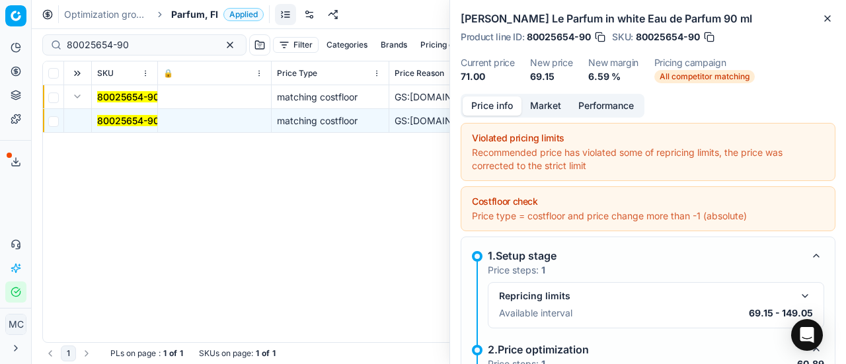
click at [543, 111] on button "Market" at bounding box center [545, 105] width 48 height 19
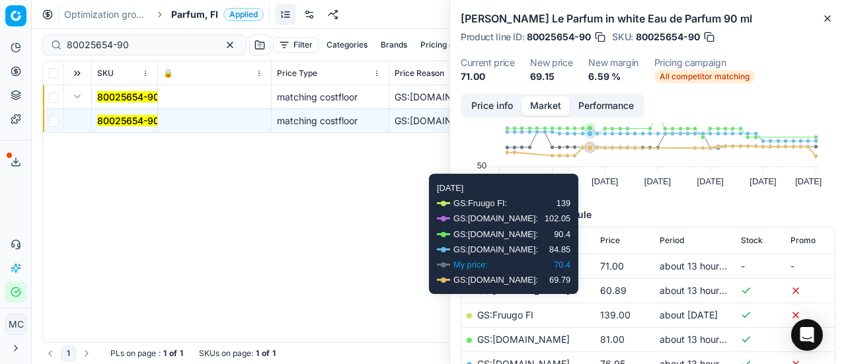
scroll to position [132, 0]
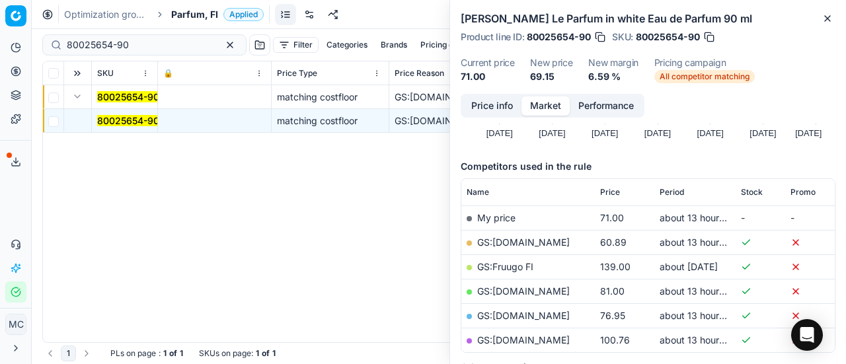
click at [523, 243] on link "GS:[DOMAIN_NAME]" at bounding box center [523, 242] width 93 height 11
click at [202, 15] on span "Parfum, FI" at bounding box center [194, 14] width 47 height 13
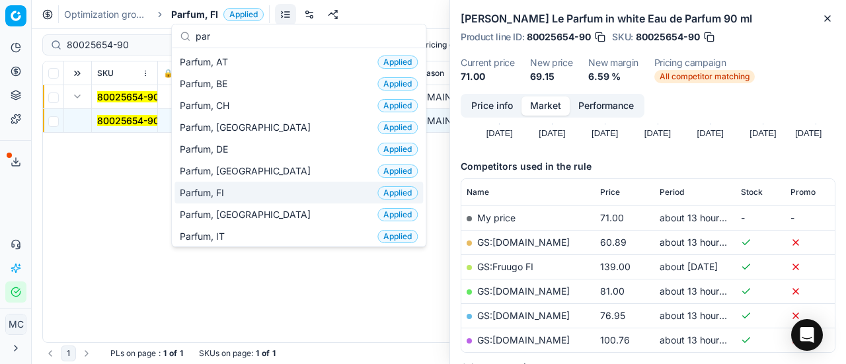
type input "par"
click at [275, 195] on div "Parfum, FI Applied" at bounding box center [298, 193] width 249 height 22
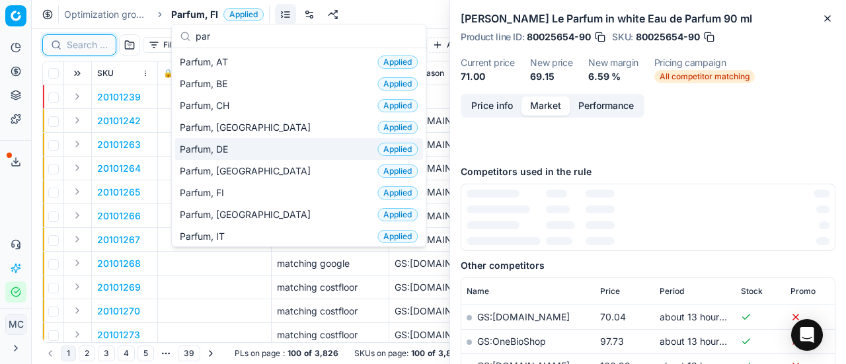
click at [87, 51] on input at bounding box center [87, 44] width 41 height 13
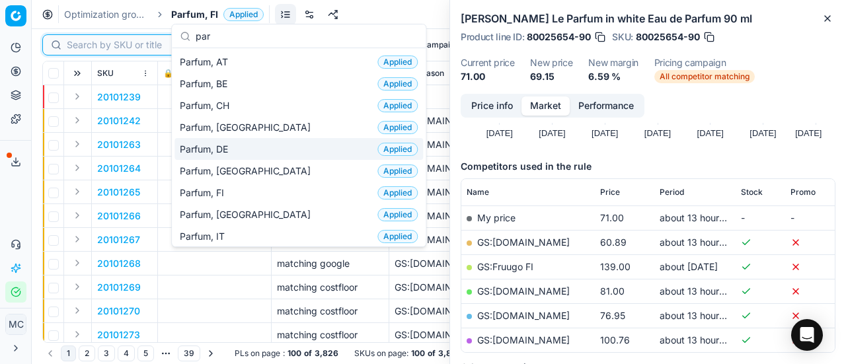
paste input "80066923-100"
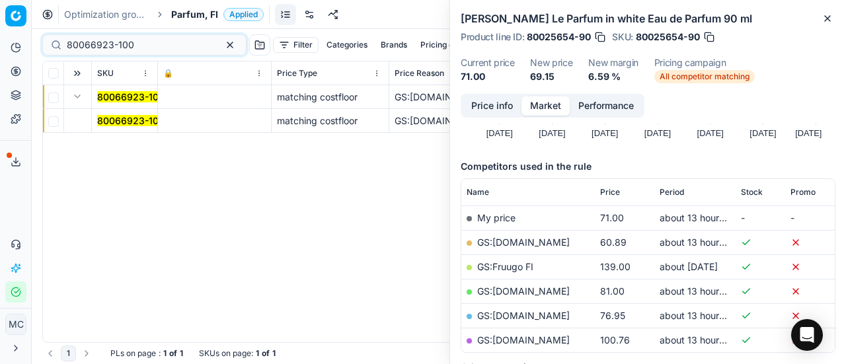
click at [115, 121] on mark "80066923-100" at bounding box center [130, 120] width 67 height 11
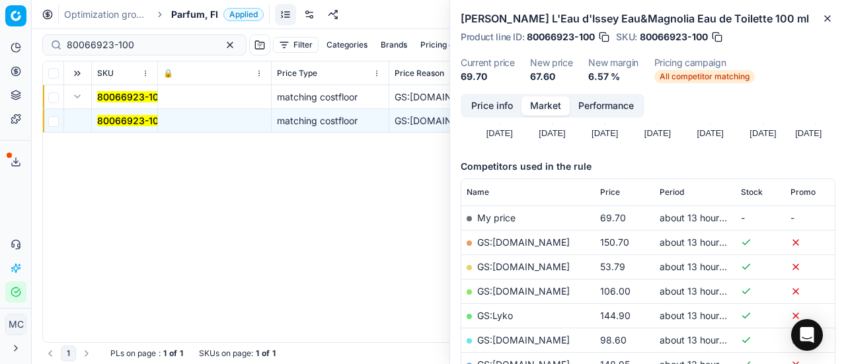
click at [513, 105] on button "Price info" at bounding box center [492, 105] width 59 height 19
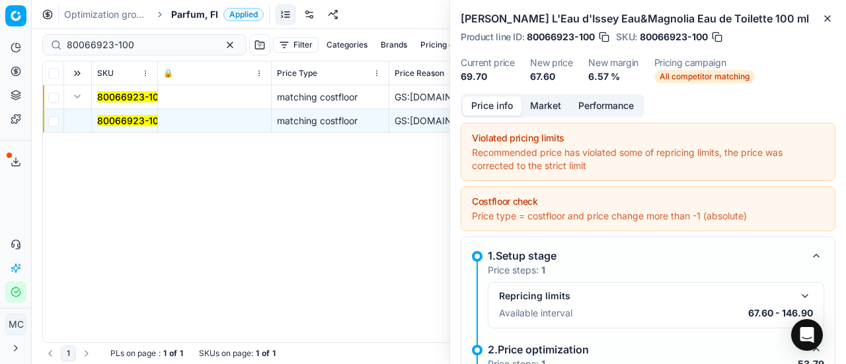
click at [549, 112] on button "Market" at bounding box center [545, 105] width 48 height 19
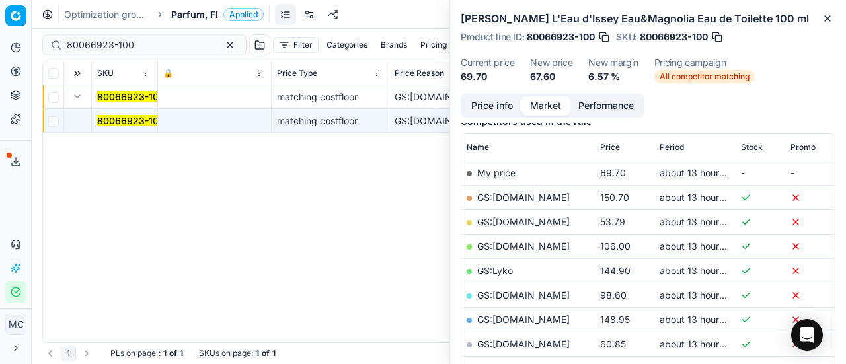
scroll to position [198, 0]
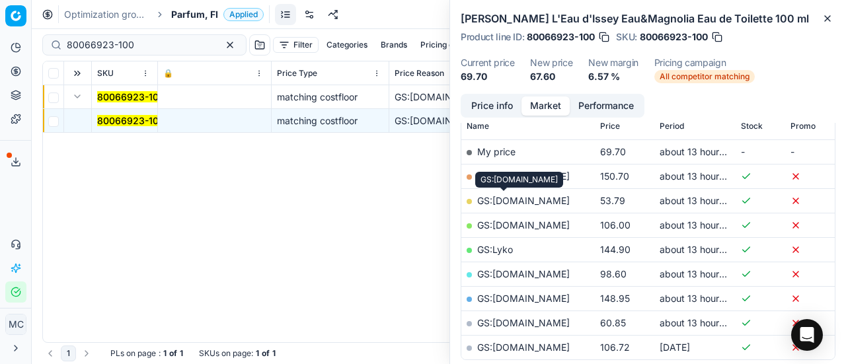
click at [520, 195] on link "GS:[DOMAIN_NAME]" at bounding box center [523, 200] width 93 height 11
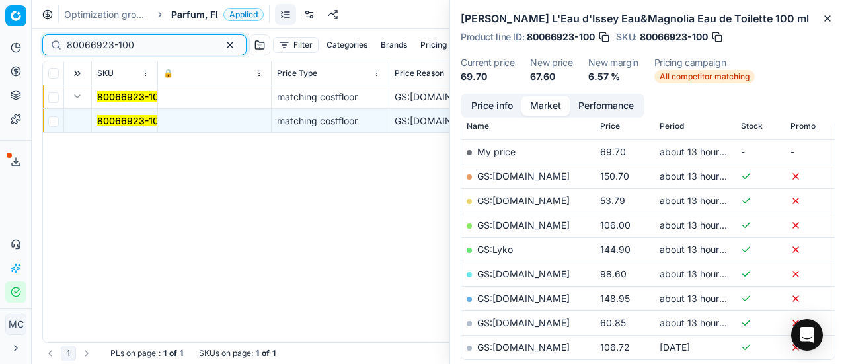
drag, startPoint x: 145, startPoint y: 43, endPoint x: 0, endPoint y: 25, distance: 145.8
click at [0, 25] on div "Pricing platform Analytics Pricing Product portfolio Templates Export service 1…" at bounding box center [423, 182] width 846 height 364
paste input "90004627-0006951"
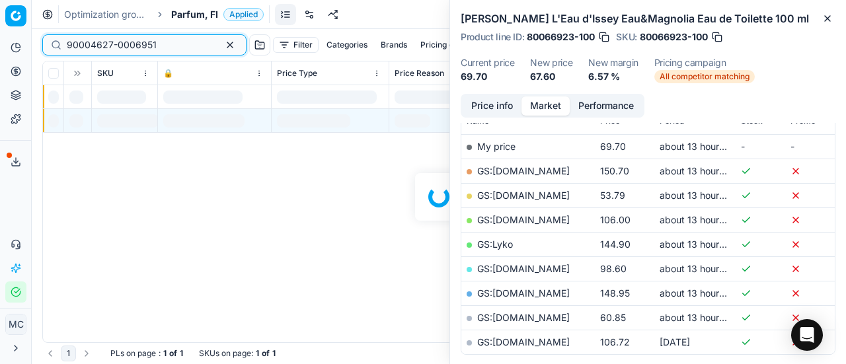
scroll to position [198, 0]
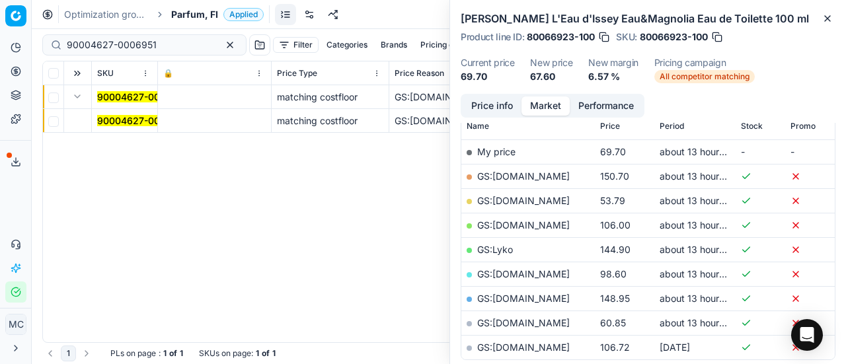
drag, startPoint x: 107, startPoint y: 115, endPoint x: 646, endPoint y: 112, distance: 539.3
click at [108, 116] on mark "90004627-0006951" at bounding box center [142, 120] width 90 height 11
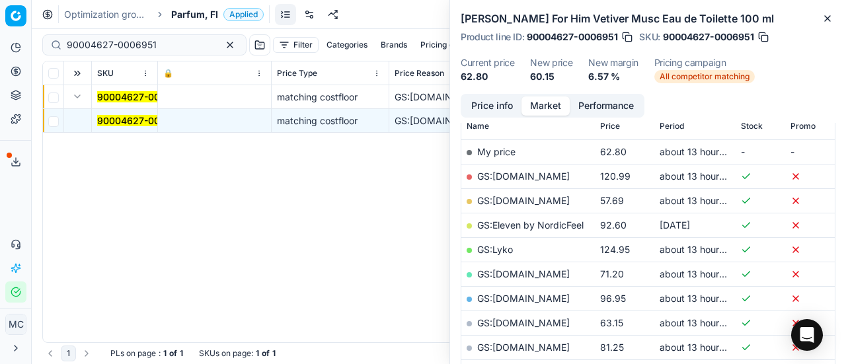
click at [488, 104] on button "Price info" at bounding box center [492, 105] width 59 height 19
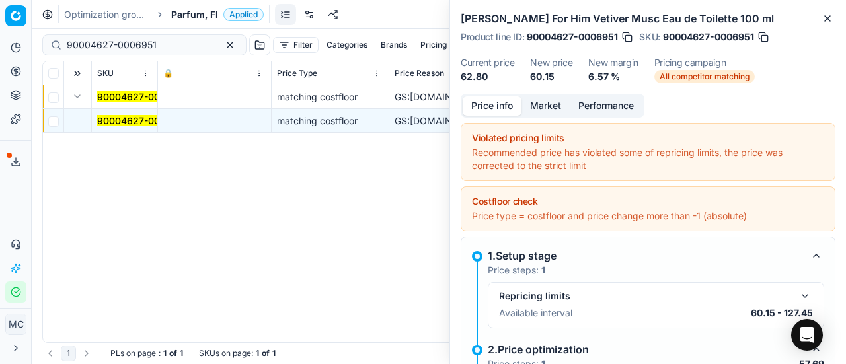
click at [558, 108] on button "Market" at bounding box center [545, 105] width 48 height 19
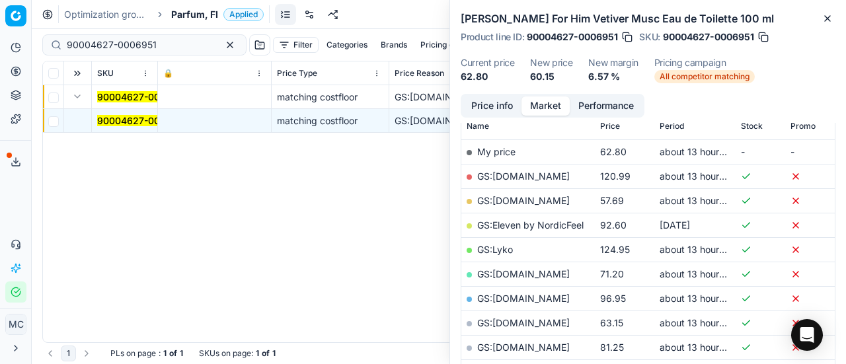
click at [510, 195] on link "GS:[DOMAIN_NAME]" at bounding box center [523, 200] width 93 height 11
drag, startPoint x: 169, startPoint y: 47, endPoint x: 0, endPoint y: 28, distance: 169.5
click at [0, 20] on div "Pricing platform Analytics Pricing Product portfolio Templates Export service 1…" at bounding box center [423, 182] width 846 height 364
paste input "5182-0007763"
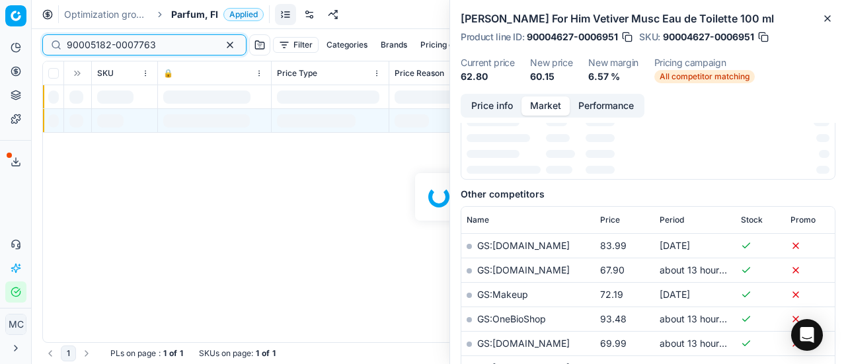
scroll to position [198, 0]
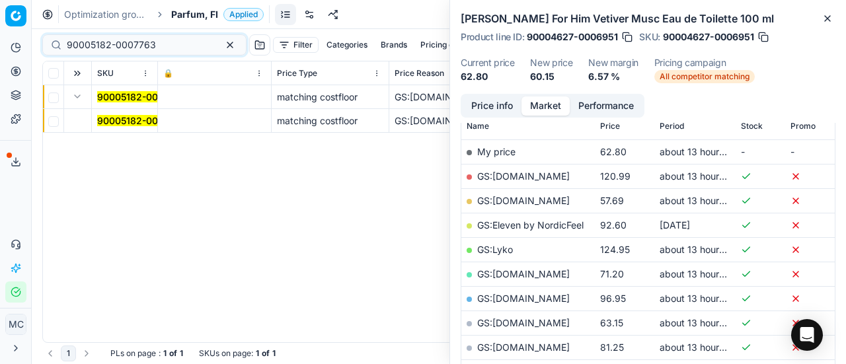
click at [78, 96] on button "Expand" at bounding box center [77, 97] width 16 height 16
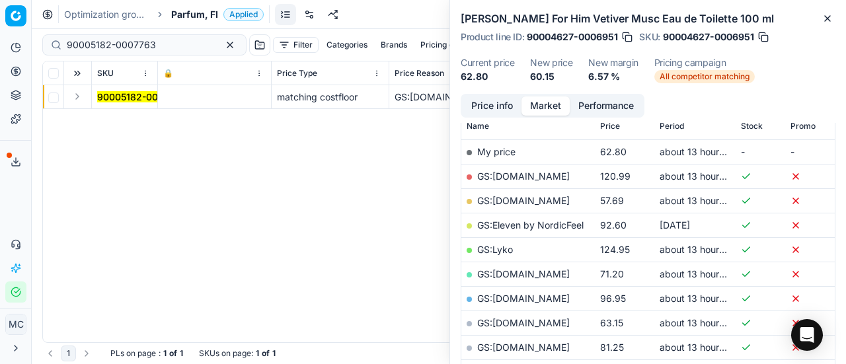
click at [77, 95] on button "Expand" at bounding box center [77, 97] width 16 height 16
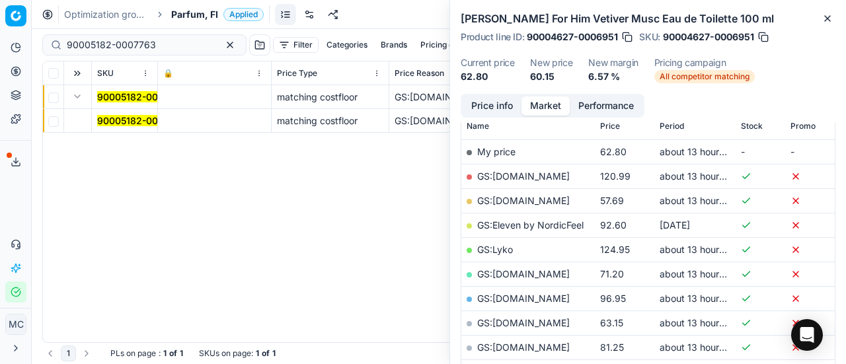
click at [125, 124] on mark "90005182-0007763" at bounding box center [141, 120] width 89 height 11
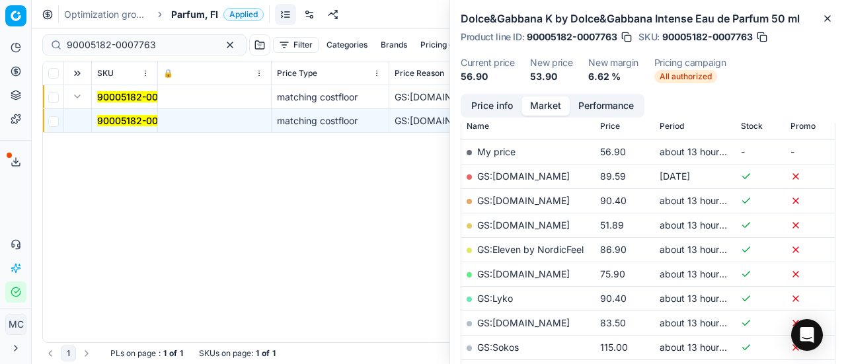
click at [506, 106] on button "Price info" at bounding box center [492, 105] width 59 height 19
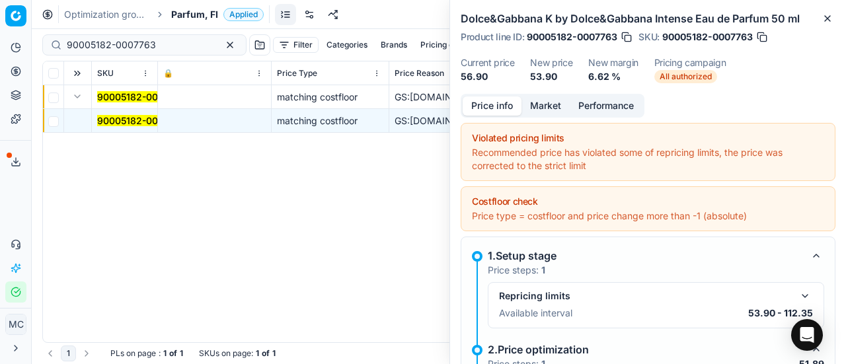
click at [549, 109] on button "Market" at bounding box center [545, 105] width 48 height 19
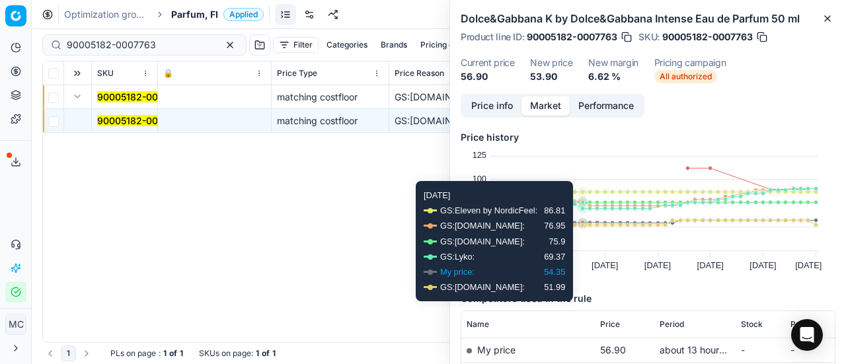
scroll to position [66, 0]
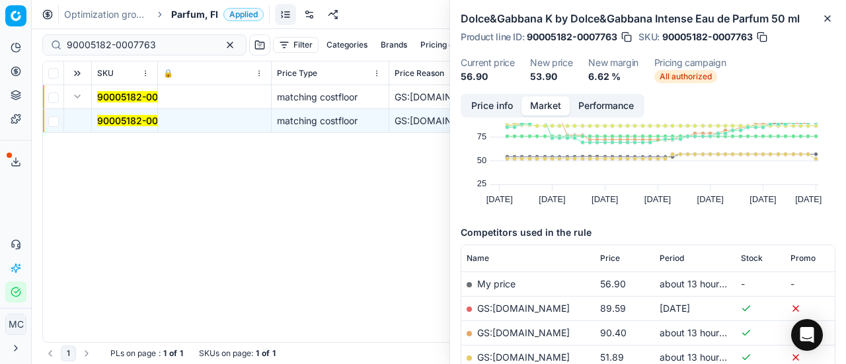
click at [525, 352] on link "GS:[DOMAIN_NAME]" at bounding box center [523, 357] width 93 height 11
drag, startPoint x: 161, startPoint y: 39, endPoint x: 0, endPoint y: 48, distance: 160.9
click at [0, 44] on div "Pricing platform Analytics Pricing Product portfolio Templates Export service 1…" at bounding box center [423, 182] width 846 height 364
paste input "032-0007584"
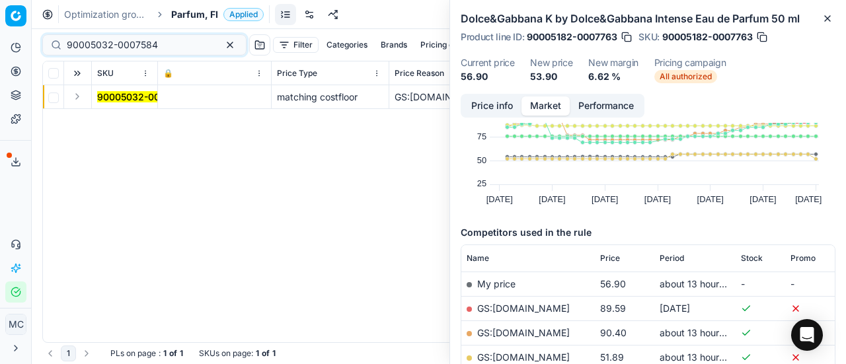
click at [77, 102] on button "Expand" at bounding box center [77, 97] width 16 height 16
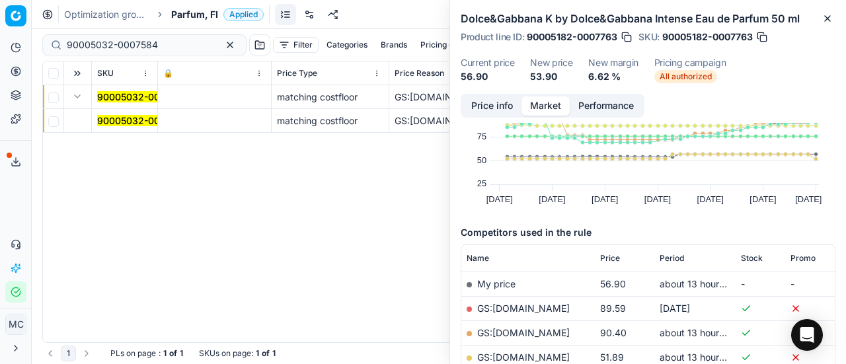
click at [128, 110] on td "90005032-0007584" at bounding box center [125, 121] width 66 height 24
click at [134, 118] on mark "90005032-0007584" at bounding box center [142, 120] width 91 height 11
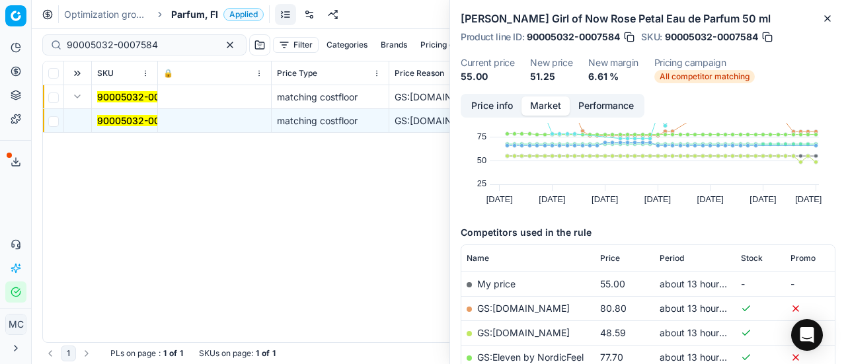
click at [482, 108] on button "Price info" at bounding box center [492, 105] width 59 height 19
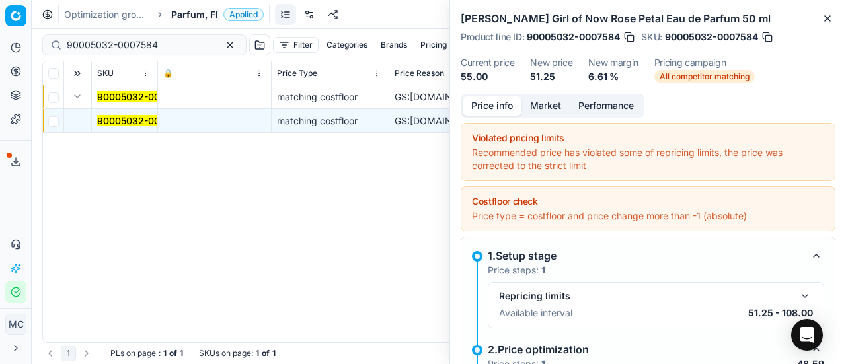
click at [551, 114] on button "Market" at bounding box center [545, 105] width 48 height 19
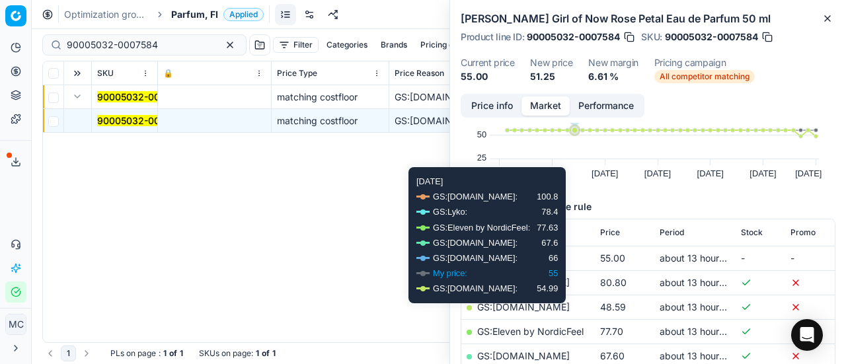
scroll to position [132, 0]
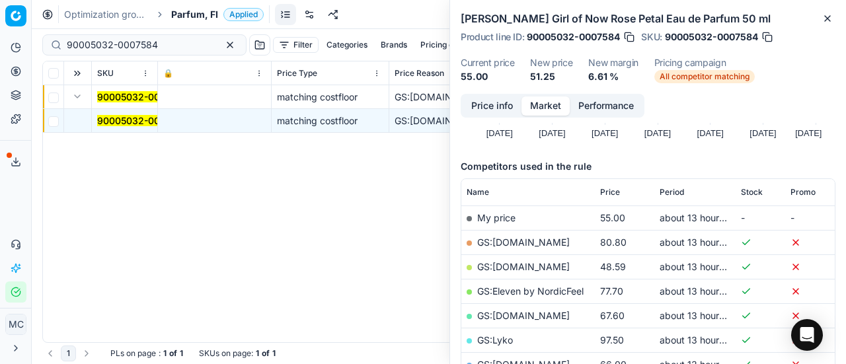
click at [510, 265] on link "GS:[DOMAIN_NAME]" at bounding box center [523, 266] width 93 height 11
drag, startPoint x: 165, startPoint y: 40, endPoint x: 0, endPoint y: 52, distance: 165.7
click at [0, 45] on div "Pricing platform Analytics Pricing Product portfolio Templates Export service 1…" at bounding box center [423, 182] width 846 height 364
paste input "80069298-50"
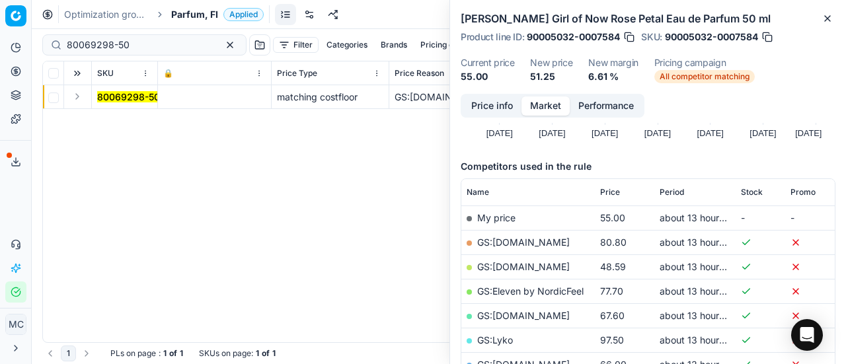
click at [79, 97] on button "Expand" at bounding box center [77, 97] width 16 height 16
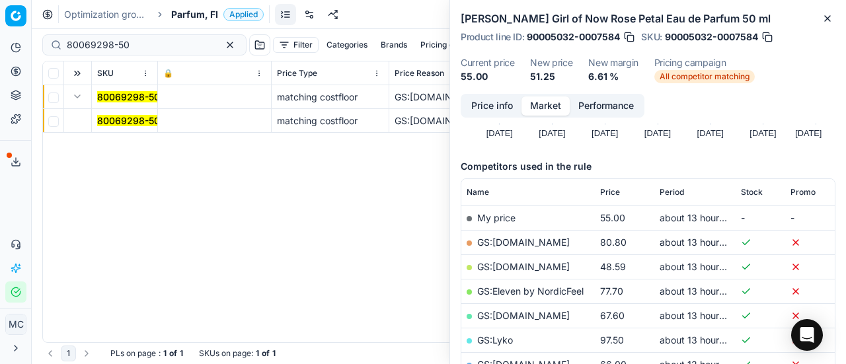
click at [123, 120] on mark "80069298-50" at bounding box center [128, 120] width 63 height 11
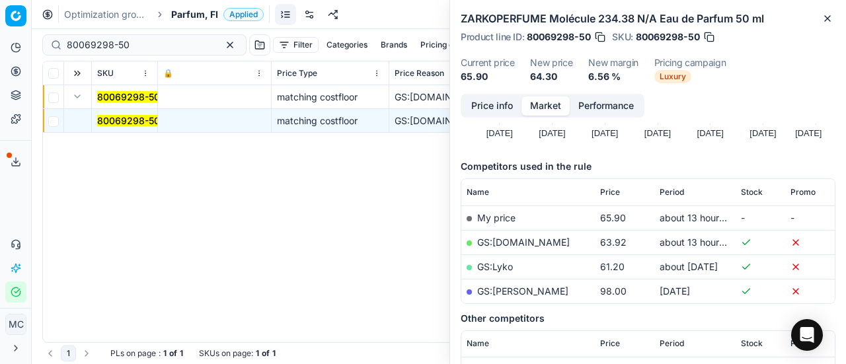
click at [480, 98] on button "Price info" at bounding box center [492, 105] width 59 height 19
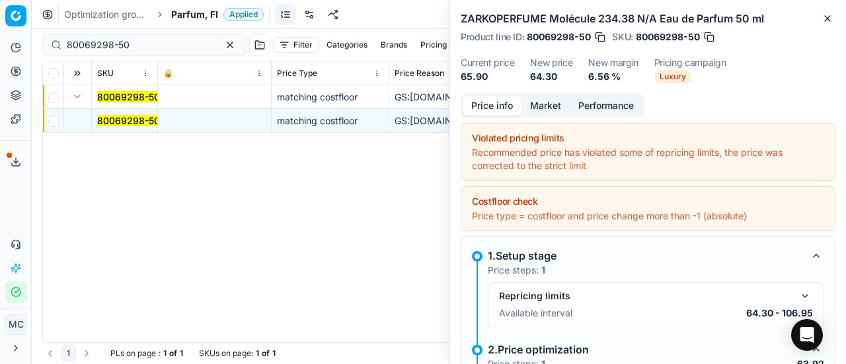
click at [559, 104] on button "Market" at bounding box center [545, 105] width 48 height 19
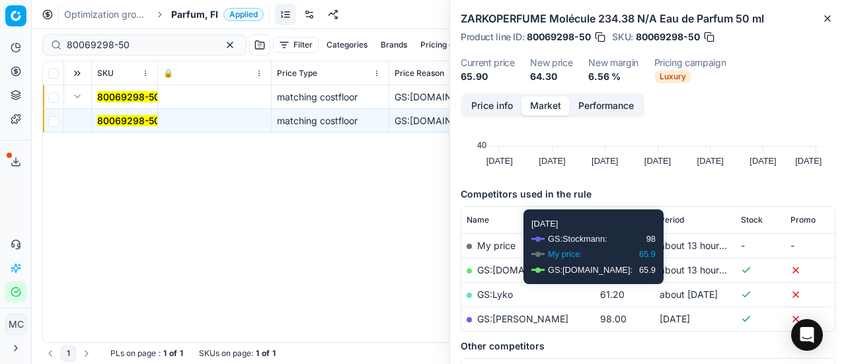
scroll to position [132, 0]
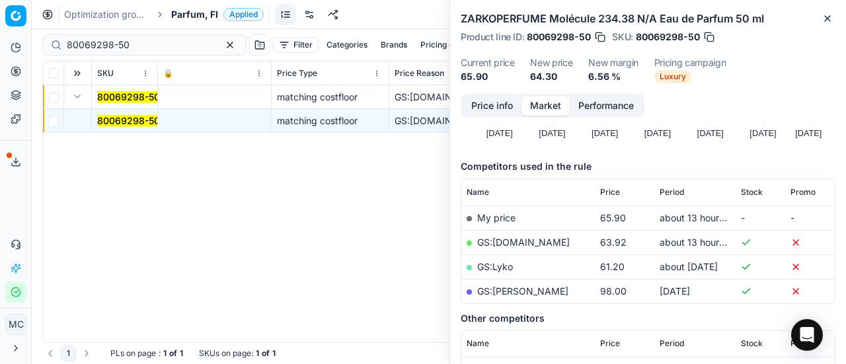
click at [500, 241] on link "GS:[DOMAIN_NAME]" at bounding box center [523, 242] width 93 height 11
drag, startPoint x: 145, startPoint y: 47, endPoint x: 5, endPoint y: 55, distance: 140.3
click at [0, 54] on div "Pricing platform Analytics Pricing Product portfolio Templates Export service 1…" at bounding box center [423, 182] width 846 height 364
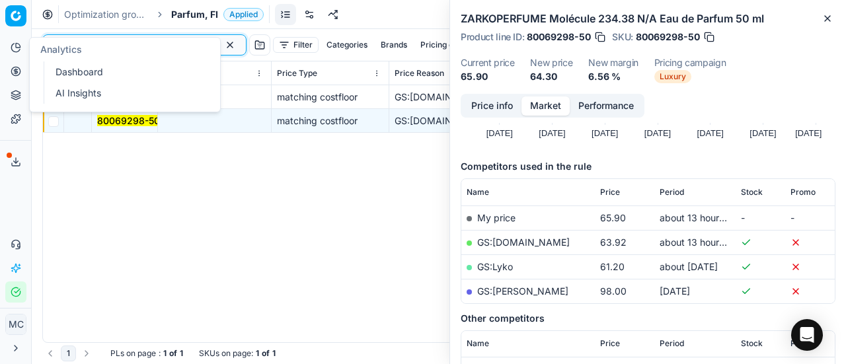
paste input "20102431"
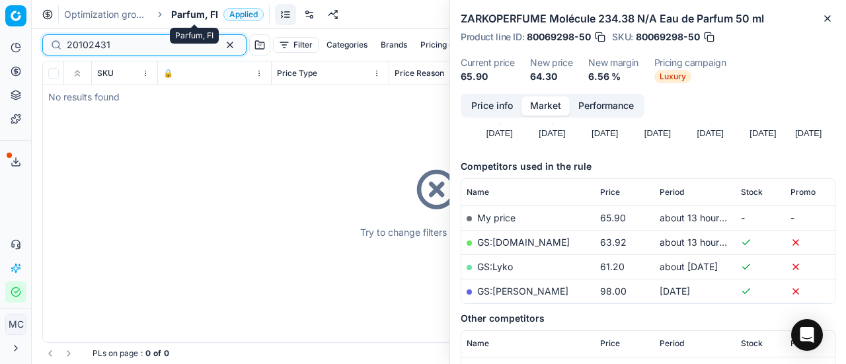
type input "20102431"
click at [184, 11] on span "Parfum, FI" at bounding box center [194, 14] width 47 height 13
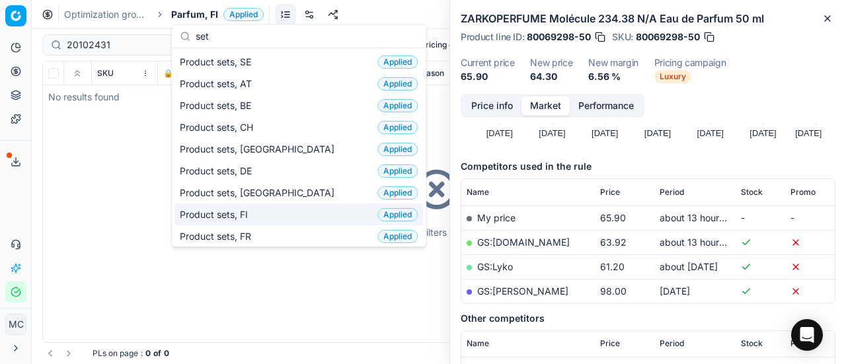
type input "set"
click at [263, 215] on div "Product sets, FI Applied" at bounding box center [298, 215] width 249 height 22
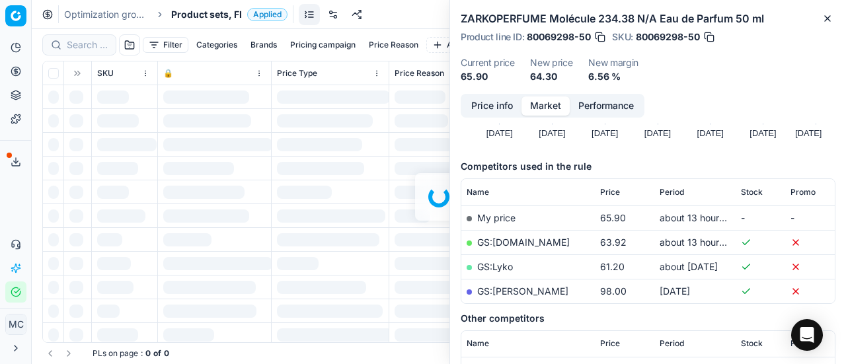
click at [76, 43] on div at bounding box center [439, 196] width 814 height 335
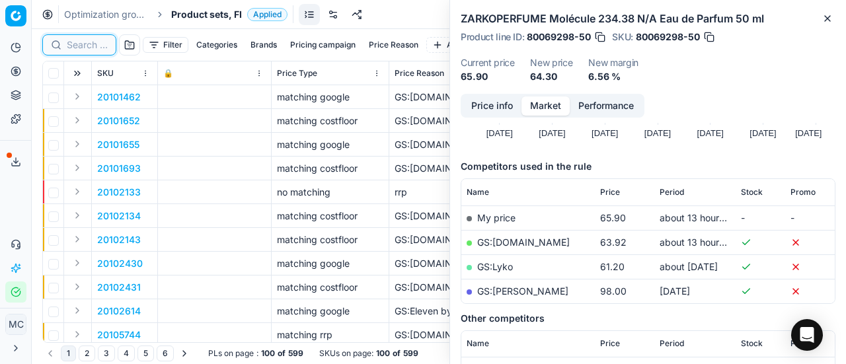
click at [89, 46] on input at bounding box center [87, 44] width 41 height 13
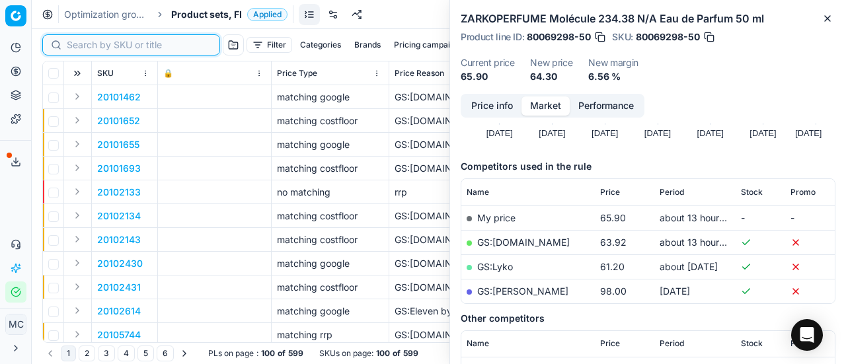
paste input "20102431"
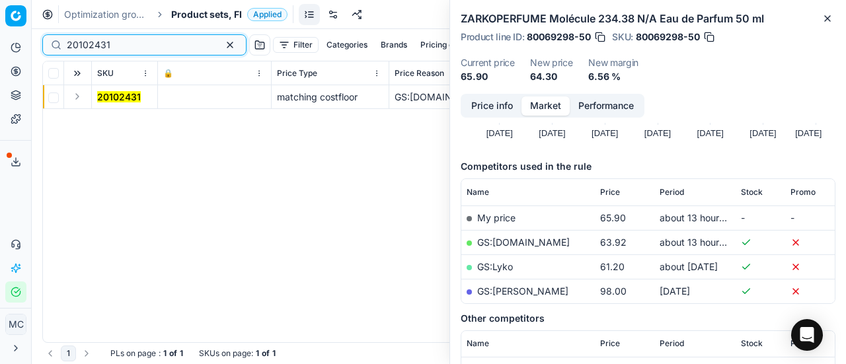
type input "20102431"
click at [77, 98] on button "Expand" at bounding box center [77, 97] width 16 height 16
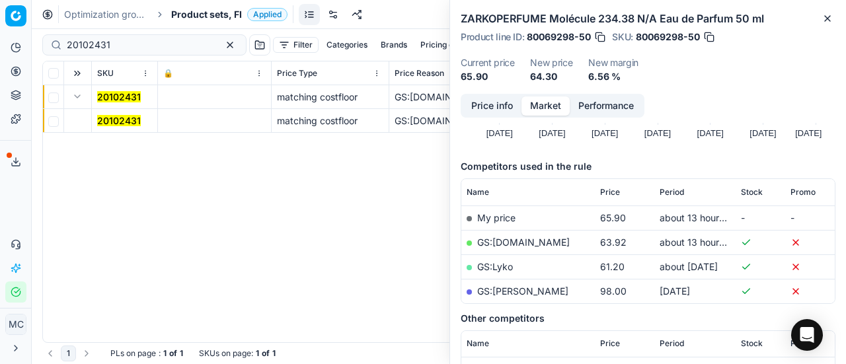
click at [98, 115] on mark "20102431" at bounding box center [119, 120] width 44 height 11
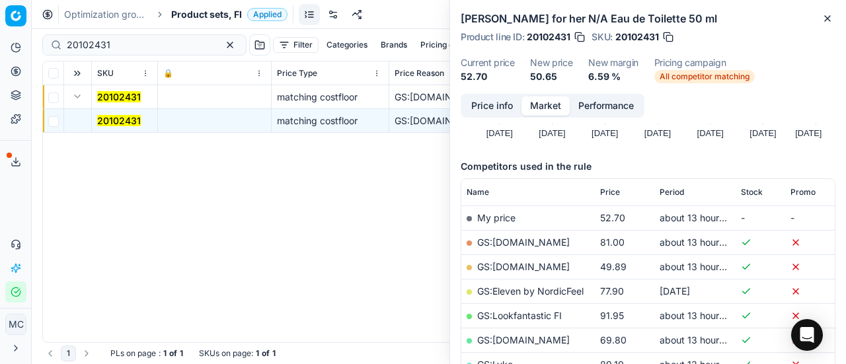
click at [492, 100] on button "Price info" at bounding box center [492, 105] width 59 height 19
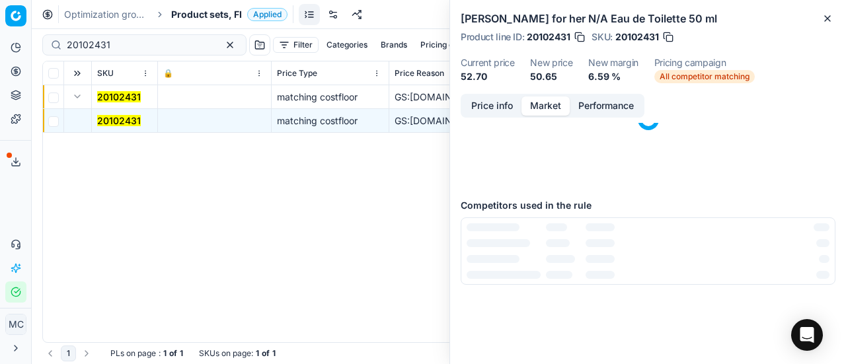
click at [564, 114] on button "Market" at bounding box center [545, 105] width 48 height 19
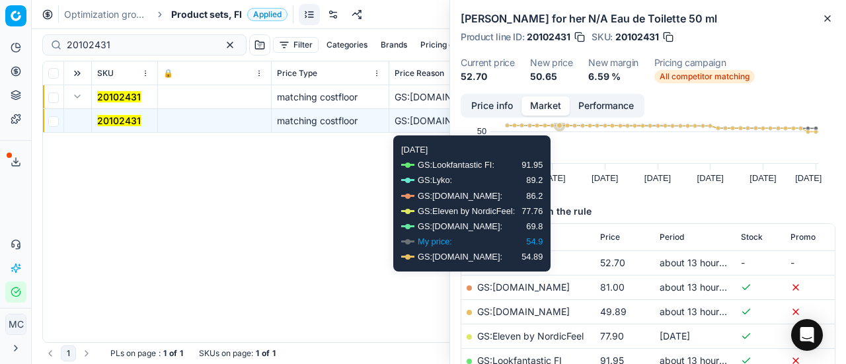
scroll to position [132, 0]
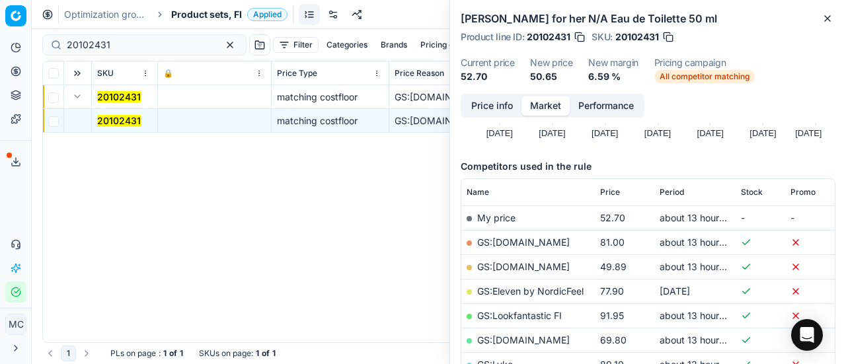
click at [515, 262] on link "GS:[DOMAIN_NAME]" at bounding box center [523, 266] width 93 height 11
click at [198, 15] on span "Product sets, FI" at bounding box center [206, 14] width 71 height 13
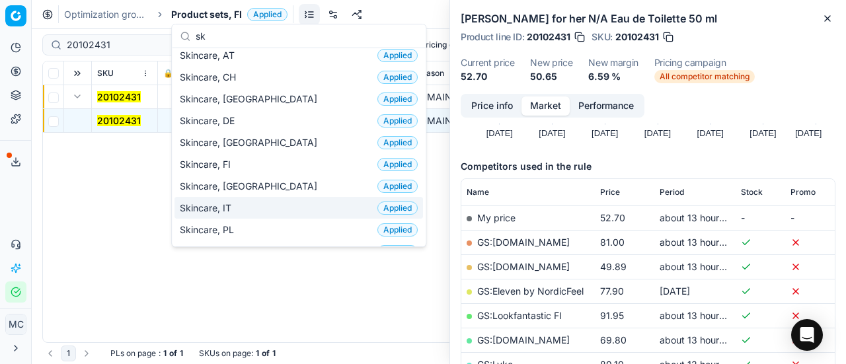
scroll to position [0, 0]
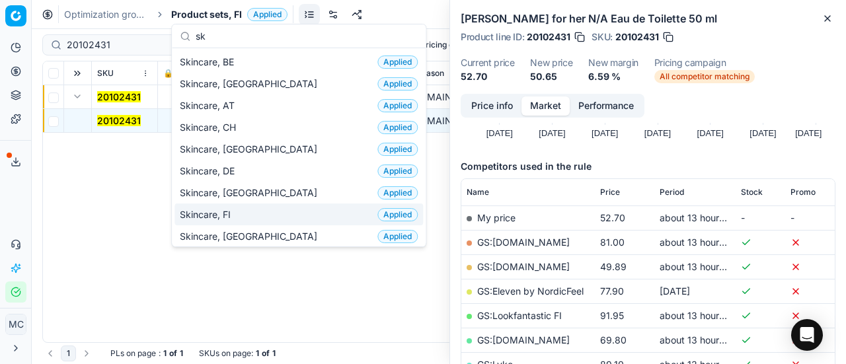
type input "sk"
click at [252, 207] on div "Skincare, FI Applied" at bounding box center [298, 215] width 249 height 22
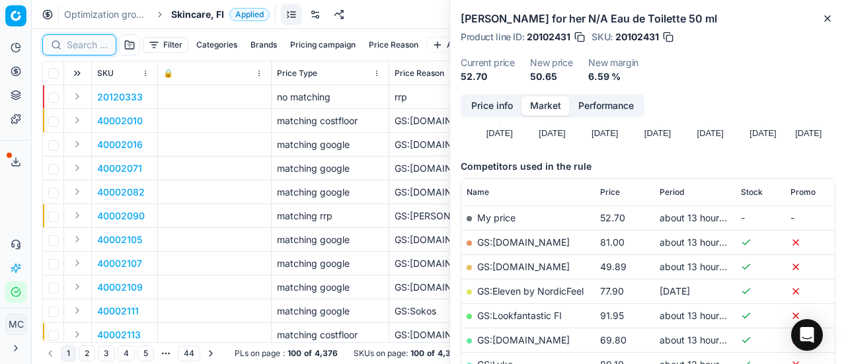
click at [77, 47] on input at bounding box center [87, 44] width 41 height 13
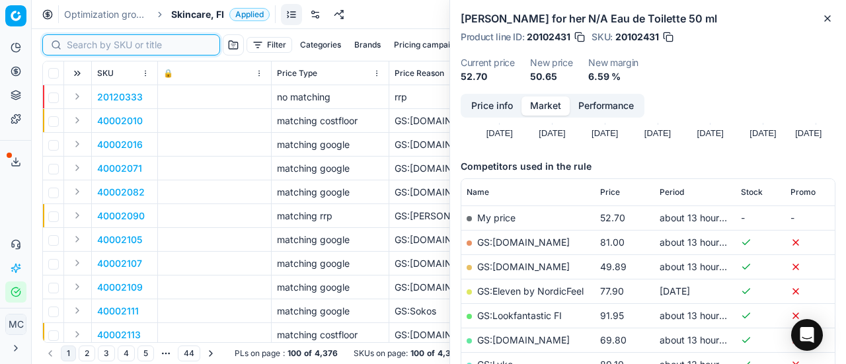
paste input "90007608-0011687"
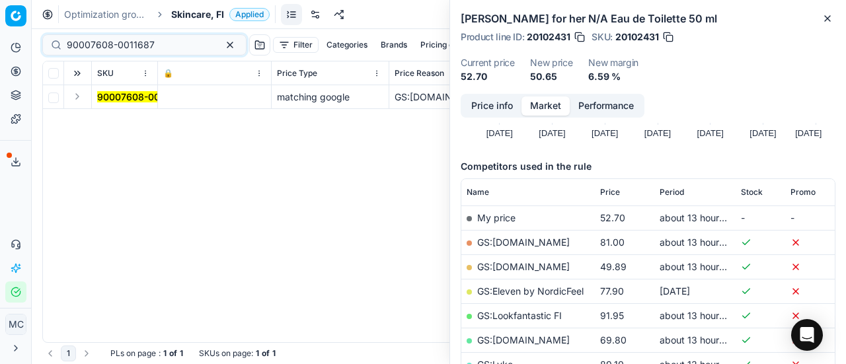
click at [73, 100] on button "Expand" at bounding box center [77, 97] width 16 height 16
click at [117, 120] on mark "90007608-0011687" at bounding box center [141, 120] width 88 height 11
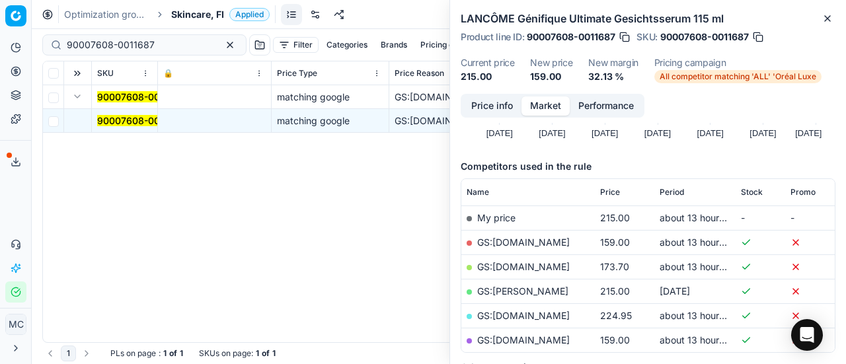
drag, startPoint x: 465, startPoint y: 108, endPoint x: 473, endPoint y: 114, distance: 10.3
click at [468, 111] on button "Price info" at bounding box center [492, 105] width 59 height 19
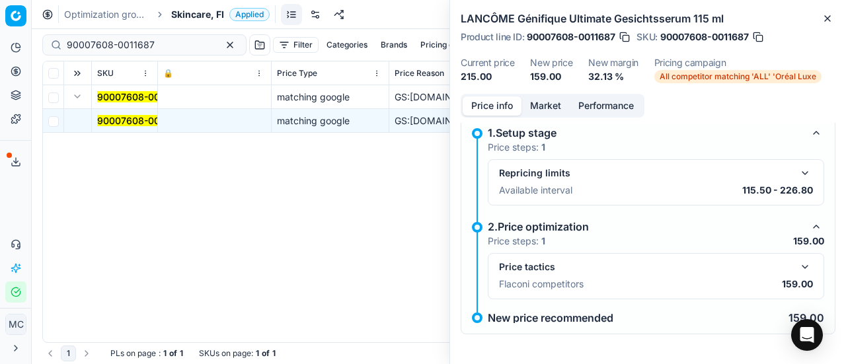
click at [797, 265] on button "button" at bounding box center [805, 267] width 16 height 16
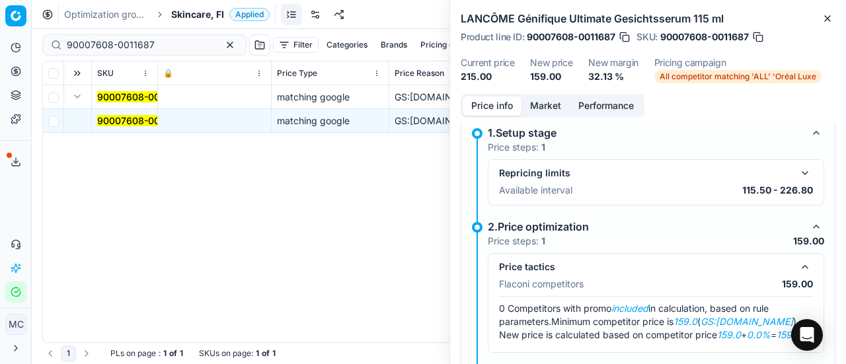
click at [524, 87] on div "LANCÔME Génifique Ultimate Gesichtsserum 115 ml Product line ID : 90007608-0011…" at bounding box center [648, 47] width 396 height 94
click at [533, 100] on button "Market" at bounding box center [545, 105] width 48 height 19
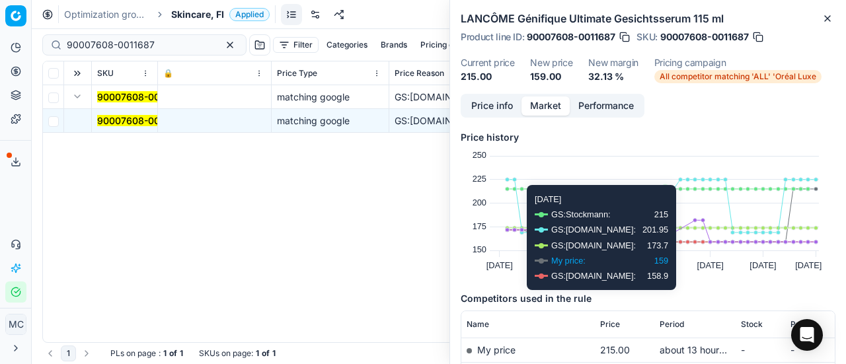
scroll to position [132, 0]
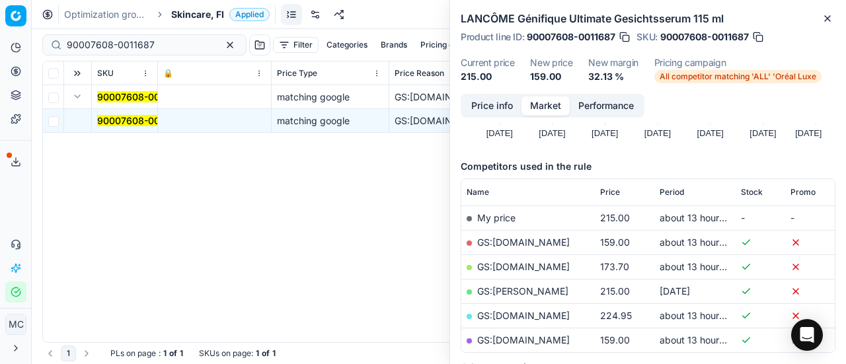
click at [510, 243] on link "GS:[DOMAIN_NAME]" at bounding box center [523, 242] width 93 height 11
drag, startPoint x: 147, startPoint y: 47, endPoint x: 0, endPoint y: 28, distance: 147.9
click at [0, 28] on div "Pricing platform Analytics Pricing Product portfolio Templates Export service 1…" at bounding box center [423, 182] width 846 height 364
paste input "1699-0002405"
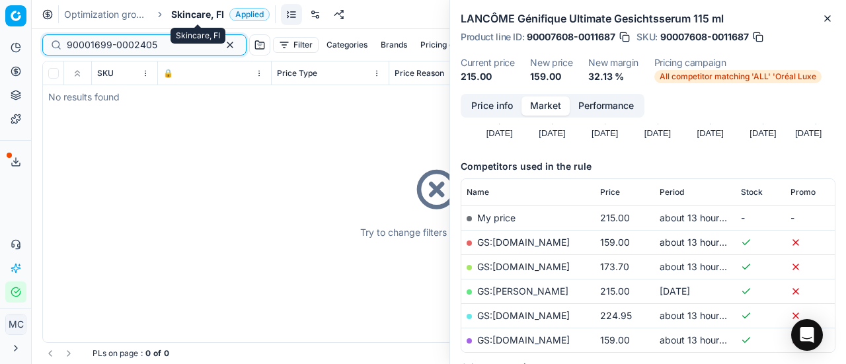
type input "90001699-0002405"
click at [208, 17] on span "Skincare, FI" at bounding box center [197, 14] width 53 height 13
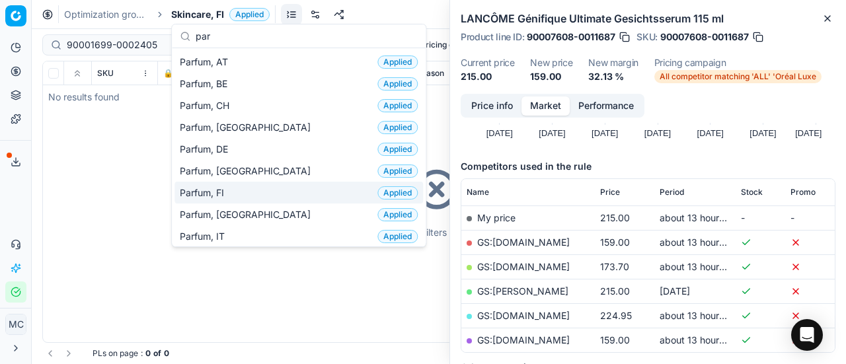
type input "par"
click at [237, 187] on div "Parfum, FI Applied" at bounding box center [298, 193] width 249 height 22
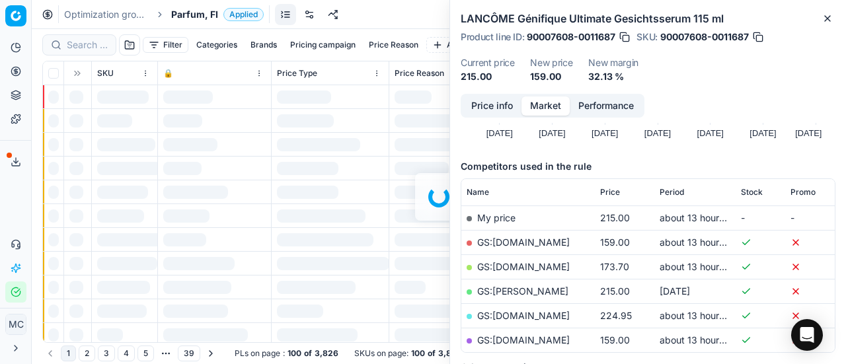
click at [93, 45] on div at bounding box center [439, 196] width 814 height 335
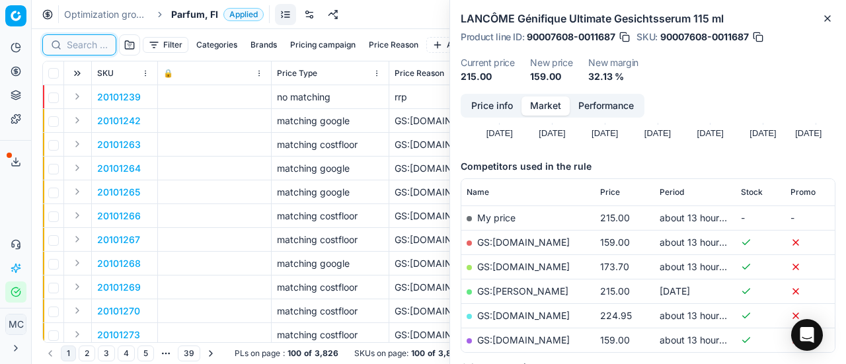
click at [96, 48] on input at bounding box center [87, 44] width 41 height 13
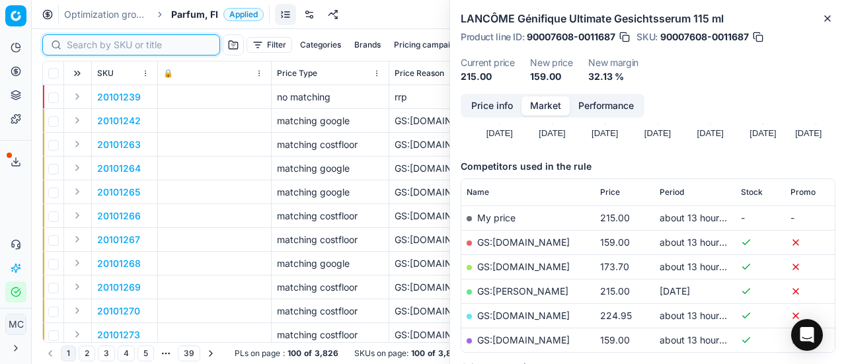
paste input "90001699-0002405"
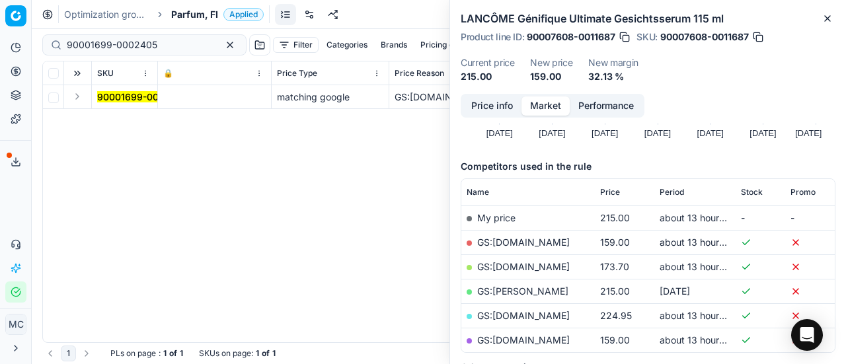
click at [82, 95] on button "Expand" at bounding box center [77, 97] width 16 height 16
click at [110, 118] on mark "90001699-0002405" at bounding box center [142, 120] width 91 height 11
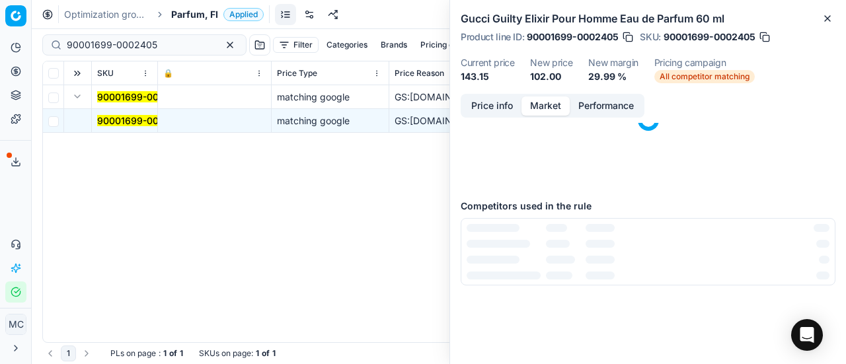
scroll to position [132, 0]
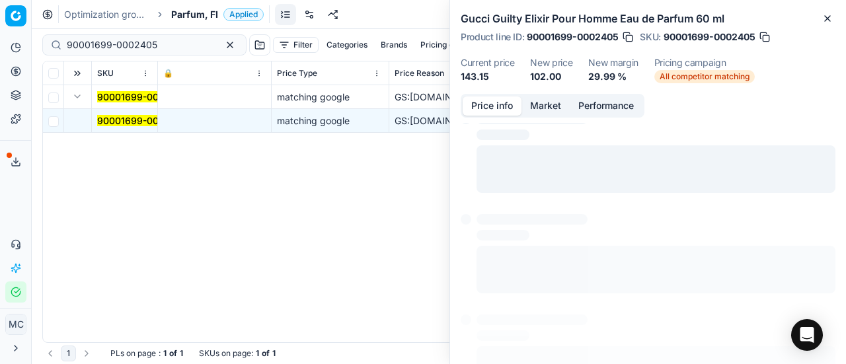
click at [481, 106] on button "Price info" at bounding box center [492, 105] width 59 height 19
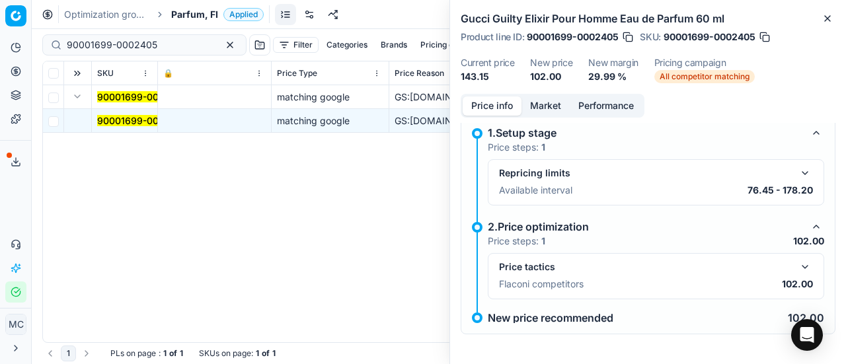
click at [797, 263] on button "button" at bounding box center [805, 267] width 16 height 16
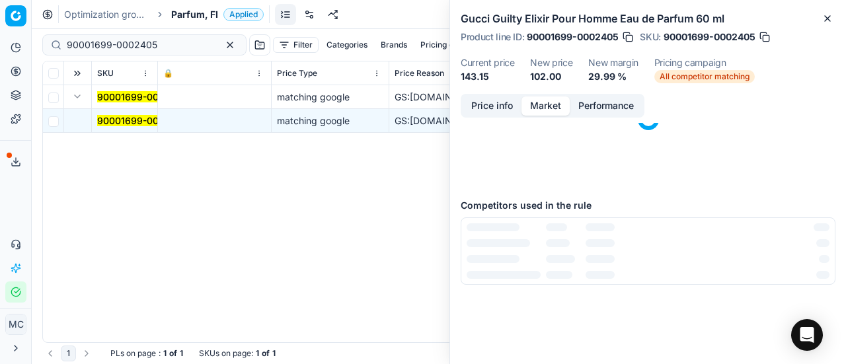
click at [543, 100] on button "Market" at bounding box center [545, 105] width 48 height 19
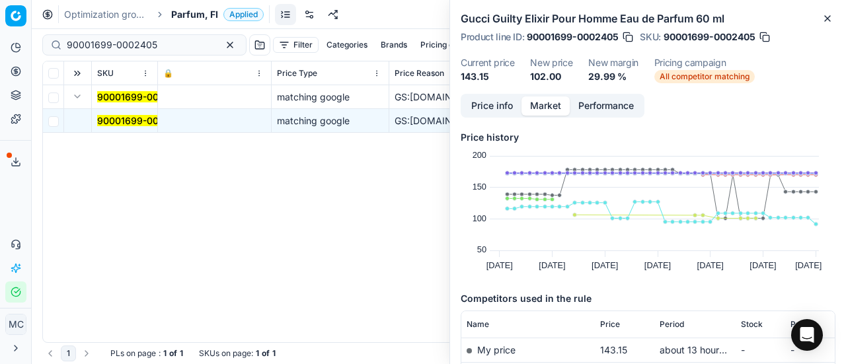
scroll to position [198, 0]
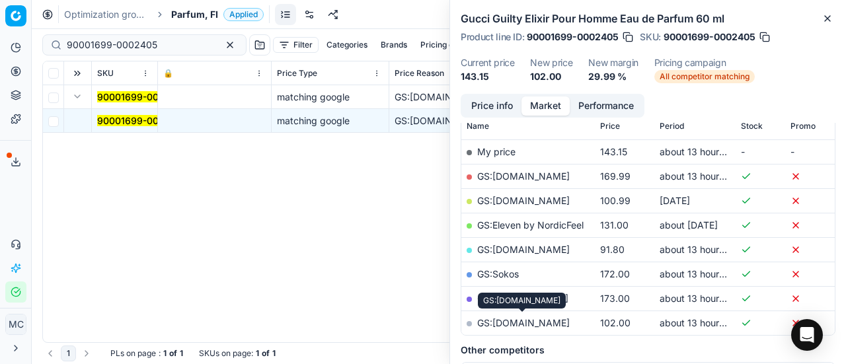
click at [529, 322] on link "GS:[DOMAIN_NAME]" at bounding box center [523, 322] width 93 height 11
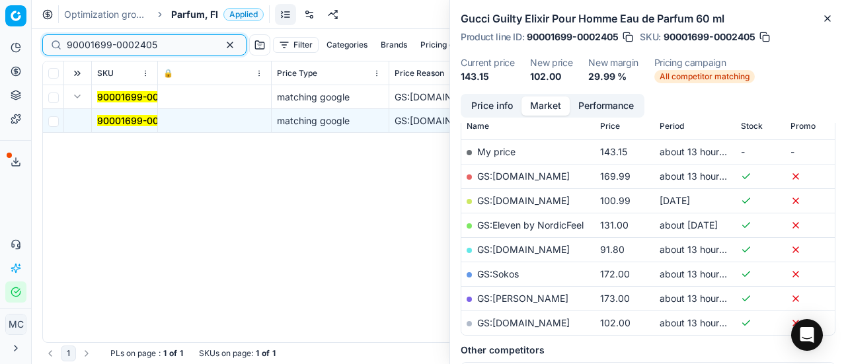
drag, startPoint x: 160, startPoint y: 40, endPoint x: 0, endPoint y: 23, distance: 160.9
click at [0, 23] on div "Pricing platform Analytics Pricing Product portfolio Templates Export service 1…" at bounding box center [423, 182] width 846 height 364
paste input "80056789-100"
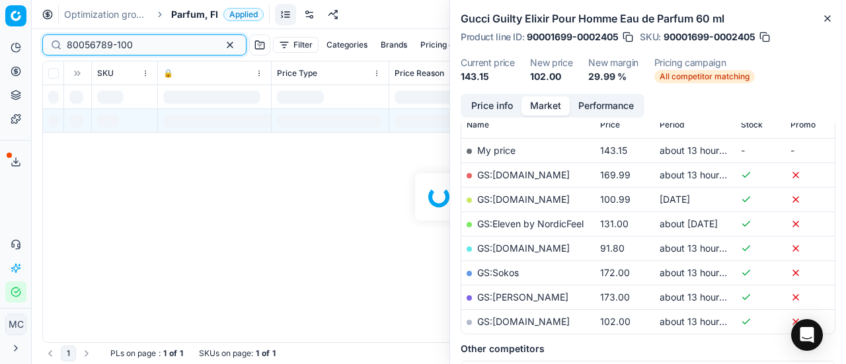
scroll to position [198, 0]
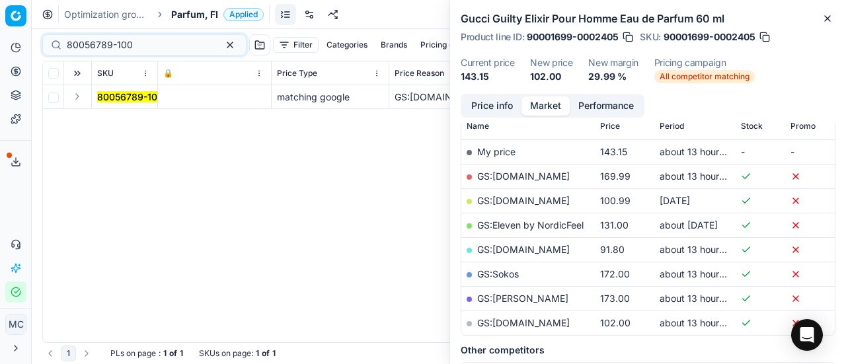
click at [81, 97] on button "Expand" at bounding box center [77, 97] width 16 height 16
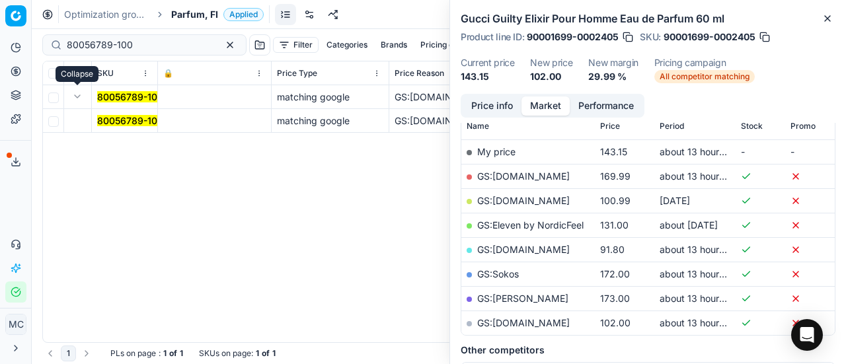
click at [128, 122] on mark "80056789-100" at bounding box center [130, 120] width 66 height 11
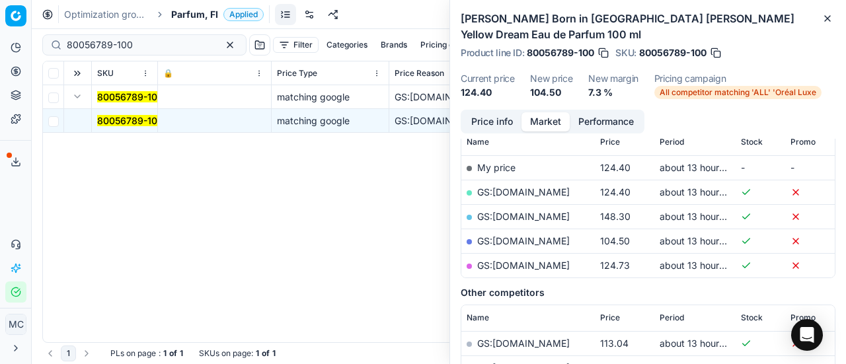
click at [492, 112] on button "Price info" at bounding box center [492, 121] width 59 height 19
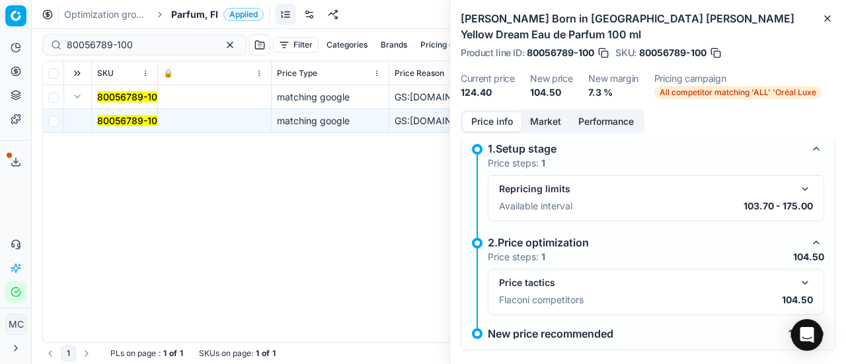
click at [797, 275] on button "button" at bounding box center [805, 283] width 16 height 16
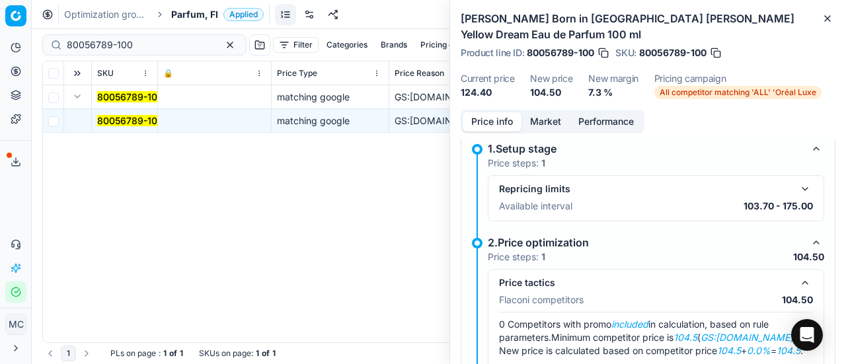
click at [555, 112] on button "Market" at bounding box center [545, 121] width 48 height 19
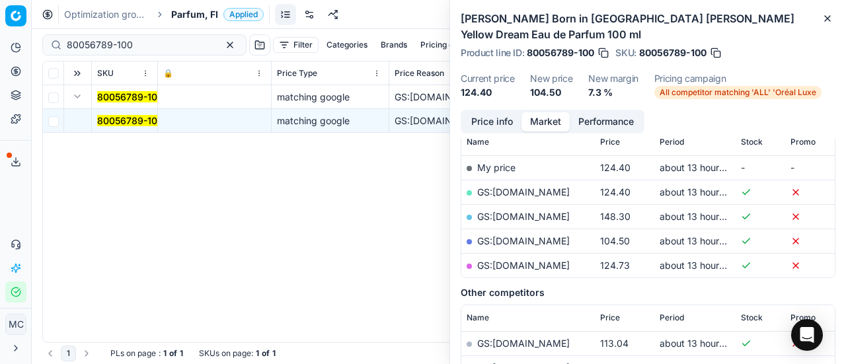
click at [536, 235] on link "GS:[DOMAIN_NAME]" at bounding box center [523, 240] width 93 height 11
drag, startPoint x: 140, startPoint y: 43, endPoint x: 0, endPoint y: 41, distance: 140.1
click at [0, 43] on div "Pricing platform Analytics Pricing Product portfolio Templates Export service 1…" at bounding box center [423, 182] width 846 height 364
paste input "20102644"
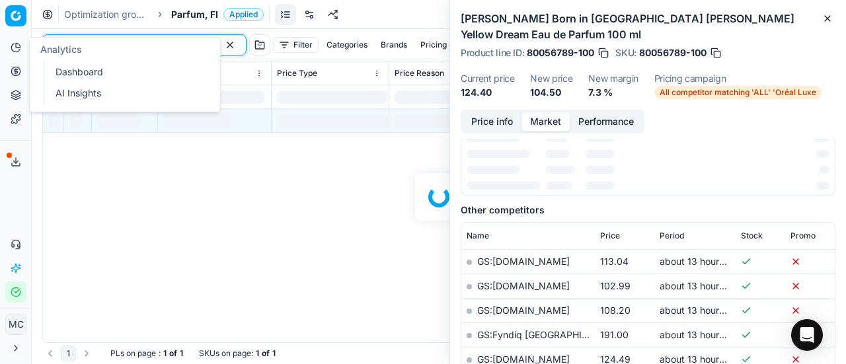
scroll to position [198, 0]
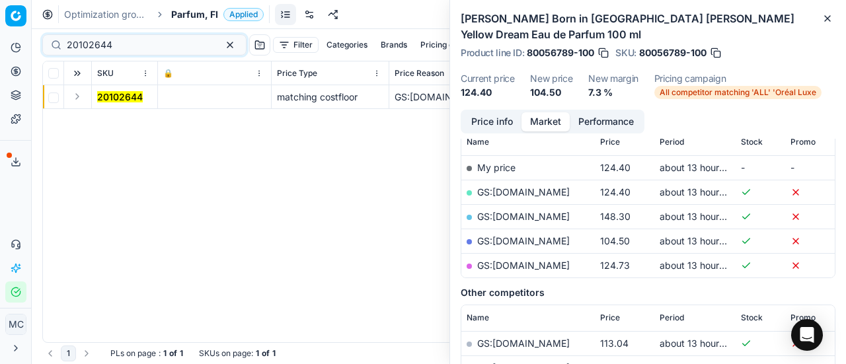
click at [75, 91] on button "Expand" at bounding box center [77, 97] width 16 height 16
drag, startPoint x: 110, startPoint y: 114, endPoint x: 312, endPoint y: 116, distance: 202.3
click at [110, 114] on span "20102644" at bounding box center [120, 120] width 46 height 13
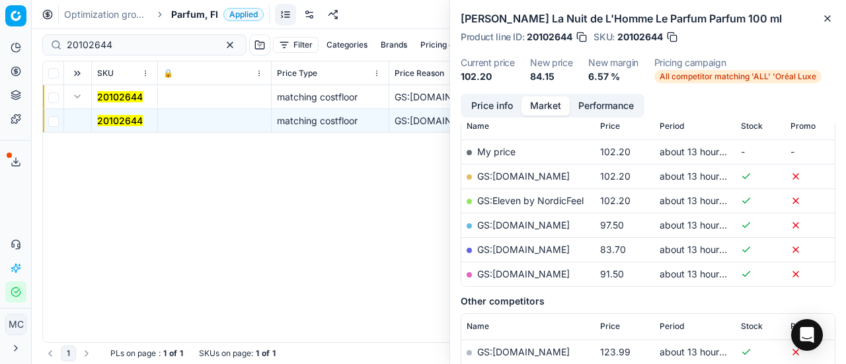
click at [498, 104] on button "Price info" at bounding box center [492, 105] width 59 height 19
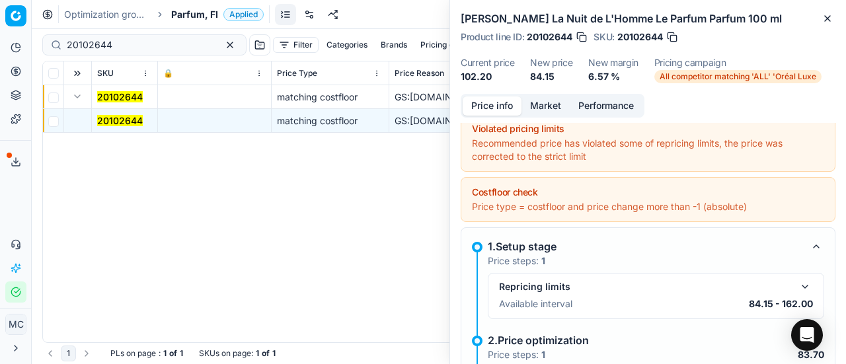
scroll to position [208, 0]
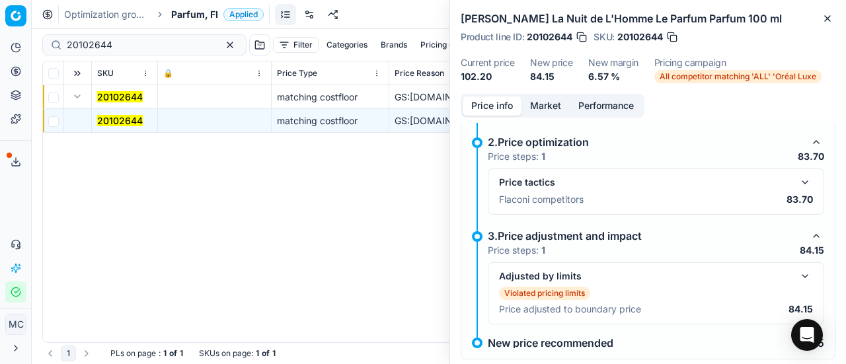
click at [797, 179] on button "button" at bounding box center [805, 182] width 16 height 16
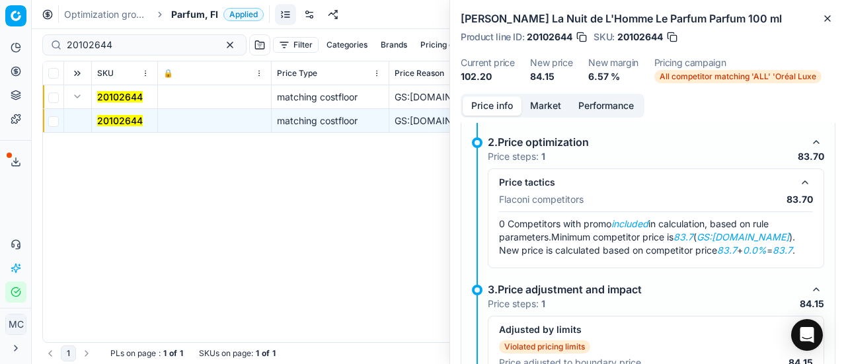
drag, startPoint x: 551, startPoint y: 87, endPoint x: 555, endPoint y: 96, distance: 10.3
click at [551, 88] on div "Yves Saint Laurent La Nuit de L'Homme Le Parfum Parfum 100 ml Product line ID :…" at bounding box center [648, 47] width 396 height 94
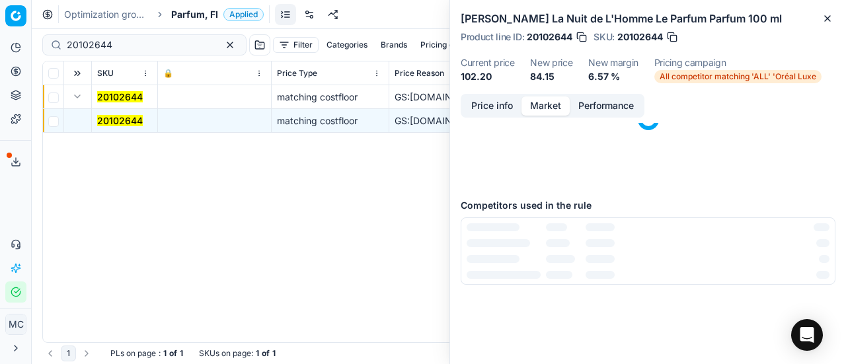
click at [555, 96] on button "Market" at bounding box center [545, 105] width 48 height 19
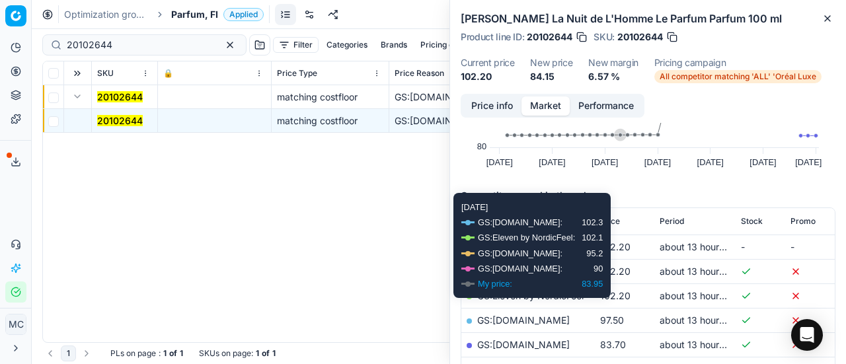
scroll to position [132, 0]
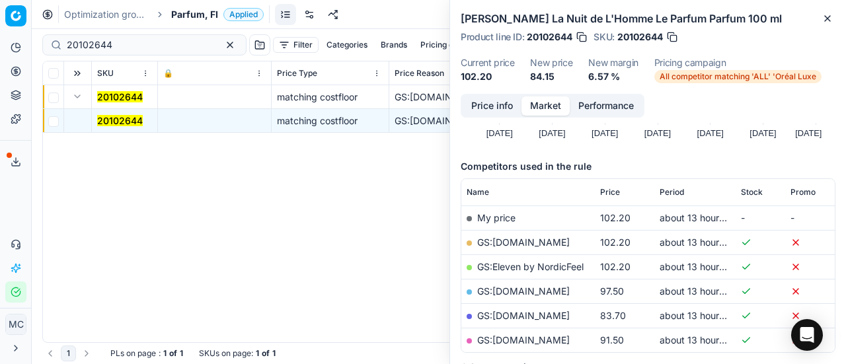
click at [556, 315] on link "GS:[DOMAIN_NAME]" at bounding box center [523, 315] width 93 height 11
drag, startPoint x: 125, startPoint y: 41, endPoint x: 0, endPoint y: 15, distance: 127.7
click at [0, 15] on div "Pricing platform Analytics Pricing Product portfolio Templates Export service 1…" at bounding box center [423, 182] width 846 height 364
paste input "80020585-100"
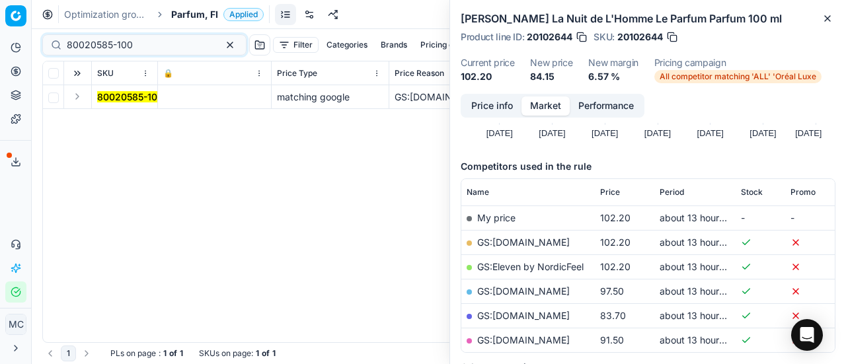
click at [78, 99] on button "Expand" at bounding box center [77, 97] width 16 height 16
click at [112, 121] on mark "80020585-100" at bounding box center [130, 120] width 66 height 11
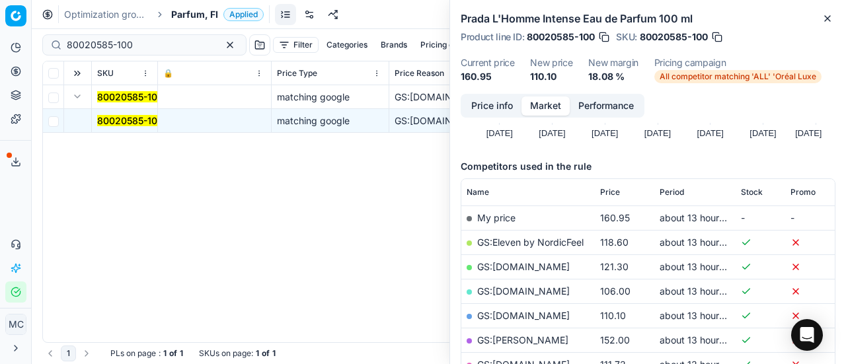
click at [513, 102] on button "Price info" at bounding box center [492, 105] width 59 height 19
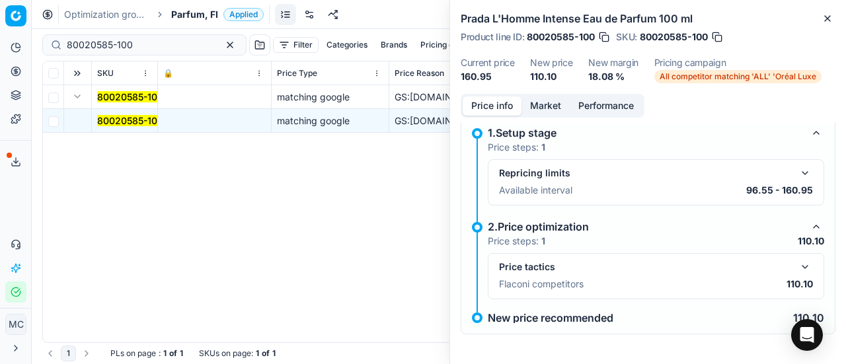
click at [797, 262] on button "button" at bounding box center [805, 267] width 16 height 16
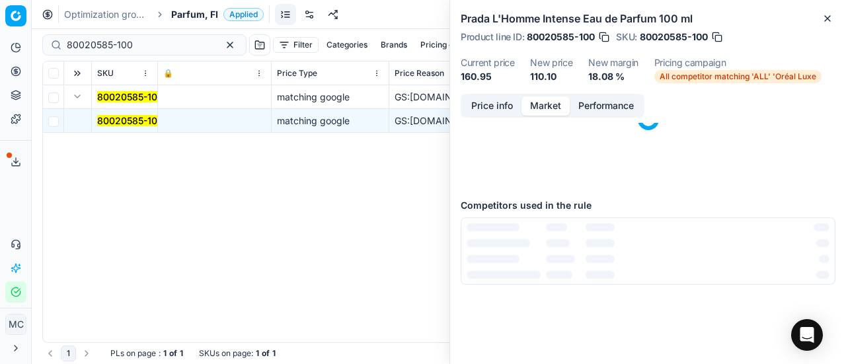
click at [554, 108] on button "Market" at bounding box center [545, 105] width 48 height 19
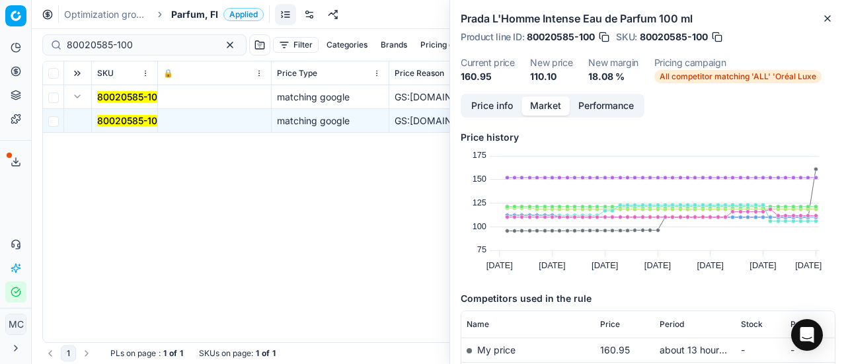
scroll to position [198, 0]
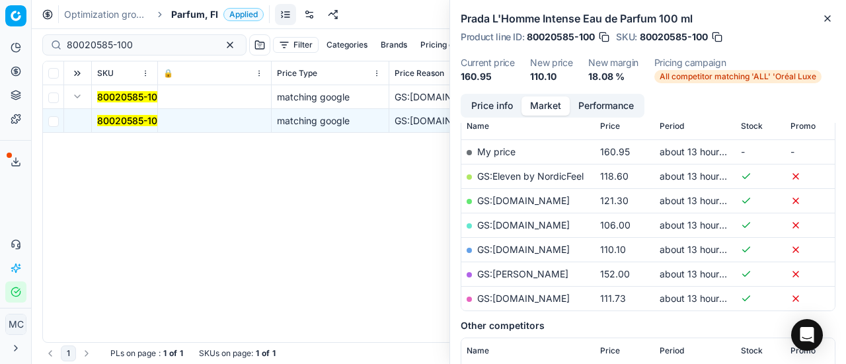
click at [554, 245] on link "GS:[DOMAIN_NAME]" at bounding box center [523, 249] width 93 height 11
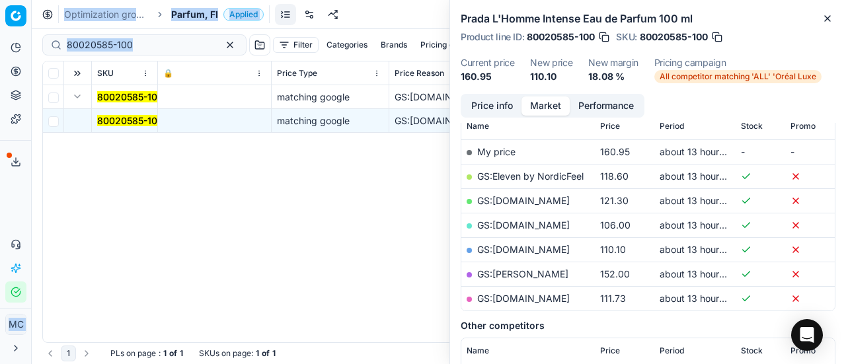
drag, startPoint x: 154, startPoint y: 52, endPoint x: 0, endPoint y: 34, distance: 155.0
click at [0, 32] on div "Pricing platform Analytics Pricing Product portfolio Templates Export service 1…" at bounding box center [423, 182] width 846 height 364
click at [139, 40] on input "80020585-100" at bounding box center [139, 44] width 145 height 13
click at [148, 46] on input "80020585-100" at bounding box center [139, 44] width 145 height 13
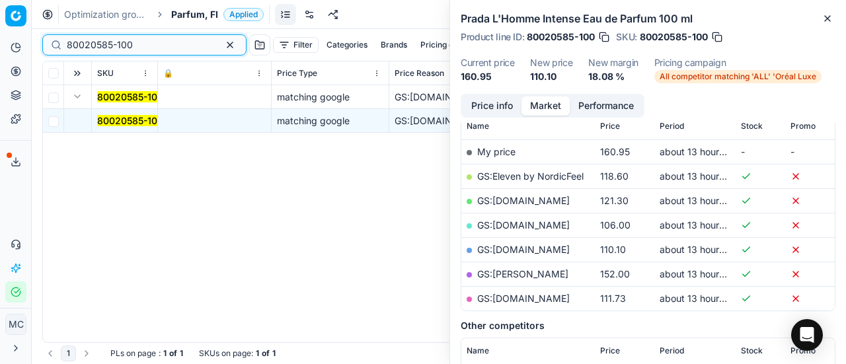
drag, startPoint x: 152, startPoint y: 46, endPoint x: 0, endPoint y: 43, distance: 152.0
click at [0, 44] on div "Pricing platform Analytics Pricing Product portfolio Templates Export service 1…" at bounding box center [423, 182] width 846 height 364
paste input "20102662"
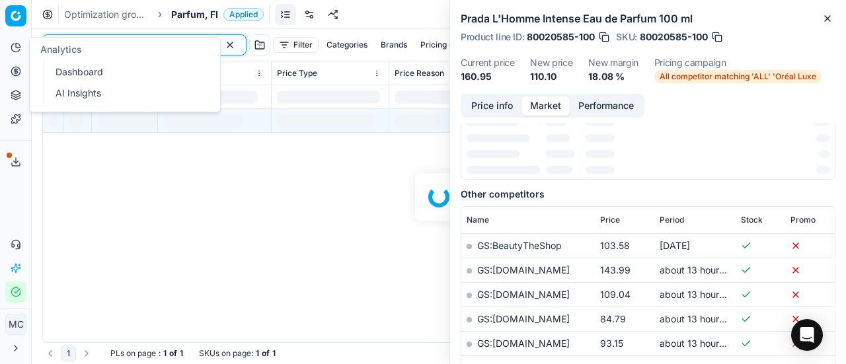
scroll to position [198, 0]
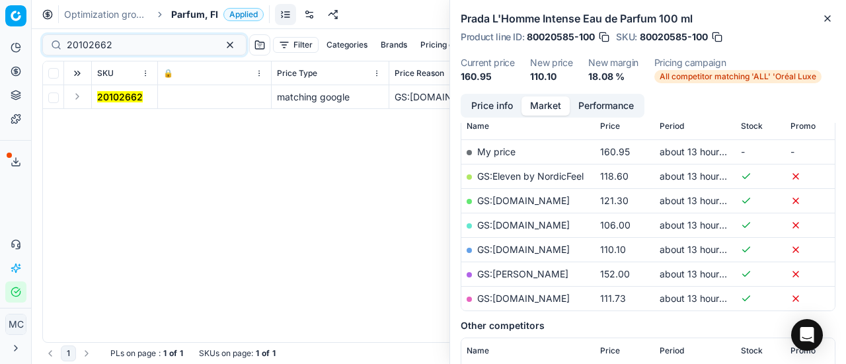
click at [79, 101] on button "Expand" at bounding box center [77, 97] width 16 height 16
drag, startPoint x: 106, startPoint y: 123, endPoint x: 691, endPoint y: 91, distance: 585.8
click at [109, 123] on mark "20102662" at bounding box center [120, 120] width 46 height 11
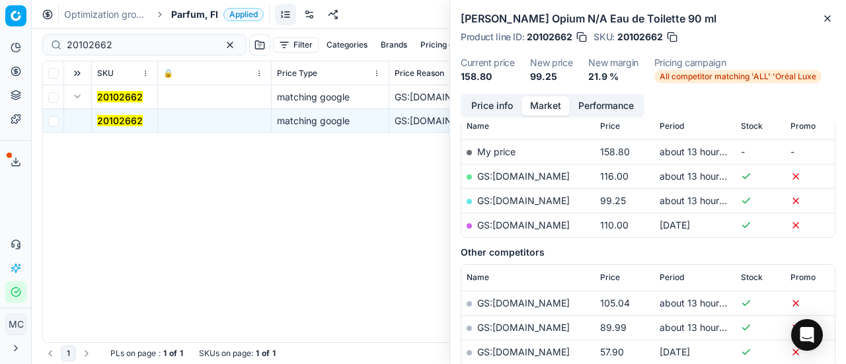
click at [505, 99] on button "Price info" at bounding box center [492, 105] width 59 height 19
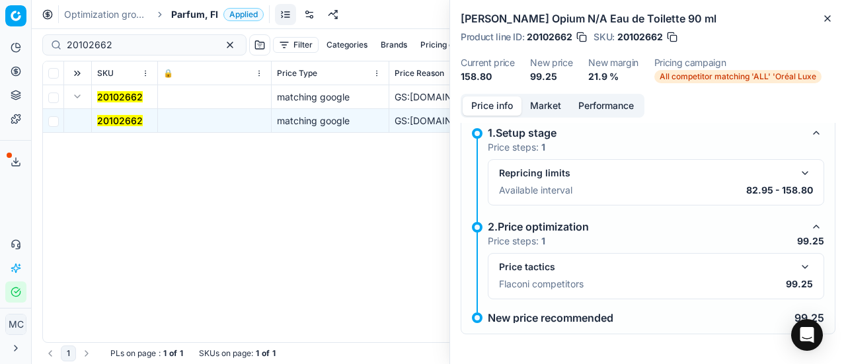
click at [800, 266] on button "button" at bounding box center [805, 267] width 16 height 16
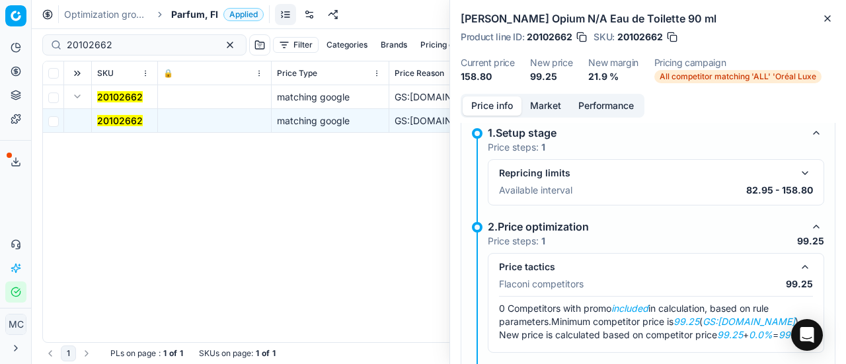
click at [564, 102] on button "Market" at bounding box center [545, 105] width 48 height 19
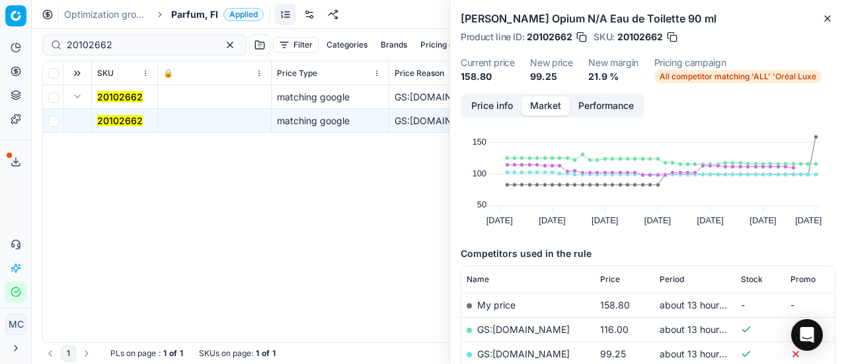
scroll to position [66, 0]
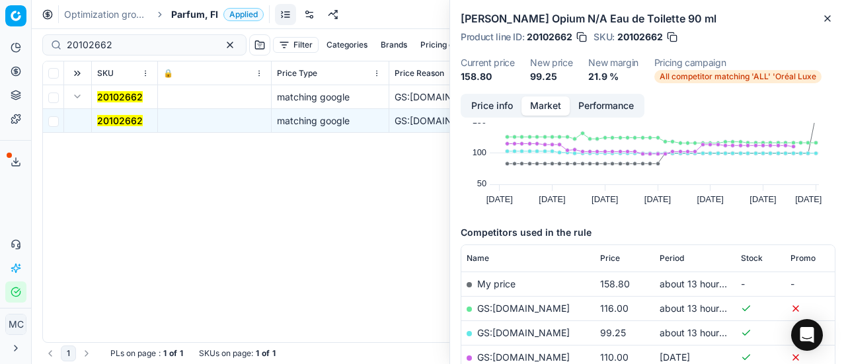
click at [530, 335] on link "GS:[DOMAIN_NAME]" at bounding box center [523, 332] width 93 height 11
drag, startPoint x: 145, startPoint y: 47, endPoint x: 0, endPoint y: 64, distance: 146.4
click at [0, 64] on div "Pricing platform Analytics Pricing Product portfolio Templates Export service 1…" at bounding box center [423, 182] width 846 height 364
paste input "90011212-0017731"
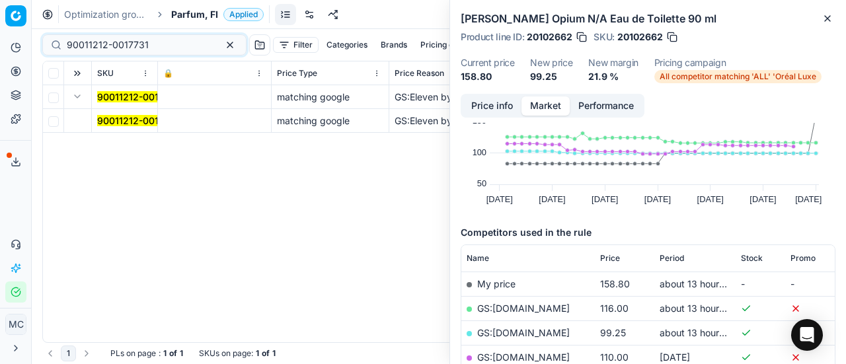
click at [77, 96] on button "Expand" at bounding box center [77, 97] width 16 height 16
click at [104, 116] on mark "90011212-0017731" at bounding box center [138, 120] width 82 height 11
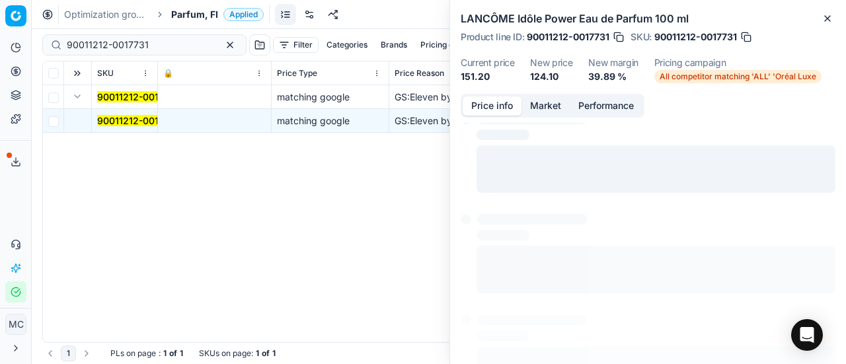
click at [478, 106] on button "Price info" at bounding box center [492, 105] width 59 height 19
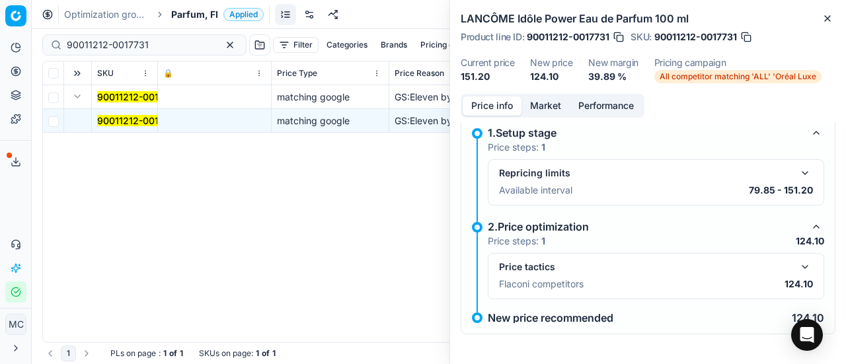
click at [797, 272] on button "button" at bounding box center [805, 267] width 16 height 16
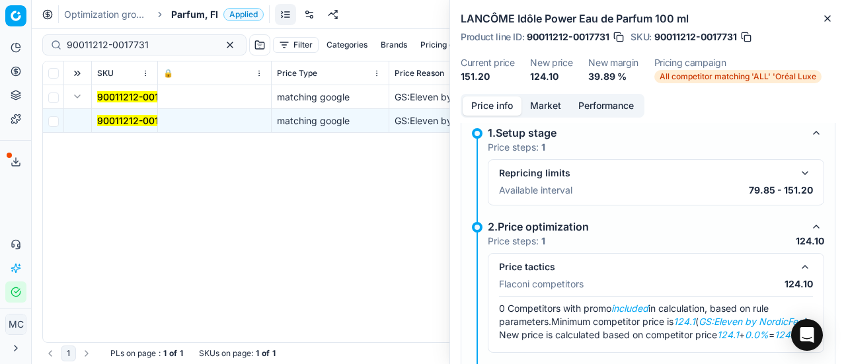
click at [544, 107] on button "Market" at bounding box center [545, 105] width 48 height 19
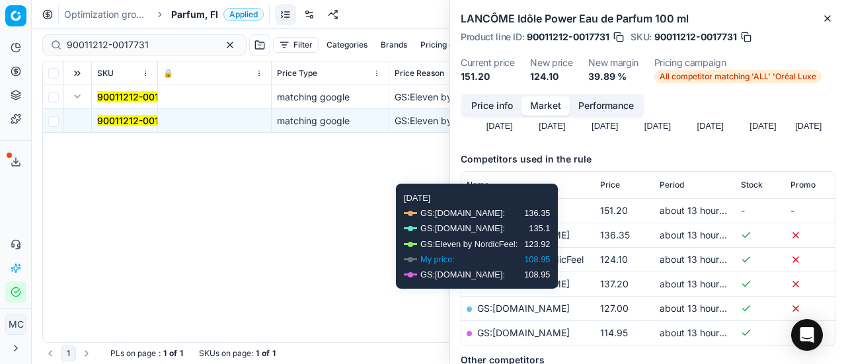
scroll to position [198, 0]
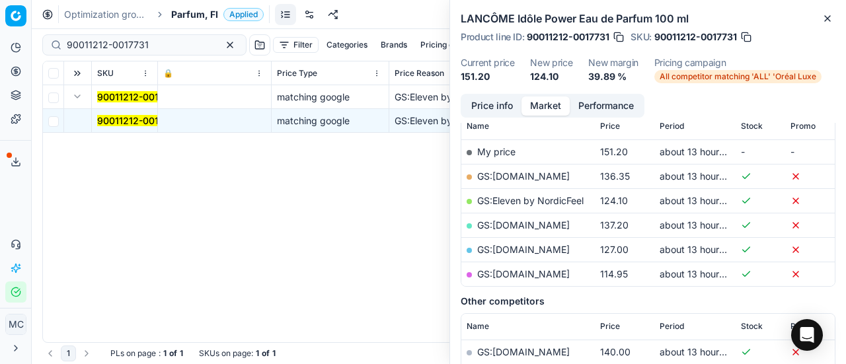
click at [558, 198] on link "GS:Eleven by NordicFeel" at bounding box center [530, 200] width 106 height 11
drag, startPoint x: 172, startPoint y: 47, endPoint x: 0, endPoint y: 60, distance: 172.3
click at [0, 52] on div "Pricing platform Analytics Pricing Product portfolio Templates Export service 1…" at bounding box center [423, 182] width 846 height 364
paste input "80075133-100"
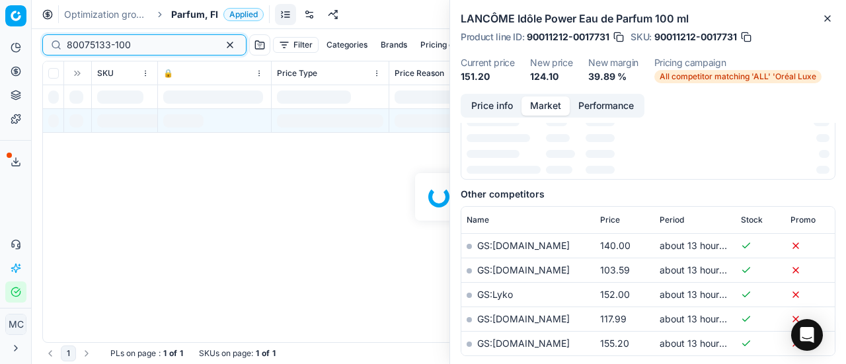
scroll to position [198, 0]
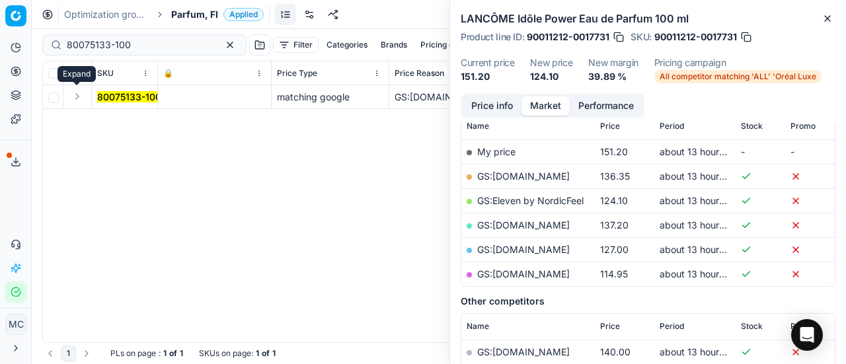
drag, startPoint x: 80, startPoint y: 98, endPoint x: 91, endPoint y: 108, distance: 14.6
click at [80, 100] on button "Expand" at bounding box center [77, 97] width 16 height 16
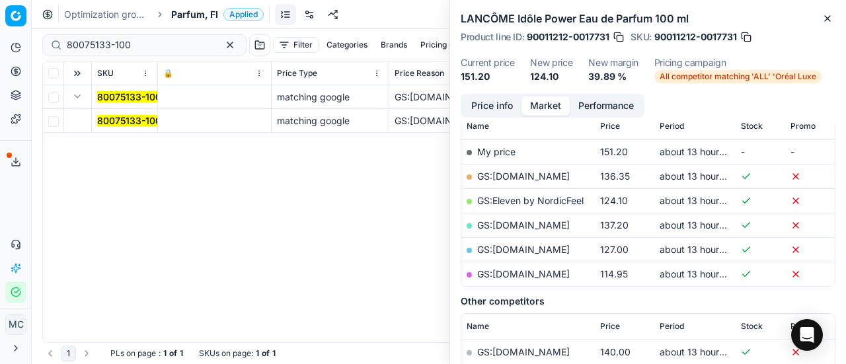
click at [142, 121] on mark "80075133-100" at bounding box center [129, 120] width 64 height 11
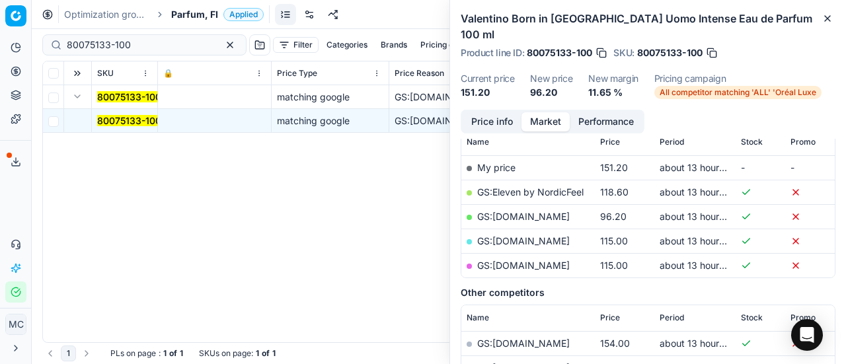
click at [501, 112] on button "Price info" at bounding box center [492, 121] width 59 height 19
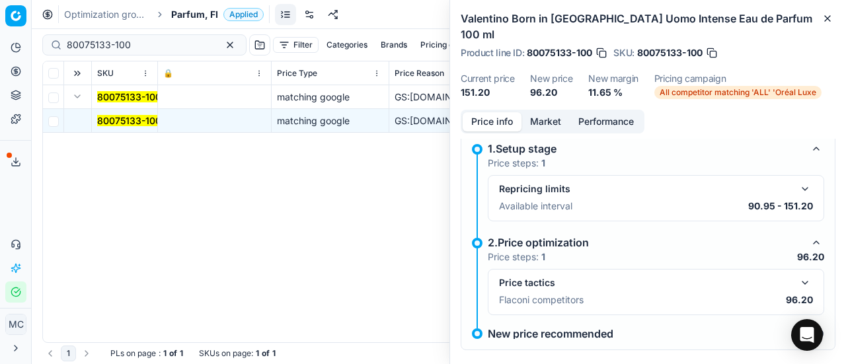
click at [797, 275] on button "button" at bounding box center [805, 283] width 16 height 16
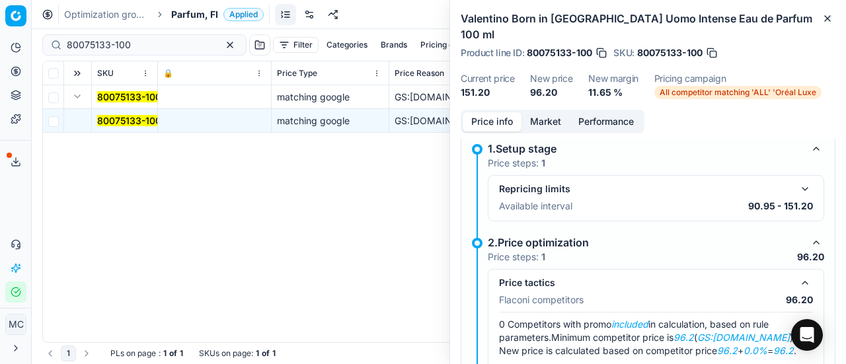
click at [556, 112] on button "Market" at bounding box center [545, 121] width 48 height 19
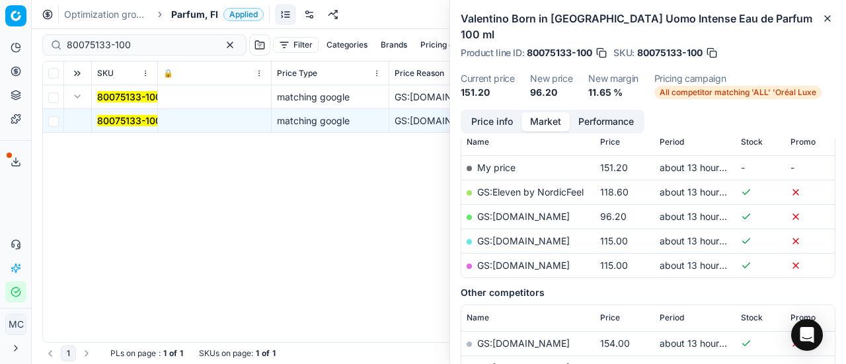
click at [521, 211] on link "GS:[DOMAIN_NAME]" at bounding box center [523, 216] width 93 height 11
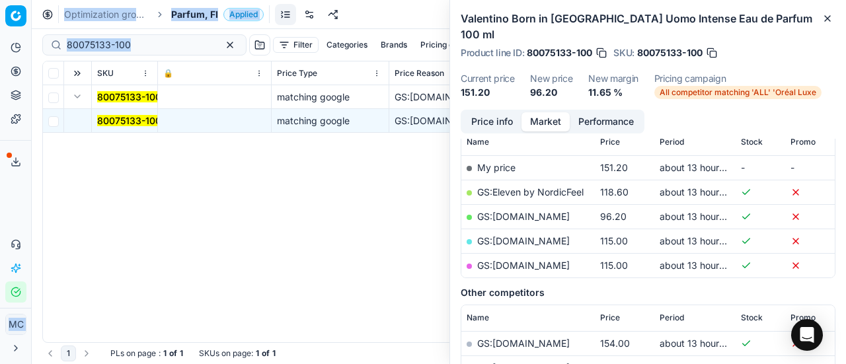
drag, startPoint x: 151, startPoint y: 35, endPoint x: 0, endPoint y: 36, distance: 151.4
click at [0, 36] on div "Pricing platform Analytics Pricing Product portfolio Templates Export service 1…" at bounding box center [423, 182] width 846 height 364
click at [157, 47] on input "80075133-100" at bounding box center [139, 44] width 145 height 13
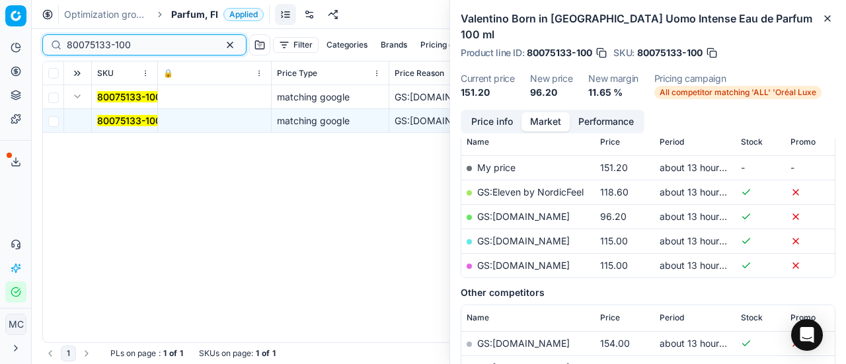
drag, startPoint x: 153, startPoint y: 48, endPoint x: 0, endPoint y: 43, distance: 153.4
click at [0, 43] on div "Pricing platform Analytics Pricing Product portfolio Templates Export service 1…" at bounding box center [423, 182] width 846 height 364
paste input "08354"
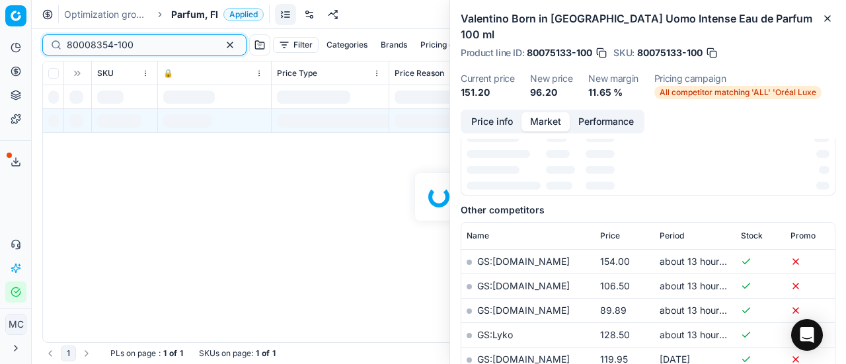
scroll to position [198, 0]
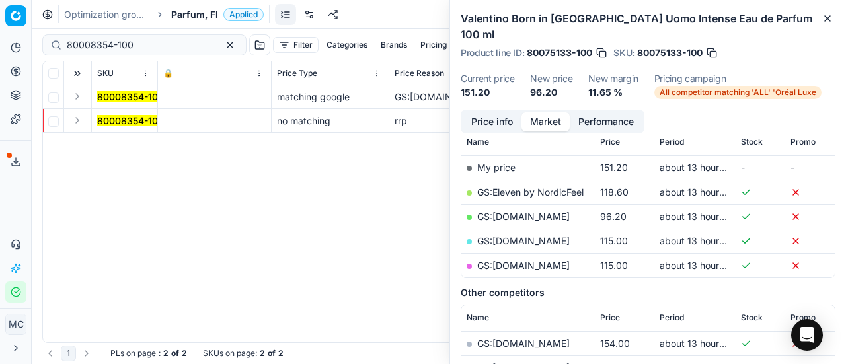
click at [78, 98] on button "Expand" at bounding box center [77, 97] width 16 height 16
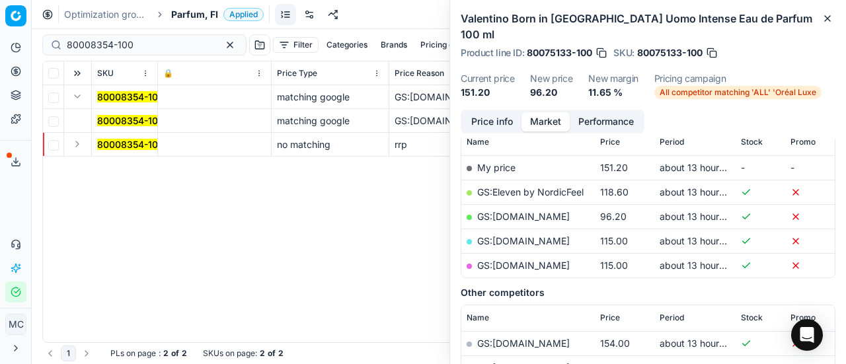
click at [119, 126] on span "80008354-100" at bounding box center [130, 120] width 67 height 13
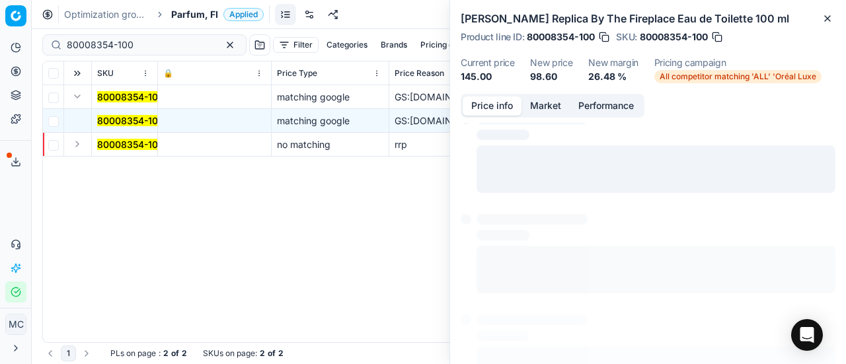
click at [487, 105] on button "Price info" at bounding box center [492, 105] width 59 height 19
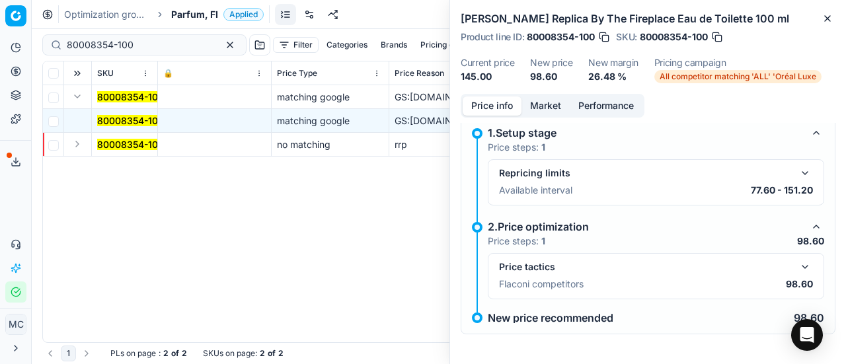
click at [797, 261] on button "button" at bounding box center [805, 267] width 16 height 16
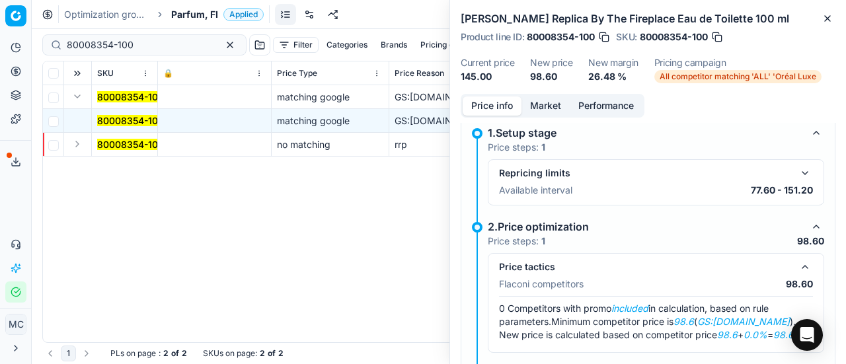
click at [542, 116] on div "Price info Market Performance" at bounding box center [553, 106] width 184 height 24
click at [543, 104] on button "Market" at bounding box center [545, 105] width 48 height 19
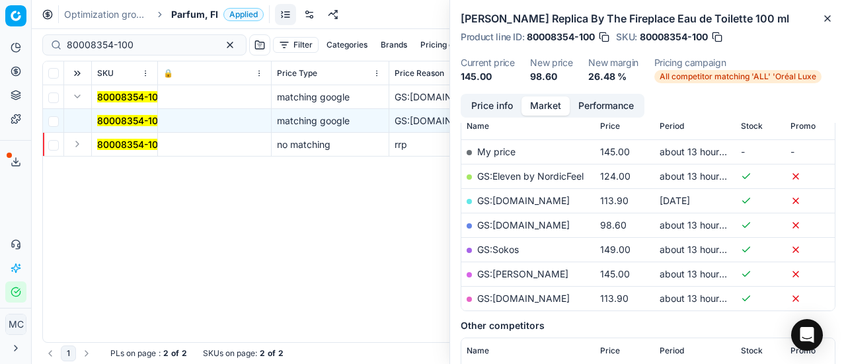
click at [516, 221] on link "GS:[DOMAIN_NAME]" at bounding box center [523, 224] width 93 height 11
drag, startPoint x: 158, startPoint y: 43, endPoint x: 0, endPoint y: 43, distance: 158.0
click at [0, 43] on div "Pricing platform Analytics Pricing Product portfolio Templates Export service 1…" at bounding box center [423, 182] width 846 height 364
paste input "2051"
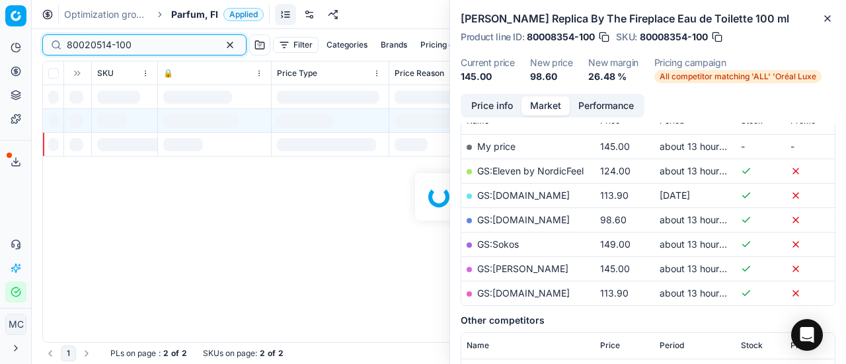
scroll to position [198, 0]
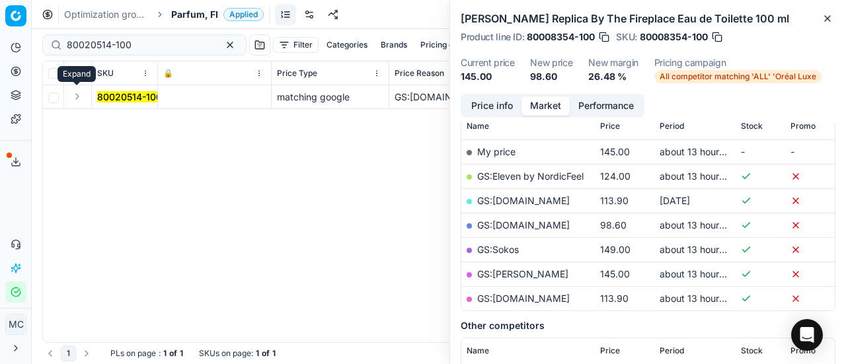
click at [78, 95] on button "Expand" at bounding box center [77, 97] width 16 height 16
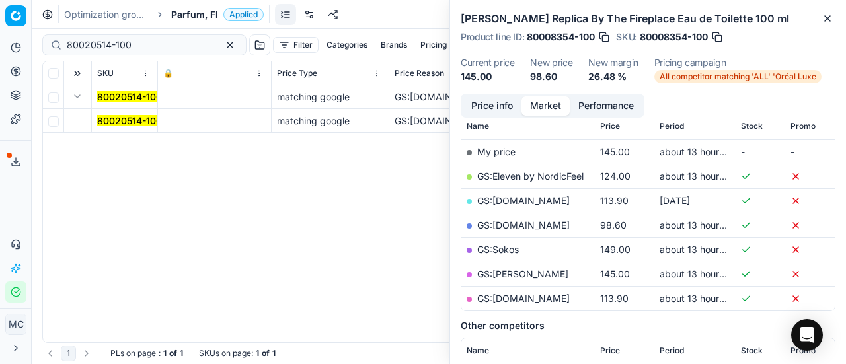
click at [122, 126] on span "80020514-100" at bounding box center [129, 120] width 65 height 13
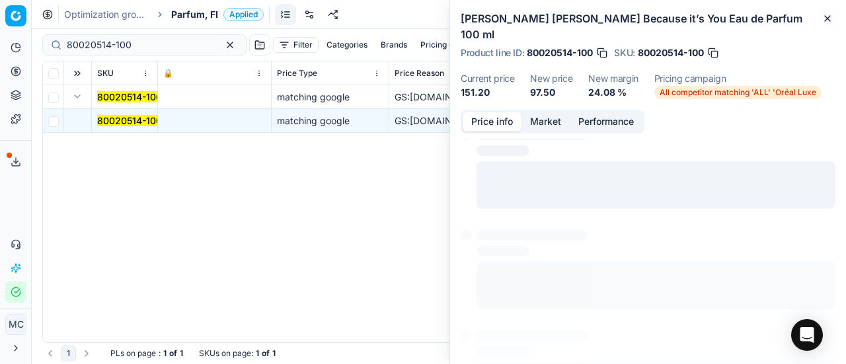
drag, startPoint x: 508, startPoint y: 122, endPoint x: 527, endPoint y: 134, distance: 23.1
click at [503, 122] on button "Price info" at bounding box center [492, 121] width 59 height 19
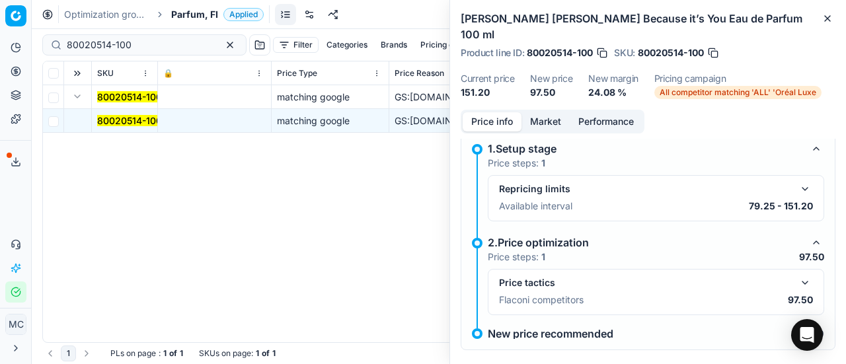
click at [797, 276] on button "button" at bounding box center [805, 283] width 16 height 16
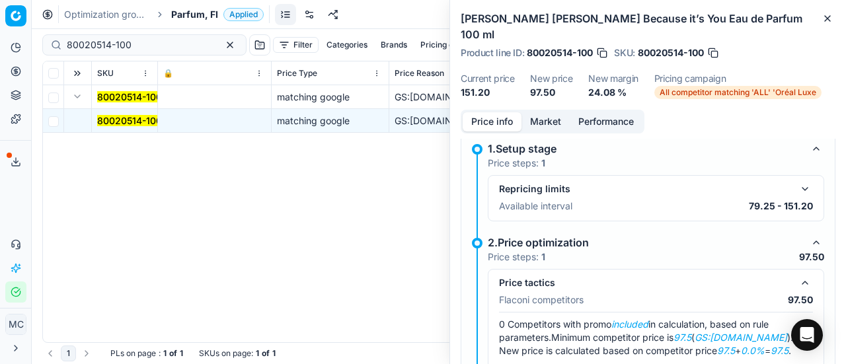
click at [534, 123] on button "Market" at bounding box center [545, 121] width 48 height 19
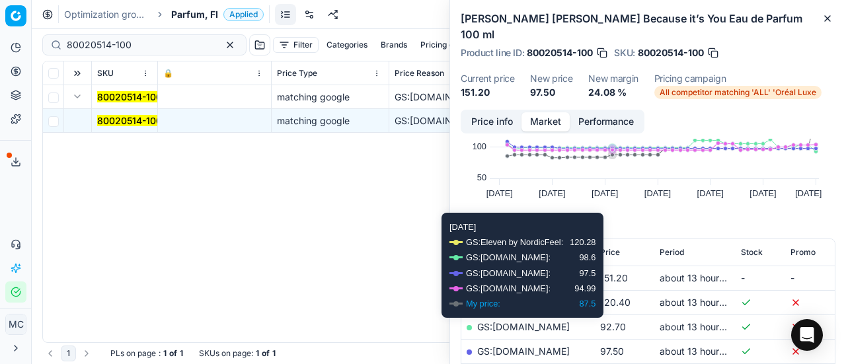
scroll to position [132, 0]
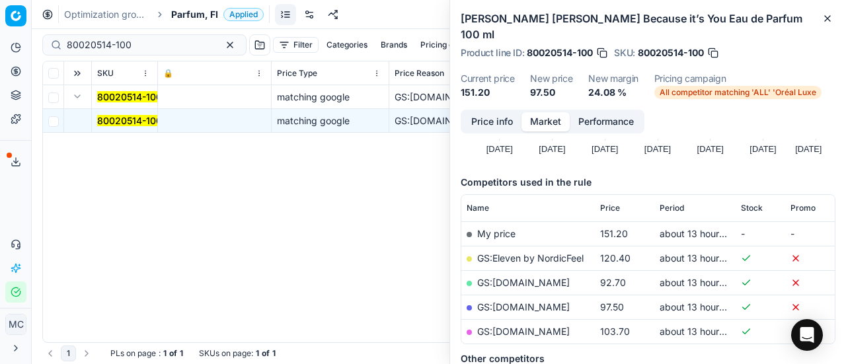
click at [517, 302] on link "GS:[DOMAIN_NAME]" at bounding box center [523, 306] width 93 height 11
drag, startPoint x: 165, startPoint y: 44, endPoint x: 0, endPoint y: 62, distance: 166.2
click at [0, 59] on div "Pricing platform Analytics Pricing Product portfolio Templates Export service 1…" at bounding box center [423, 182] width 846 height 364
paste input "90005859-0008748"
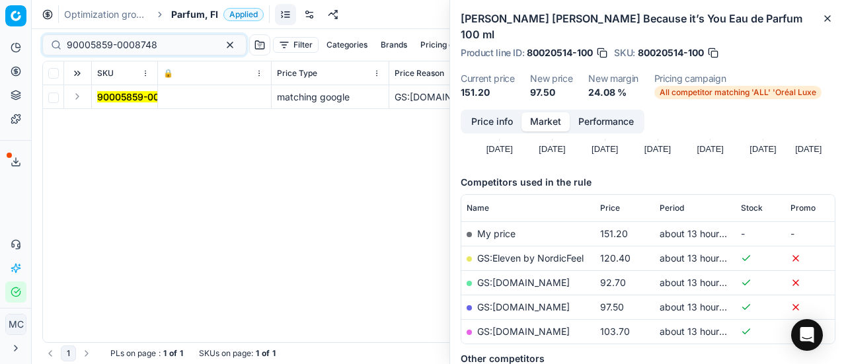
drag, startPoint x: 73, startPoint y: 89, endPoint x: 93, endPoint y: 105, distance: 25.4
click at [73, 89] on button "Expand" at bounding box center [77, 97] width 16 height 16
click at [107, 118] on mark "90005859-0008748" at bounding box center [142, 120] width 91 height 11
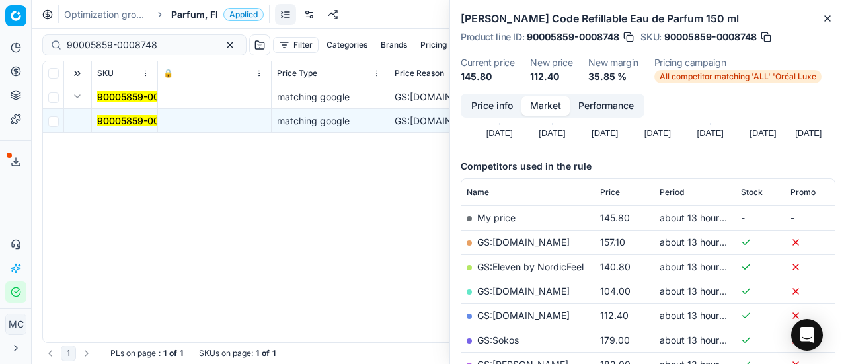
click at [493, 111] on button "Price info" at bounding box center [492, 105] width 59 height 19
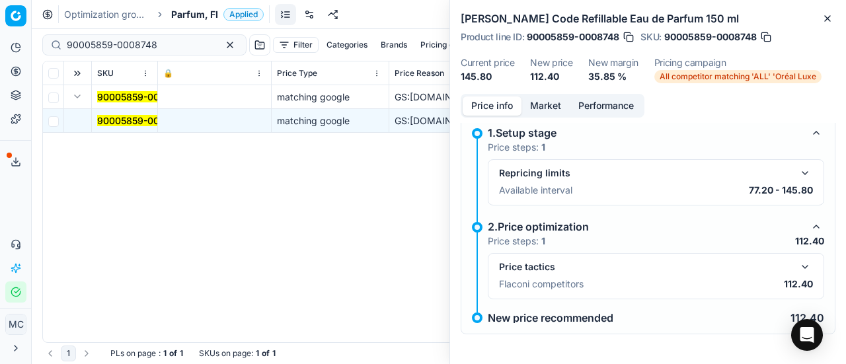
click at [798, 273] on button "button" at bounding box center [805, 267] width 16 height 16
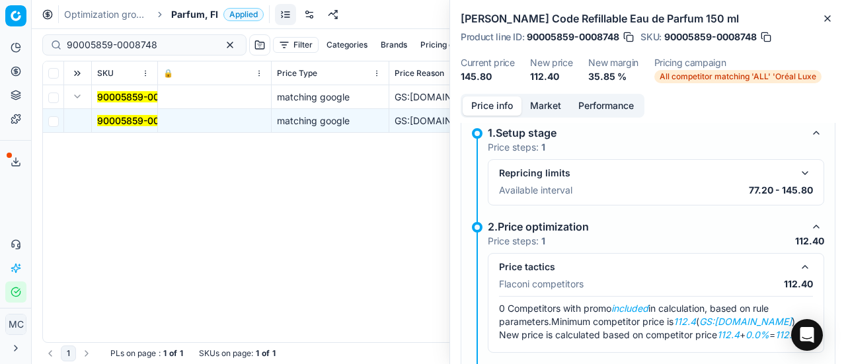
click at [553, 98] on button "Market" at bounding box center [545, 105] width 48 height 19
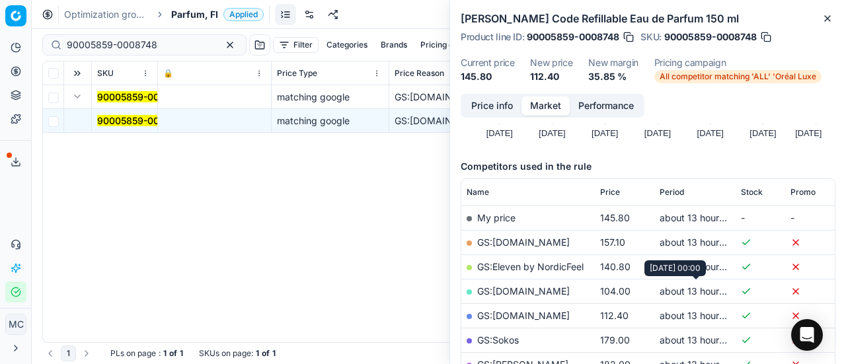
scroll to position [198, 0]
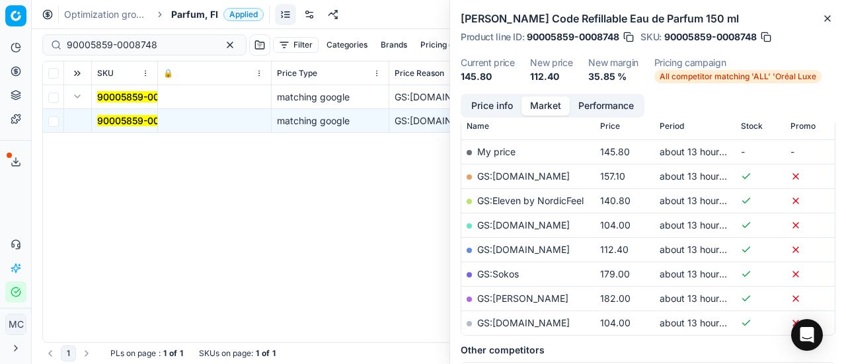
click at [535, 251] on link "GS:[DOMAIN_NAME]" at bounding box center [523, 249] width 93 height 11
drag, startPoint x: 120, startPoint y: 44, endPoint x: 0, endPoint y: 26, distance: 121.7
click at [0, 26] on div "Pricing platform Analytics Pricing Product portfolio Templates Export service 1…" at bounding box center [423, 182] width 846 height 364
paste input "80026172-0010989"
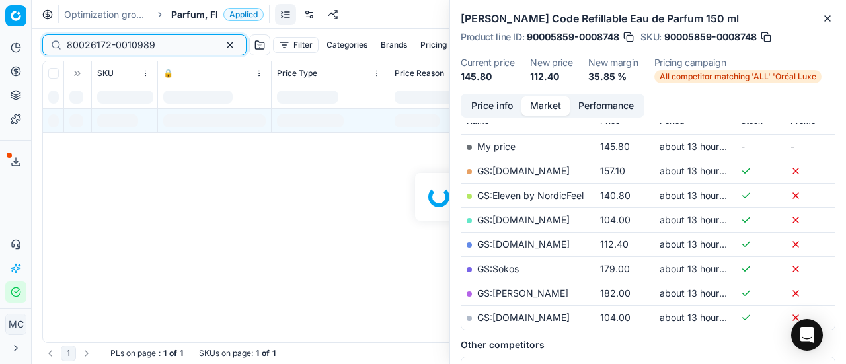
scroll to position [198, 0]
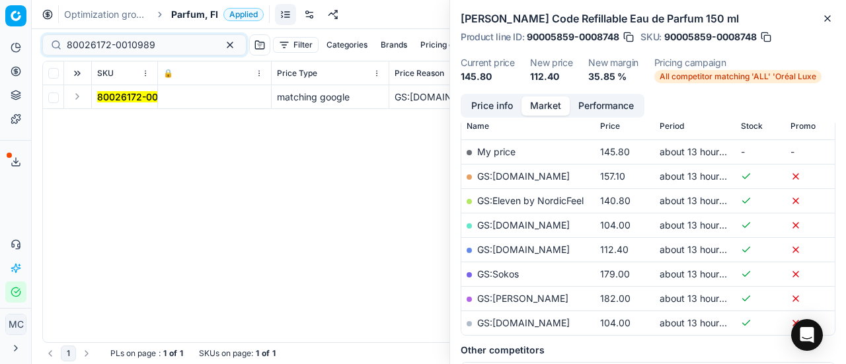
click at [76, 98] on button "Expand" at bounding box center [77, 97] width 16 height 16
drag, startPoint x: 113, startPoint y: 121, endPoint x: 689, endPoint y: 122, distance: 575.7
click at [114, 121] on mark "80026172-0010989" at bounding box center [141, 120] width 89 height 11
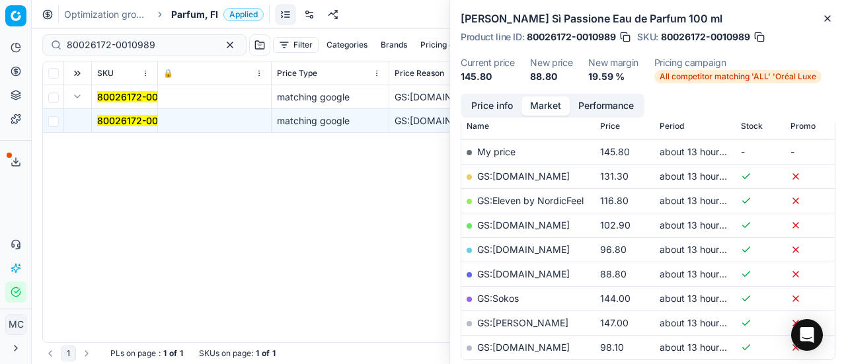
click at [497, 122] on div "Price info Market Performance Price history Created with Highcharts 12.3.0 Jul …" at bounding box center [648, 229] width 396 height 270
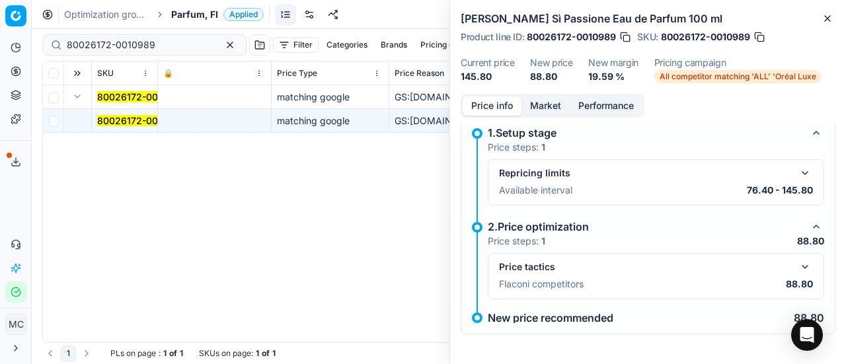
click at [797, 260] on button "button" at bounding box center [805, 267] width 16 height 16
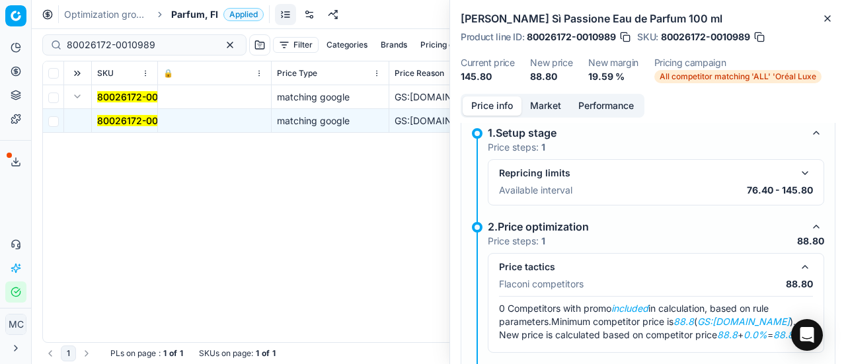
click at [530, 101] on button "Market" at bounding box center [545, 105] width 48 height 19
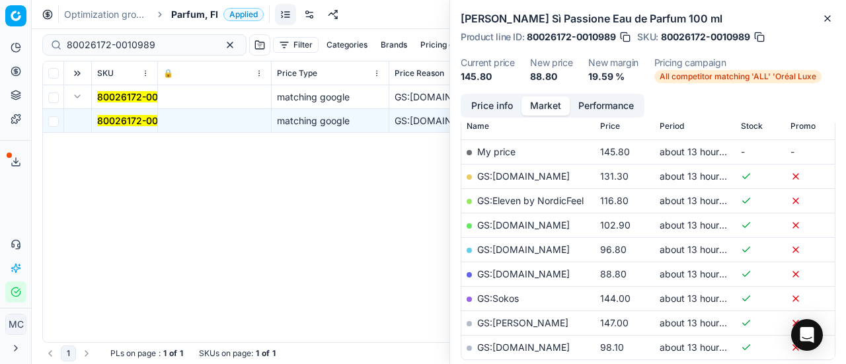
click at [528, 272] on link "GS:[DOMAIN_NAME]" at bounding box center [523, 273] width 93 height 11
drag, startPoint x: 159, startPoint y: 47, endPoint x: 0, endPoint y: 13, distance: 162.9
click at [0, 15] on div "Pricing platform Analytics Pricing Product portfolio Templates Export service 1…" at bounding box center [423, 182] width 846 height 364
paste input "36067-0012865"
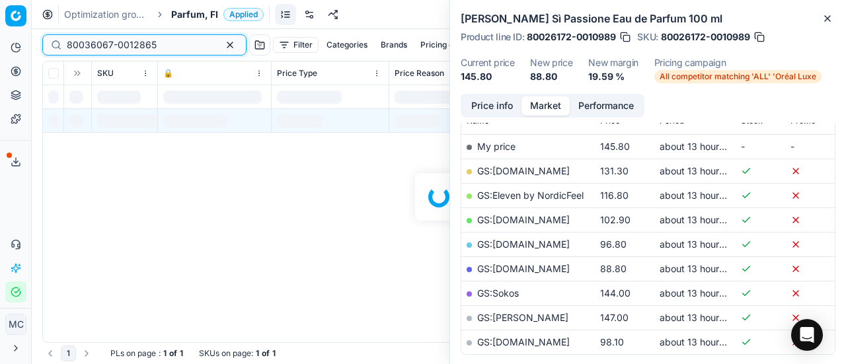
scroll to position [198, 0]
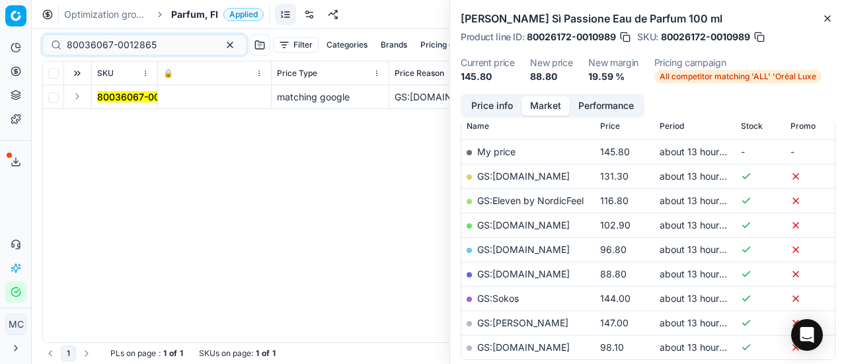
click at [76, 98] on button "Expand" at bounding box center [77, 97] width 16 height 16
click at [115, 114] on span "80036067-0012865" at bounding box center [142, 120] width 90 height 13
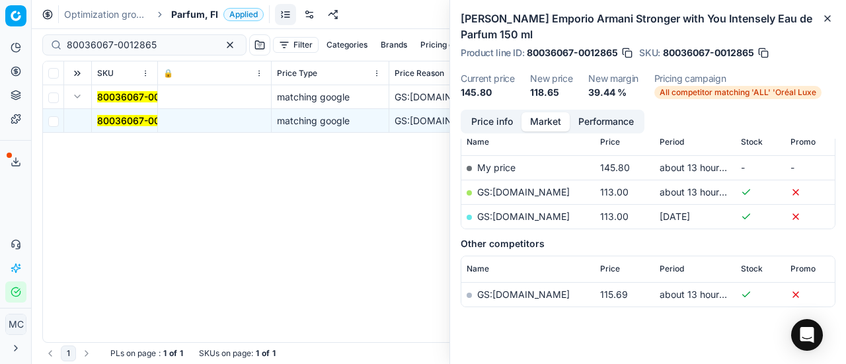
drag, startPoint x: 489, startPoint y: 116, endPoint x: 843, endPoint y: 258, distance: 381.7
click at [490, 120] on button "Price info" at bounding box center [492, 121] width 59 height 19
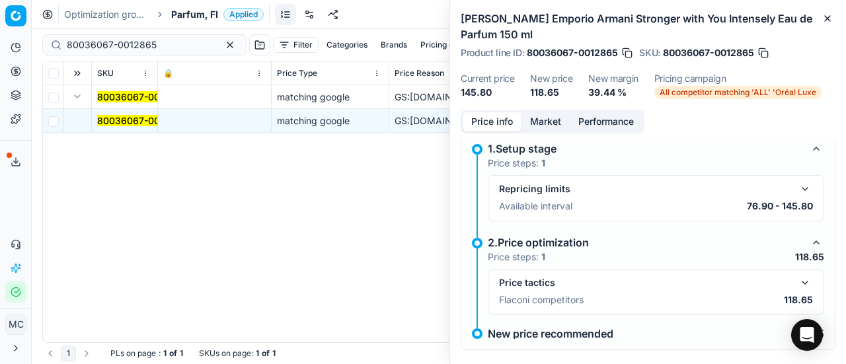
click at [798, 280] on button "button" at bounding box center [805, 283] width 16 height 16
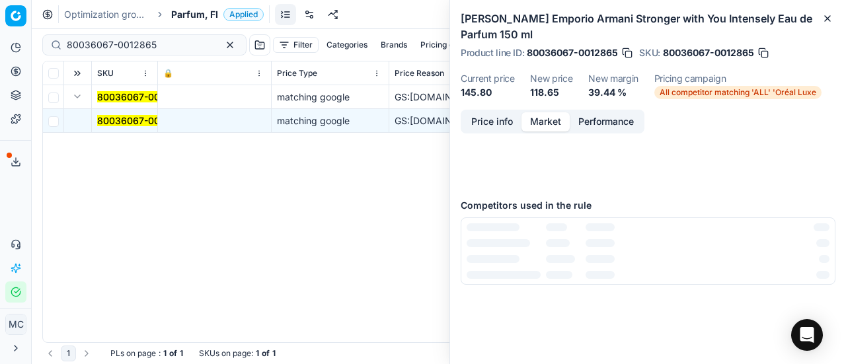
drag, startPoint x: 546, startPoint y: 118, endPoint x: 564, endPoint y: 146, distance: 33.9
click at [549, 123] on button "Market" at bounding box center [545, 121] width 48 height 19
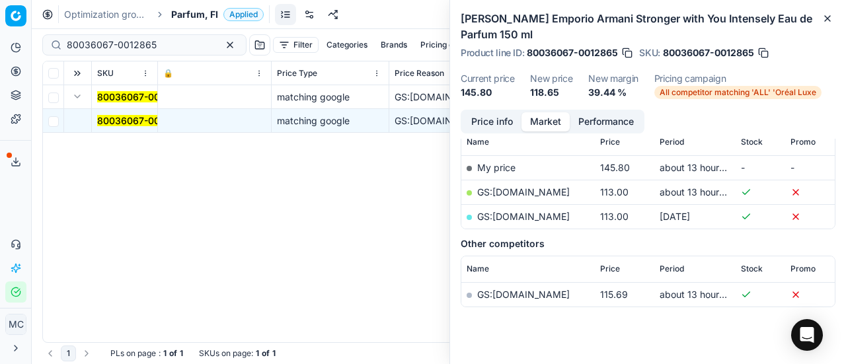
click at [501, 190] on link "GS:[DOMAIN_NAME]" at bounding box center [523, 191] width 93 height 11
drag, startPoint x: 165, startPoint y: 42, endPoint x: 0, endPoint y: 48, distance: 165.3
click at [0, 48] on div "Pricing platform Analytics Pricing Product portfolio Templates Export service 1…" at bounding box center [423, 182] width 846 height 364
paste input "20101934"
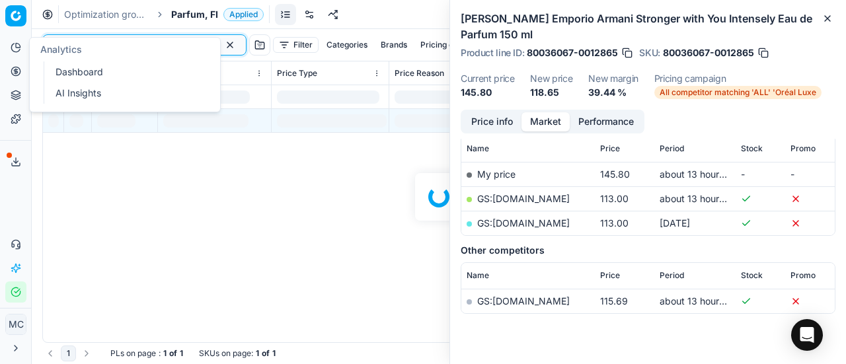
scroll to position [198, 0]
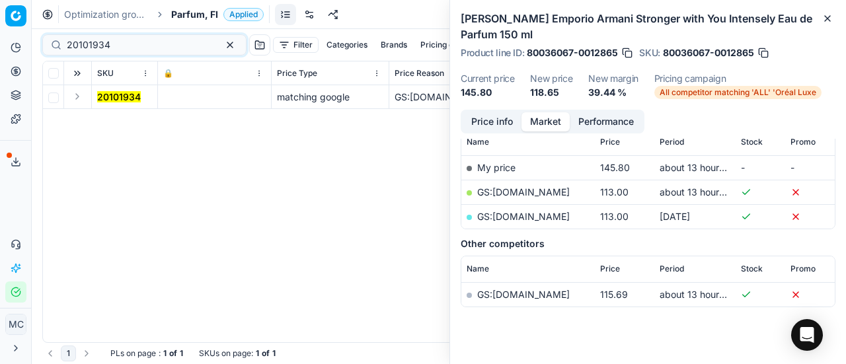
click at [79, 91] on button "Expand" at bounding box center [77, 97] width 16 height 16
click at [126, 118] on mark "20101934" at bounding box center [119, 120] width 44 height 11
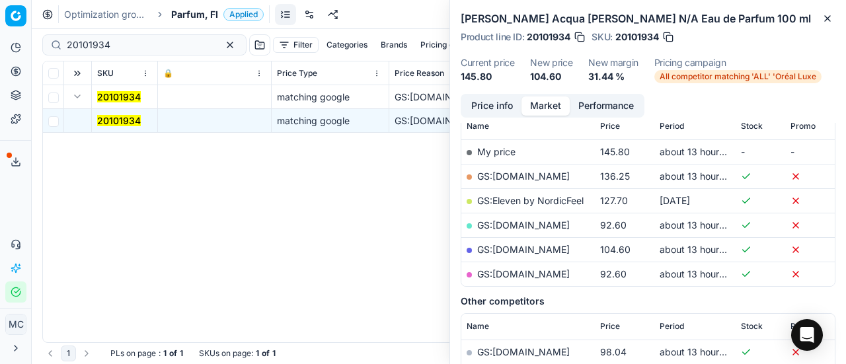
click at [525, 246] on link "GS:[DOMAIN_NAME]" at bounding box center [523, 249] width 93 height 11
drag, startPoint x: 137, startPoint y: 39, endPoint x: 0, endPoint y: 30, distance: 137.1
click at [0, 30] on div "Pricing platform Analytics Pricing Product portfolio Templates Export service 1…" at bounding box center [423, 182] width 846 height 364
paste input "80077267-100"
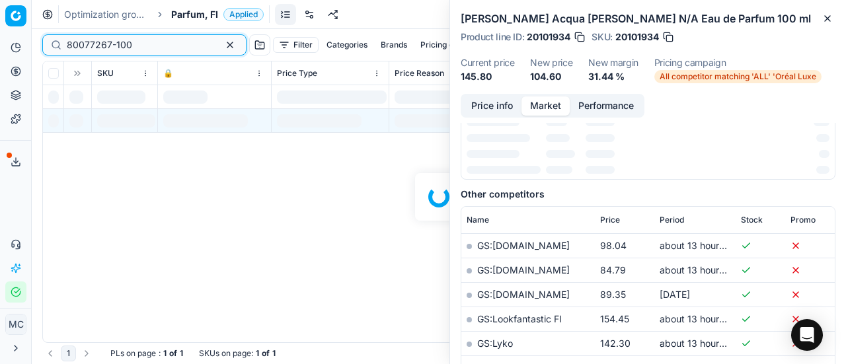
scroll to position [198, 0]
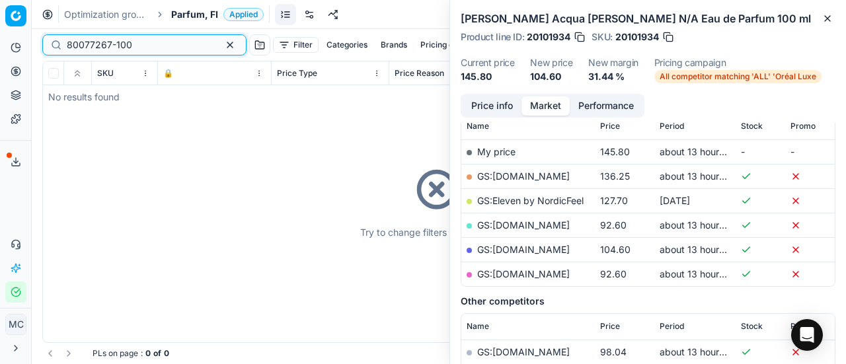
type input "80077267-100"
click at [205, 13] on span "Parfum, FI" at bounding box center [194, 14] width 47 height 13
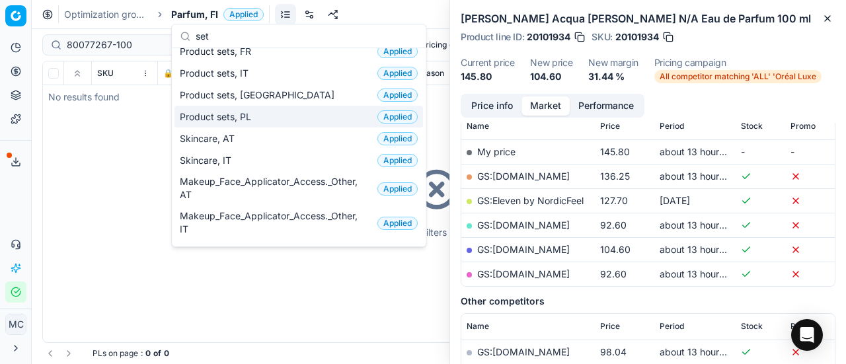
scroll to position [0, 0]
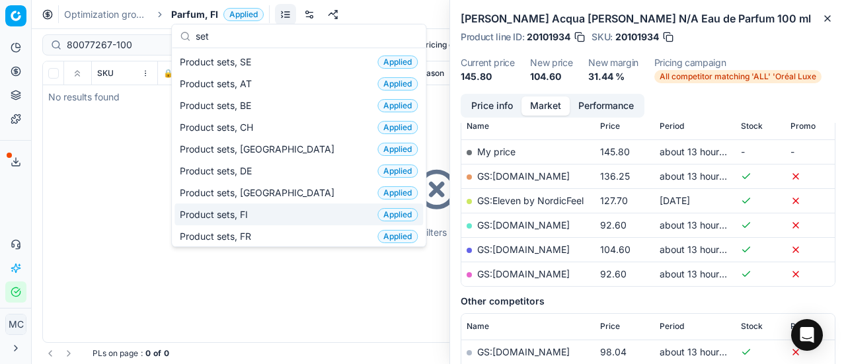
type input "set"
click at [269, 211] on div "Product sets, FI Applied" at bounding box center [298, 215] width 249 height 22
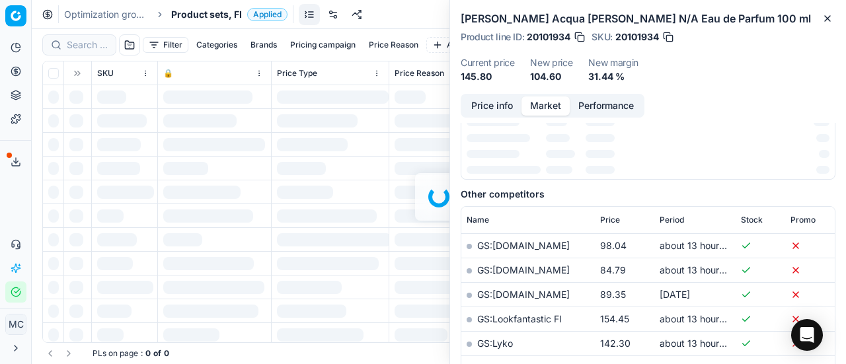
scroll to position [198, 0]
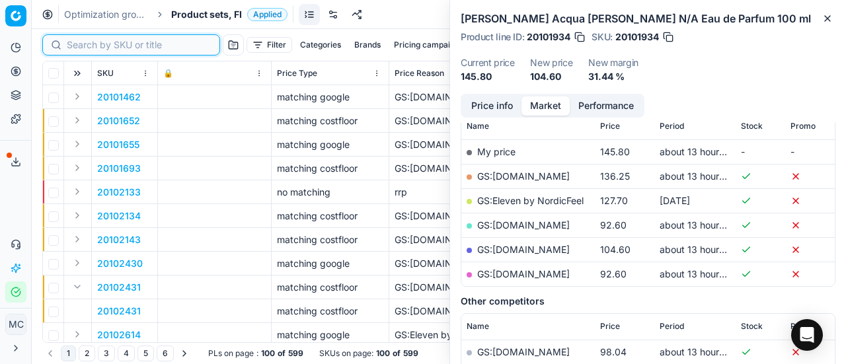
click at [96, 48] on input at bounding box center [139, 44] width 145 height 13
paste input "80077267-100"
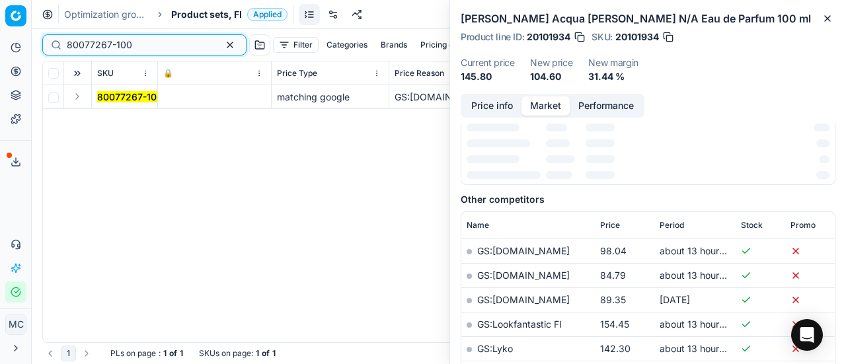
scroll to position [198, 0]
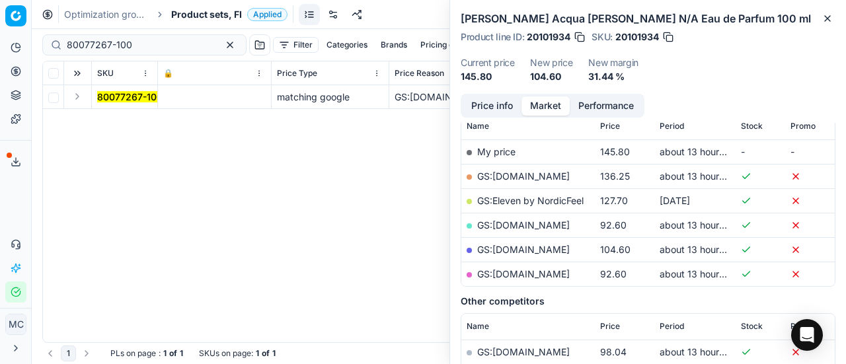
click at [75, 100] on button "Expand" at bounding box center [77, 97] width 16 height 16
drag, startPoint x: 115, startPoint y: 124, endPoint x: 447, endPoint y: 123, distance: 331.8
click at [116, 124] on mark "80077267-100" at bounding box center [129, 120] width 65 height 11
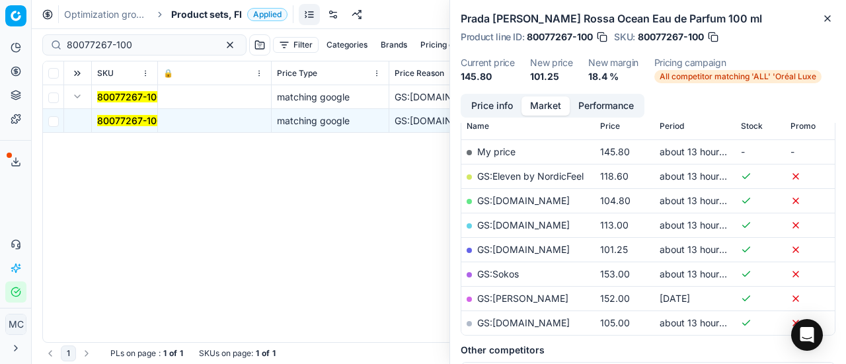
click at [545, 247] on link "GS:[DOMAIN_NAME]" at bounding box center [523, 249] width 93 height 11
drag, startPoint x: 141, startPoint y: 42, endPoint x: 0, endPoint y: 40, distance: 141.4
click at [0, 40] on div "Pricing platform Analytics Pricing Product portfolio Templates Export service 1…" at bounding box center [423, 182] width 846 height 364
paste input "90000808-000103"
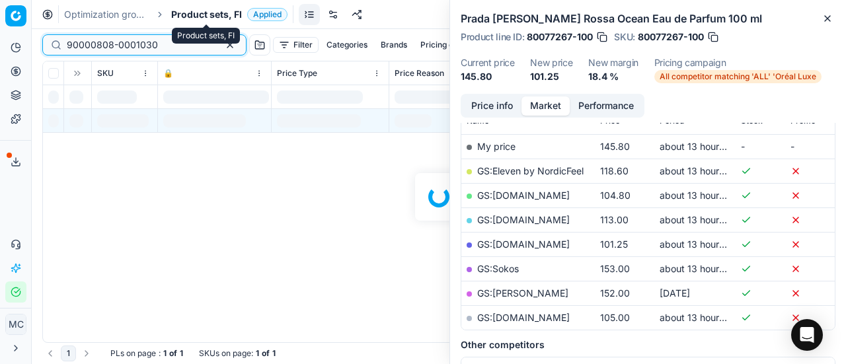
scroll to position [198, 0]
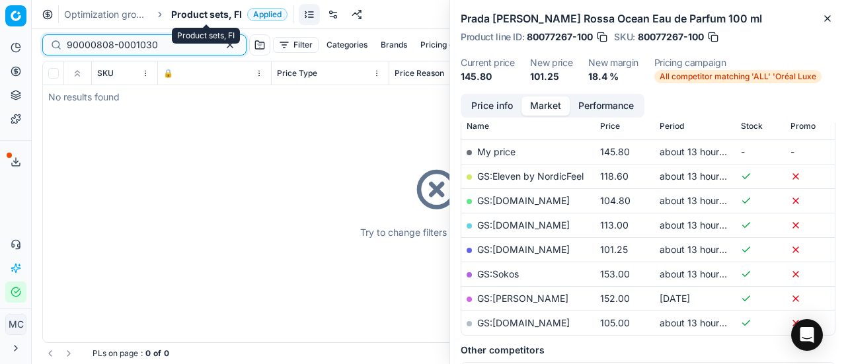
type input "90000808-0001030"
click at [203, 15] on span "Product sets, FI" at bounding box center [206, 14] width 71 height 13
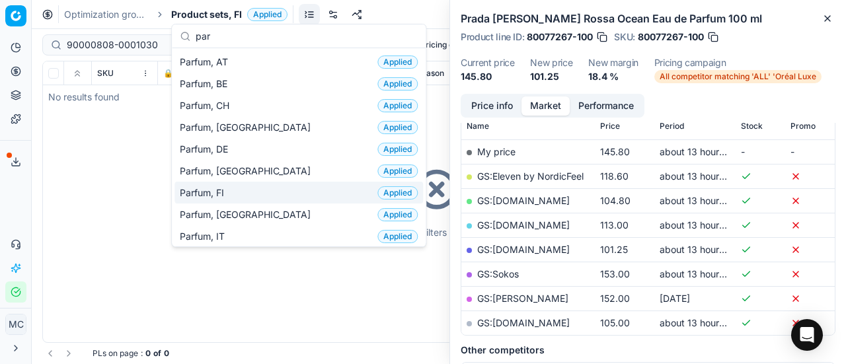
type input "par"
drag, startPoint x: 225, startPoint y: 195, endPoint x: 138, endPoint y: 68, distance: 153.6
click at [225, 195] on span "Parfum, FI" at bounding box center [205, 192] width 50 height 13
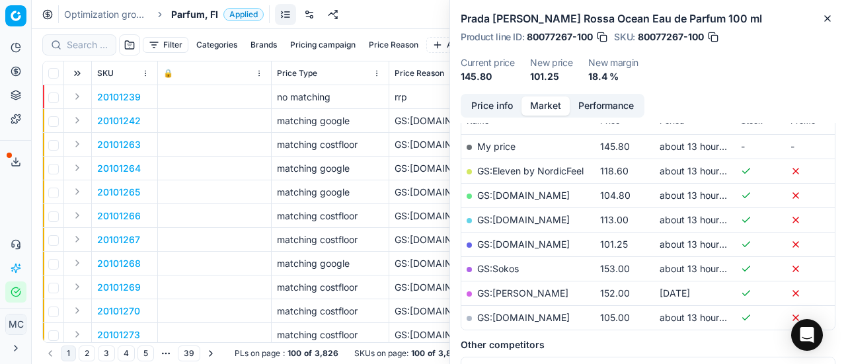
scroll to position [198, 0]
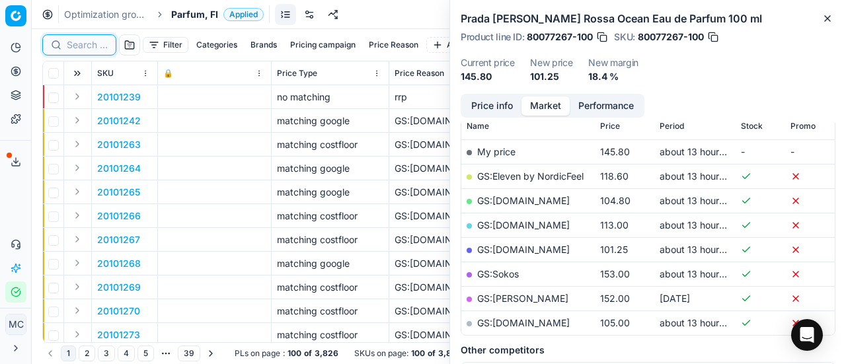
click at [79, 47] on input at bounding box center [87, 44] width 41 height 13
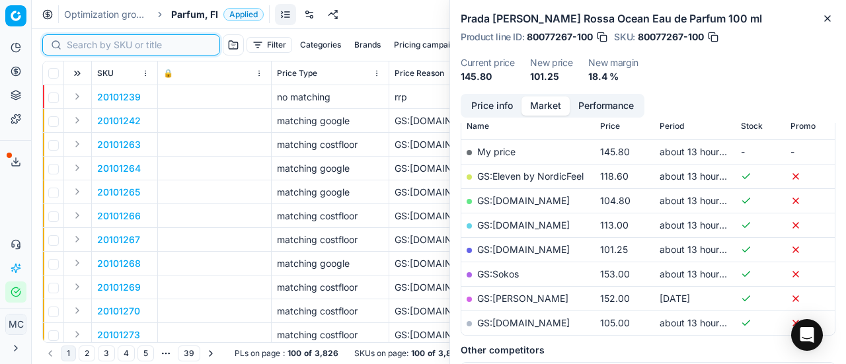
paste input "90000808-0001030"
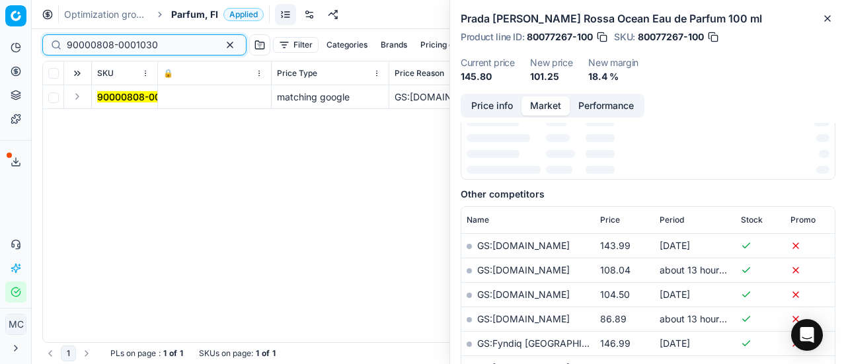
scroll to position [198, 0]
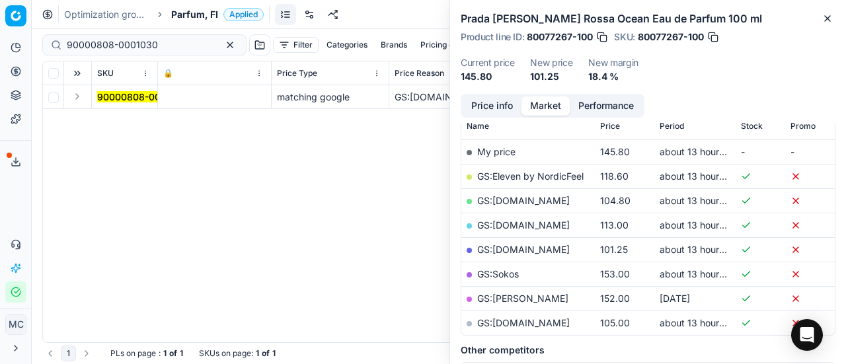
click at [81, 96] on button "Expand" at bounding box center [77, 97] width 16 height 16
click at [114, 120] on mark "90000808-0001030" at bounding box center [142, 120] width 91 height 11
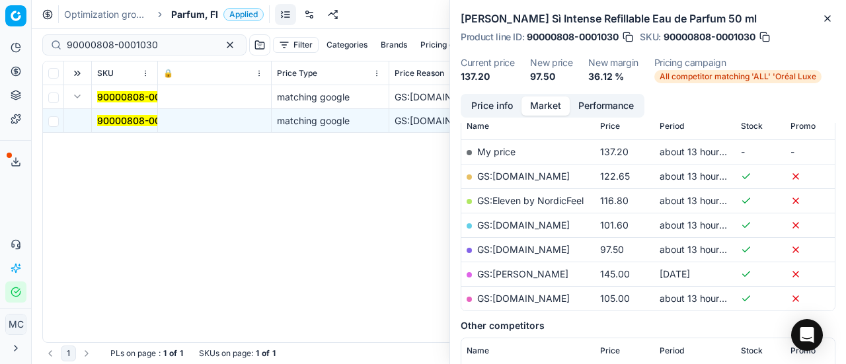
click at [531, 249] on link "GS:[DOMAIN_NAME]" at bounding box center [523, 249] width 93 height 11
drag, startPoint x: 168, startPoint y: 42, endPoint x: 0, endPoint y: 32, distance: 168.2
click at [0, 36] on div "Pricing platform Analytics Pricing Product portfolio Templates Export service 1…" at bounding box center [423, 182] width 846 height 364
paste input "80076080-125"
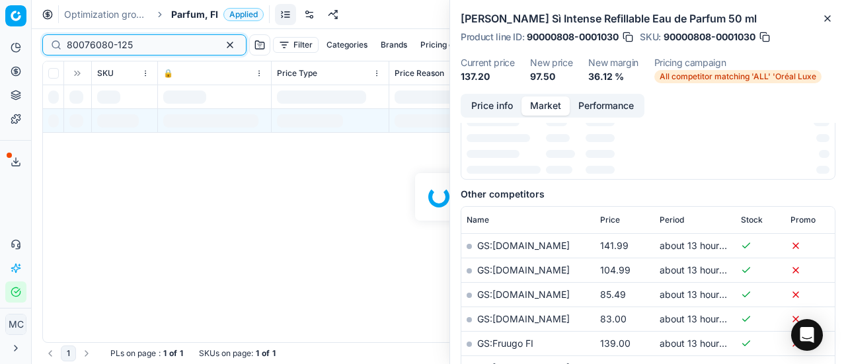
scroll to position [198, 0]
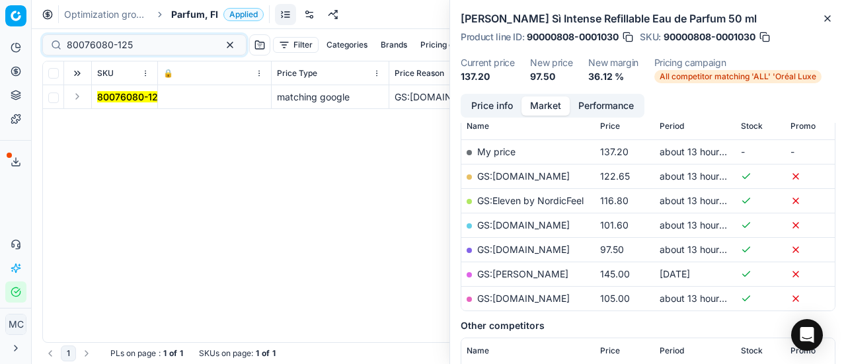
click at [84, 100] on button "Expand" at bounding box center [77, 97] width 16 height 16
click at [144, 118] on mark "80076080-125" at bounding box center [130, 120] width 66 height 11
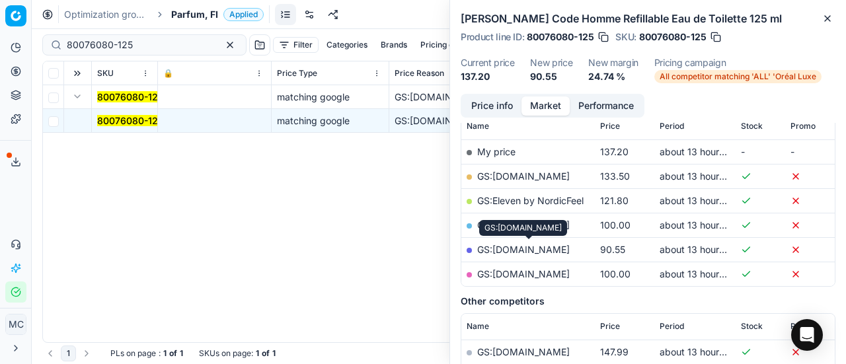
click at [551, 247] on link "GS:[DOMAIN_NAME]" at bounding box center [523, 249] width 93 height 11
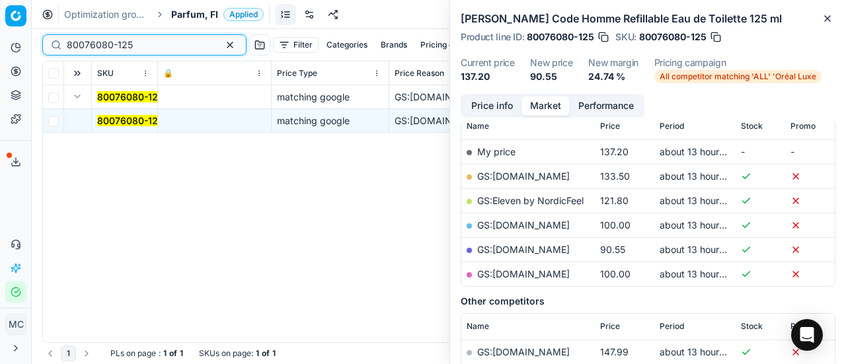
drag, startPoint x: 151, startPoint y: 42, endPoint x: 0, endPoint y: 28, distance: 151.3
click at [0, 28] on div "Pricing platform Analytics Pricing Product portfolio Templates Export service 1…" at bounding box center [423, 182] width 846 height 364
paste input "52154-100"
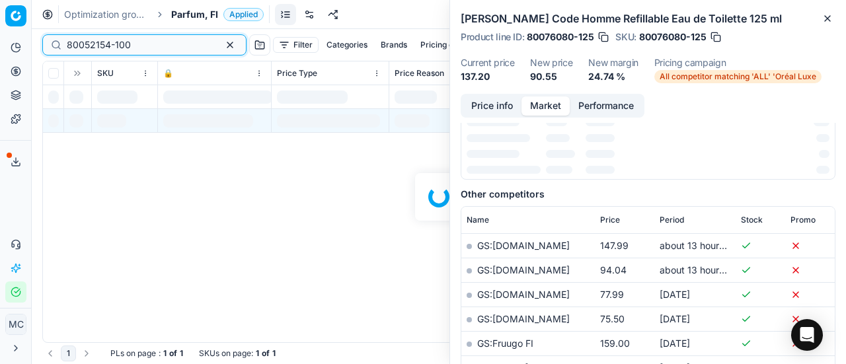
scroll to position [198, 0]
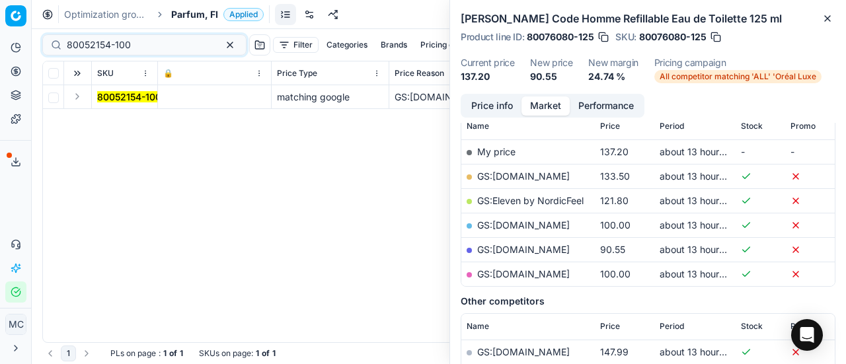
click at [80, 96] on button "Expand" at bounding box center [77, 97] width 16 height 16
click at [120, 115] on mark "80052154-100" at bounding box center [129, 120] width 64 height 11
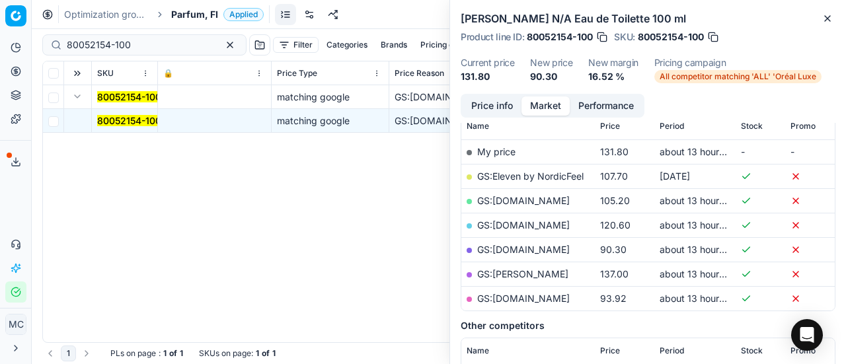
click at [543, 252] on link "GS:[DOMAIN_NAME]" at bounding box center [523, 249] width 93 height 11
drag, startPoint x: 159, startPoint y: 42, endPoint x: 0, endPoint y: 64, distance: 160.1
click at [0, 64] on div "Pricing platform Analytics Pricing Product portfolio Templates Export service 1…" at bounding box center [423, 182] width 846 height 364
paste input "6788"
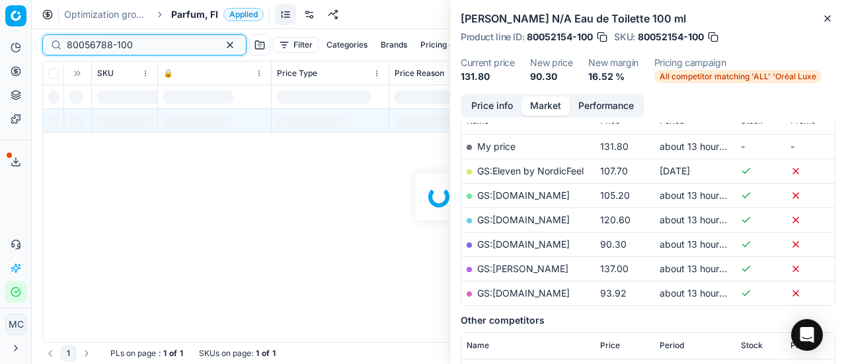
scroll to position [198, 0]
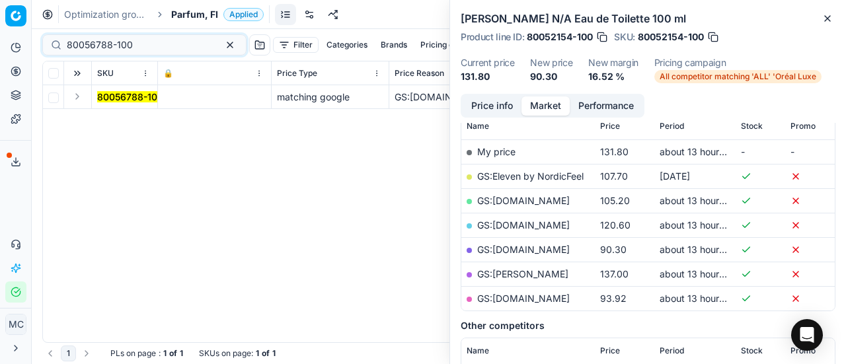
drag, startPoint x: 76, startPoint y: 96, endPoint x: 108, endPoint y: 106, distance: 34.1
click at [76, 96] on button "Expand" at bounding box center [77, 97] width 16 height 16
click at [139, 122] on mark "80056788-100" at bounding box center [130, 120] width 66 height 11
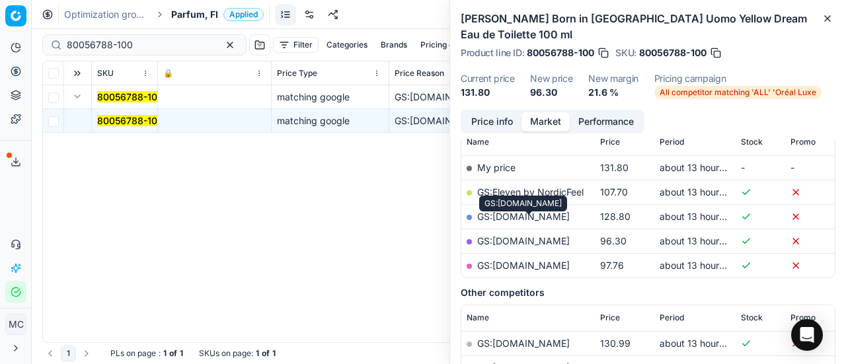
click at [555, 235] on link "GS:[DOMAIN_NAME]" at bounding box center [523, 240] width 93 height 11
click at [529, 260] on link "GS:[DOMAIN_NAME]" at bounding box center [523, 265] width 93 height 11
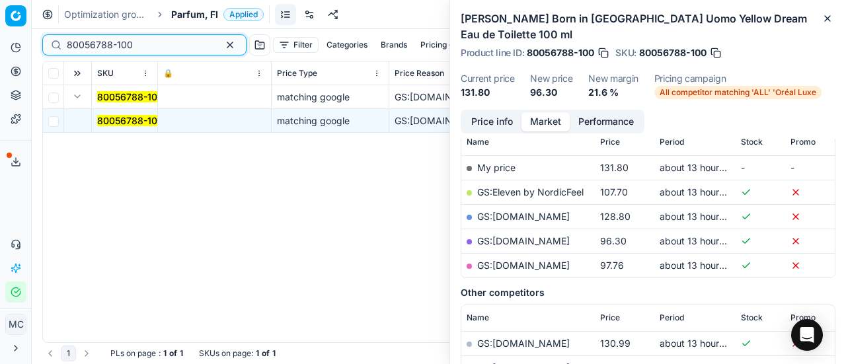
drag, startPoint x: 59, startPoint y: 52, endPoint x: 0, endPoint y: 55, distance: 59.6
click at [0, 54] on div "Pricing platform Analytics Pricing Product portfolio Templates Export service 1…" at bounding box center [423, 182] width 846 height 364
paste input "20102658"
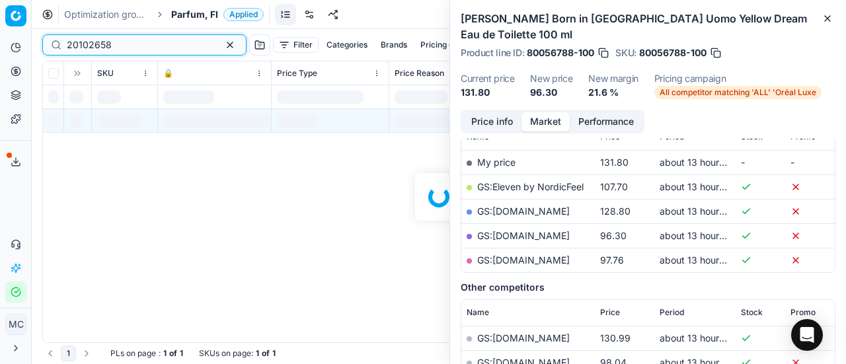
scroll to position [198, 0]
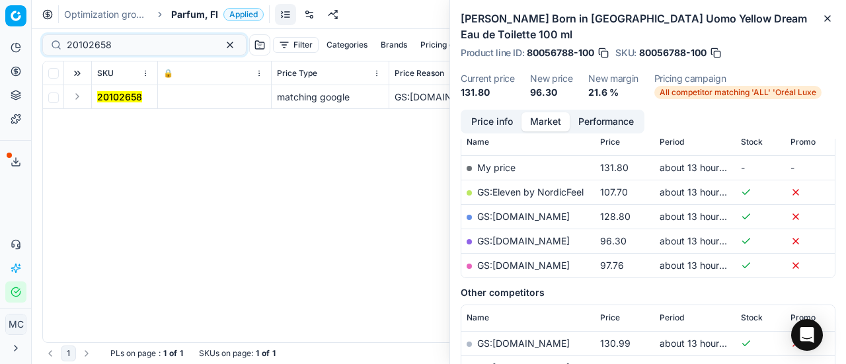
click at [77, 98] on button "Expand" at bounding box center [77, 97] width 16 height 16
drag, startPoint x: 130, startPoint y: 118, endPoint x: 418, endPoint y: 118, distance: 287.5
click at [131, 118] on mark "20102658" at bounding box center [119, 120] width 45 height 11
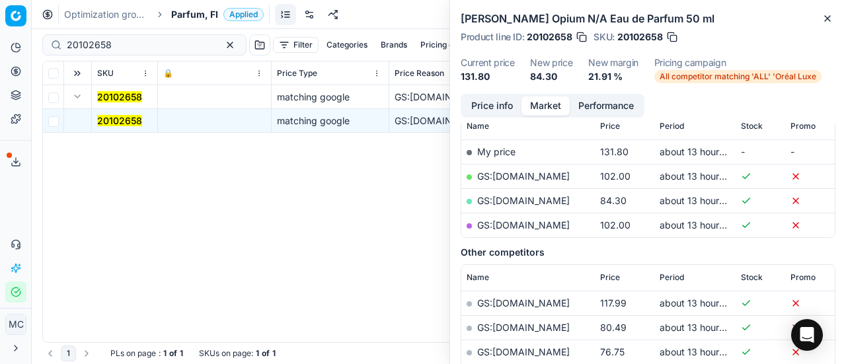
click at [502, 104] on button "Price info" at bounding box center [492, 105] width 59 height 19
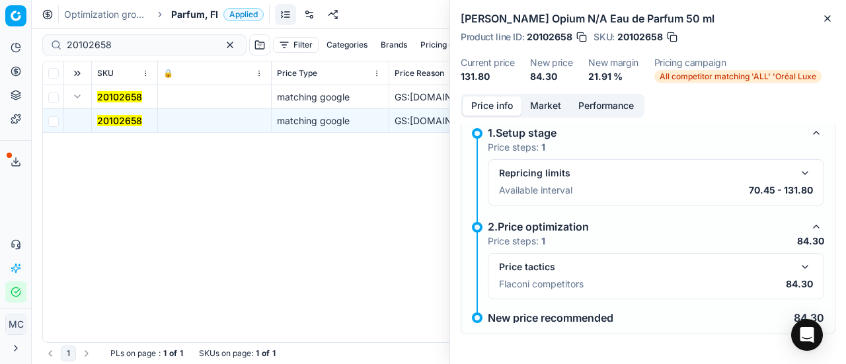
click at [545, 108] on button "Market" at bounding box center [545, 105] width 48 height 19
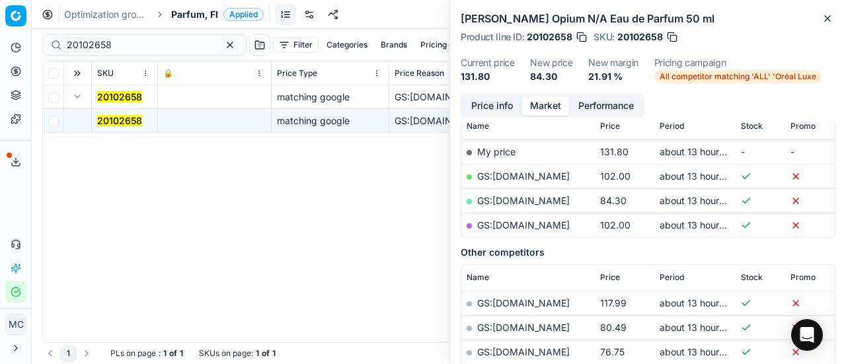
click at [534, 202] on link "GS:[DOMAIN_NAME]" at bounding box center [523, 200] width 93 height 11
drag, startPoint x: 124, startPoint y: 42, endPoint x: 0, endPoint y: 30, distance: 124.2
click at [0, 30] on div "Pricing platform Analytics Pricing Product portfolio Templates Export service 1…" at bounding box center [423, 182] width 846 height 364
paste input "80023563-100"
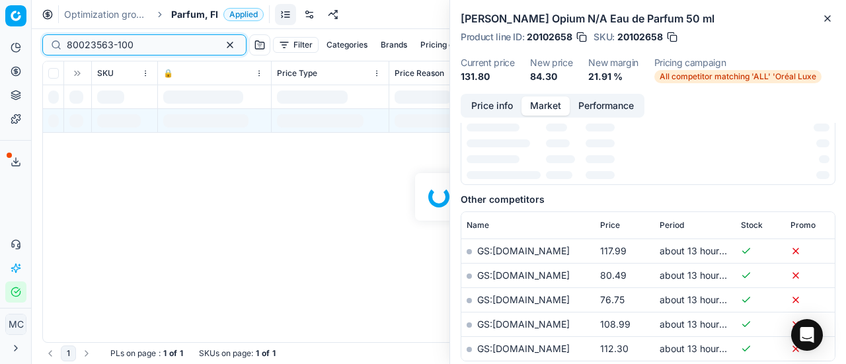
scroll to position [204, 0]
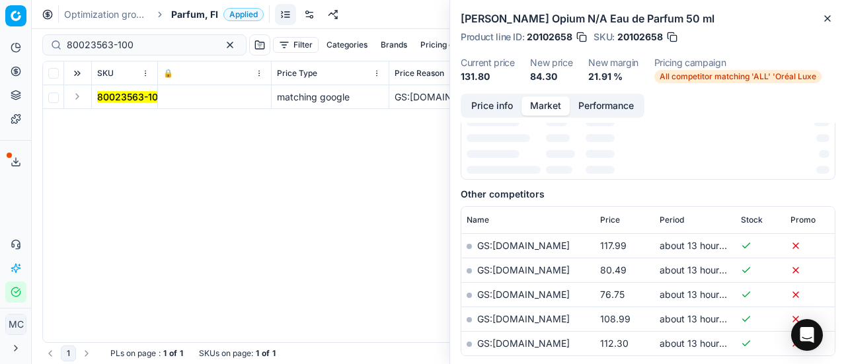
drag, startPoint x: 79, startPoint y: 98, endPoint x: 86, endPoint y: 103, distance: 8.5
click at [79, 98] on button "Expand" at bounding box center [77, 97] width 16 height 16
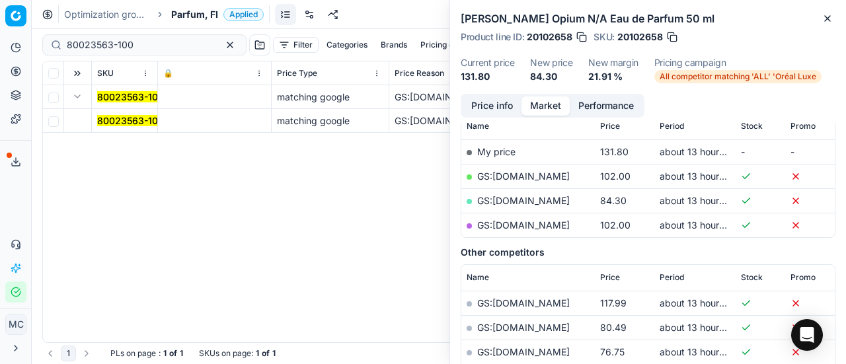
click at [119, 124] on mark "80023563-100" at bounding box center [130, 120] width 67 height 11
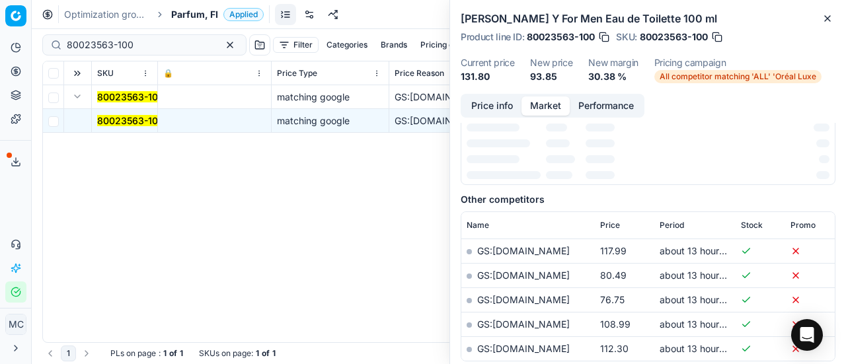
scroll to position [198, 0]
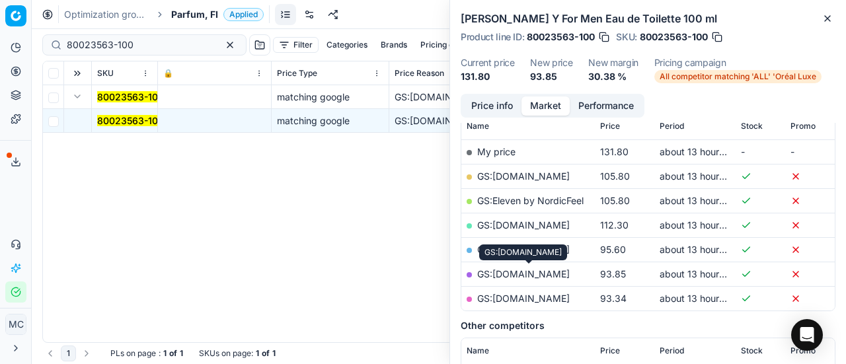
click at [545, 272] on link "GS:[DOMAIN_NAME]" at bounding box center [523, 273] width 93 height 11
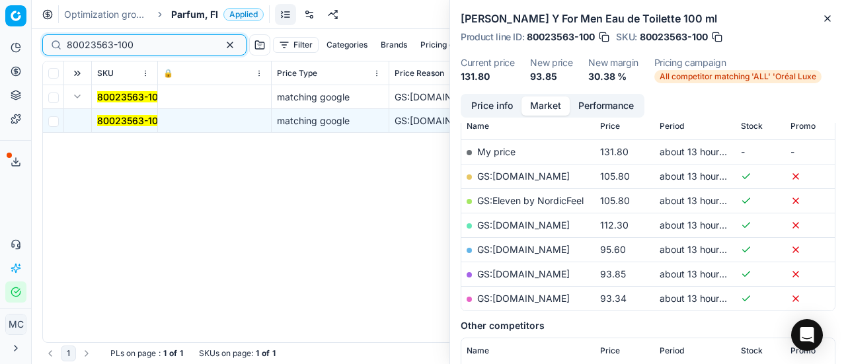
drag, startPoint x: 147, startPoint y: 44, endPoint x: 0, endPoint y: 34, distance: 147.1
click at [0, 32] on div "Pricing platform Analytics Pricing Product portfolio Templates Export service 1…" at bounding box center [423, 182] width 846 height 364
paste input "10912-5"
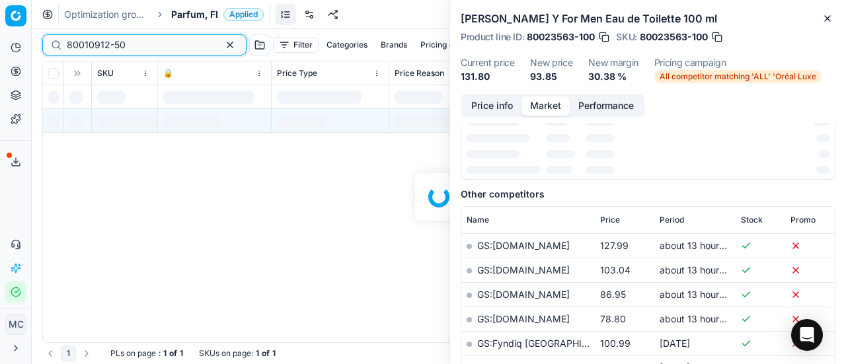
scroll to position [198, 0]
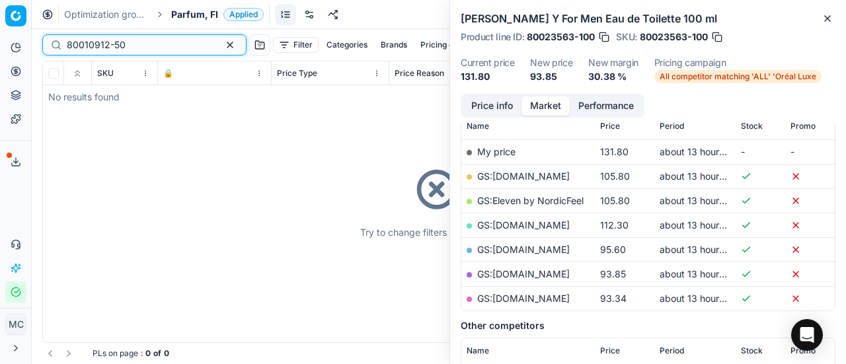
type input "80010912-50"
click at [191, 9] on span "Parfum, FI" at bounding box center [194, 14] width 47 height 13
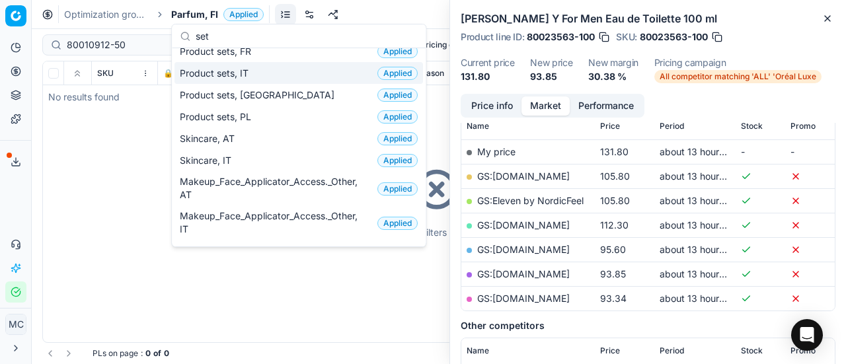
scroll to position [53, 0]
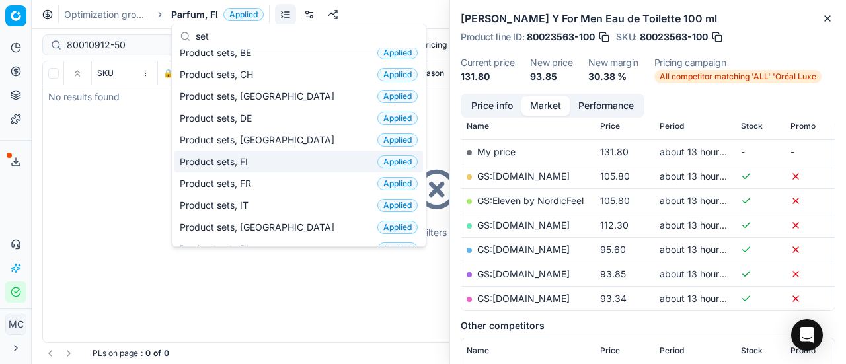
type input "set"
click at [276, 162] on div "Product sets, FI Applied" at bounding box center [298, 162] width 249 height 22
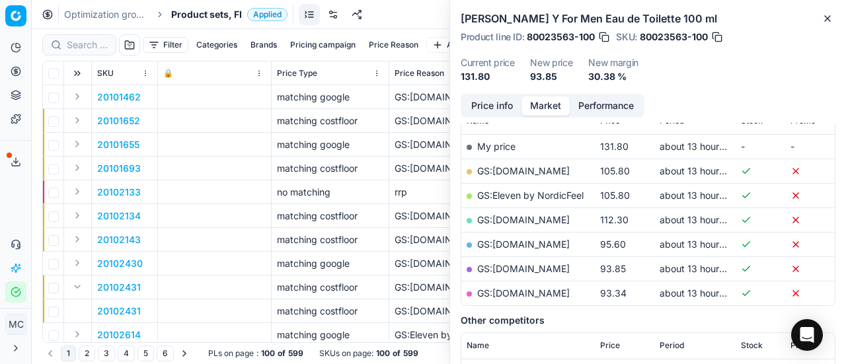
scroll to position [198, 0]
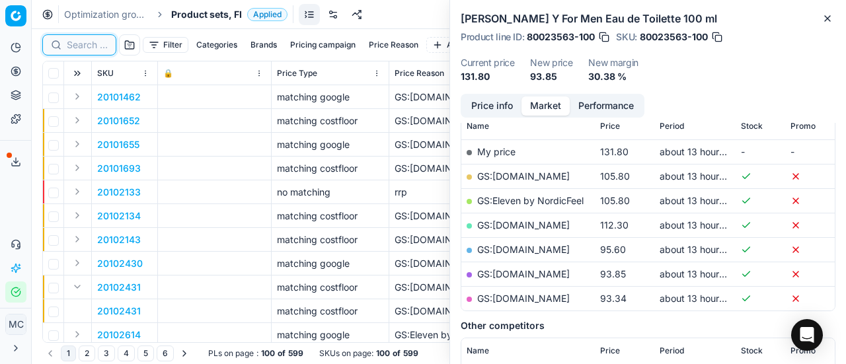
click at [97, 44] on input at bounding box center [87, 44] width 41 height 13
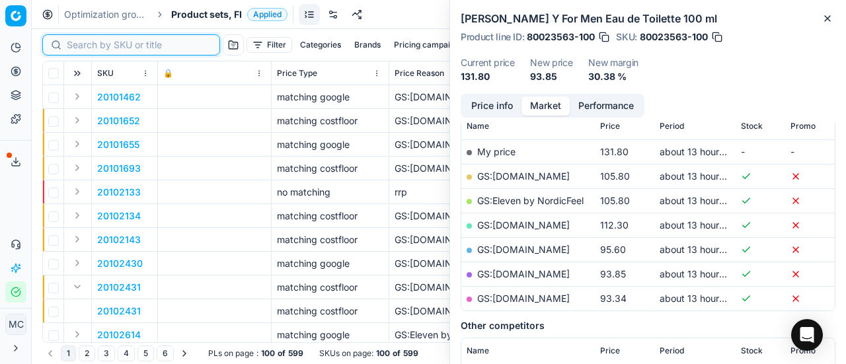
paste input "80010912-50"
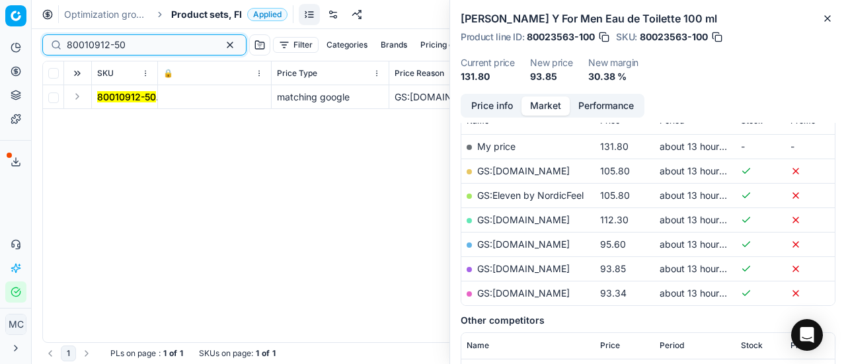
scroll to position [198, 0]
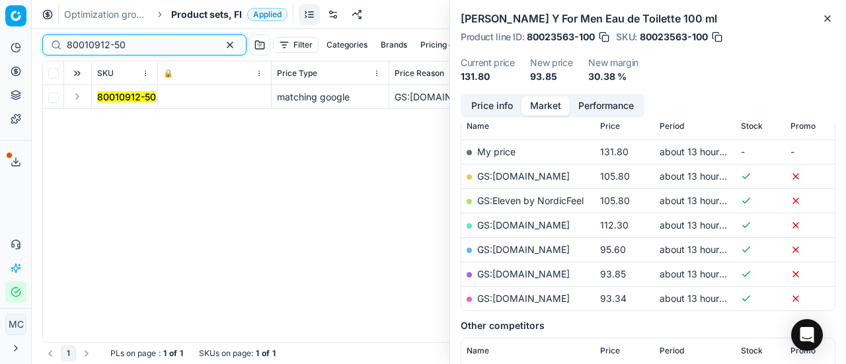
type input "80010912-50"
click at [69, 100] on button "Expand" at bounding box center [77, 97] width 16 height 16
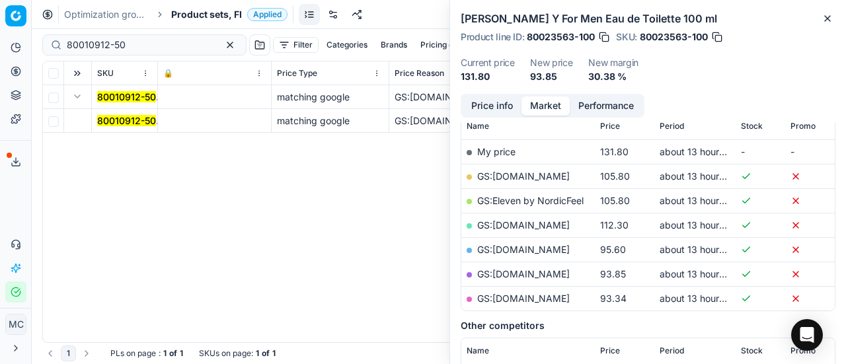
click at [146, 122] on mark "80010912-50" at bounding box center [126, 120] width 59 height 11
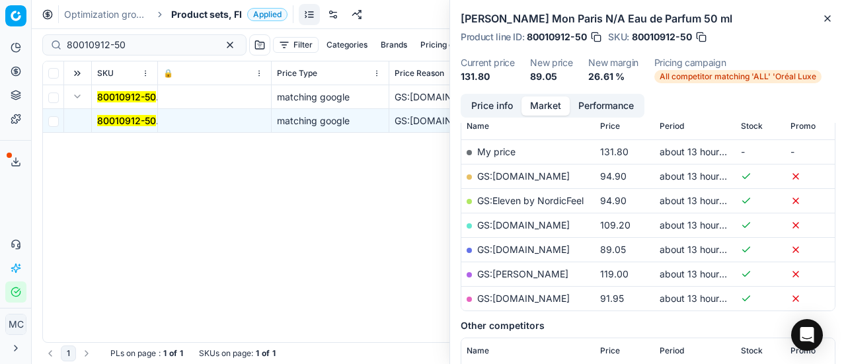
click at [547, 249] on link "GS:[DOMAIN_NAME]" at bounding box center [523, 249] width 93 height 11
click at [204, 18] on span "Product sets, FI" at bounding box center [206, 14] width 71 height 13
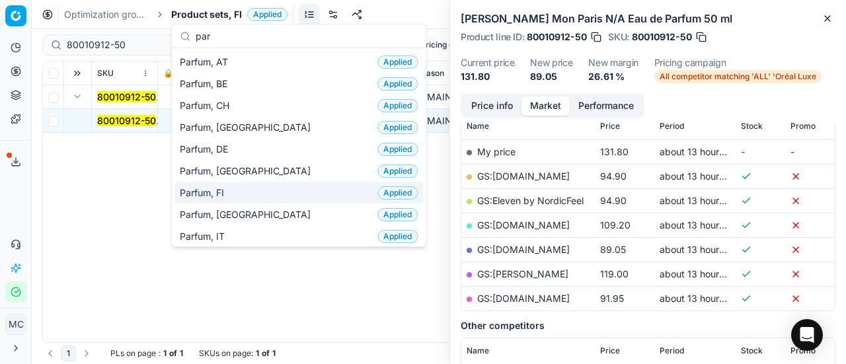
type input "par"
click at [247, 199] on div "Parfum, FI Applied" at bounding box center [298, 193] width 249 height 22
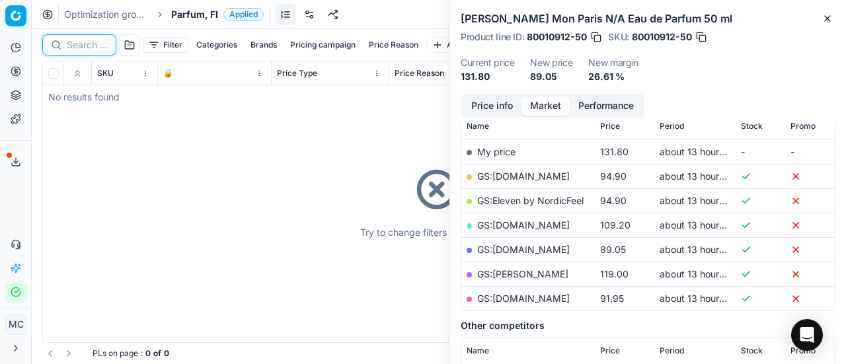
click at [88, 48] on input at bounding box center [87, 44] width 41 height 13
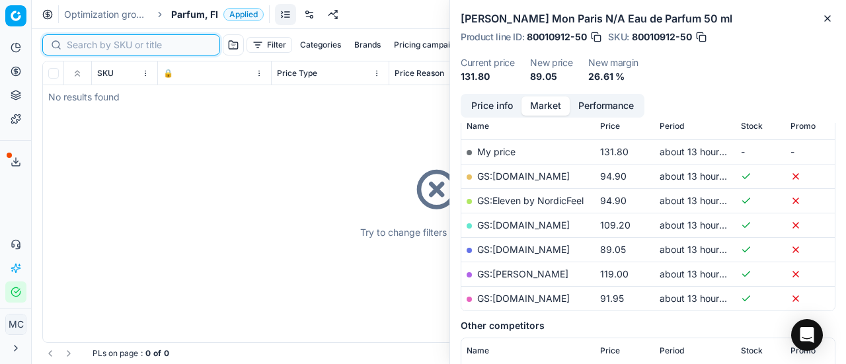
paste input "20102642"
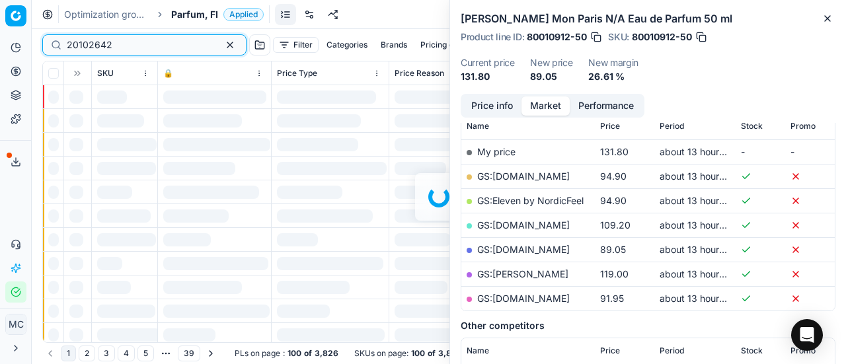
scroll to position [198, 0]
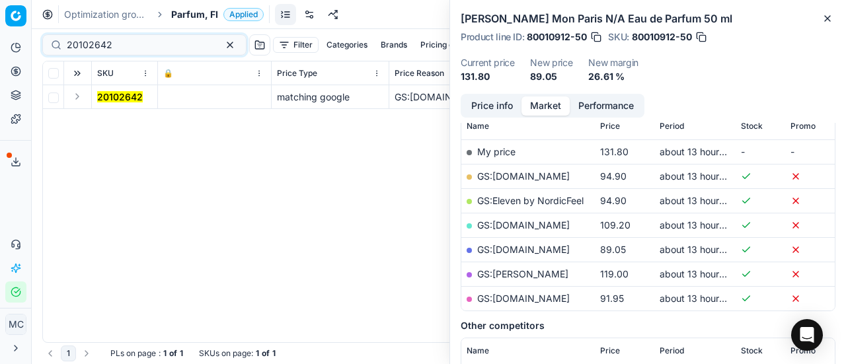
click at [77, 100] on button "Expand" at bounding box center [77, 97] width 16 height 16
click at [139, 121] on mark "20102642" at bounding box center [120, 120] width 46 height 11
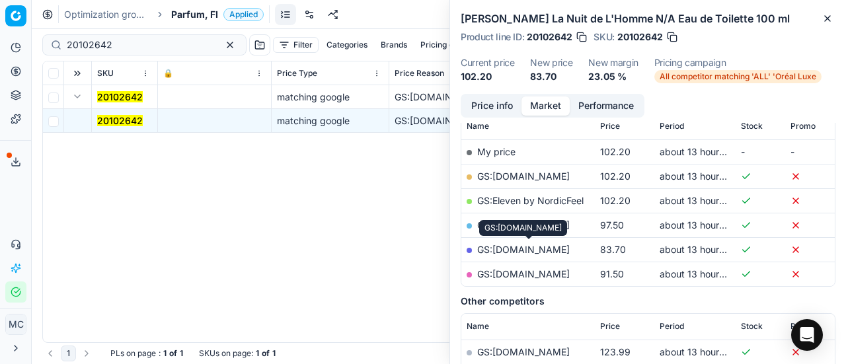
click at [533, 248] on link "GS:[DOMAIN_NAME]" at bounding box center [523, 249] width 93 height 11
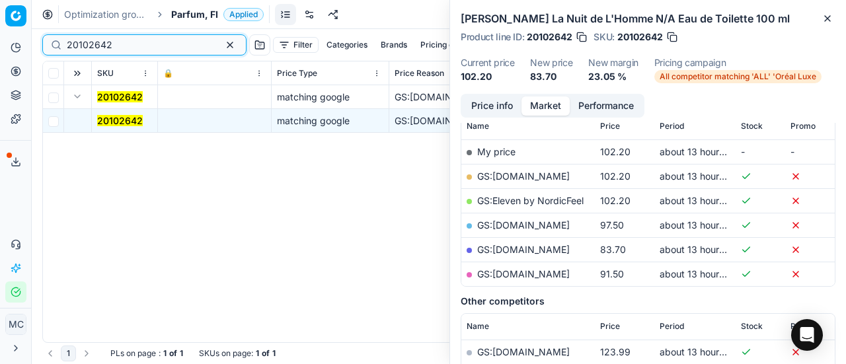
drag, startPoint x: 112, startPoint y: 47, endPoint x: 0, endPoint y: 46, distance: 112.4
click at [0, 46] on div "Pricing platform Analytics Pricing Product portfolio Templates Export service 1…" at bounding box center [423, 182] width 846 height 364
paste input "90003981-0005774"
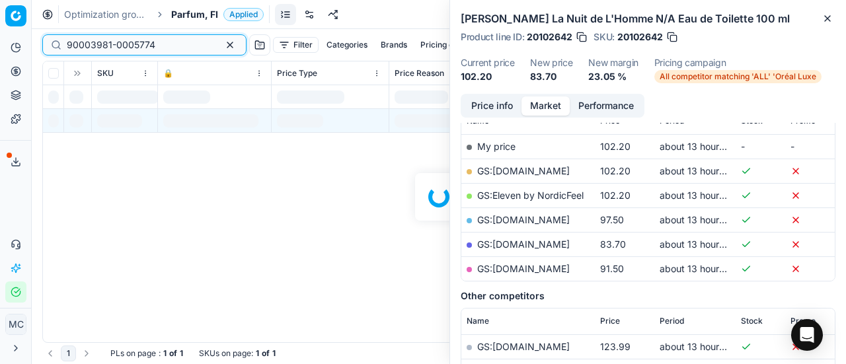
scroll to position [198, 0]
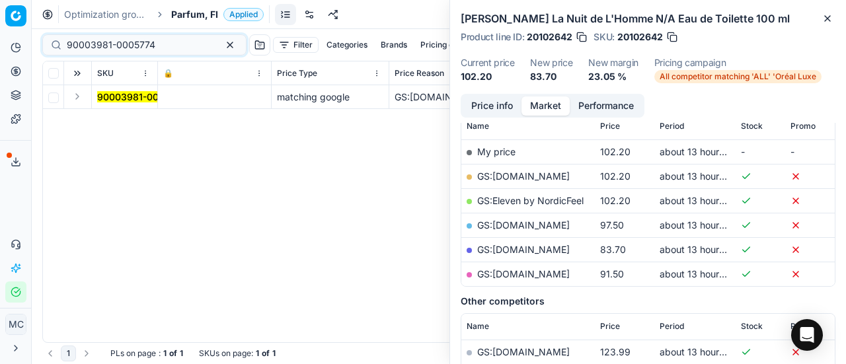
click at [74, 98] on button "Expand" at bounding box center [77, 97] width 16 height 16
click at [136, 121] on mark "90003981-0005774" at bounding box center [141, 120] width 89 height 11
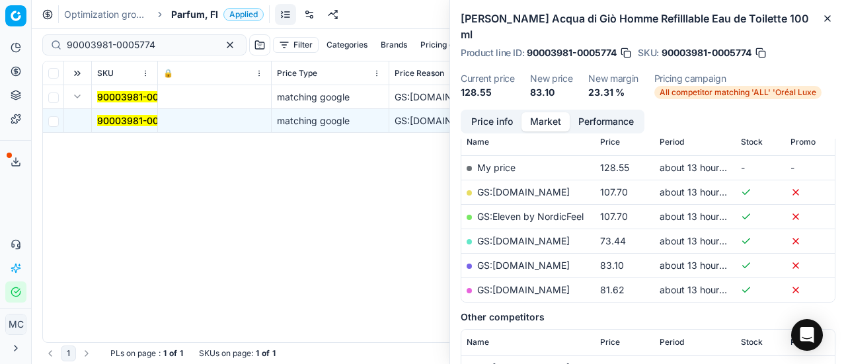
click at [481, 112] on button "Price info" at bounding box center [492, 121] width 59 height 19
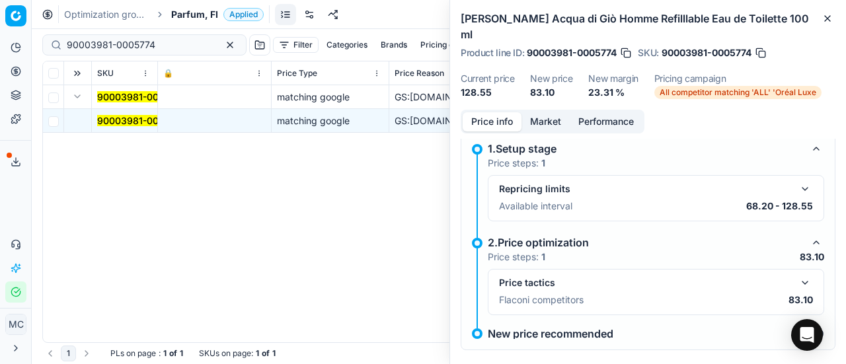
click at [797, 275] on div "Price tactics Flaconi competitors 83.10" at bounding box center [656, 292] width 314 height 34
click at [797, 275] on button "button" at bounding box center [805, 283] width 16 height 16
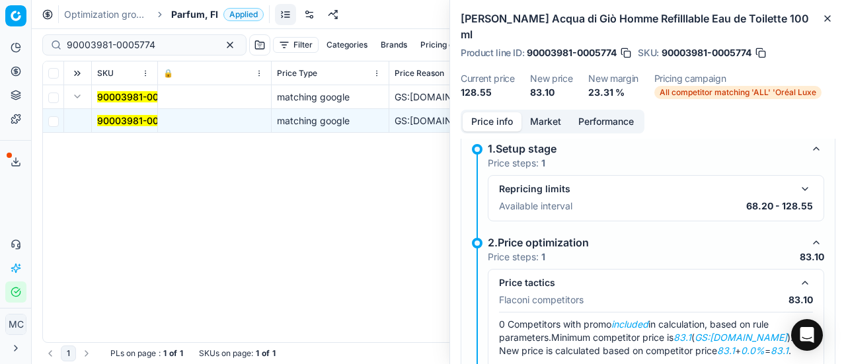
click at [547, 112] on button "Market" at bounding box center [545, 121] width 48 height 19
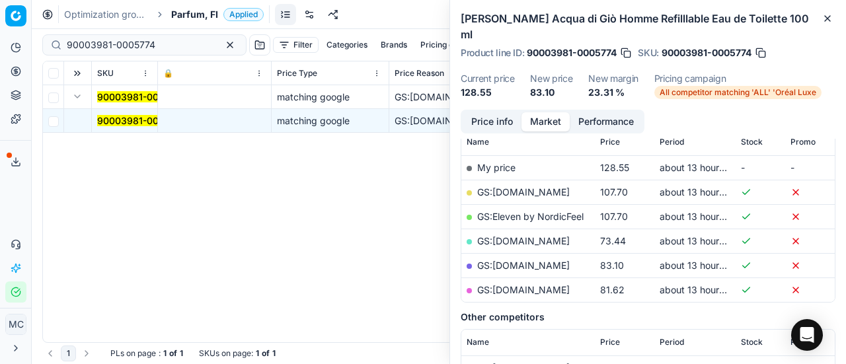
click at [533, 260] on link "GS:[DOMAIN_NAME]" at bounding box center [523, 265] width 93 height 11
drag, startPoint x: 157, startPoint y: 47, endPoint x: 0, endPoint y: 75, distance: 159.7
click at [0, 47] on div "Pricing platform Analytics Pricing Product portfolio Templates Export service 1…" at bounding box center [423, 182] width 846 height 364
paste input "20150393"
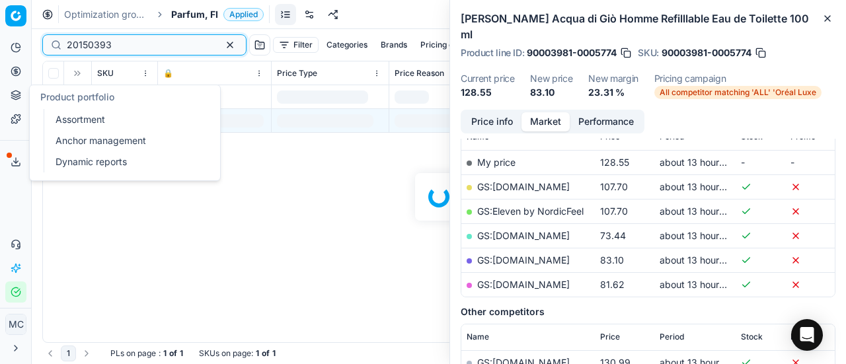
scroll to position [198, 0]
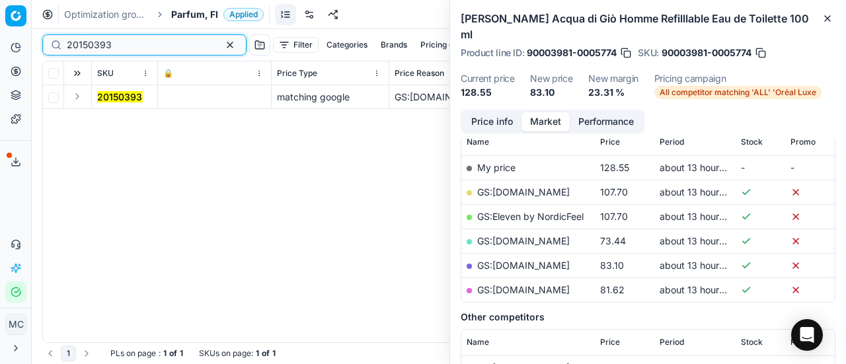
type input "20150393"
click at [78, 98] on button "Expand" at bounding box center [77, 97] width 16 height 16
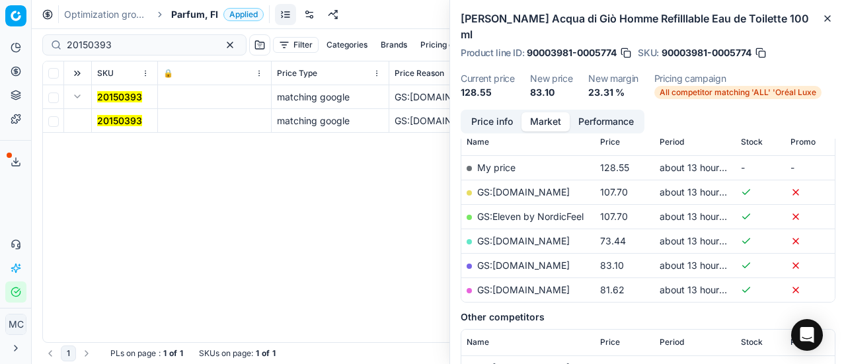
drag, startPoint x: 112, startPoint y: 128, endPoint x: 144, endPoint y: 120, distance: 32.7
click at [113, 128] on td "20150393" at bounding box center [125, 121] width 66 height 24
click at [132, 121] on mark "20150393" at bounding box center [119, 120] width 45 height 11
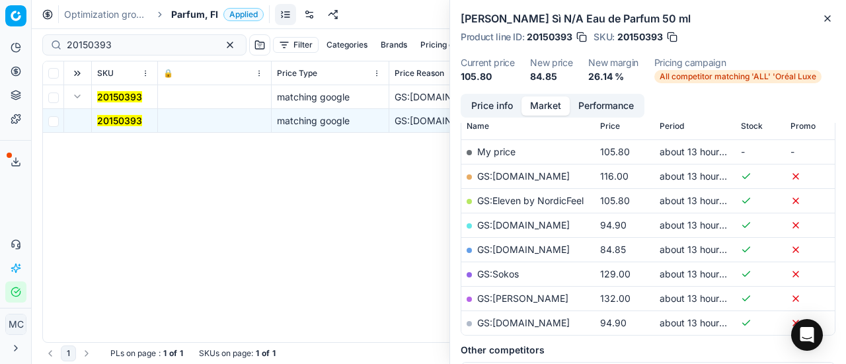
click at [554, 247] on link "GS:[DOMAIN_NAME]" at bounding box center [523, 249] width 93 height 11
click at [197, 9] on span "Parfum, FI" at bounding box center [194, 14] width 47 height 13
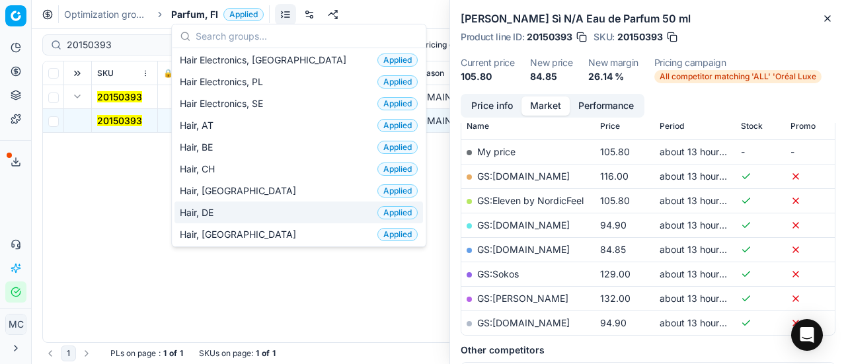
scroll to position [264, 0]
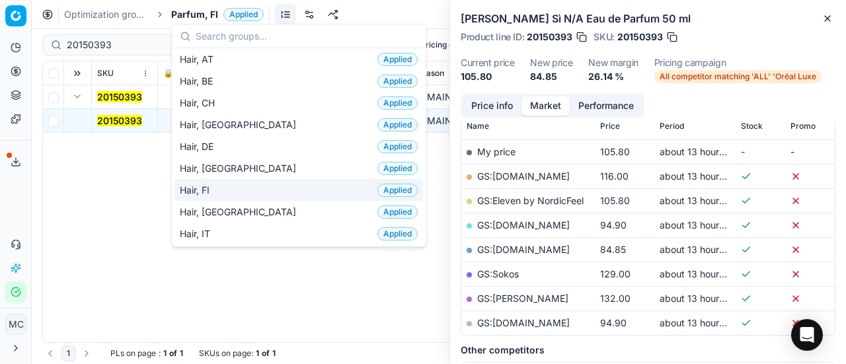
click at [254, 188] on div "Hair, FI Applied" at bounding box center [298, 190] width 249 height 22
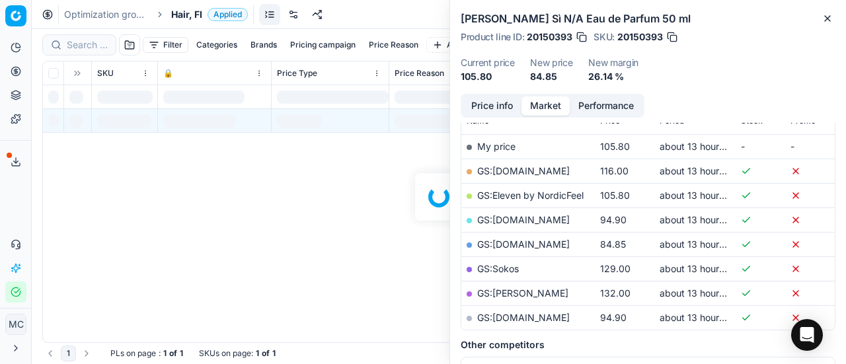
scroll to position [198, 0]
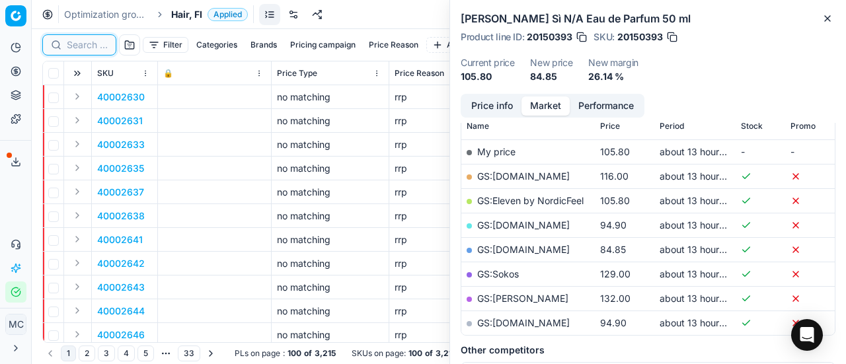
click at [94, 45] on input at bounding box center [87, 44] width 41 height 13
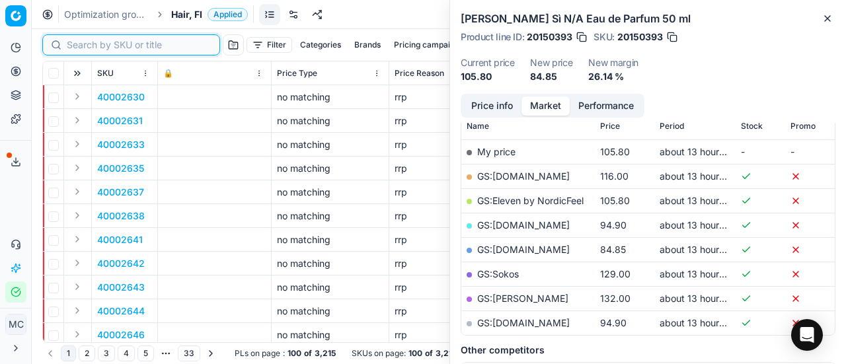
paste input "80053470-200"
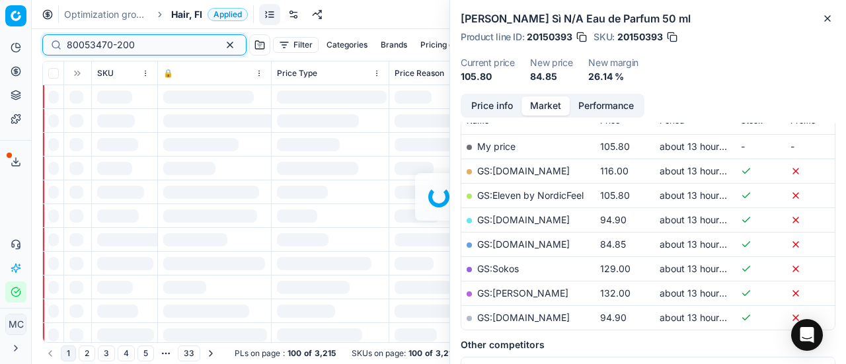
scroll to position [198, 0]
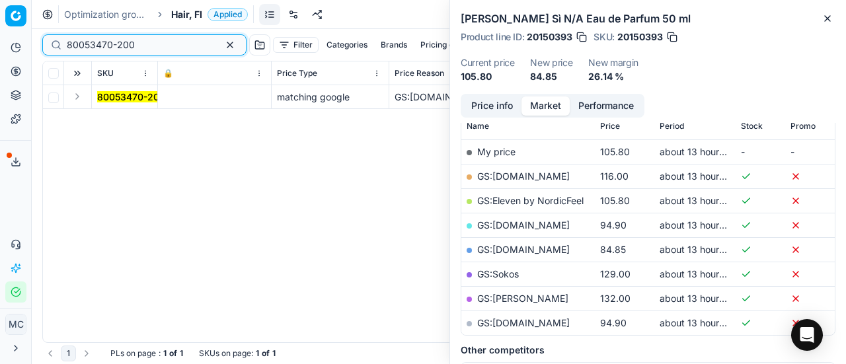
type input "80053470-200"
click at [79, 95] on button "Expand" at bounding box center [77, 97] width 16 height 16
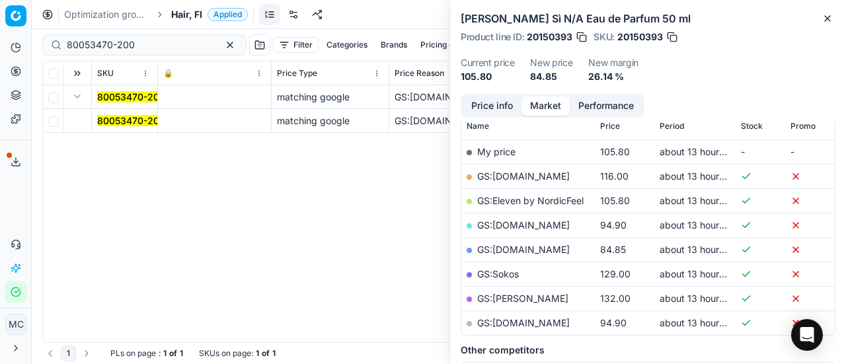
click at [128, 128] on td "80053470-200" at bounding box center [125, 121] width 66 height 24
click at [120, 122] on mark "80053470-200" at bounding box center [131, 120] width 68 height 11
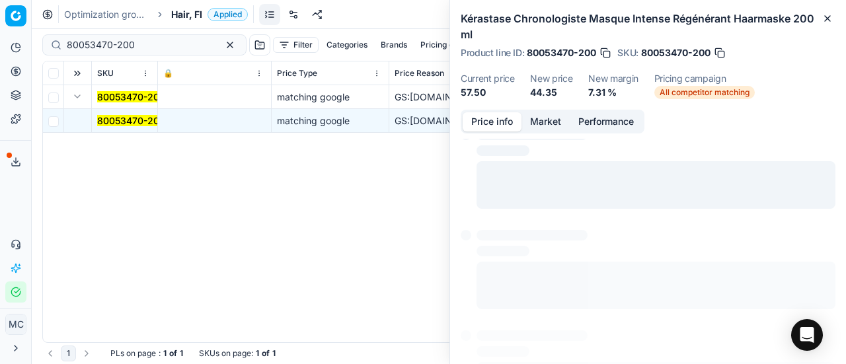
click at [492, 112] on button "Price info" at bounding box center [492, 121] width 59 height 19
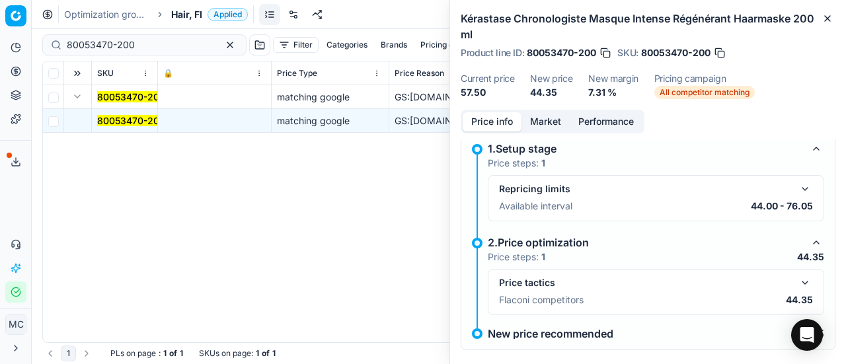
click at [799, 281] on button "button" at bounding box center [805, 283] width 16 height 16
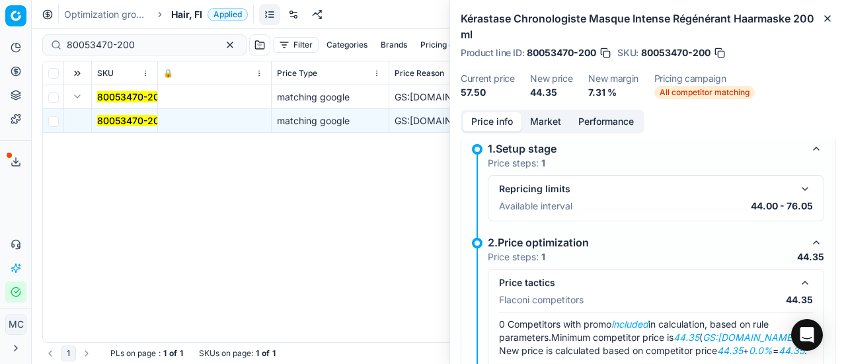
click at [533, 120] on button "Market" at bounding box center [545, 121] width 48 height 19
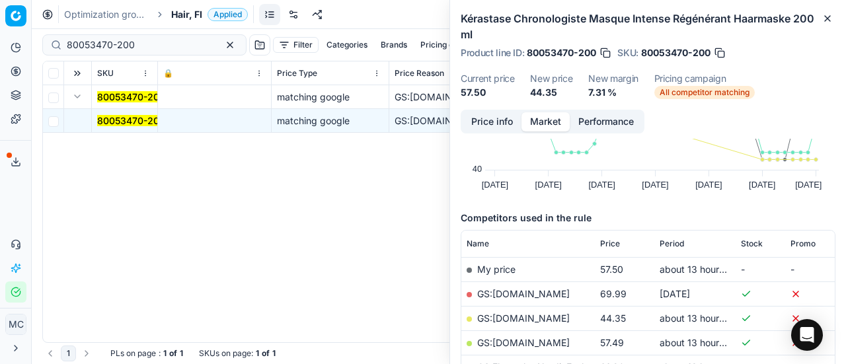
scroll to position [132, 0]
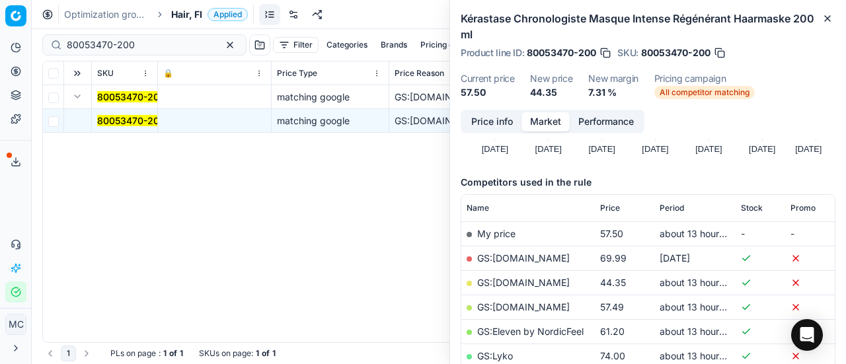
click at [530, 278] on link "GS:[DOMAIN_NAME]" at bounding box center [523, 282] width 93 height 11
click at [184, 18] on span "Hair, FI" at bounding box center [186, 14] width 31 height 13
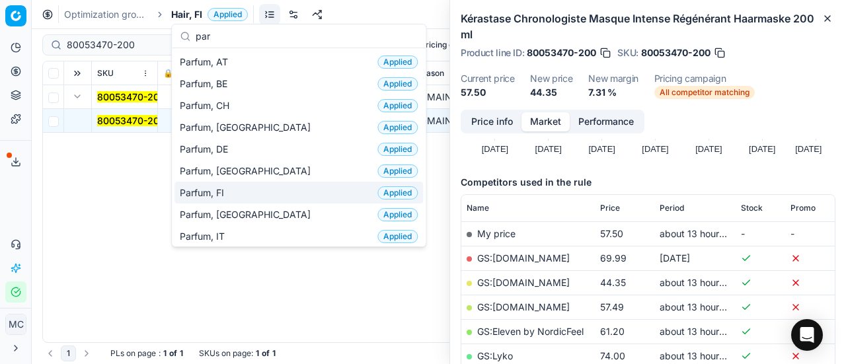
type input "par"
click at [229, 186] on span "Parfum, FI" at bounding box center [205, 192] width 50 height 13
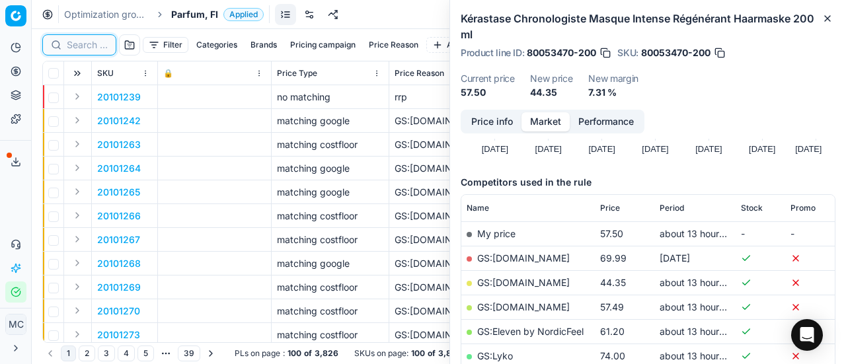
click at [104, 47] on input at bounding box center [87, 44] width 41 height 13
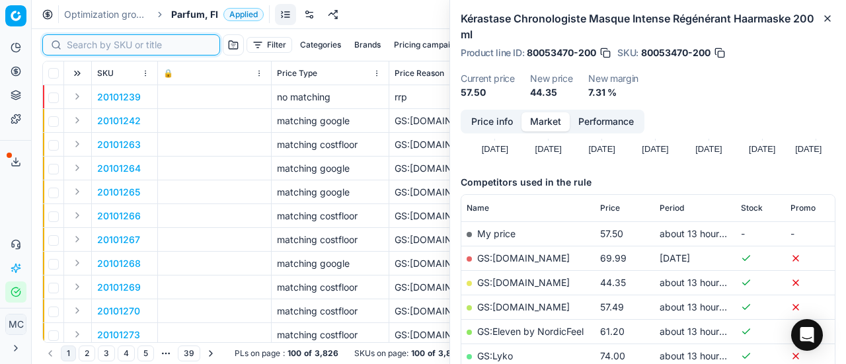
paste input "80037616-90"
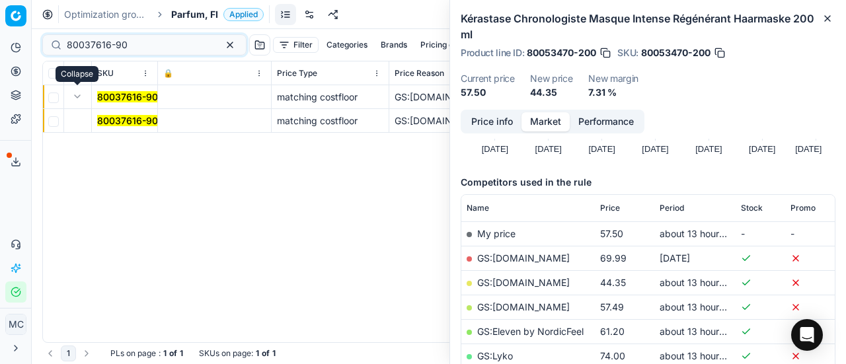
click at [116, 121] on mark "80037616-90" at bounding box center [127, 120] width 61 height 11
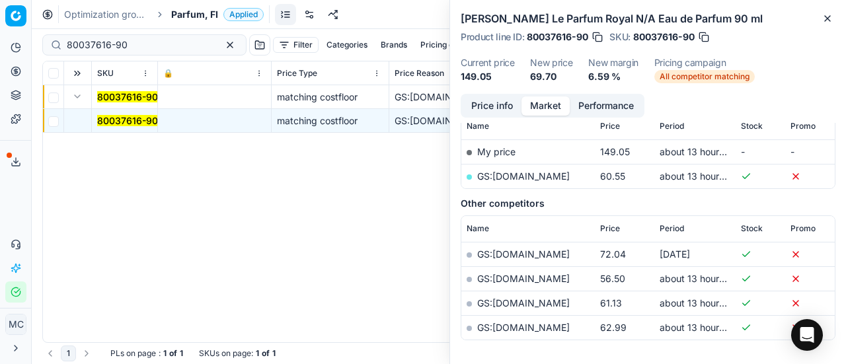
scroll to position [132, 0]
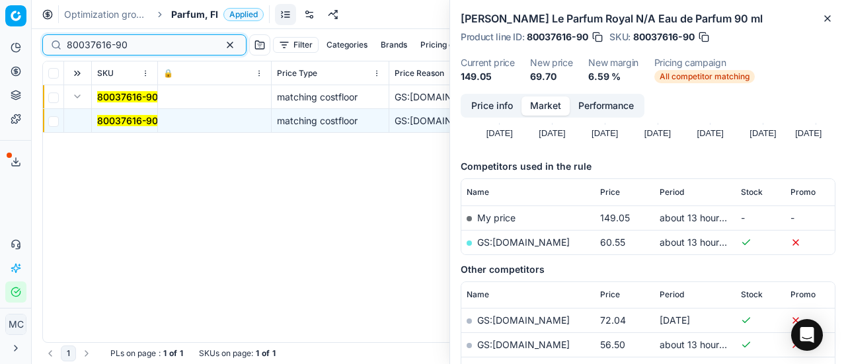
drag, startPoint x: 140, startPoint y: 40, endPoint x: 0, endPoint y: 45, distance: 140.2
click at [0, 45] on div "Pricing platform Analytics Pricing Product portfolio Templates Export service 1…" at bounding box center [423, 182] width 846 height 364
paste input "90013484-0021258"
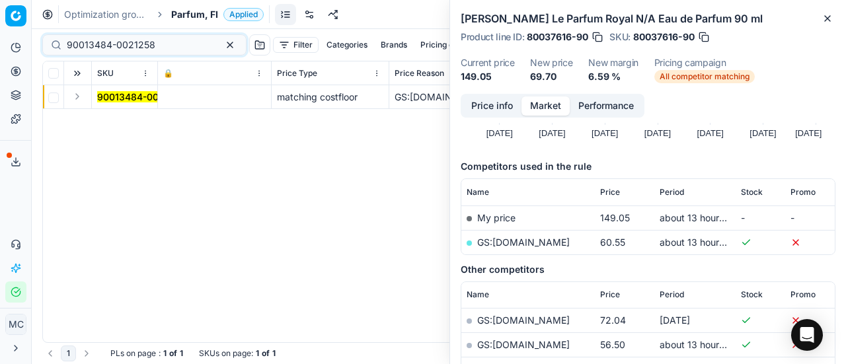
click at [79, 98] on button "Expand" at bounding box center [77, 97] width 16 height 16
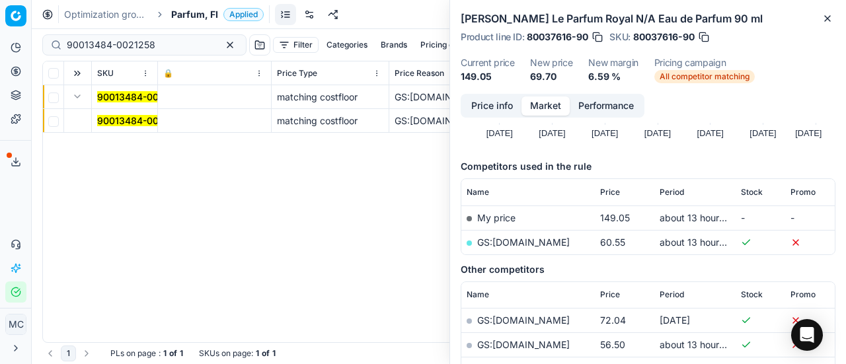
click at [126, 121] on mark "90013484-0021258" at bounding box center [141, 120] width 89 height 11
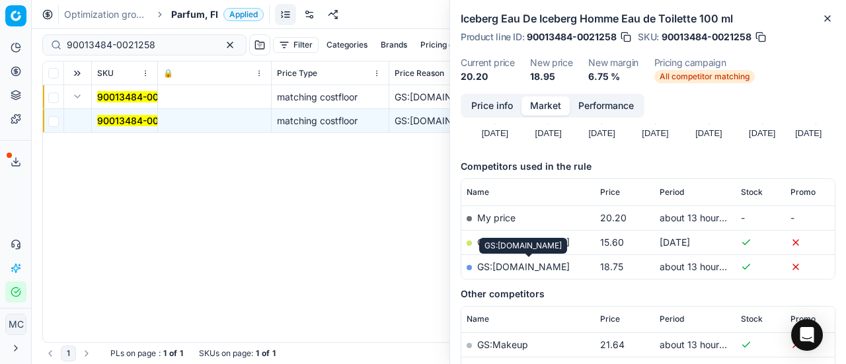
click at [515, 265] on link "GS:[DOMAIN_NAME]" at bounding box center [523, 266] width 93 height 11
click at [495, 102] on button "Price info" at bounding box center [492, 105] width 59 height 19
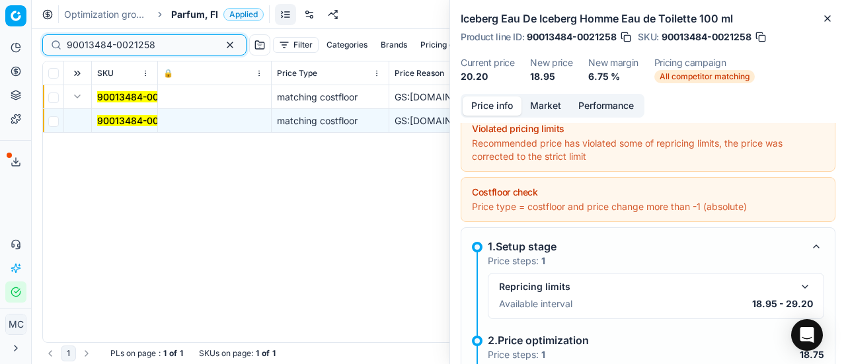
drag, startPoint x: 63, startPoint y: 44, endPoint x: 0, endPoint y: 38, distance: 63.8
click at [0, 30] on div "Pricing platform Analytics Pricing Product portfolio Templates Export service 1…" at bounding box center [423, 182] width 846 height 364
paste input "20101700"
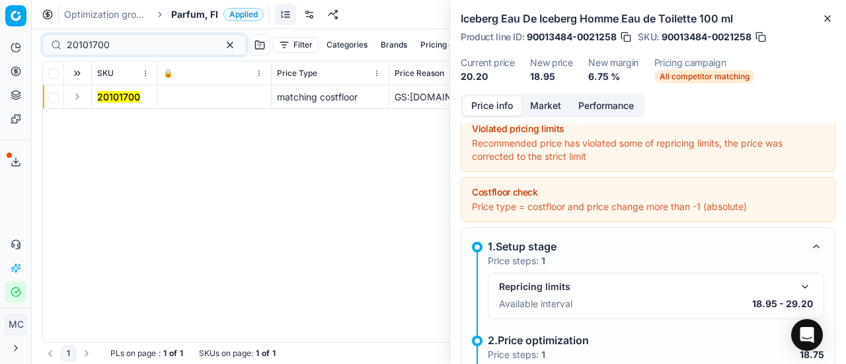
click at [77, 95] on button "Expand" at bounding box center [77, 97] width 16 height 16
click at [110, 119] on mark "20101700" at bounding box center [118, 120] width 43 height 11
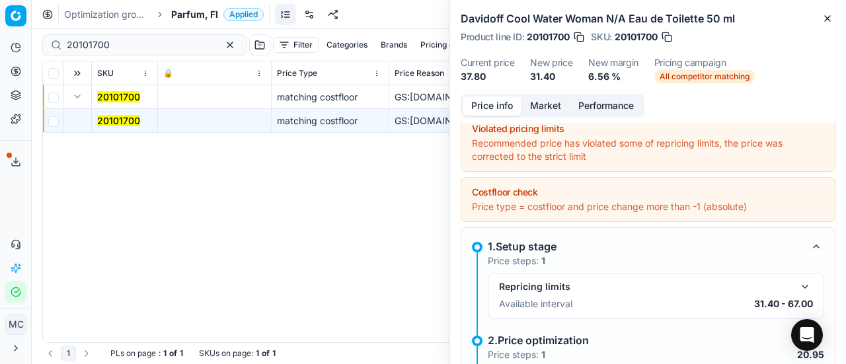
click at [549, 108] on button "Market" at bounding box center [545, 105] width 48 height 19
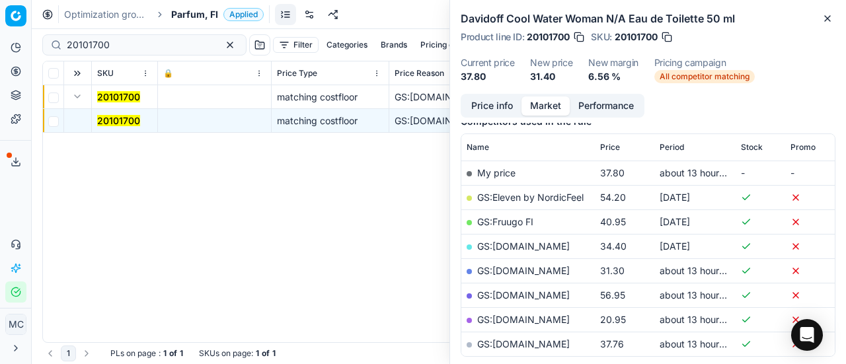
scroll to position [198, 0]
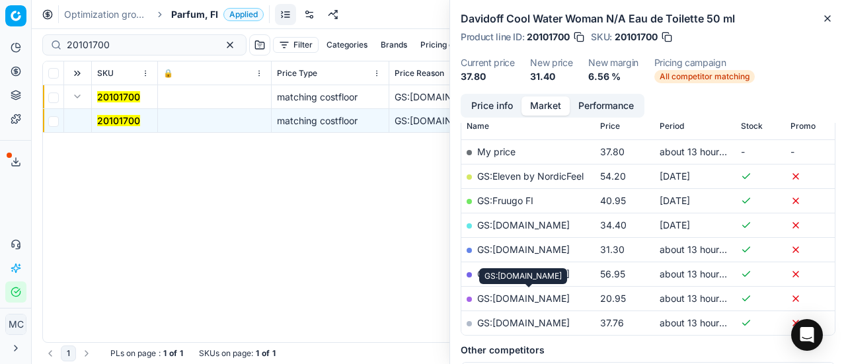
click at [568, 294] on link "GS:[DOMAIN_NAME]" at bounding box center [523, 298] width 93 height 11
drag, startPoint x: 4, startPoint y: 209, endPoint x: 242, endPoint y: 64, distance: 278.5
click at [5, 210] on div "Analytics Pricing Product portfolio Templates Export service 16 Contact support…" at bounding box center [15, 170] width 31 height 276
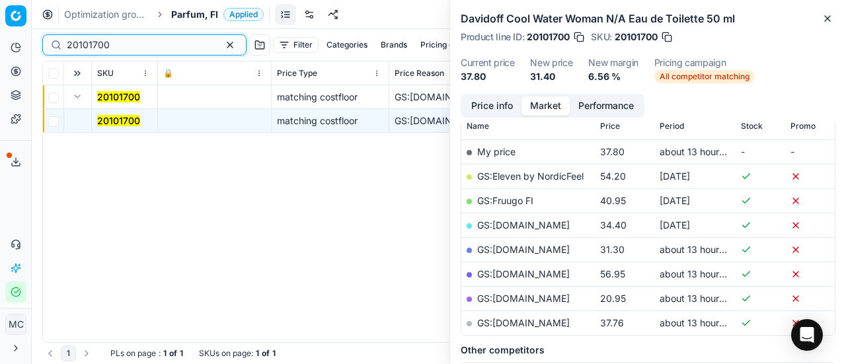
drag, startPoint x: 138, startPoint y: 46, endPoint x: 0, endPoint y: 35, distance: 138.5
click at [0, 36] on div "Pricing platform Analytics Pricing Product portfolio Templates Export service 1…" at bounding box center [423, 182] width 846 height 364
paste input "80037759-3"
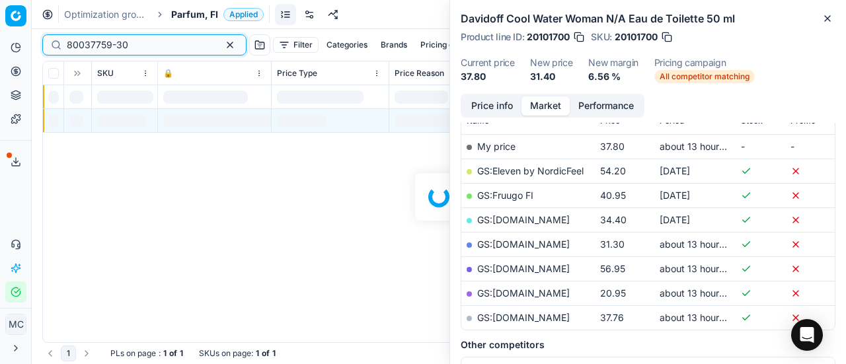
scroll to position [198, 0]
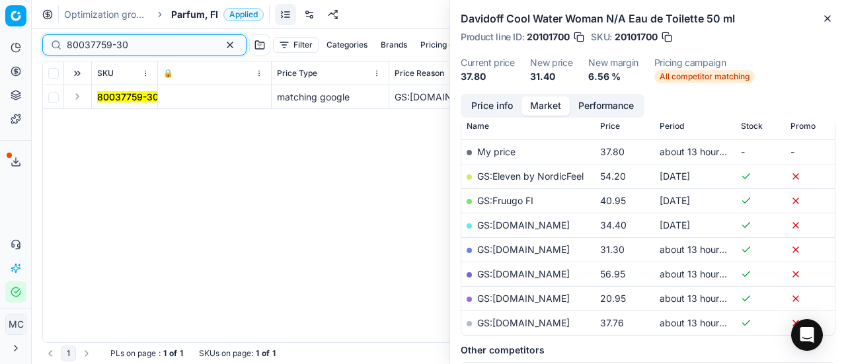
type input "80037759-30"
click at [78, 96] on button "Expand" at bounding box center [77, 97] width 16 height 16
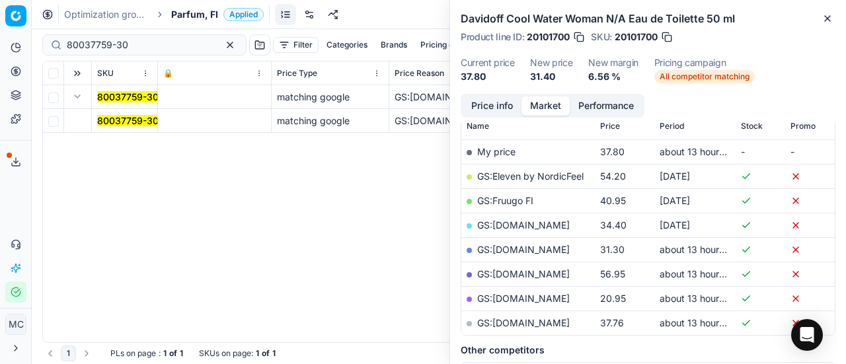
click at [123, 121] on mark "80037759-30" at bounding box center [127, 120] width 61 height 11
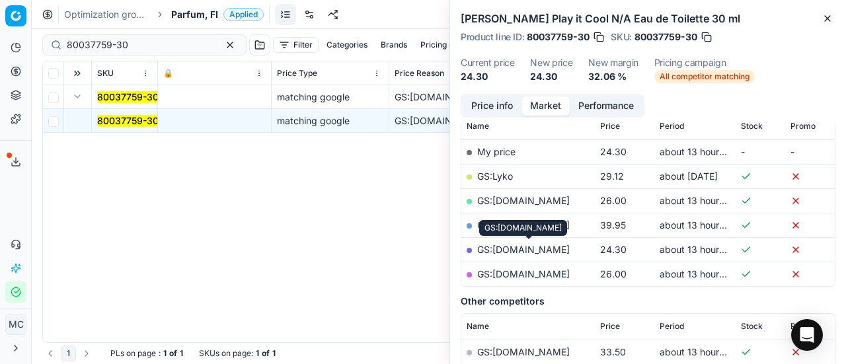
click at [569, 249] on link "GS:[DOMAIN_NAME]" at bounding box center [523, 249] width 93 height 11
click at [17, 204] on div "Analytics Pricing Product portfolio Templates Export service 16 Contact support…" at bounding box center [15, 170] width 31 height 276
click at [20, 199] on div "Analytics Pricing Product portfolio Templates Export service 16 Contact support…" at bounding box center [15, 170] width 31 height 276
click at [19, 207] on div "Analytics Pricing Product portfolio Templates Export service 16 Contact support…" at bounding box center [15, 170] width 31 height 276
click at [28, 202] on button "Toggle Sidebar" at bounding box center [31, 182] width 11 height 364
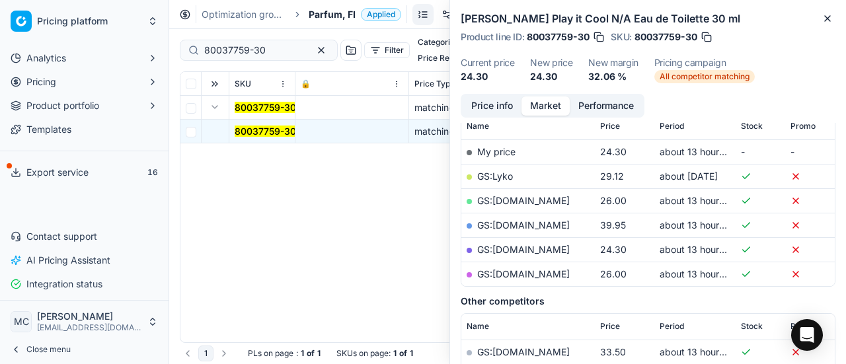
click at [92, 357] on button "Close menu" at bounding box center [84, 349] width 158 height 19
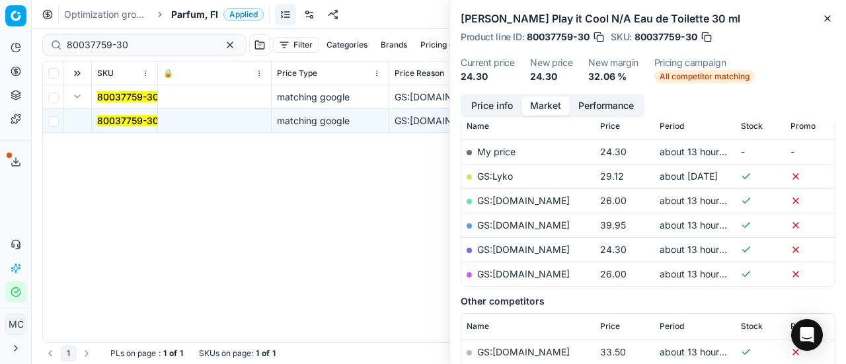
click at [12, 206] on div "Analytics Pricing Product portfolio Templates Export service 16 Contact support…" at bounding box center [15, 170] width 31 height 276
click at [24, 213] on div "Analytics Pricing Product portfolio Templates Export service 16 Contact support…" at bounding box center [15, 170] width 31 height 276
